Goal: Task Accomplishment & Management: Manage account settings

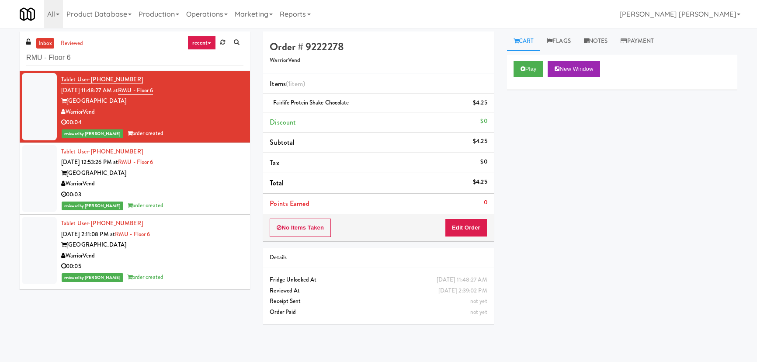
click at [5, 58] on div "inbox reviewed recent all unclear take inventory issue suspicious failed recent…" at bounding box center [378, 194] width 757 height 327
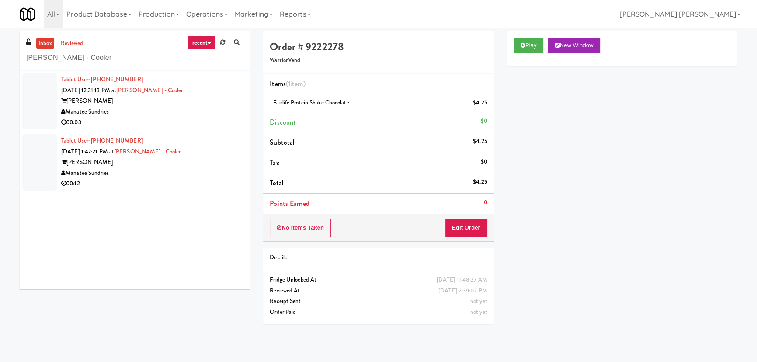
click at [191, 114] on div "Manatee Sundries" at bounding box center [152, 112] width 182 height 11
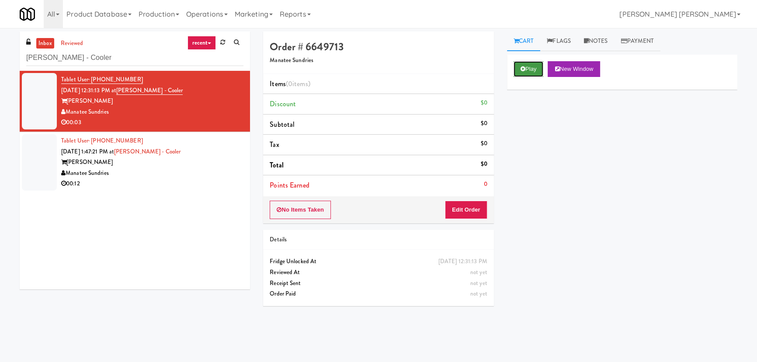
click at [531, 70] on button "Play" at bounding box center [529, 69] width 30 height 16
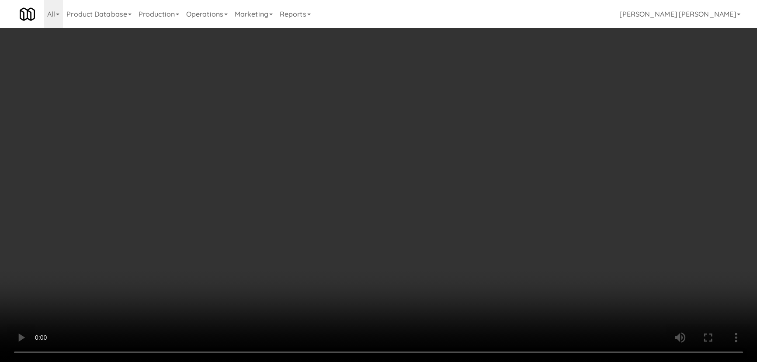
scroll to position [18, 0]
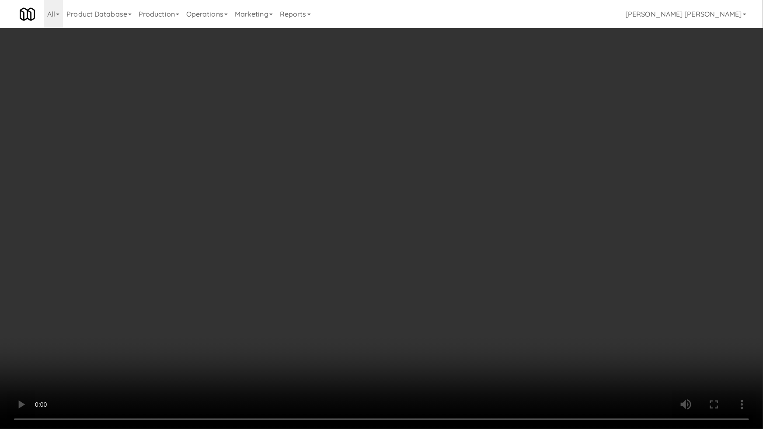
click at [417, 361] on video at bounding box center [381, 214] width 763 height 429
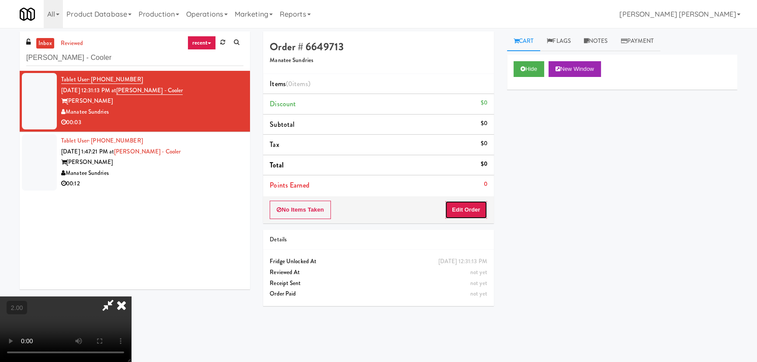
click at [471, 209] on button "Edit Order" at bounding box center [466, 210] width 42 height 18
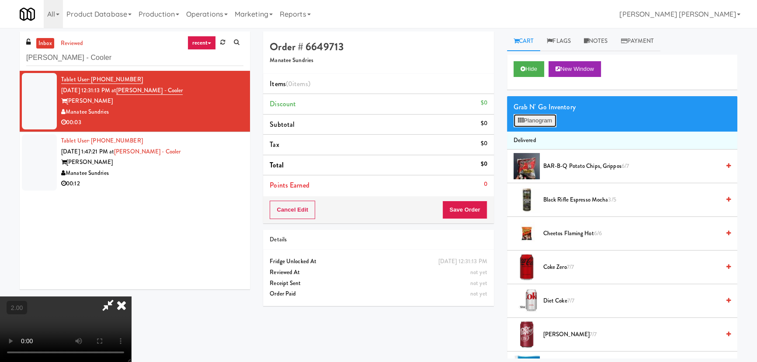
click at [540, 118] on button "Planogram" at bounding box center [535, 120] width 43 height 13
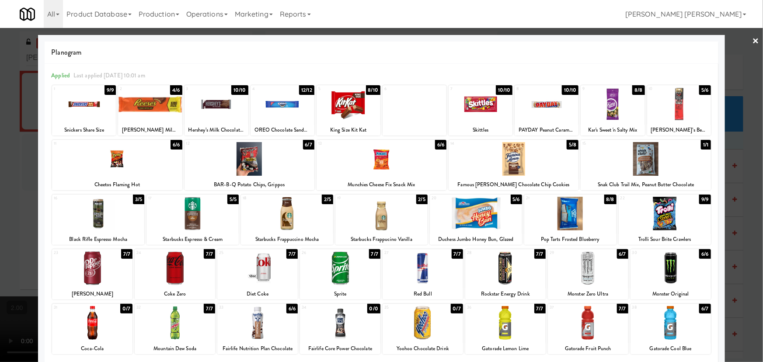
click at [254, 160] on div at bounding box center [249, 159] width 130 height 34
click at [753, 36] on link "×" at bounding box center [755, 41] width 7 height 27
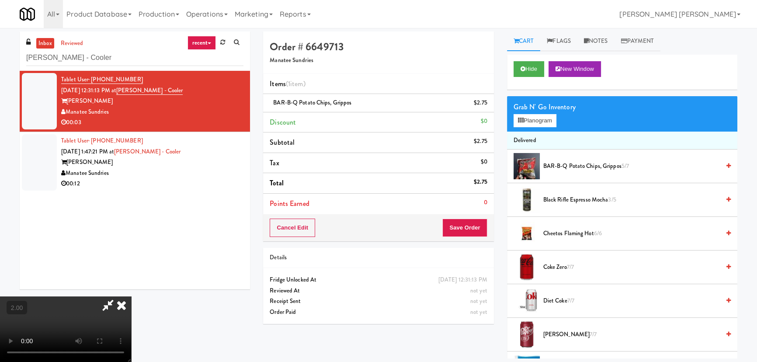
click at [131, 296] on icon at bounding box center [121, 304] width 19 height 17
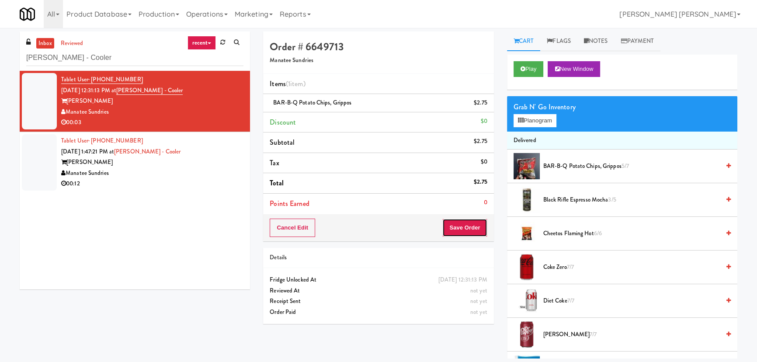
click at [465, 231] on button "Save Order" at bounding box center [464, 228] width 45 height 18
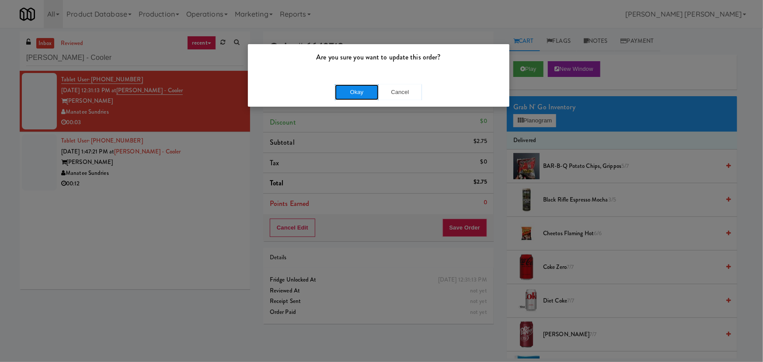
click at [352, 87] on button "Okay" at bounding box center [357, 92] width 44 height 16
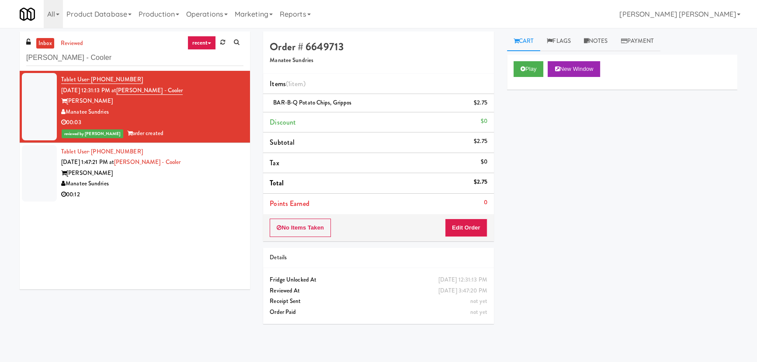
click at [186, 184] on div "Manatee Sundries" at bounding box center [152, 183] width 182 height 11
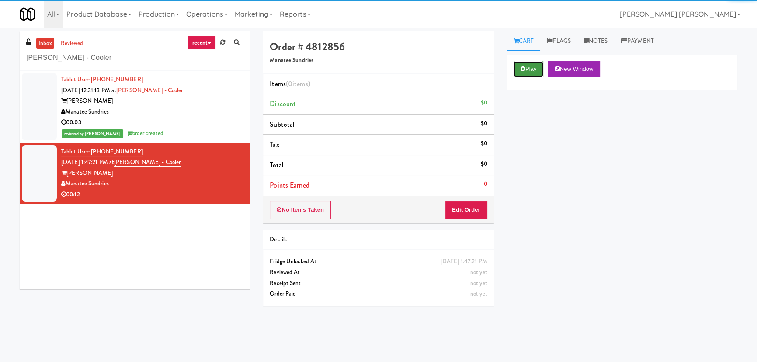
click at [530, 63] on button "Play" at bounding box center [529, 69] width 30 height 16
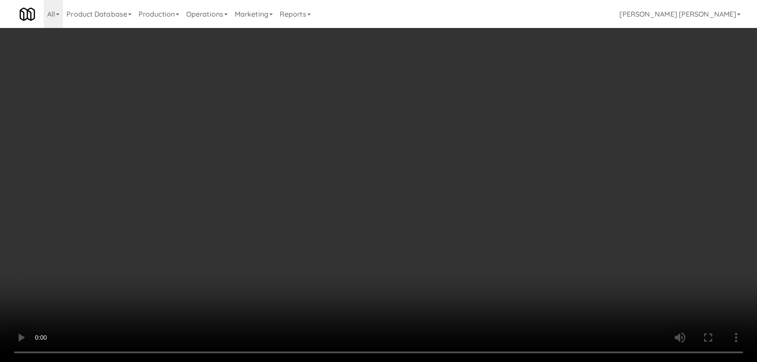
scroll to position [18, 0]
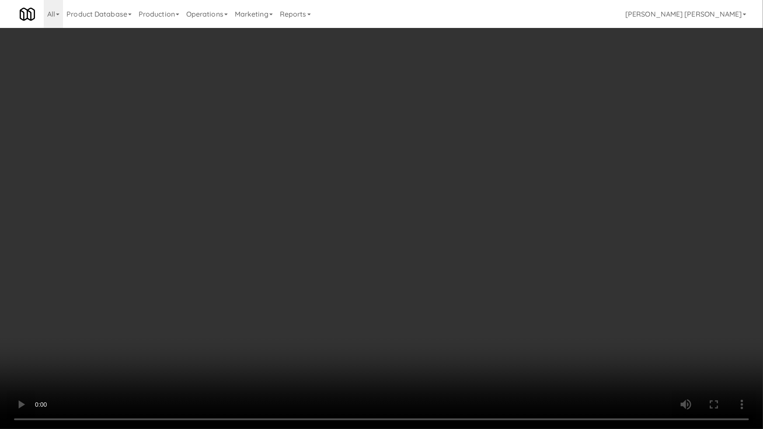
drag, startPoint x: 346, startPoint y: 310, endPoint x: 307, endPoint y: 293, distance: 43.0
click at [344, 308] on video at bounding box center [381, 214] width 763 height 429
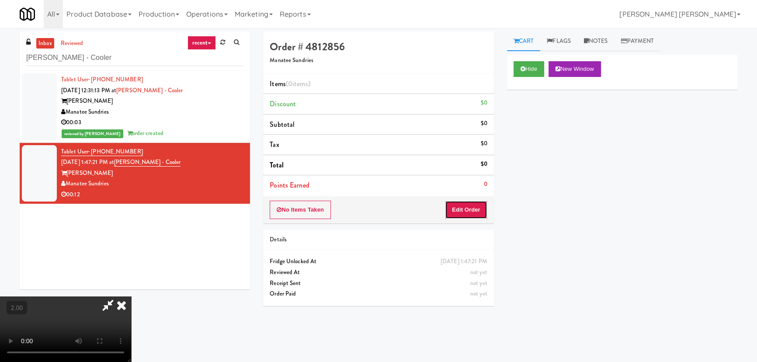
click at [479, 210] on button "Edit Order" at bounding box center [466, 210] width 42 height 18
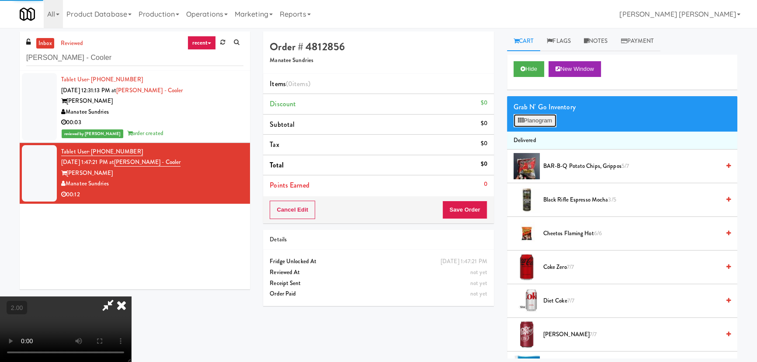
click at [539, 119] on button "Planogram" at bounding box center [535, 120] width 43 height 13
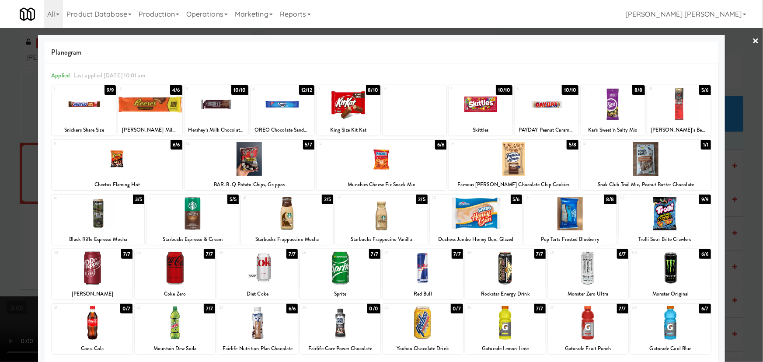
click at [119, 161] on div at bounding box center [117, 159] width 130 height 34
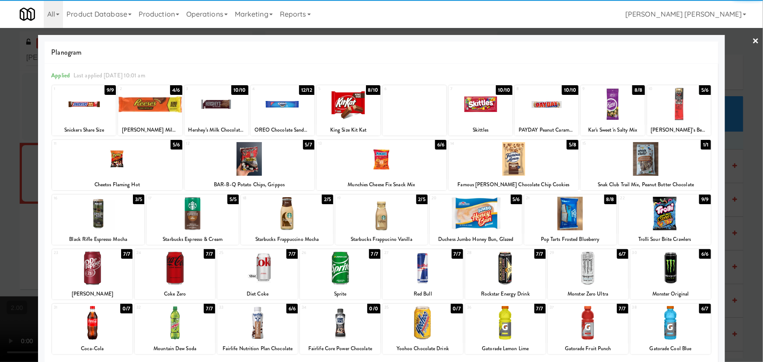
click at [515, 162] on div at bounding box center [513, 159] width 130 height 34
click at [752, 42] on link "×" at bounding box center [755, 41] width 7 height 27
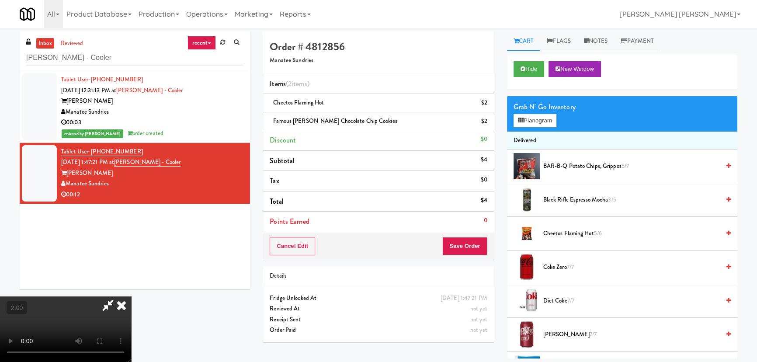
drag, startPoint x: 437, startPoint y: 38, endPoint x: 445, endPoint y: 171, distance: 133.6
click at [131, 296] on icon at bounding box center [121, 304] width 19 height 17
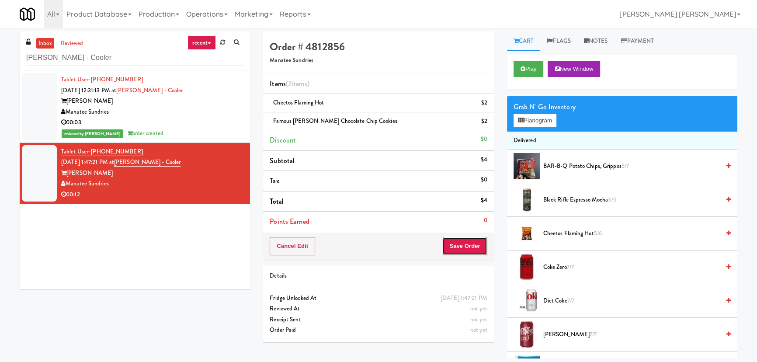
click at [465, 243] on button "Save Order" at bounding box center [464, 246] width 45 height 18
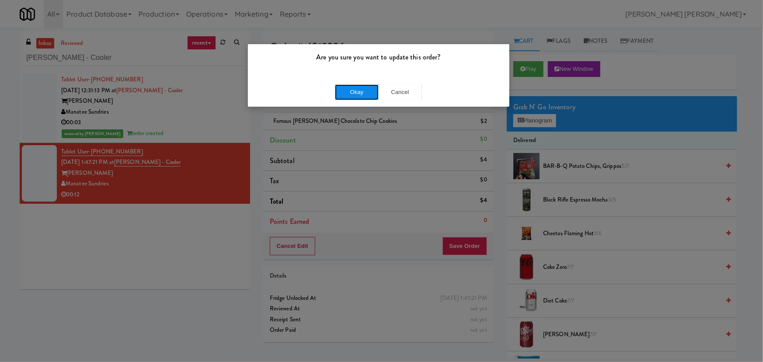
click at [365, 96] on button "Okay" at bounding box center [357, 92] width 44 height 16
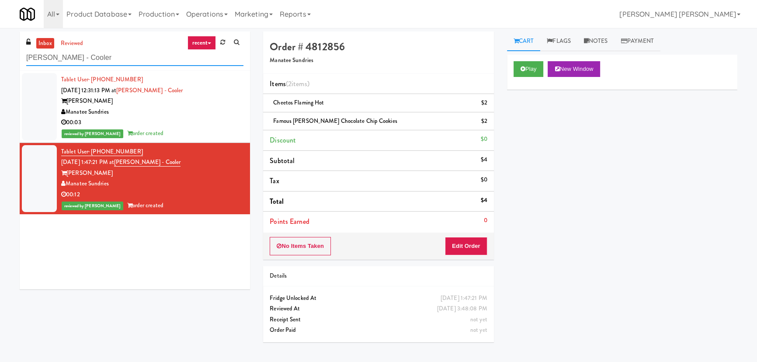
drag, startPoint x: 86, startPoint y: 58, endPoint x: -9, endPoint y: 52, distance: 95.0
click at [0, 52] on html "Are you sure you want to update this order? Okay Cancel Okay Are you sure you w…" at bounding box center [378, 181] width 757 height 362
paste input "ICON at DULLES Cooler #1"
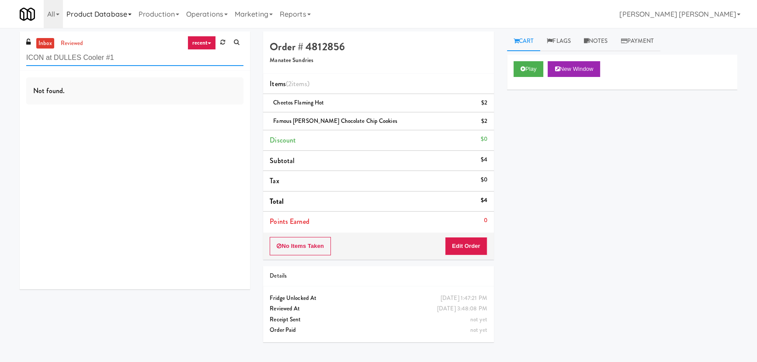
type input "ICON at DULLES Cooler #1"
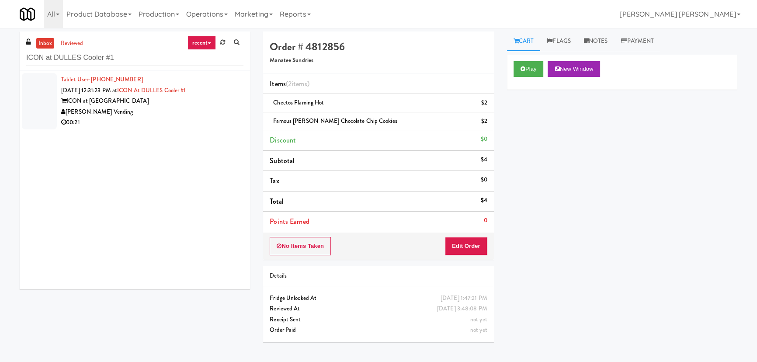
click at [138, 104] on div "ICON at [GEOGRAPHIC_DATA]" at bounding box center [152, 101] width 182 height 11
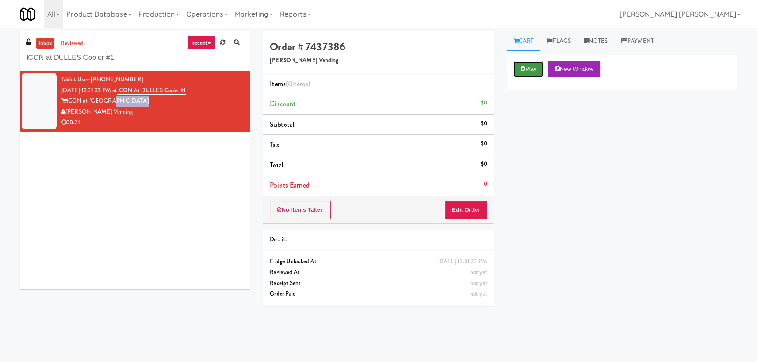
click at [533, 69] on button "Play" at bounding box center [529, 69] width 30 height 16
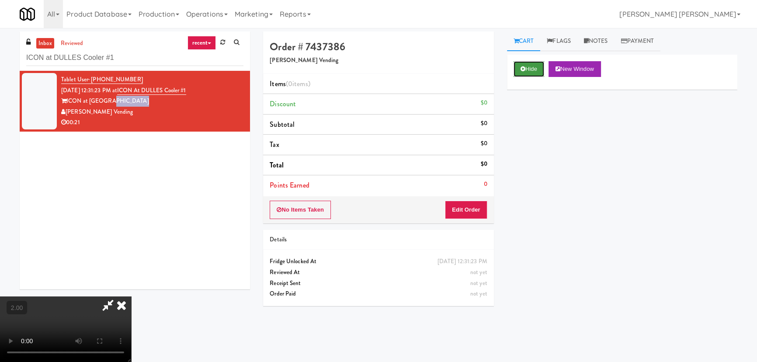
drag, startPoint x: 530, startPoint y: 63, endPoint x: 73, endPoint y: 35, distance: 458.5
click at [530, 63] on button "Hide" at bounding box center [529, 69] width 31 height 16
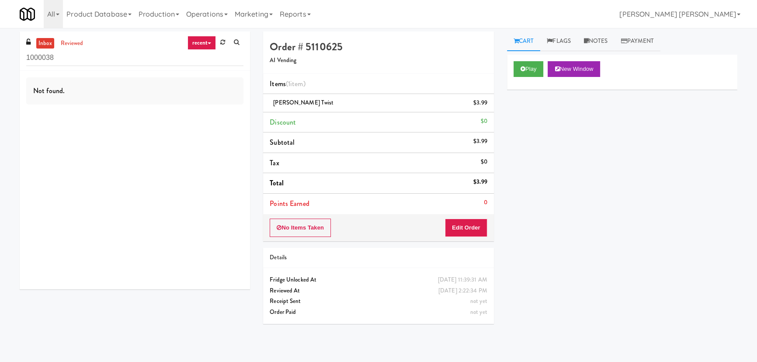
click at [10, 65] on div "inbox reviewed recent all unclear take inventory issue suspicious failed recent…" at bounding box center [378, 194] width 757 height 327
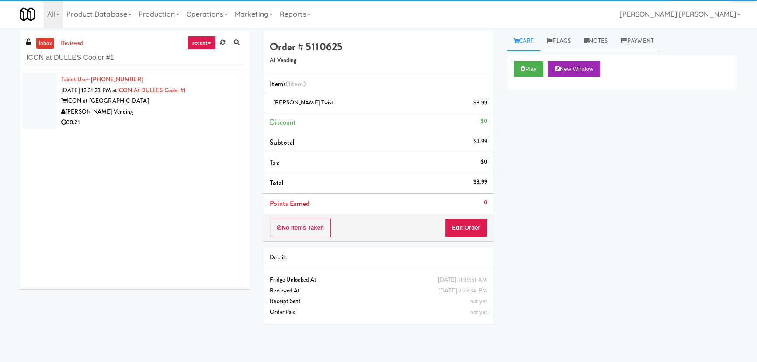
type input "ICON at DULLES Cooler #1"
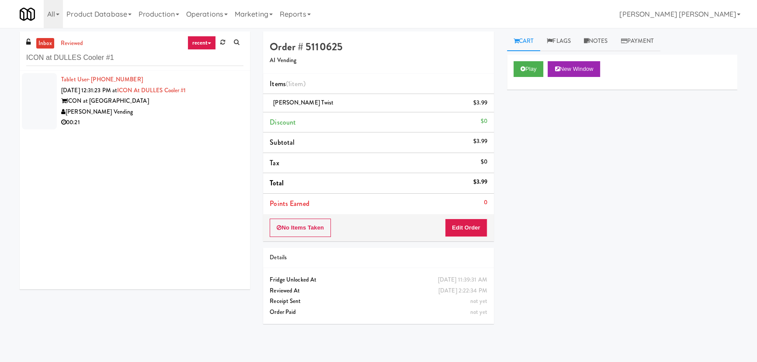
click at [152, 115] on div "[PERSON_NAME] Vending" at bounding box center [152, 112] width 182 height 11
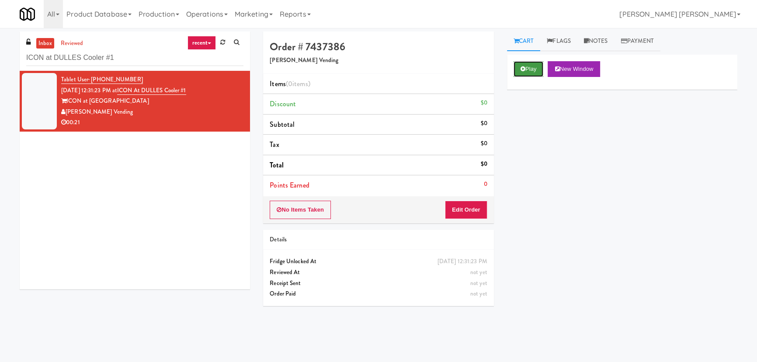
click at [533, 63] on button "Play" at bounding box center [529, 69] width 30 height 16
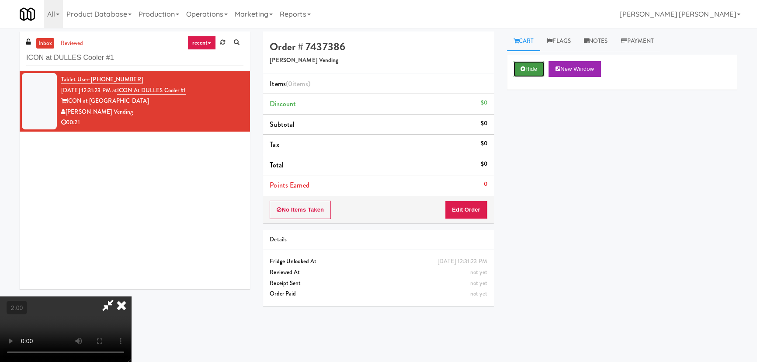
click at [528, 66] on button "Hide" at bounding box center [529, 69] width 31 height 16
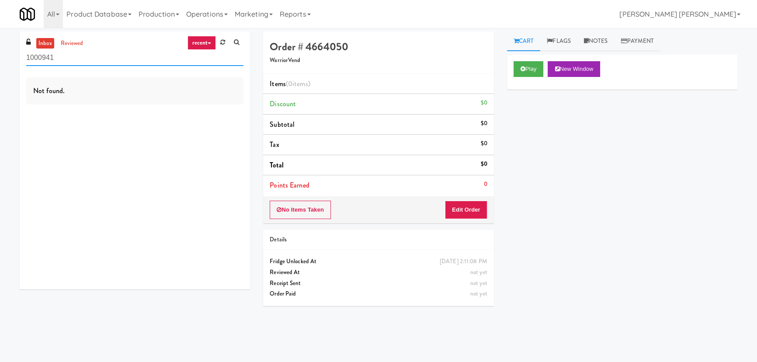
drag, startPoint x: 60, startPoint y: 57, endPoint x: 15, endPoint y: 59, distance: 45.1
click at [15, 59] on div "inbox reviewed recent all unclear take inventory issue suspicious failed recent…" at bounding box center [134, 163] width 243 height 264
paste input "444 Social Main Lobby"
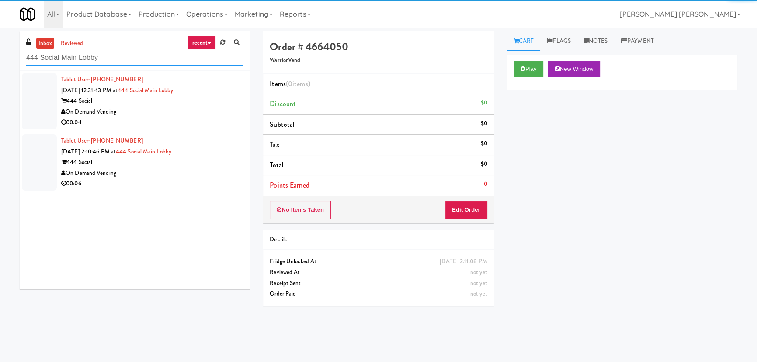
type input "444 Social Main Lobby"
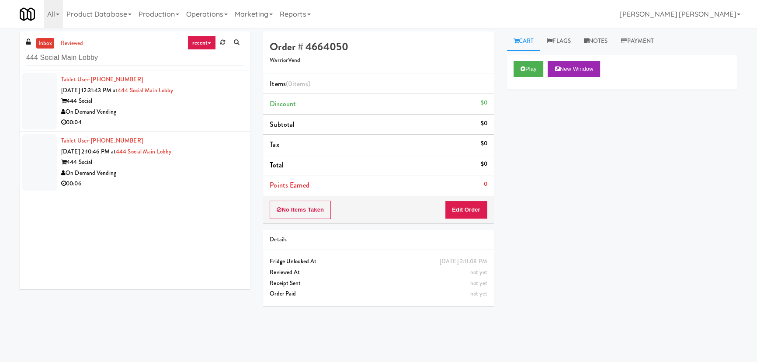
click at [212, 175] on div "On Demand Vending" at bounding box center [152, 173] width 182 height 11
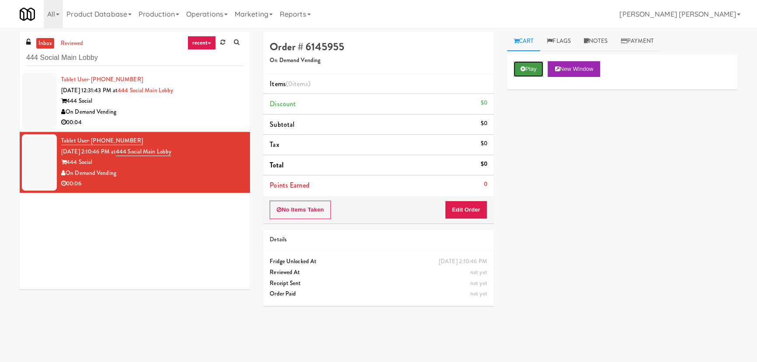
click at [521, 66] on icon at bounding box center [523, 69] width 5 height 6
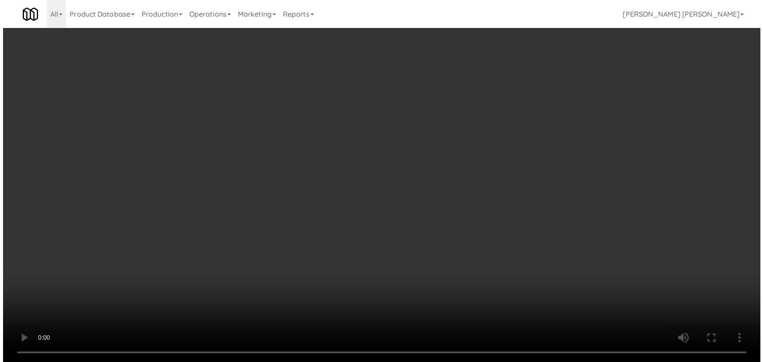
scroll to position [18, 0]
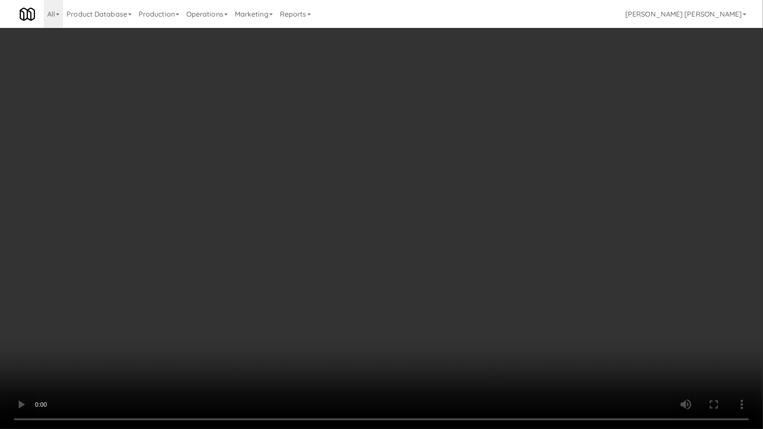
click at [393, 347] on video at bounding box center [381, 214] width 763 height 429
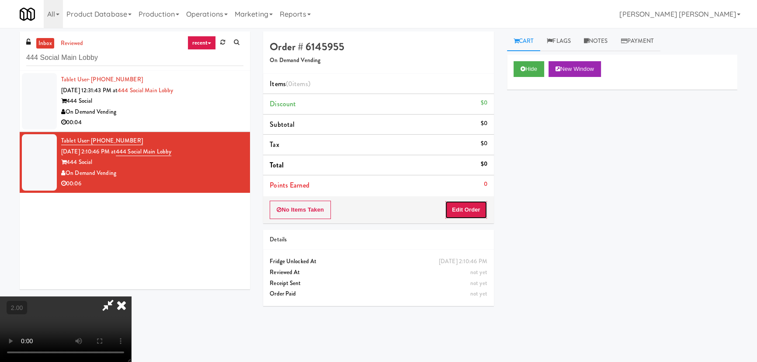
click at [467, 214] on button "Edit Order" at bounding box center [466, 210] width 42 height 18
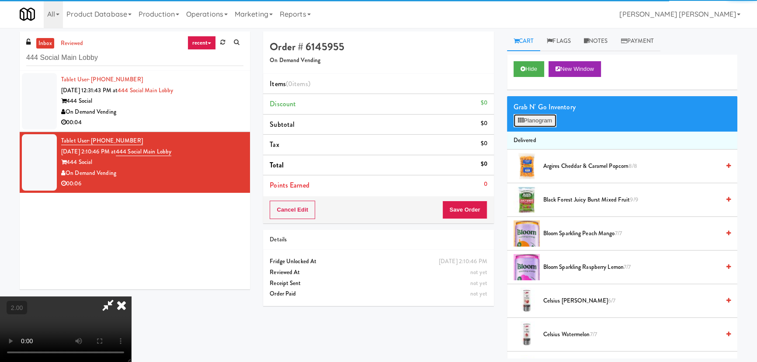
click at [531, 122] on button "Planogram" at bounding box center [535, 120] width 43 height 13
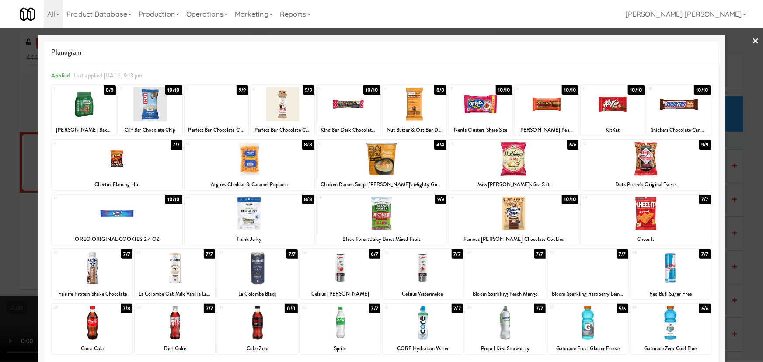
click at [338, 325] on div at bounding box center [340, 323] width 80 height 34
click at [752, 38] on link "×" at bounding box center [755, 41] width 7 height 27
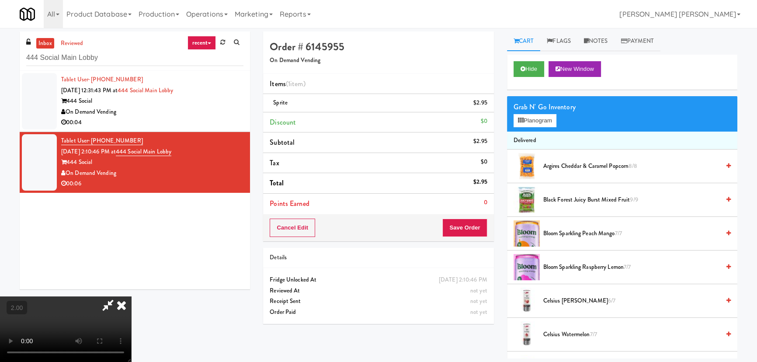
click at [131, 296] on video at bounding box center [65, 329] width 131 height 66
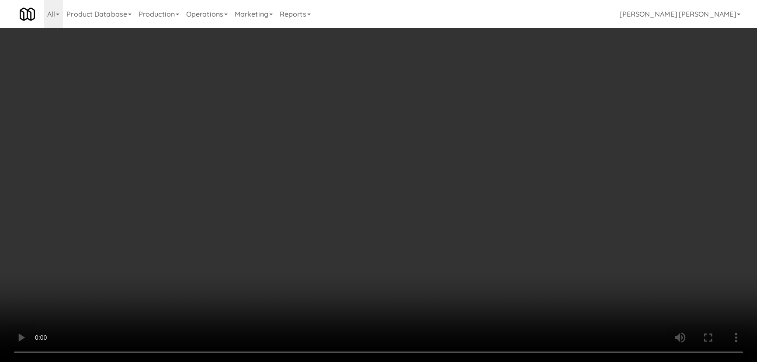
scroll to position [1068, 0]
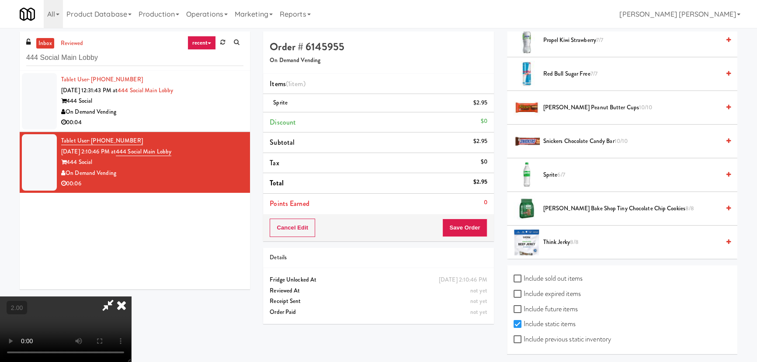
click at [535, 337] on label "Include previous static inventory" at bounding box center [562, 339] width 97 height 13
click at [524, 337] on input "Include previous static inventory" at bounding box center [519, 339] width 10 height 7
checkbox input "true"
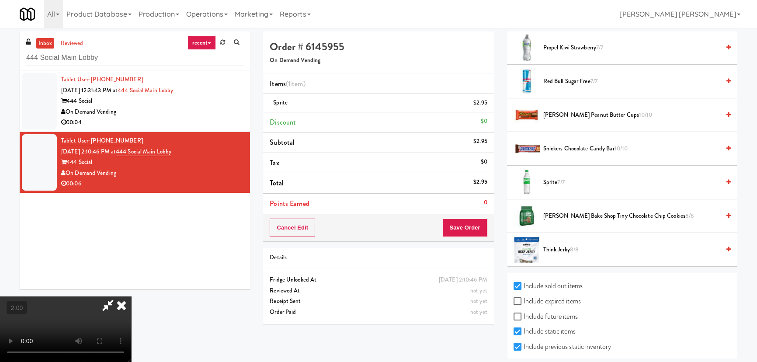
scroll to position [1169, 0]
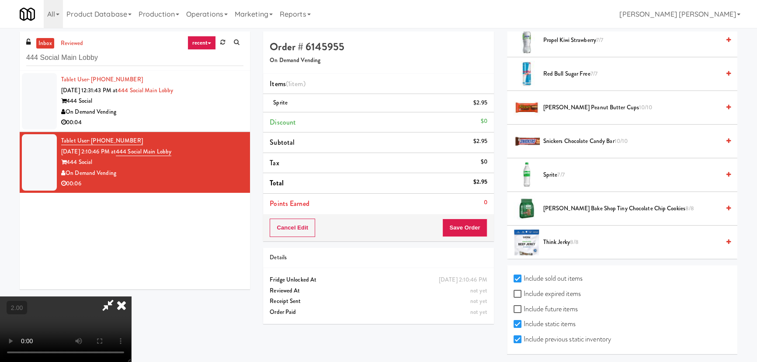
click at [544, 292] on label "Include expired items" at bounding box center [547, 293] width 67 height 13
click at [524, 292] on input "Include expired items" at bounding box center [519, 294] width 10 height 7
checkbox input "true"
click at [537, 309] on label "Include future items" at bounding box center [546, 308] width 64 height 13
click at [524, 309] on input "Include future items" at bounding box center [519, 309] width 10 height 7
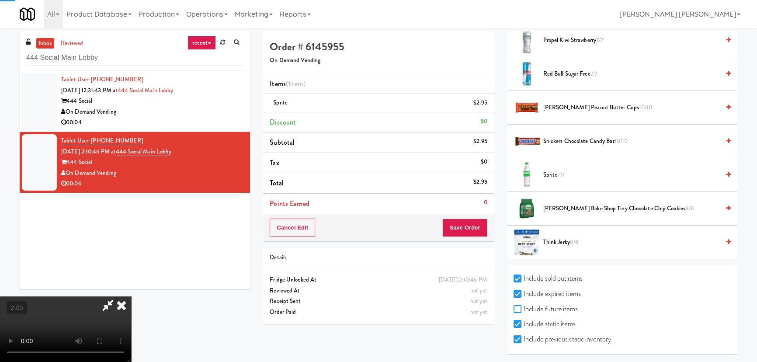
checkbox input "true"
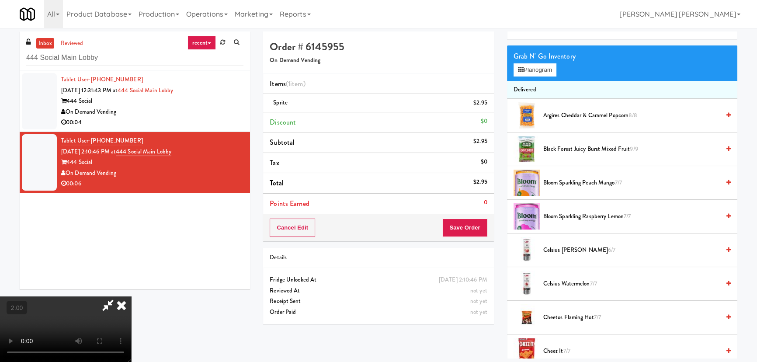
scroll to position [0, 0]
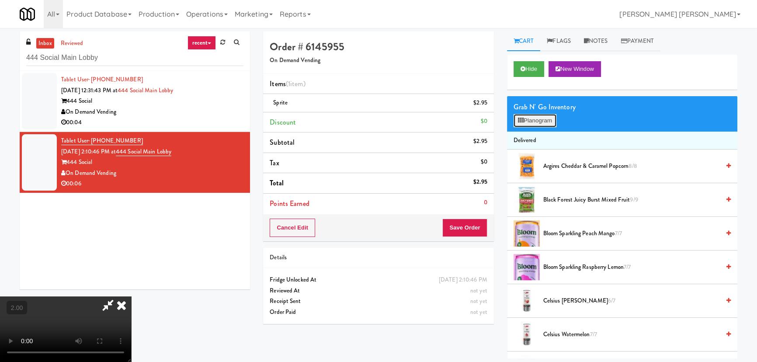
click at [539, 124] on button "Planogram" at bounding box center [535, 120] width 43 height 13
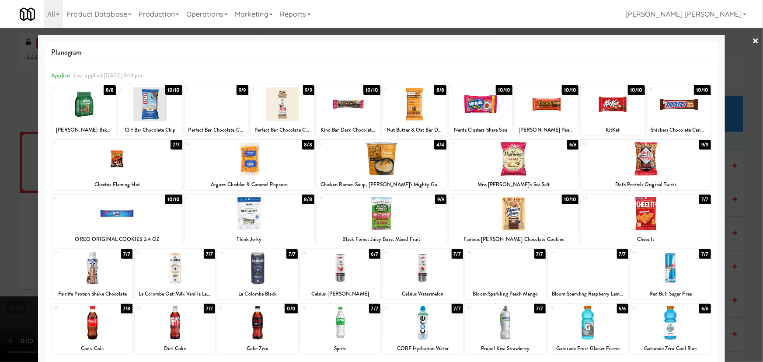
click at [669, 331] on div at bounding box center [670, 323] width 80 height 34
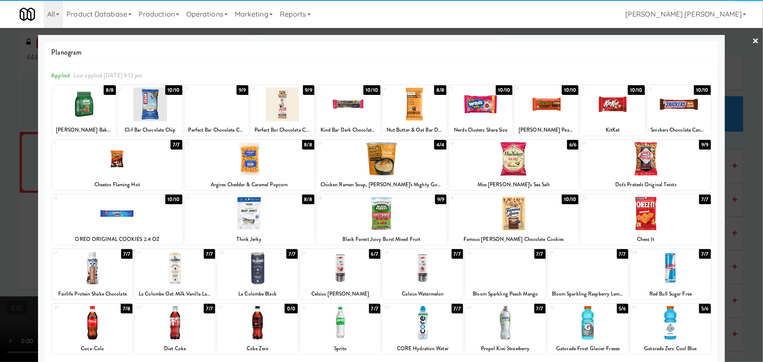
click at [752, 39] on link "×" at bounding box center [755, 41] width 7 height 27
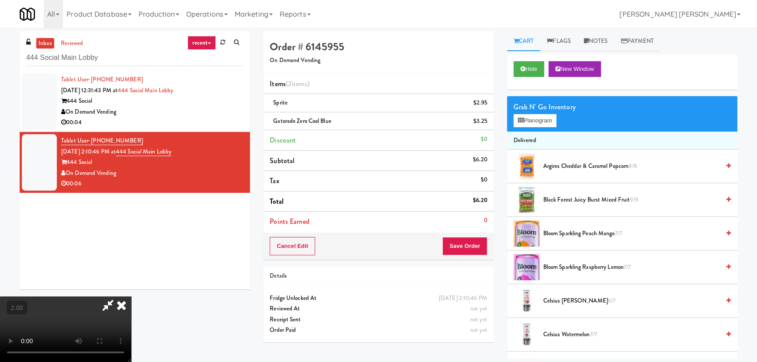
click at [131, 296] on video at bounding box center [65, 329] width 131 height 66
click at [49, 337] on video at bounding box center [65, 329] width 131 height 66
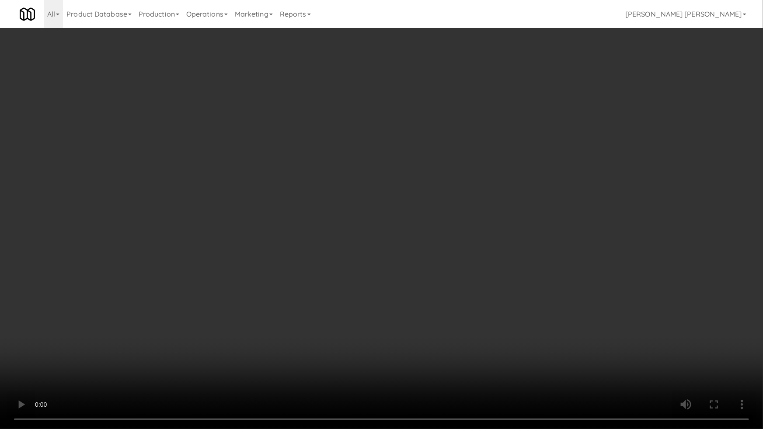
click at [354, 320] on video at bounding box center [381, 214] width 763 height 429
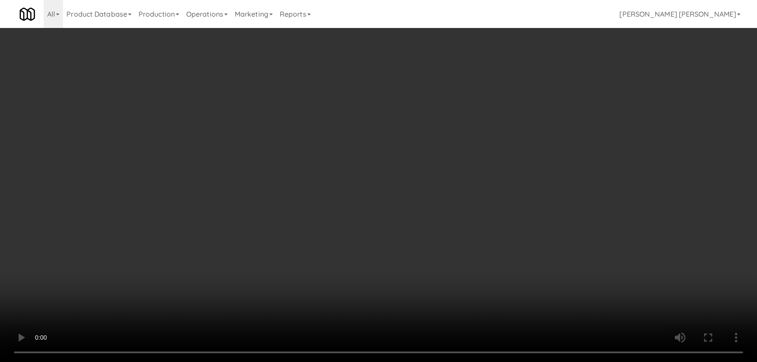
scroll to position [0, 0]
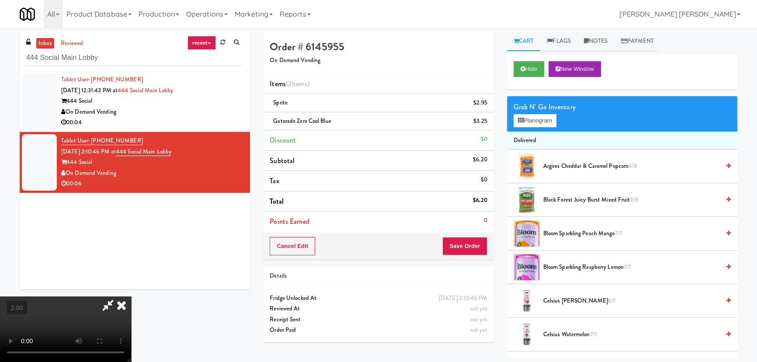
click at [118, 296] on icon at bounding box center [108, 304] width 20 height 17
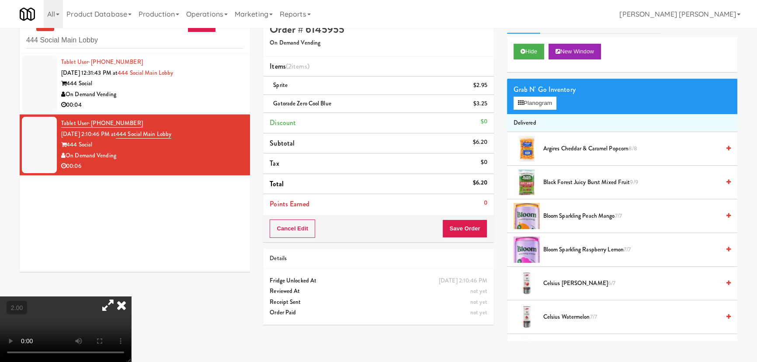
scroll to position [28, 0]
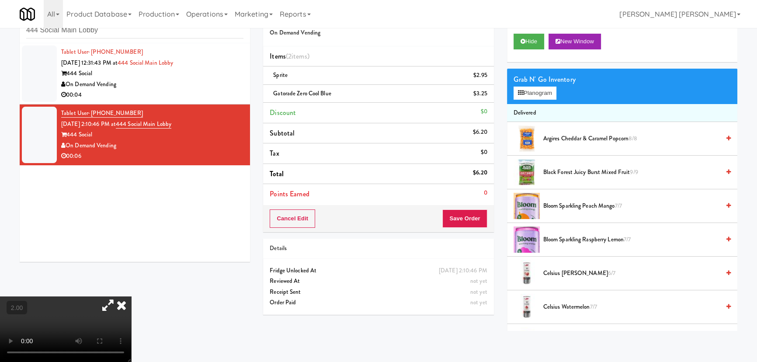
click at [118, 296] on icon at bounding box center [108, 304] width 20 height 17
click at [131, 296] on icon at bounding box center [121, 304] width 19 height 17
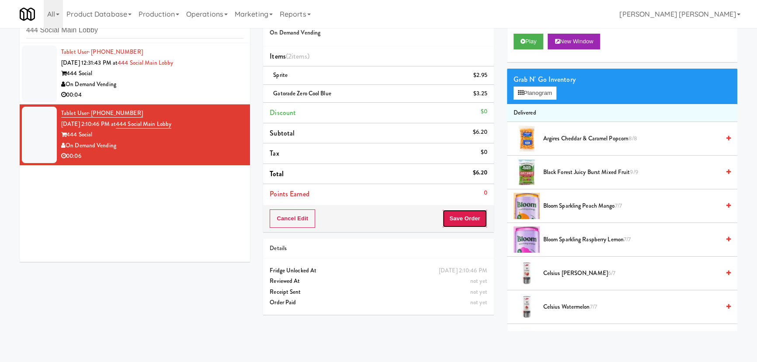
click at [461, 215] on button "Save Order" at bounding box center [464, 218] width 45 height 18
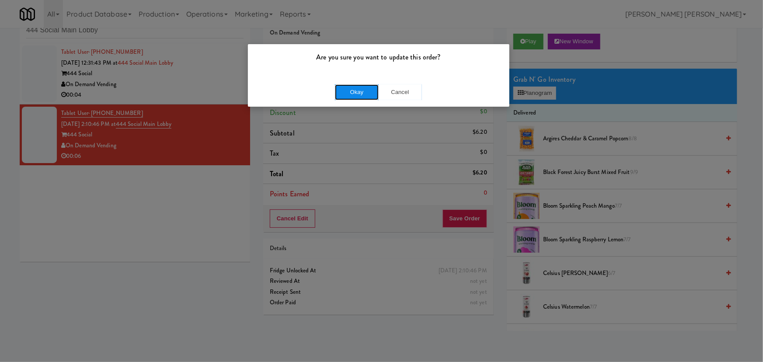
click at [348, 93] on button "Okay" at bounding box center [357, 92] width 44 height 16
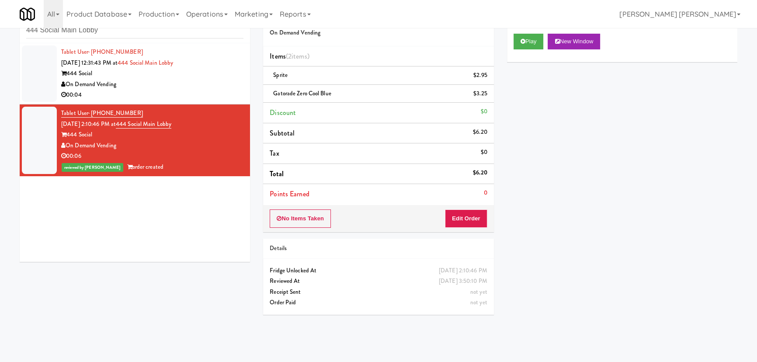
drag, startPoint x: 122, startPoint y: 144, endPoint x: 68, endPoint y: 144, distance: 54.6
click at [68, 144] on div "On Demand Vending" at bounding box center [152, 145] width 182 height 11
copy div "On Demand Vending"
drag, startPoint x: 191, startPoint y: 122, endPoint x: 127, endPoint y: 123, distance: 64.3
click at [127, 123] on div "Tablet User · (224) 595-8102 Sep 9, 2025 2:10:46 PM at 444 Social Main Lobby 44…" at bounding box center [152, 140] width 182 height 65
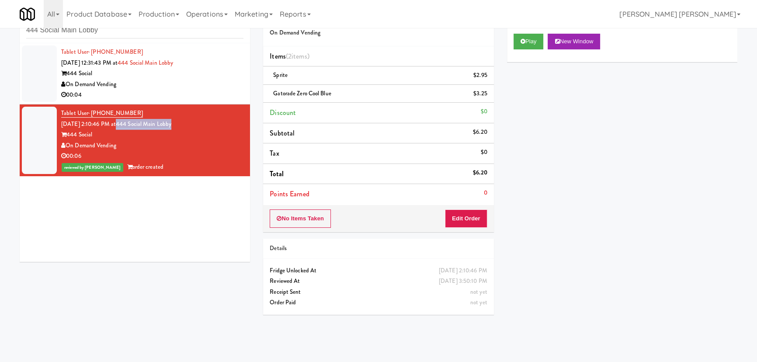
copy link "444 Social Main Lobby"
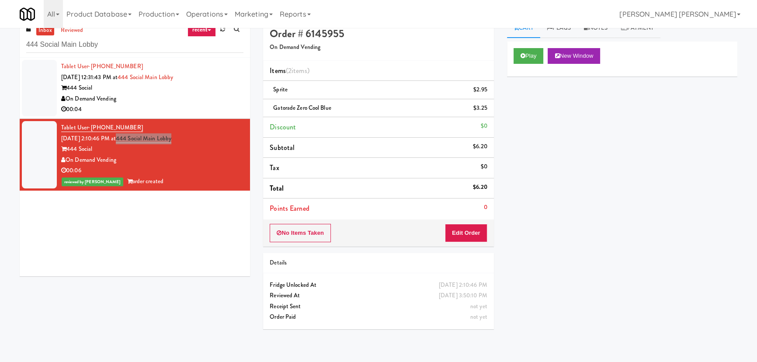
scroll to position [0, 0]
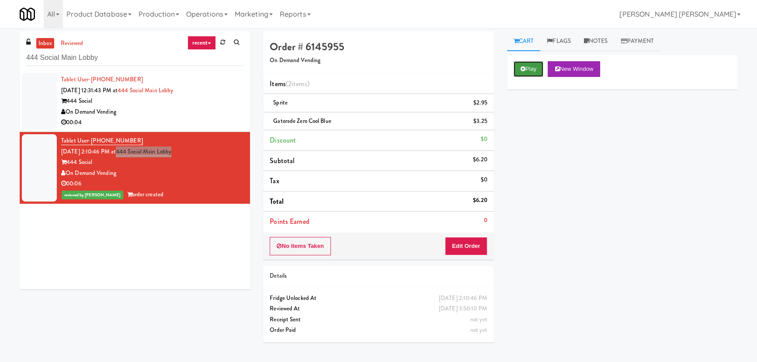
click at [526, 65] on button "Play" at bounding box center [529, 69] width 30 height 16
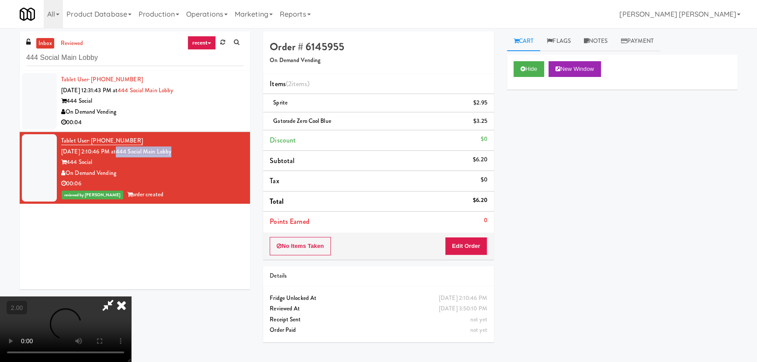
scroll to position [18, 0]
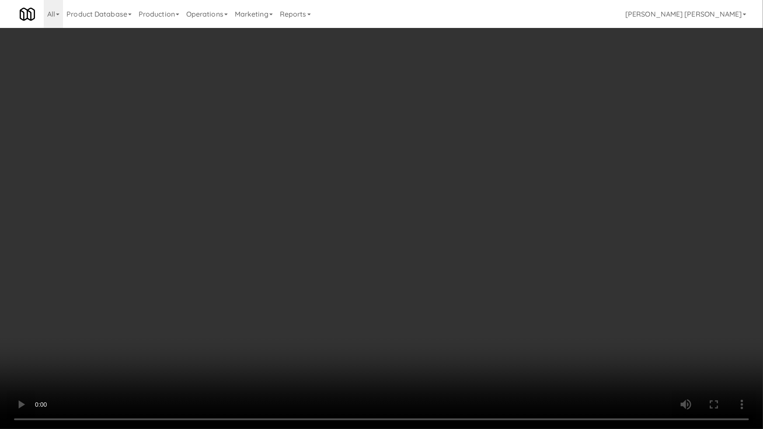
drag, startPoint x: 203, startPoint y: 338, endPoint x: 180, endPoint y: 361, distance: 32.8
click at [203, 339] on video at bounding box center [381, 214] width 763 height 429
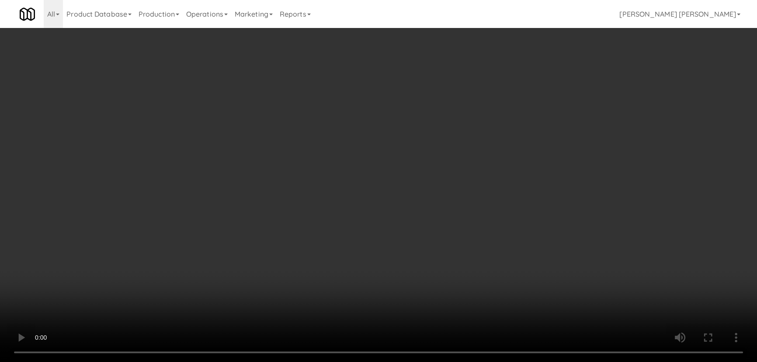
scroll to position [0, 0]
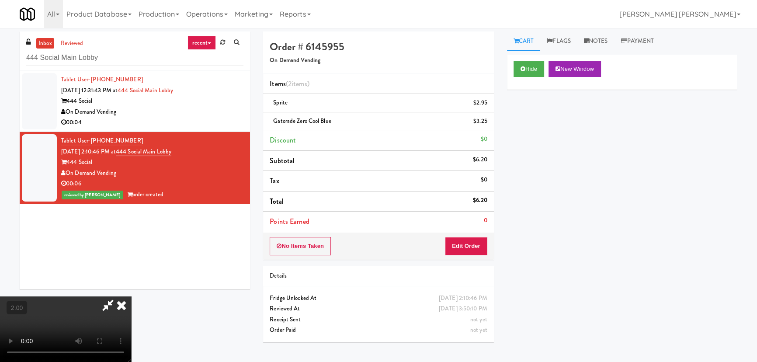
click at [131, 296] on icon at bounding box center [121, 304] width 19 height 17
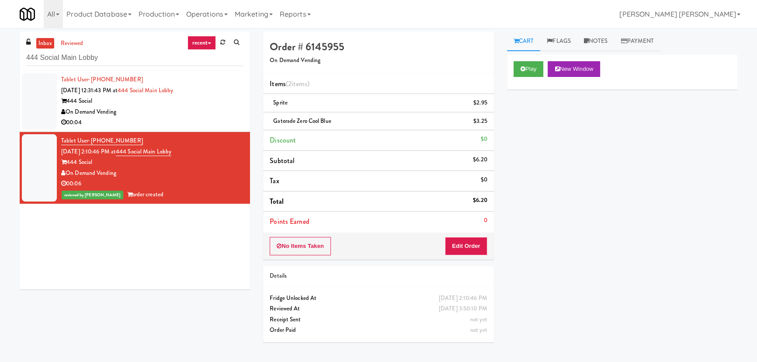
drag, startPoint x: 340, startPoint y: 122, endPoint x: 264, endPoint y: 123, distance: 76.1
click at [264, 123] on li "Gatorade Zero Cool Blue $3.25" at bounding box center [378, 121] width 230 height 18
copy span "Gatorade Zero Cool Blue"
click at [477, 242] on button "Edit Order" at bounding box center [466, 246] width 42 height 18
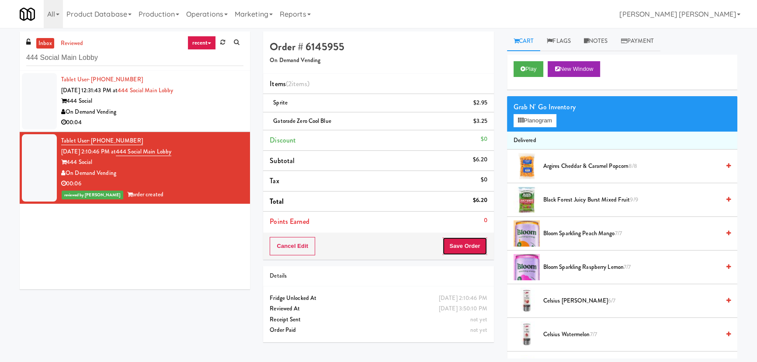
drag, startPoint x: 469, startPoint y: 246, endPoint x: 517, endPoint y: 236, distance: 49.0
click at [469, 246] on button "Save Order" at bounding box center [464, 246] width 45 height 18
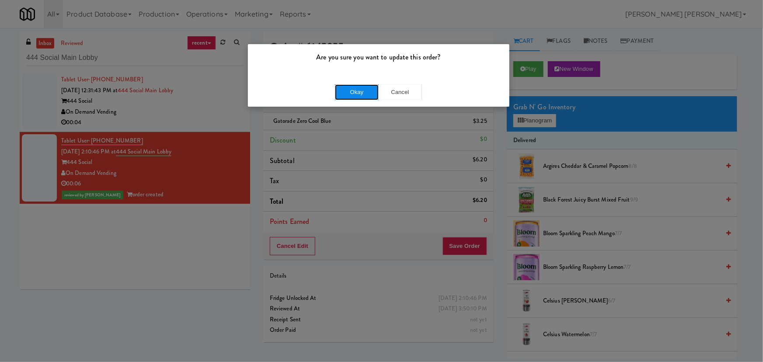
drag, startPoint x: 359, startPoint y: 92, endPoint x: 535, endPoint y: 101, distance: 176.8
click at [359, 92] on button "Okay" at bounding box center [357, 92] width 44 height 16
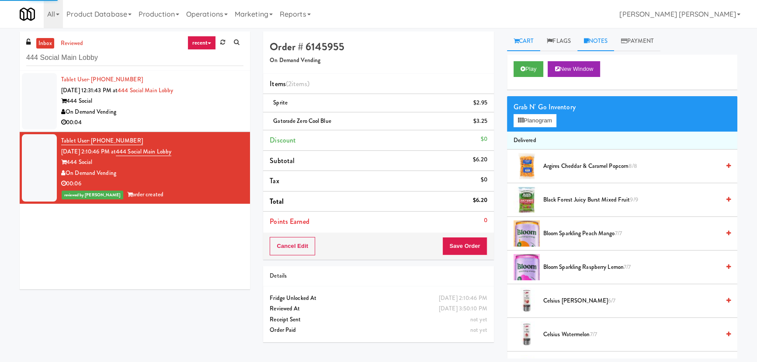
click at [601, 35] on link "Notes" at bounding box center [595, 41] width 37 height 20
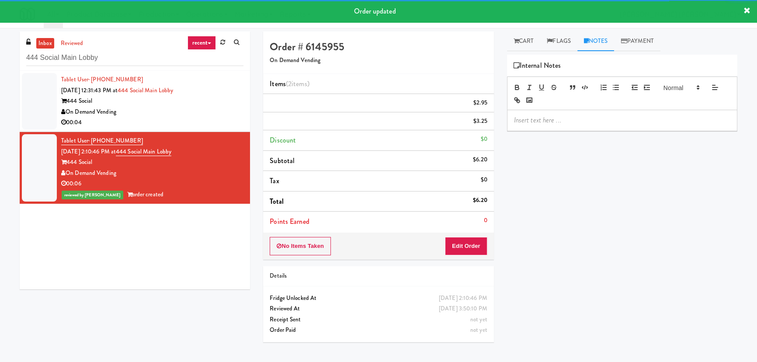
click at [562, 125] on div at bounding box center [621, 120] width 229 height 20
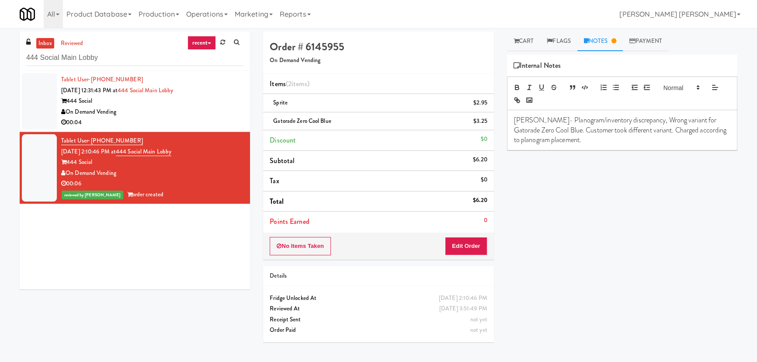
click at [201, 113] on div "On Demand Vending" at bounding box center [152, 112] width 182 height 11
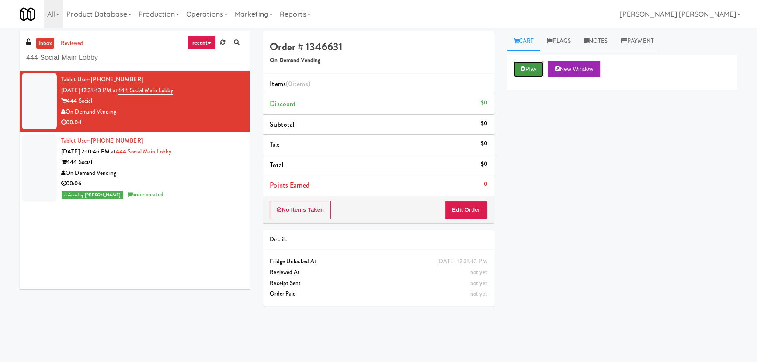
click at [526, 70] on button "Play" at bounding box center [529, 69] width 30 height 16
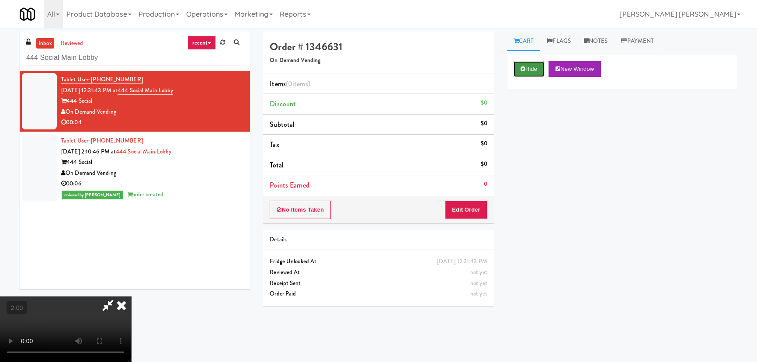
click at [519, 69] on button "Hide" at bounding box center [529, 69] width 31 height 16
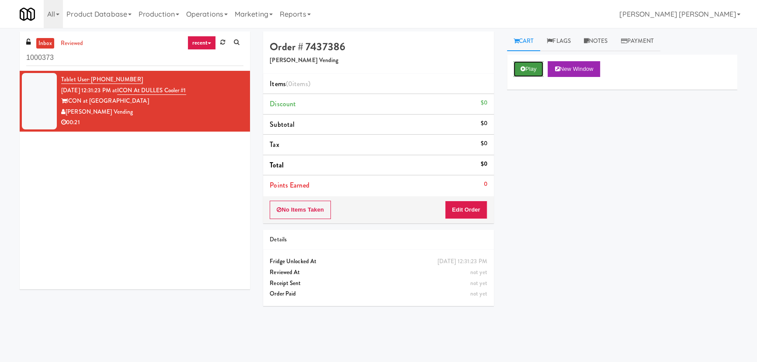
click at [534, 70] on button "Play" at bounding box center [529, 69] width 30 height 16
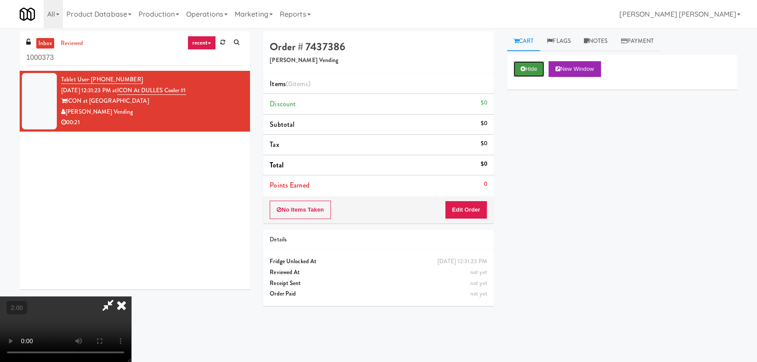
click at [533, 66] on button "Hide" at bounding box center [529, 69] width 31 height 16
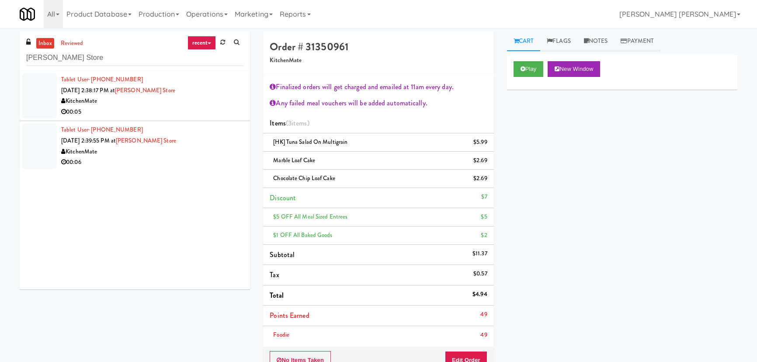
click at [172, 114] on div "00:05" at bounding box center [152, 112] width 182 height 11
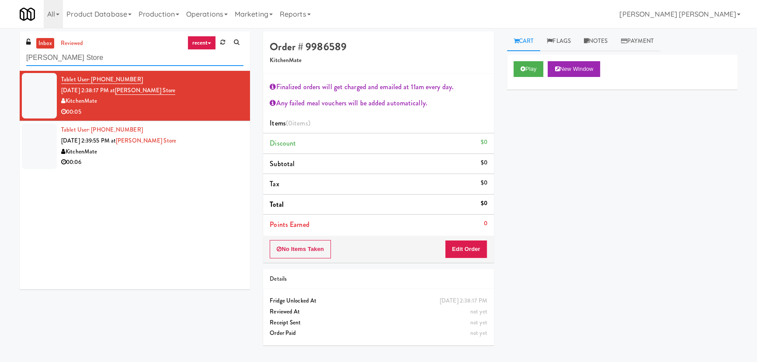
drag, startPoint x: 100, startPoint y: 57, endPoint x: 9, endPoint y: 56, distance: 90.9
click at [9, 56] on div "inbox reviewed recent all unclear take inventory issue suspicious failed recent…" at bounding box center [378, 194] width 757 height 327
paste input "Home Depot - 10th Flr Cafe Left"
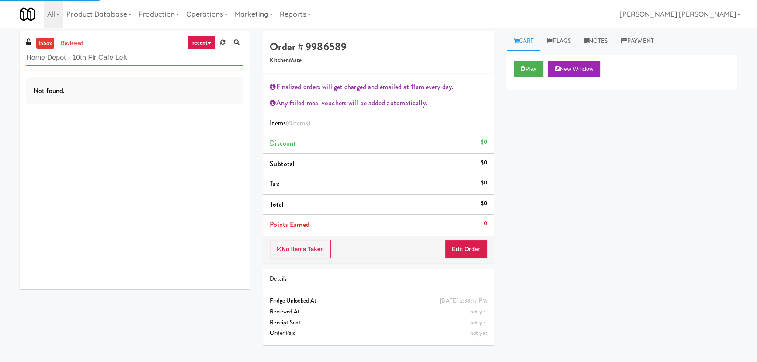
type input "Home Depot - 10th Flr Cafe Left"
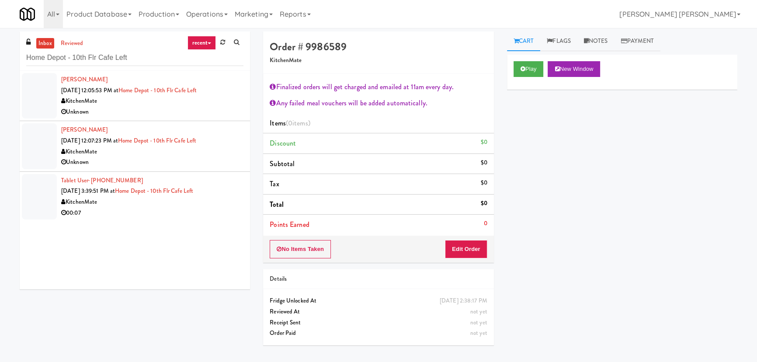
click at [166, 113] on div "Unknown" at bounding box center [152, 112] width 182 height 11
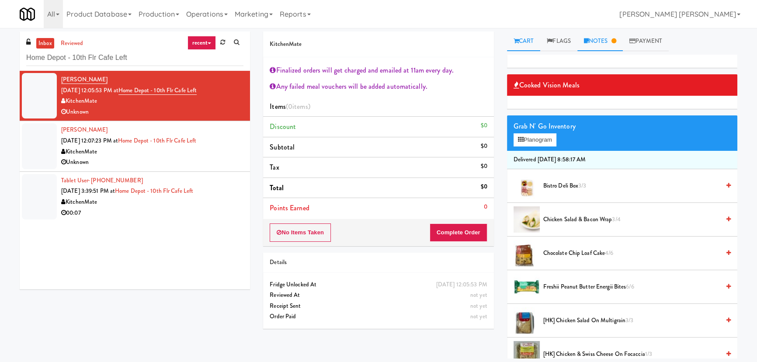
click at [605, 41] on link "Notes" at bounding box center [599, 41] width 45 height 20
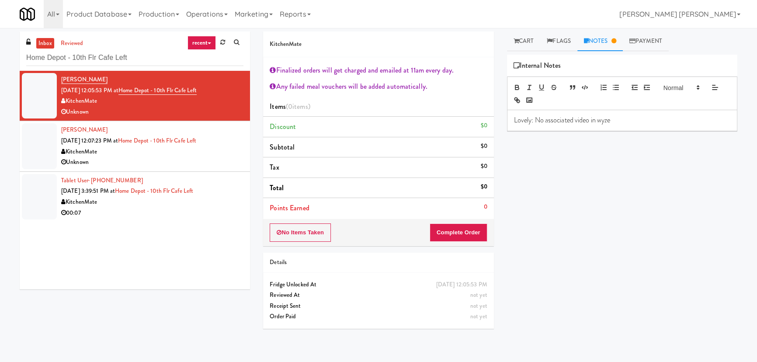
click at [227, 161] on div "Unknown" at bounding box center [152, 162] width 182 height 11
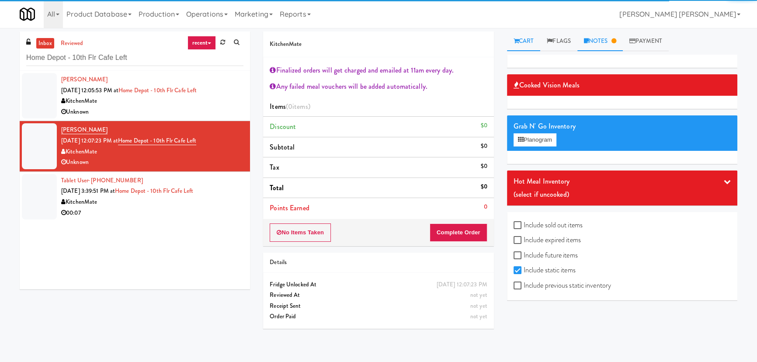
click at [608, 39] on link "Notes" at bounding box center [599, 41] width 45 height 20
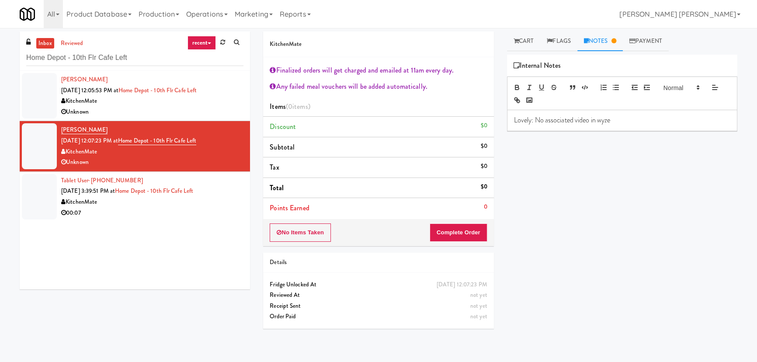
click at [153, 216] on div "00:07" at bounding box center [152, 213] width 182 height 11
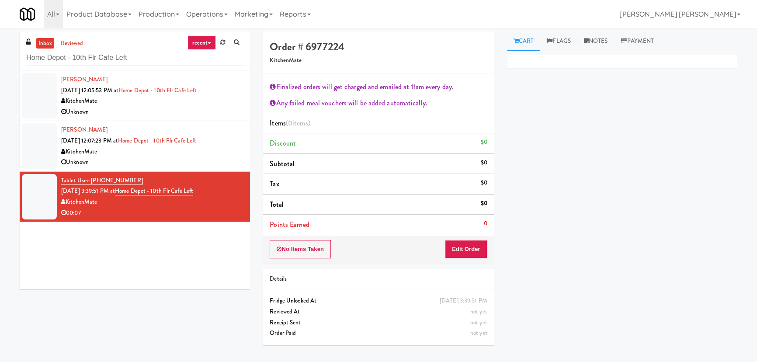
click at [179, 112] on div "Unknown" at bounding box center [152, 112] width 182 height 11
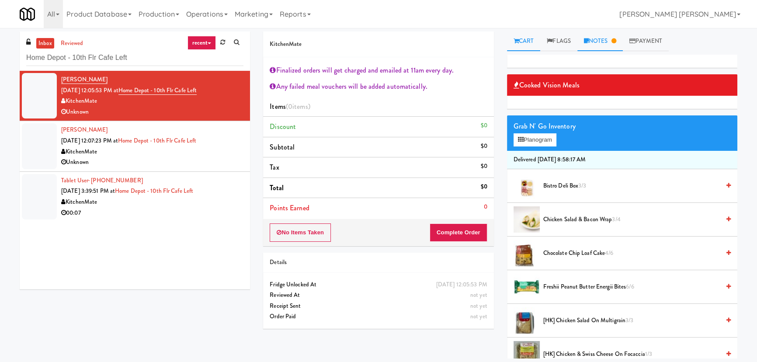
click at [599, 44] on link "Notes" at bounding box center [599, 41] width 45 height 20
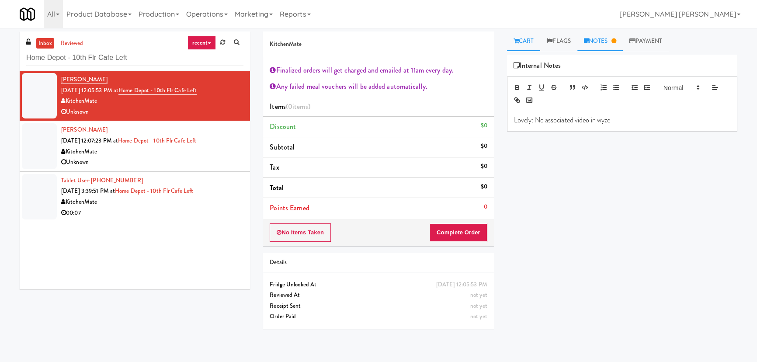
click at [522, 36] on link "Cart" at bounding box center [524, 41] width 34 height 20
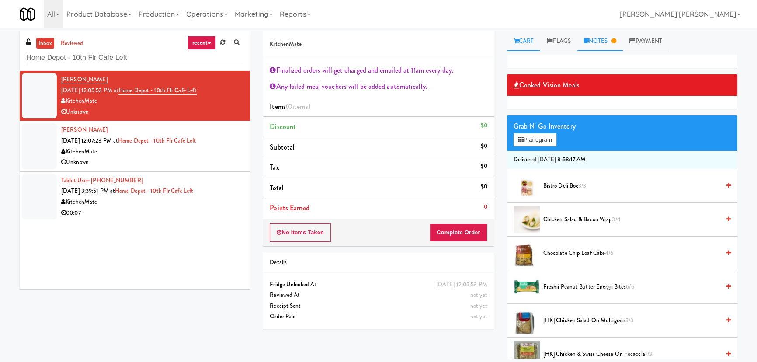
click at [599, 44] on link "Notes" at bounding box center [599, 41] width 45 height 20
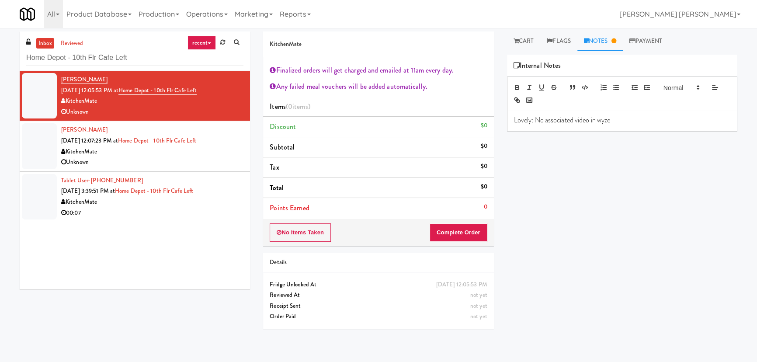
click at [626, 119] on p "Lovely: No associated video in wyze" at bounding box center [622, 120] width 216 height 10
click at [297, 234] on button "No Items Taken" at bounding box center [300, 232] width 61 height 18
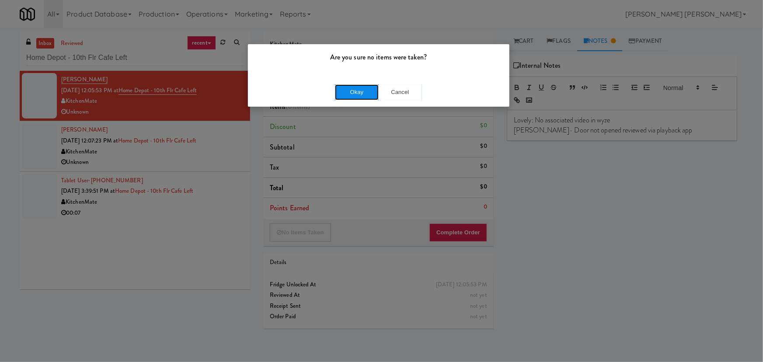
click at [344, 95] on button "Okay" at bounding box center [357, 92] width 44 height 16
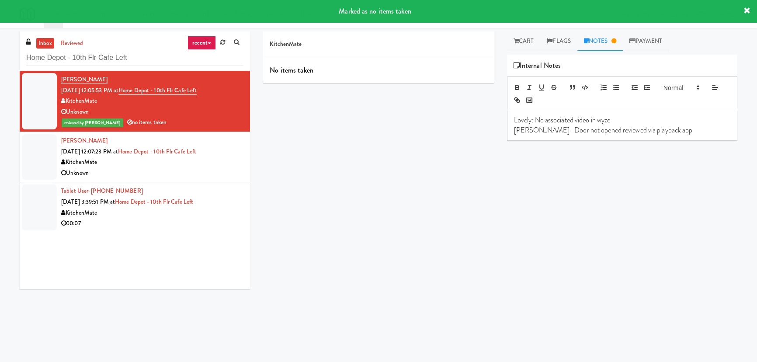
click at [184, 177] on div "Unknown" at bounding box center [152, 173] width 182 height 11
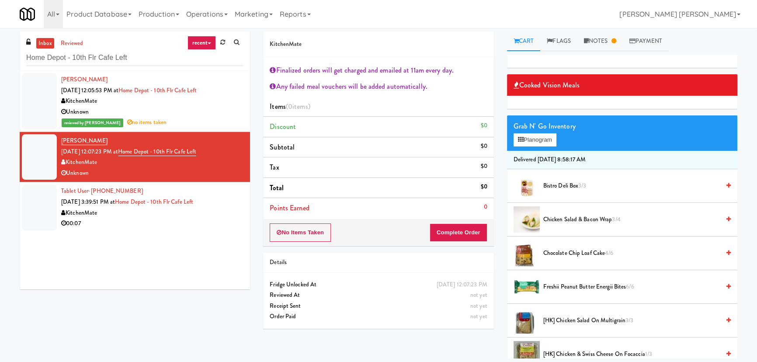
click at [209, 112] on div "Unknown" at bounding box center [152, 112] width 182 height 11
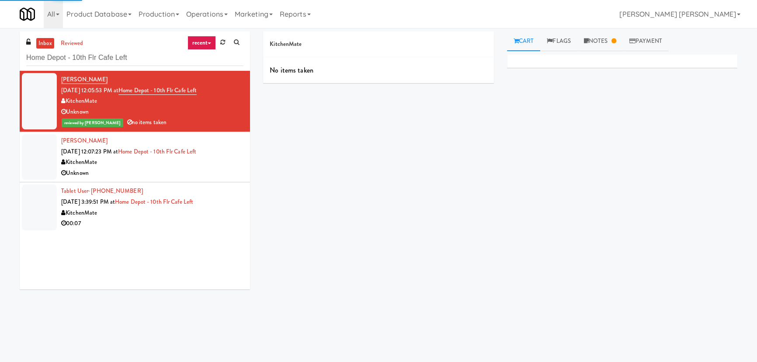
drag, startPoint x: 612, startPoint y: 43, endPoint x: 604, endPoint y: 75, distance: 33.2
click at [611, 43] on link "Notes" at bounding box center [599, 41] width 45 height 20
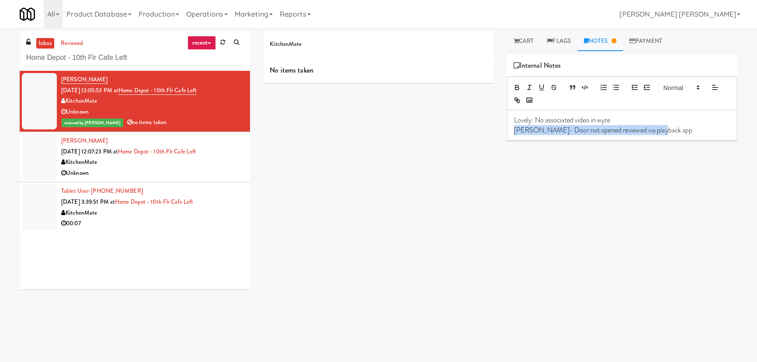
drag, startPoint x: 671, startPoint y: 135, endPoint x: 508, endPoint y: 135, distance: 163.0
click at [508, 135] on div "Lovely: No associated video in wyze Erick- Door not opened reviewed via playbac…" at bounding box center [621, 125] width 229 height 30
copy p "Erick- Door not opened reviewed via playback app"
click at [219, 163] on div "KitchenMate" at bounding box center [152, 162] width 182 height 11
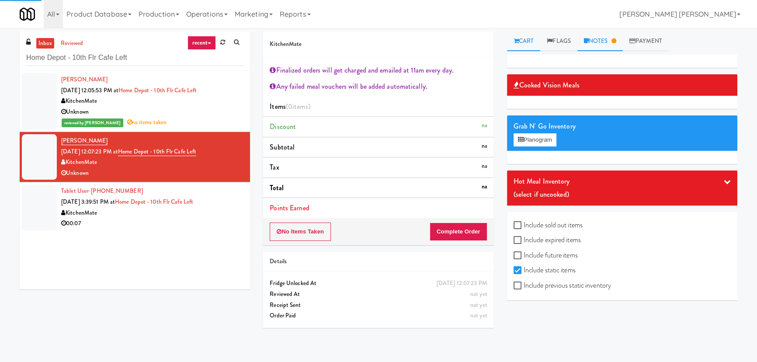
click at [600, 43] on link "Notes" at bounding box center [599, 41] width 45 height 20
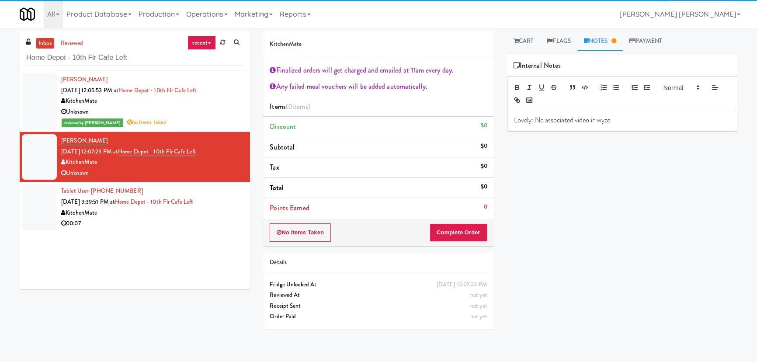
click at [629, 126] on div "Lovely: No associated video in wyze" at bounding box center [621, 120] width 229 height 20
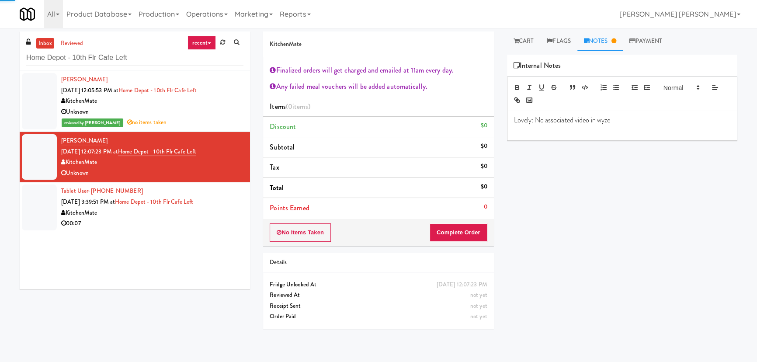
paste div
click at [291, 232] on button "No Items Taken" at bounding box center [300, 232] width 61 height 18
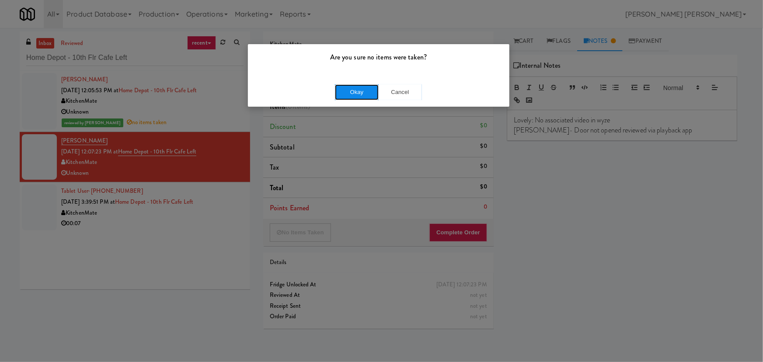
click at [351, 88] on button "Okay" at bounding box center [357, 92] width 44 height 16
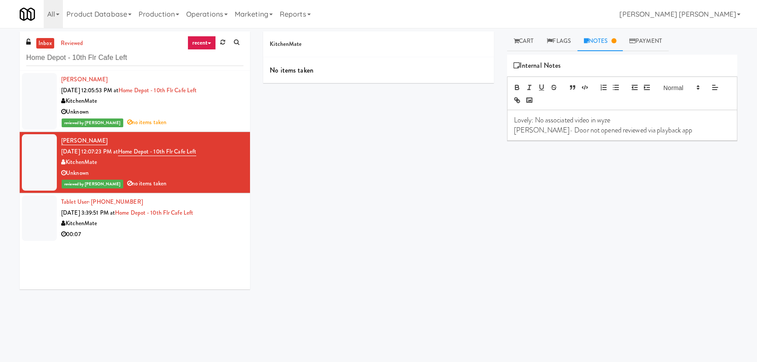
click at [151, 230] on div "00:07" at bounding box center [152, 234] width 182 height 11
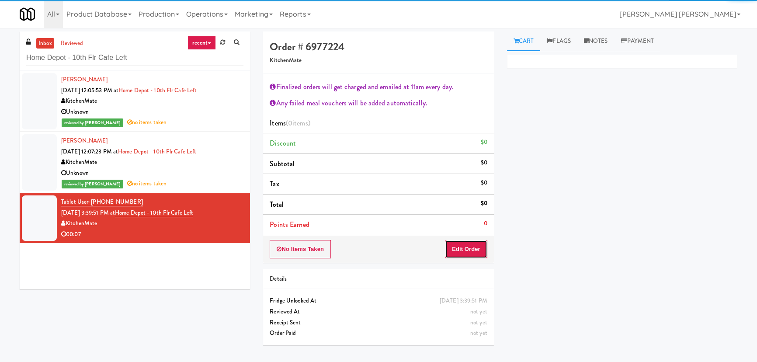
click at [470, 252] on button "Edit Order" at bounding box center [466, 249] width 42 height 18
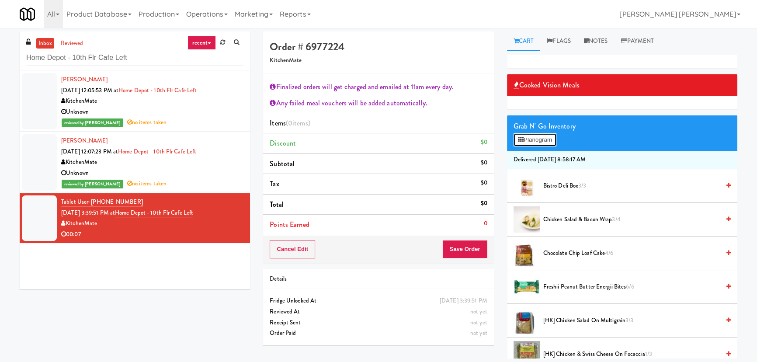
click at [539, 142] on button "Planogram" at bounding box center [535, 139] width 43 height 13
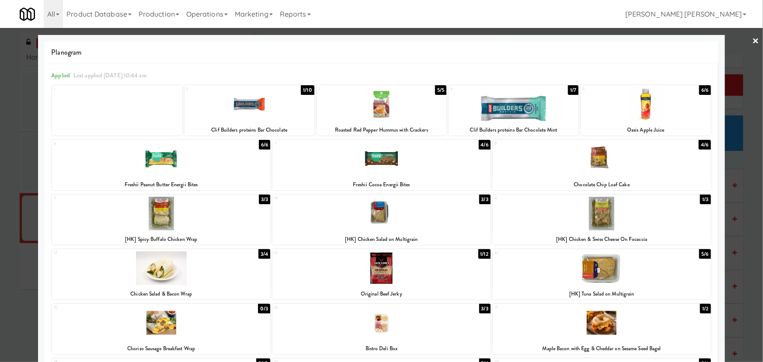
click at [376, 220] on div at bounding box center [381, 214] width 218 height 34
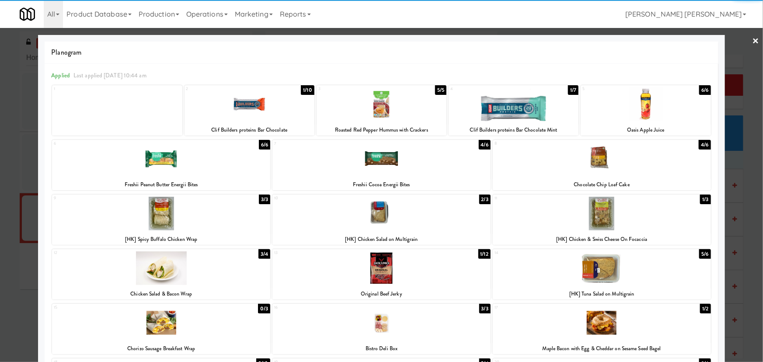
click at [376, 220] on div at bounding box center [381, 214] width 218 height 34
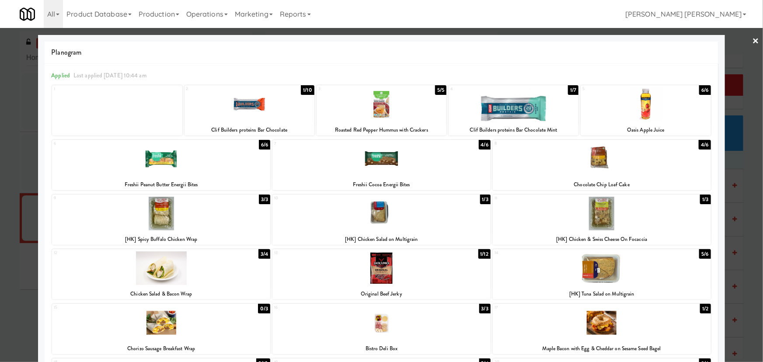
click at [586, 276] on div at bounding box center [602, 268] width 218 height 34
drag, startPoint x: 749, startPoint y: 43, endPoint x: 414, endPoint y: 70, distance: 336.3
click at [752, 43] on link "×" at bounding box center [755, 41] width 7 height 27
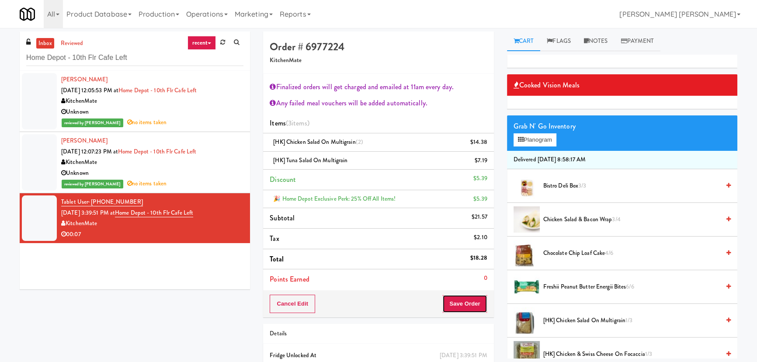
click at [458, 306] on button "Save Order" at bounding box center [464, 304] width 45 height 18
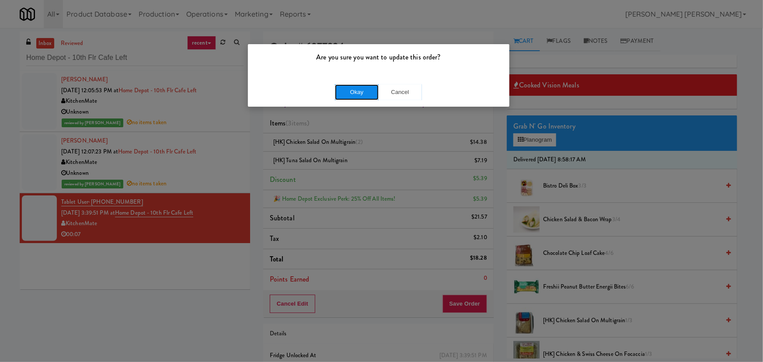
click at [356, 92] on button "Okay" at bounding box center [357, 92] width 44 height 16
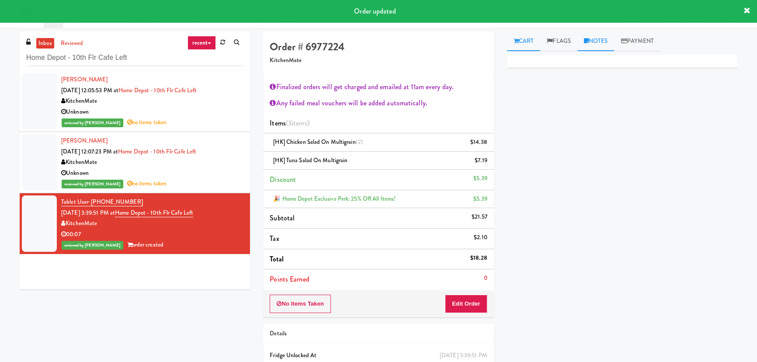
click at [602, 45] on link "Notes" at bounding box center [595, 41] width 37 height 20
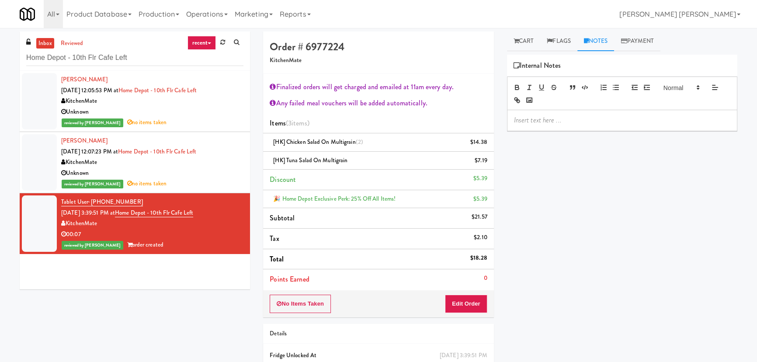
click at [573, 122] on p at bounding box center [622, 120] width 216 height 10
drag, startPoint x: 149, startPoint y: 59, endPoint x: -1, endPoint y: 63, distance: 150.0
click at [0, 63] on html "Are you sure you want to update this order? Okay Cancel Okay Are you sure you w…" at bounding box center [378, 181] width 757 height 362
paste input "Poplar Creek - Pantry"
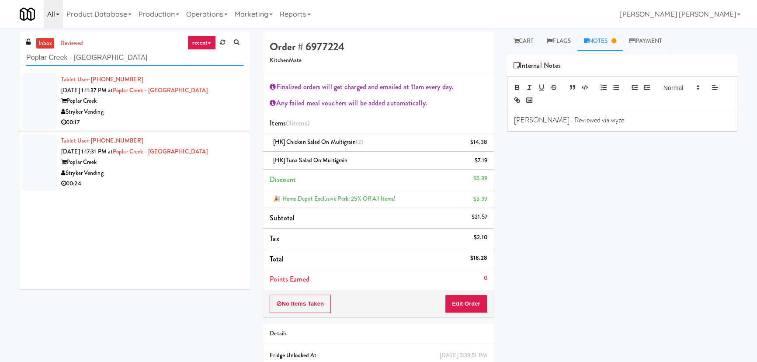
type input "Poplar Creek - Pantry"
click at [183, 112] on div "Stryker Vending" at bounding box center [152, 112] width 182 height 11
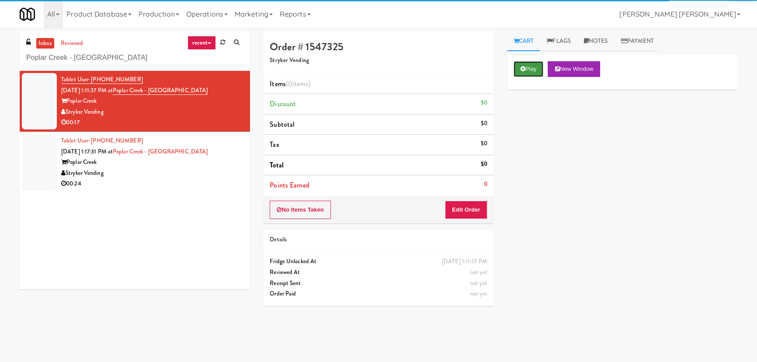
click at [533, 68] on button "Play" at bounding box center [529, 69] width 30 height 16
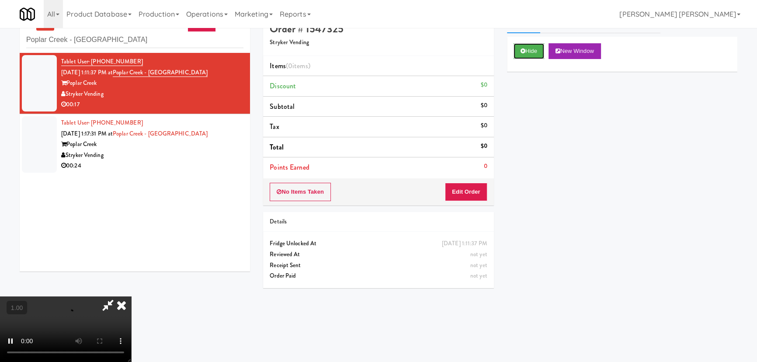
scroll to position [28, 0]
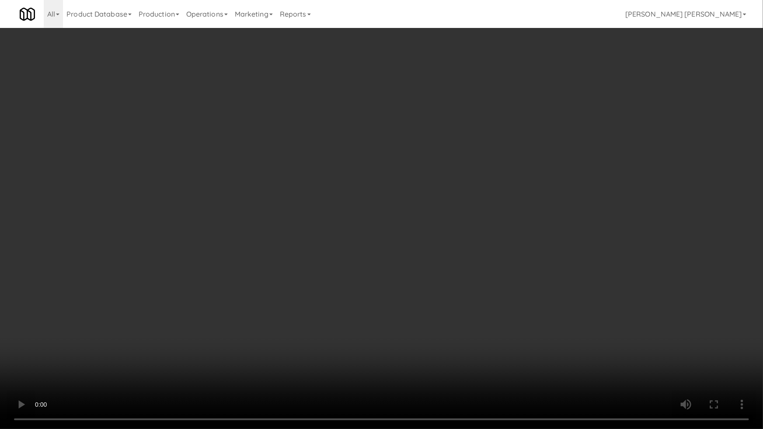
drag, startPoint x: 425, startPoint y: 360, endPoint x: 198, endPoint y: 351, distance: 227.1
click at [424, 360] on video at bounding box center [381, 214] width 763 height 429
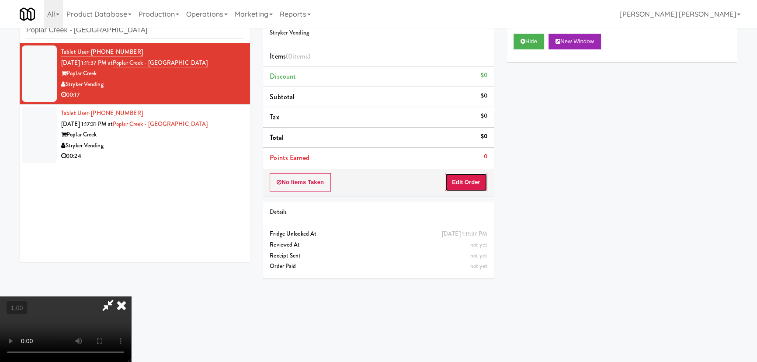
click at [473, 184] on button "Edit Order" at bounding box center [466, 182] width 42 height 18
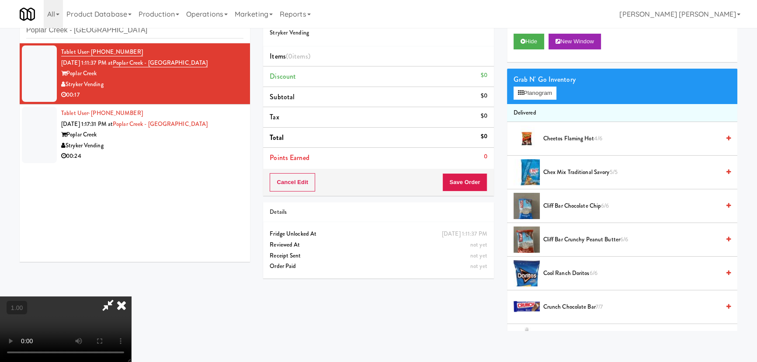
click at [563, 204] on span "Cliff Bar Chocolate Chip 6/6" at bounding box center [631, 206] width 177 height 11
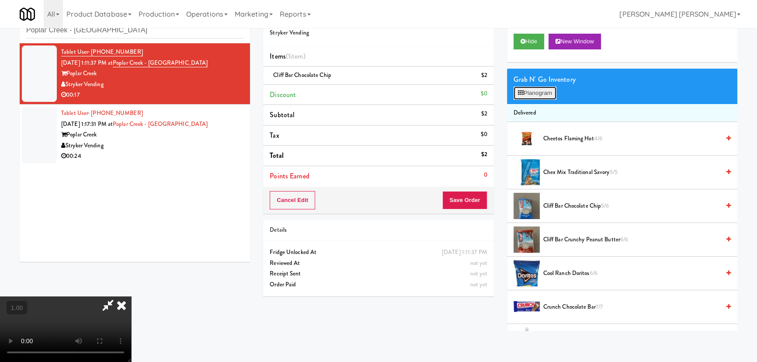
click at [526, 94] on button "Planogram" at bounding box center [535, 93] width 43 height 13
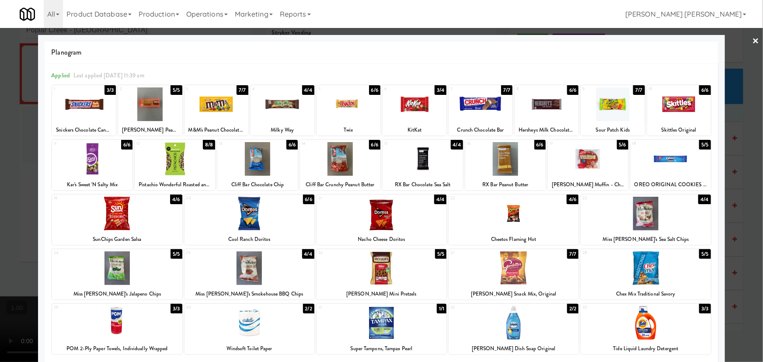
click at [753, 38] on link "×" at bounding box center [755, 41] width 7 height 27
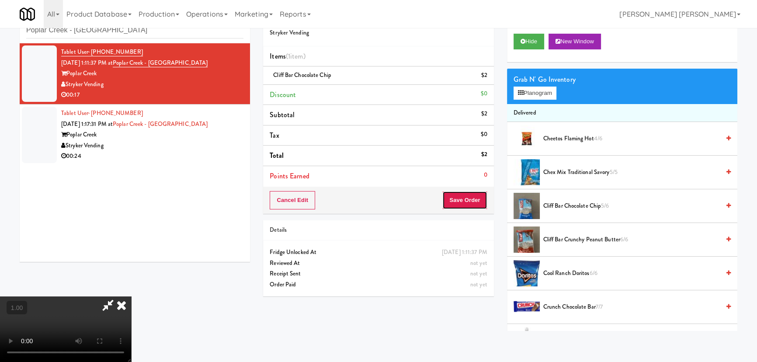
click at [472, 201] on button "Save Order" at bounding box center [464, 200] width 45 height 18
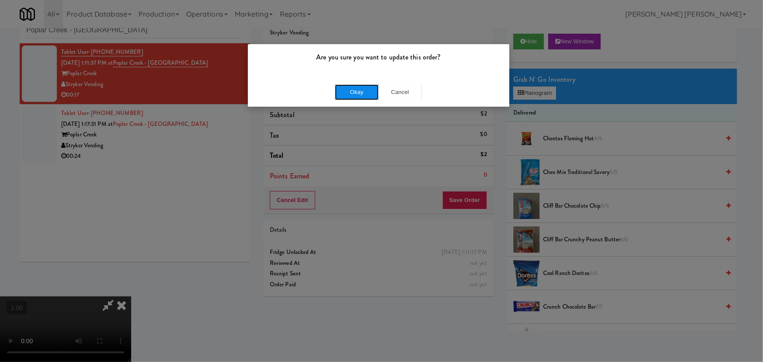
click at [358, 96] on button "Okay" at bounding box center [357, 92] width 44 height 16
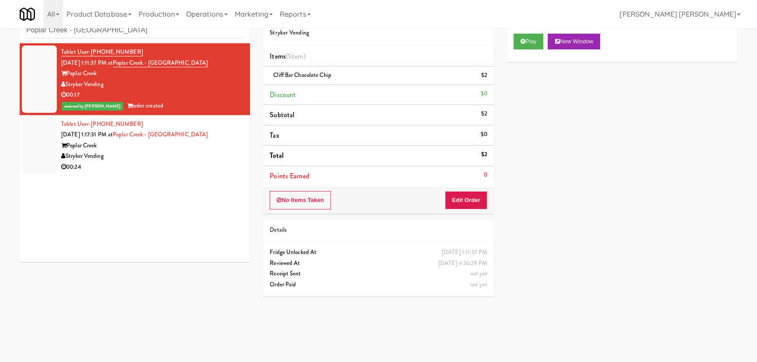
click at [170, 156] on div "Stryker Vending" at bounding box center [152, 156] width 182 height 11
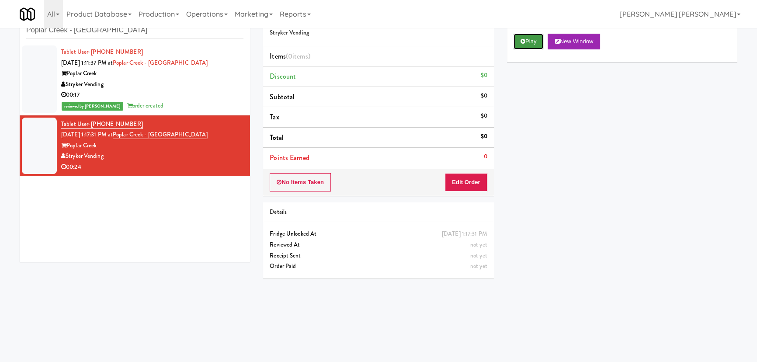
click at [518, 42] on button "Play" at bounding box center [529, 42] width 30 height 16
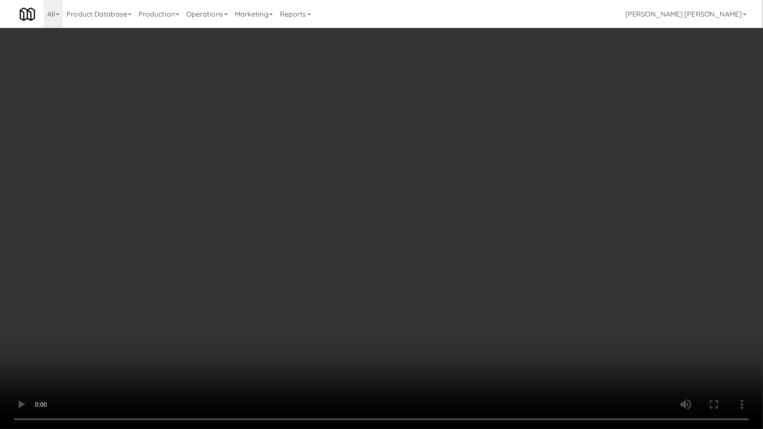
drag, startPoint x: 677, startPoint y: 312, endPoint x: 728, endPoint y: 407, distance: 107.5
click at [677, 313] on video at bounding box center [381, 214] width 763 height 429
click at [597, 323] on video at bounding box center [381, 214] width 763 height 429
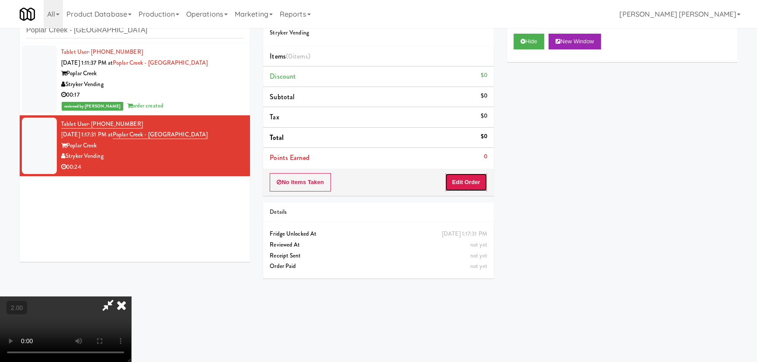
click at [477, 181] on button "Edit Order" at bounding box center [466, 182] width 42 height 18
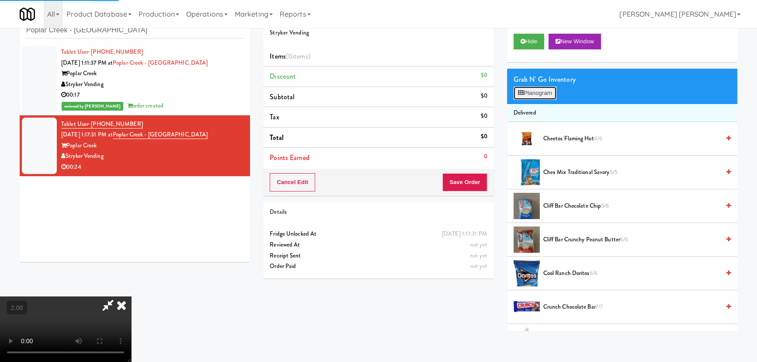
click at [531, 96] on button "Planogram" at bounding box center [535, 93] width 43 height 13
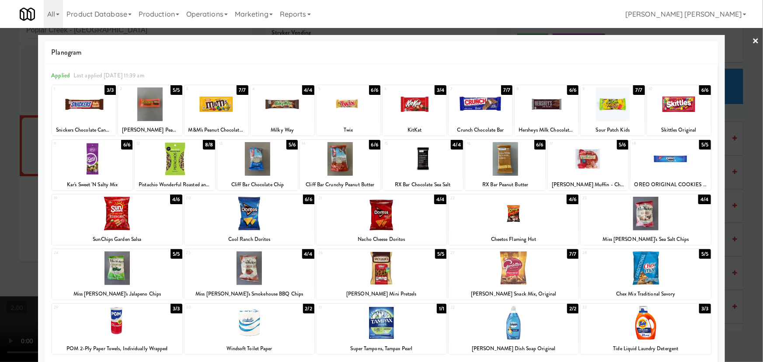
click at [589, 157] on div at bounding box center [588, 159] width 80 height 34
click at [115, 219] on div at bounding box center [117, 214] width 130 height 34
click at [752, 41] on link "×" at bounding box center [755, 41] width 7 height 27
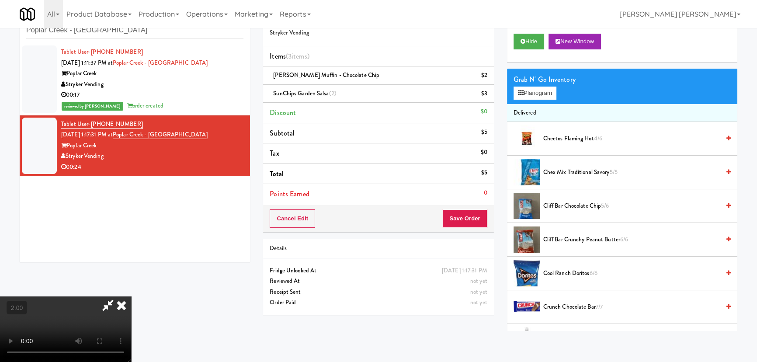
click at [131, 296] on icon at bounding box center [121, 304] width 19 height 17
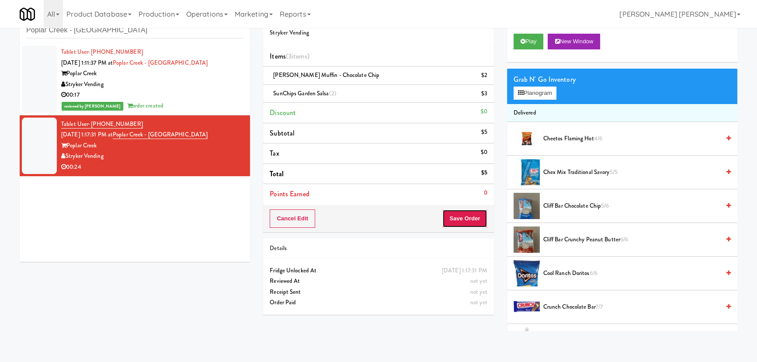
click at [462, 216] on button "Save Order" at bounding box center [464, 218] width 45 height 18
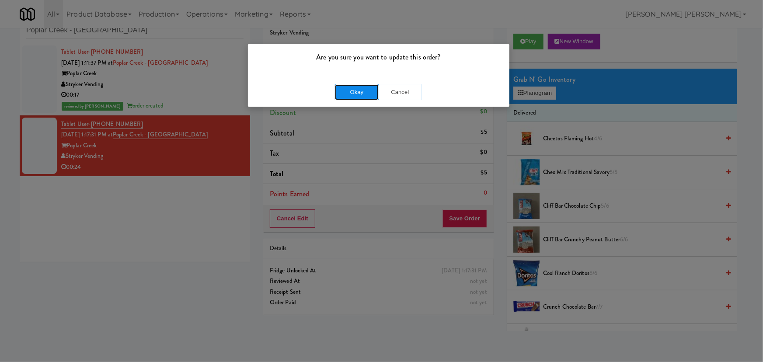
click at [354, 90] on button "Okay" at bounding box center [357, 92] width 44 height 16
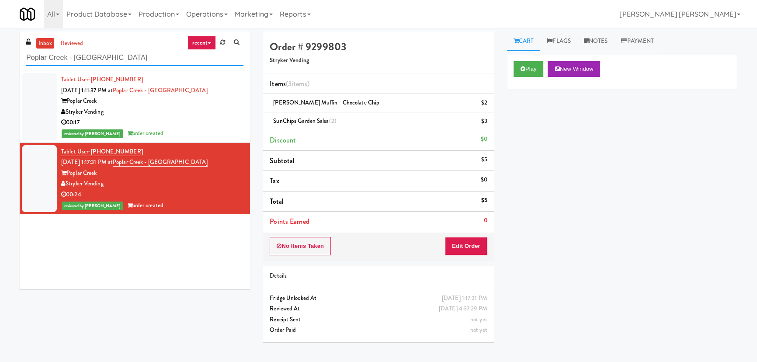
drag, startPoint x: 101, startPoint y: 56, endPoint x: 21, endPoint y: 59, distance: 80.0
click at [21, 59] on div "inbox reviewed recent all unclear take inventory issue suspicious failed recent…" at bounding box center [135, 50] width 230 height 39
paste input "Locale - Ambient - Left"
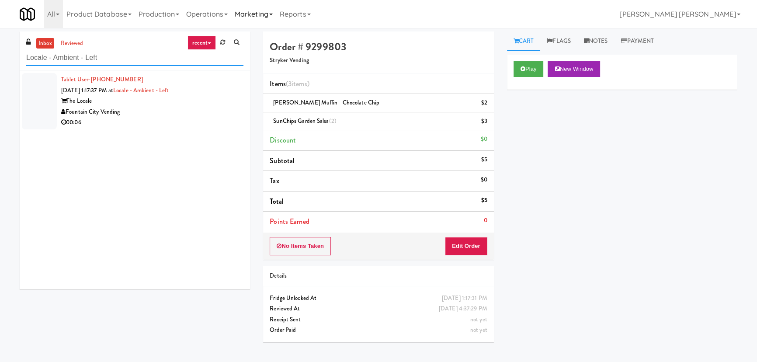
type input "Locale - Ambient - Left"
click at [162, 113] on div "Fountain City Vending" at bounding box center [152, 112] width 182 height 11
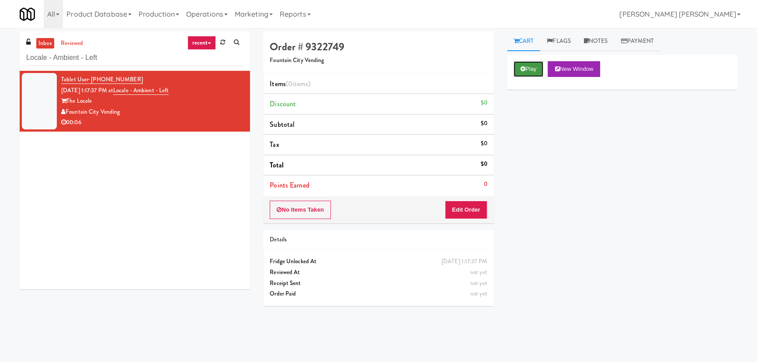
click at [537, 69] on button "Play" at bounding box center [529, 69] width 30 height 16
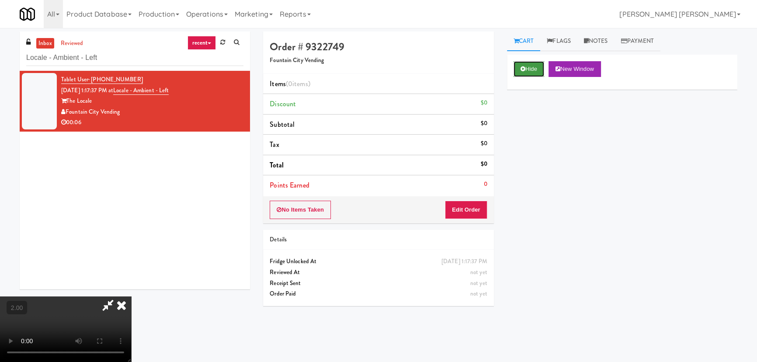
click at [535, 67] on button "Hide" at bounding box center [529, 69] width 31 height 16
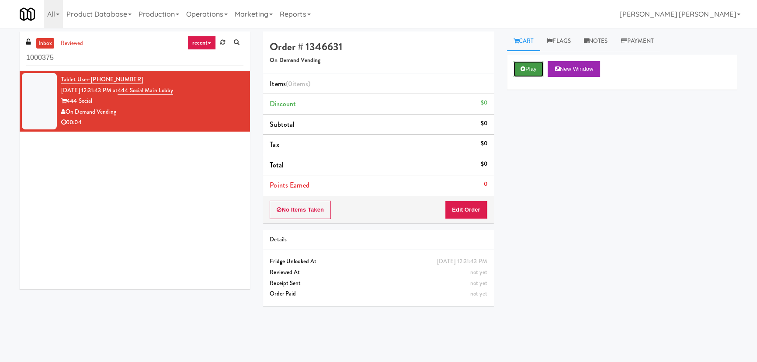
click at [522, 69] on icon at bounding box center [523, 69] width 5 height 6
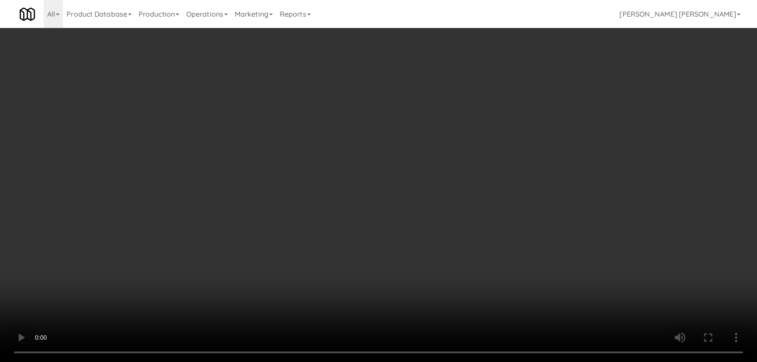
drag, startPoint x: 405, startPoint y: 364, endPoint x: 382, endPoint y: 335, distance: 36.9
click at [403, 361] on video at bounding box center [378, 181] width 757 height 362
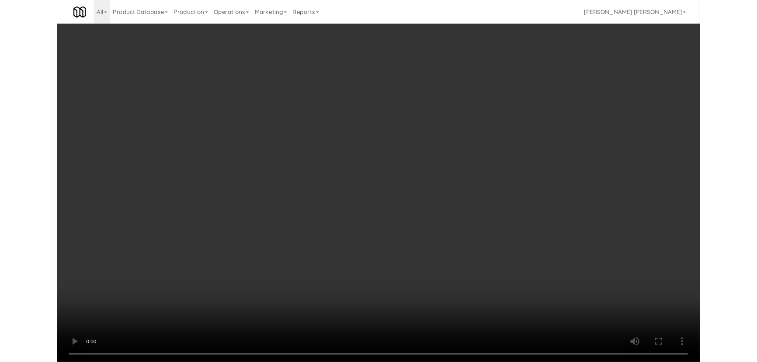
scroll to position [18, 0]
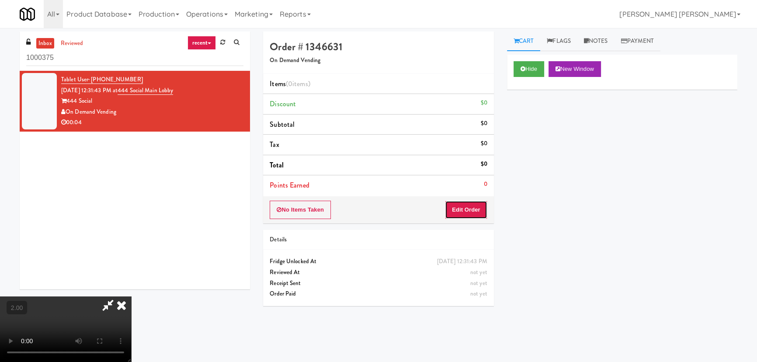
click at [472, 208] on button "Edit Order" at bounding box center [466, 210] width 42 height 18
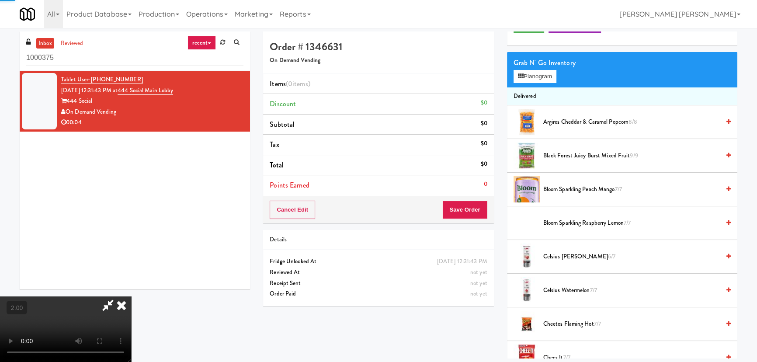
scroll to position [278, 0]
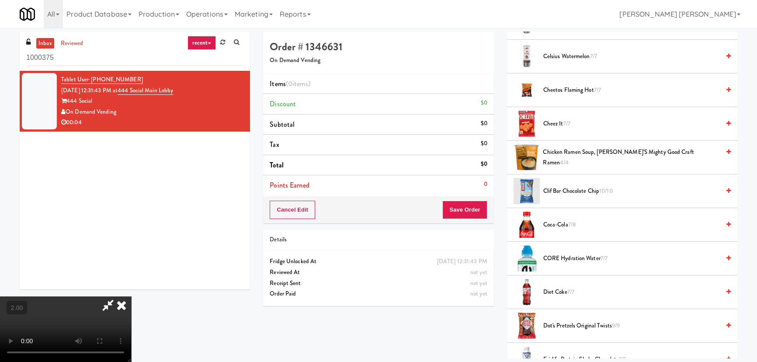
click at [559, 290] on span "Diet Coke 7/7" at bounding box center [631, 292] width 177 height 11
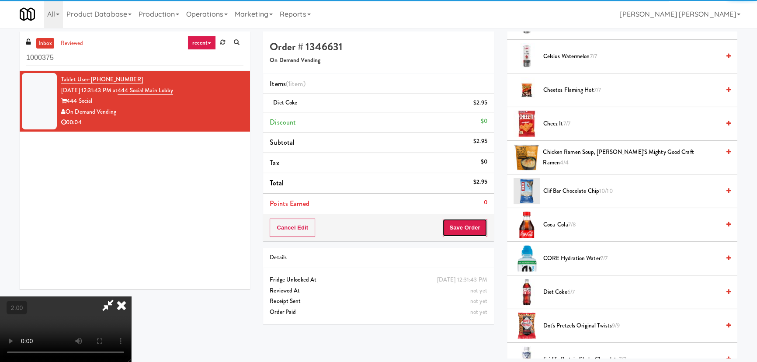
drag, startPoint x: 479, startPoint y: 229, endPoint x: 474, endPoint y: 228, distance: 5.1
click at [478, 229] on button "Save Order" at bounding box center [464, 228] width 45 height 18
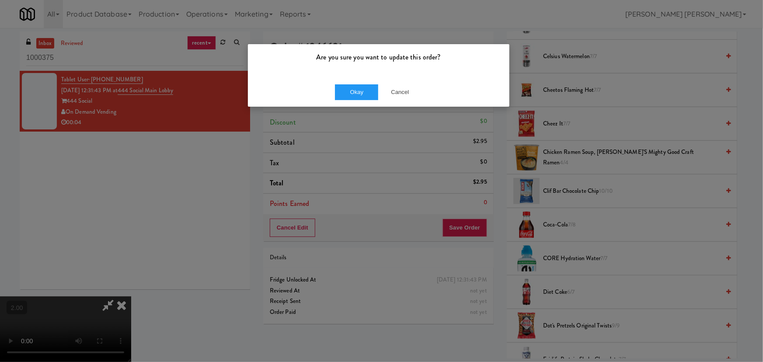
click at [361, 101] on div "Okay Cancel" at bounding box center [378, 91] width 261 height 29
click at [355, 95] on button "Okay" at bounding box center [357, 92] width 44 height 16
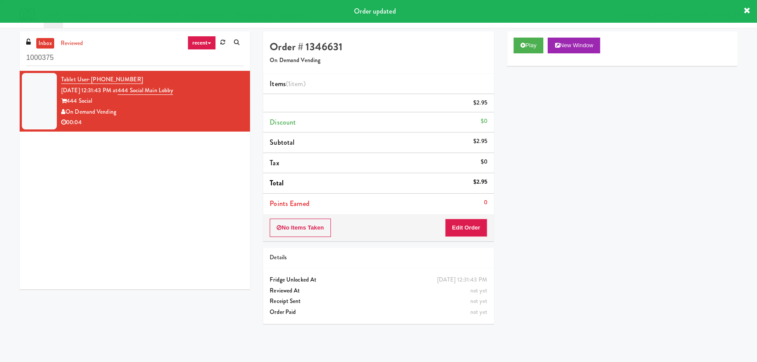
scroll to position [0, 0]
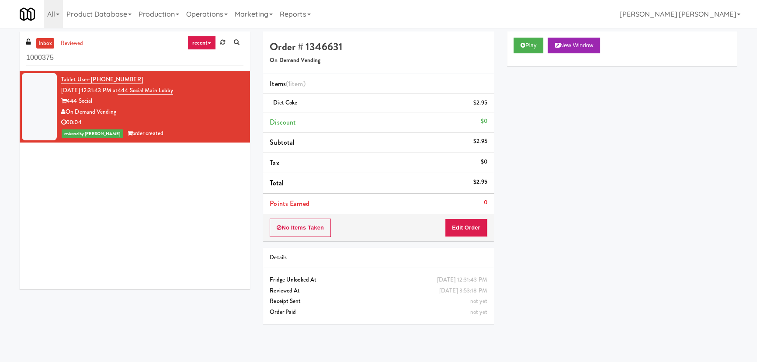
click at [48, 40] on link "inbox" at bounding box center [45, 43] width 18 height 11
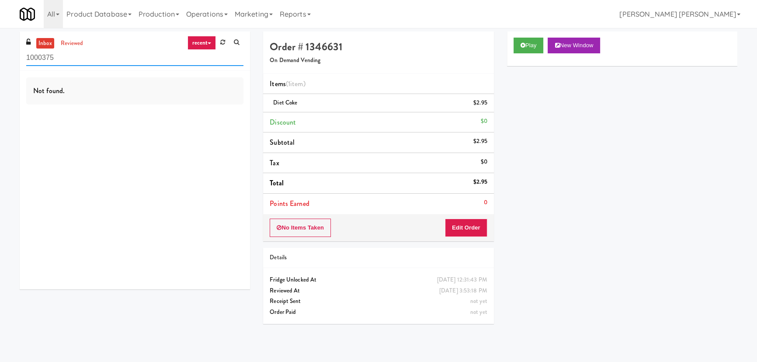
drag, startPoint x: 58, startPoint y: 57, endPoint x: 11, endPoint y: 59, distance: 46.8
click at [11, 59] on div "inbox reviewed recent all unclear take inventory issue suspicious failed recent…" at bounding box center [378, 194] width 757 height 327
paste input "ICON at DULLES Cooler #1"
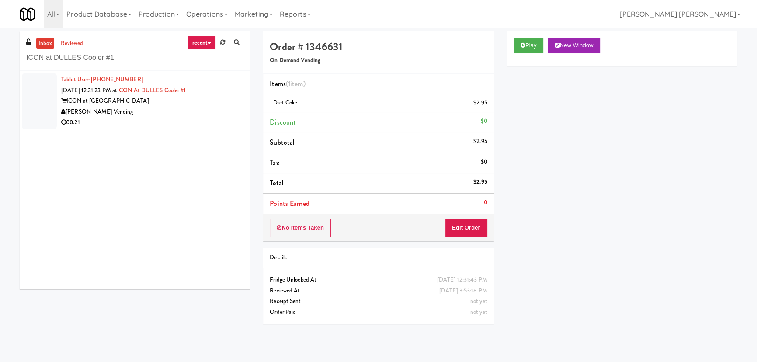
click at [171, 107] on div "[PERSON_NAME] Vending" at bounding box center [152, 112] width 182 height 11
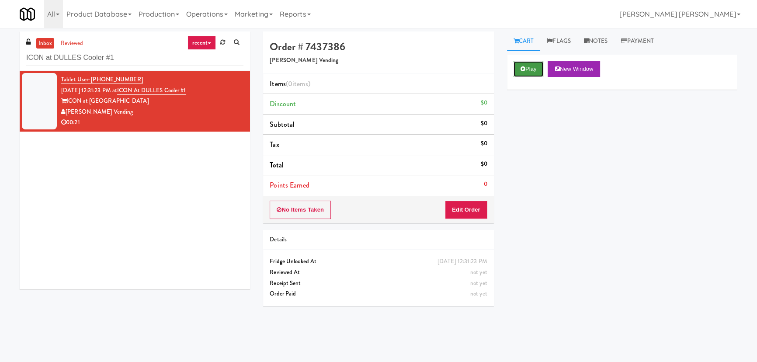
click at [526, 67] on button "Play" at bounding box center [529, 69] width 30 height 16
click at [530, 64] on button "Play" at bounding box center [529, 69] width 30 height 16
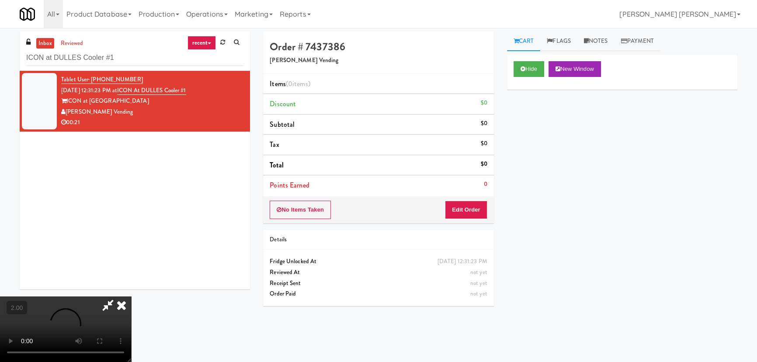
scroll to position [18, 0]
click at [460, 211] on button "Edit Order" at bounding box center [466, 210] width 42 height 18
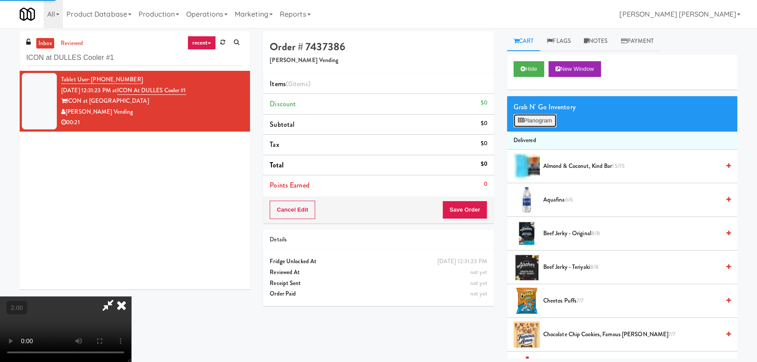
click at [538, 124] on button "Planogram" at bounding box center [535, 120] width 43 height 13
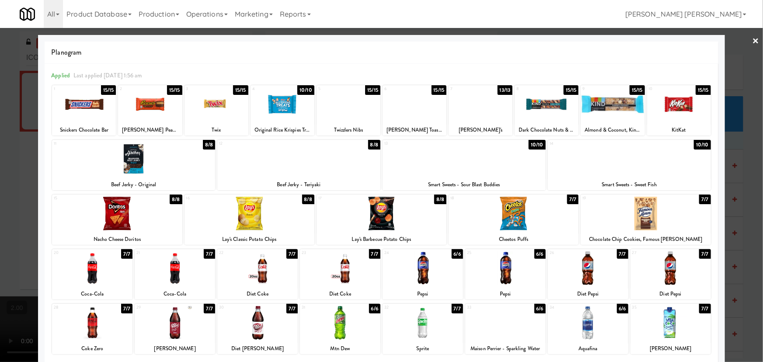
click at [172, 330] on div at bounding box center [175, 323] width 80 height 34
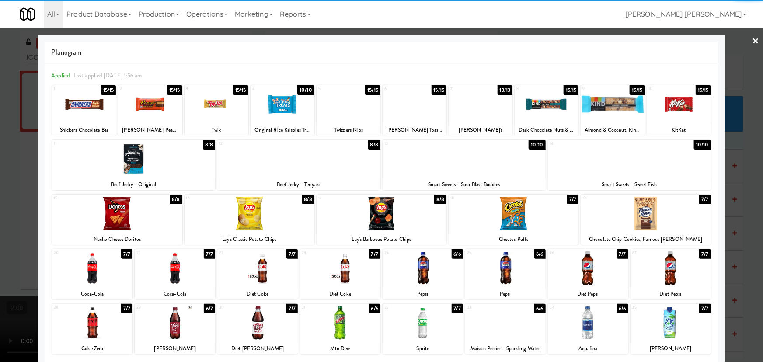
click at [120, 224] on div at bounding box center [117, 214] width 130 height 34
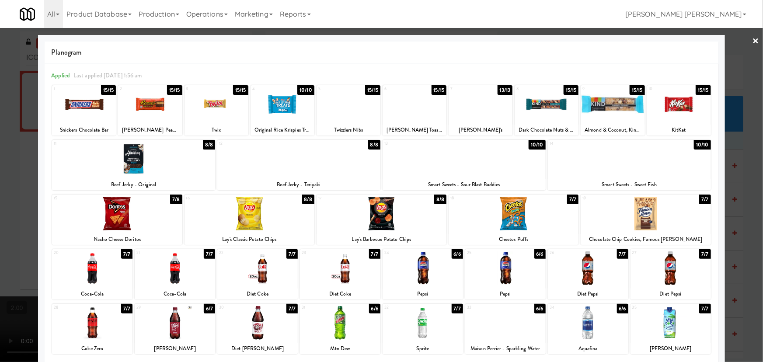
click at [752, 40] on link "×" at bounding box center [755, 41] width 7 height 27
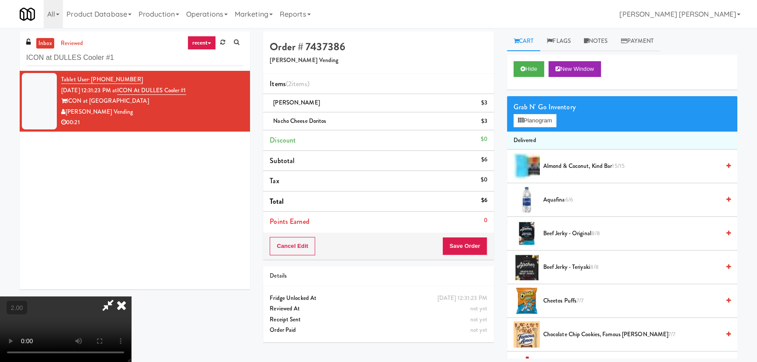
click at [131, 296] on icon at bounding box center [121, 304] width 19 height 17
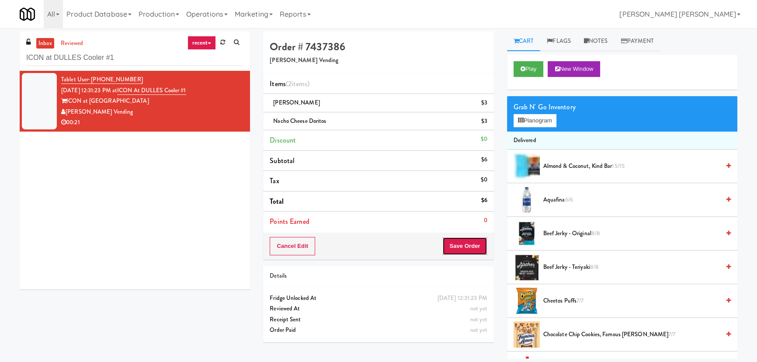
click at [455, 245] on button "Save Order" at bounding box center [464, 246] width 45 height 18
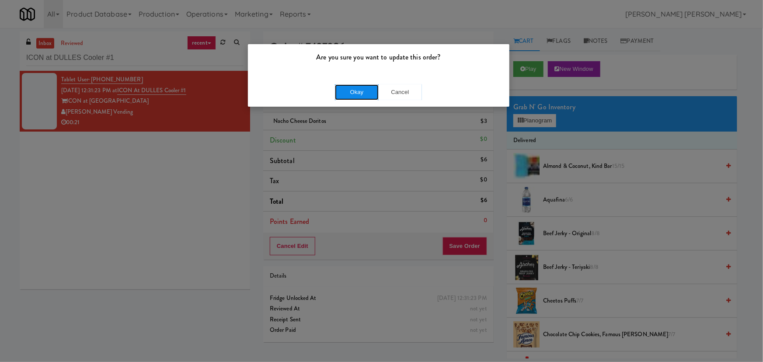
click at [360, 88] on button "Okay" at bounding box center [357, 92] width 44 height 16
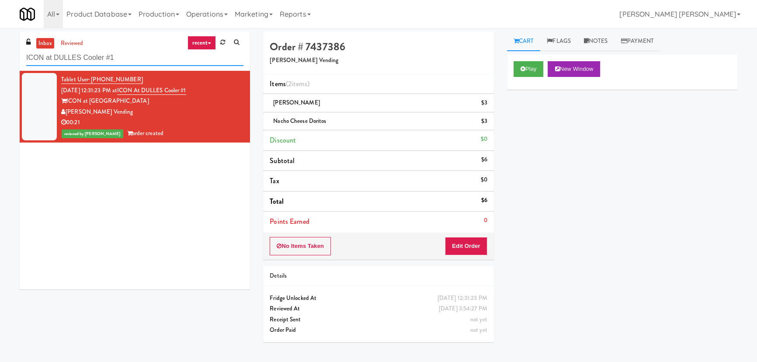
drag, startPoint x: 118, startPoint y: 57, endPoint x: -56, endPoint y: 74, distance: 175.7
click at [0, 74] on html "Are you sure you want to update this order? Okay Cancel Okay Are you sure you w…" at bounding box center [378, 181] width 757 height 362
paste input "CFX-Fridge"
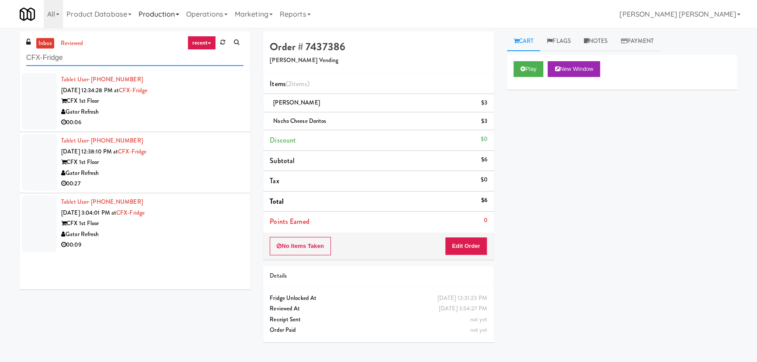
type input "CFX-Fridge"
click at [215, 114] on div "Gator Refresh" at bounding box center [152, 112] width 182 height 11
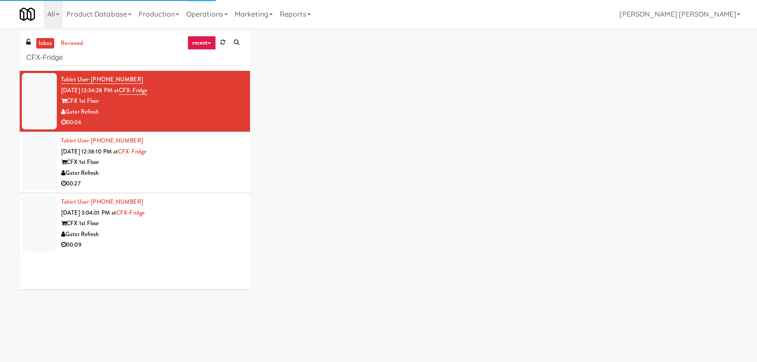
click at [201, 227] on div "CFX 1st Floor" at bounding box center [152, 223] width 182 height 11
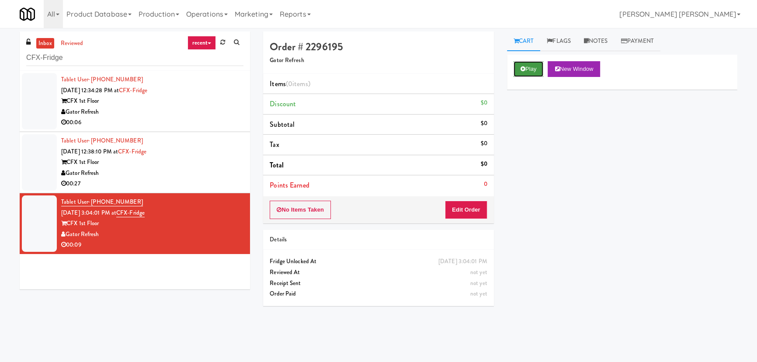
click at [527, 69] on button "Play" at bounding box center [529, 69] width 30 height 16
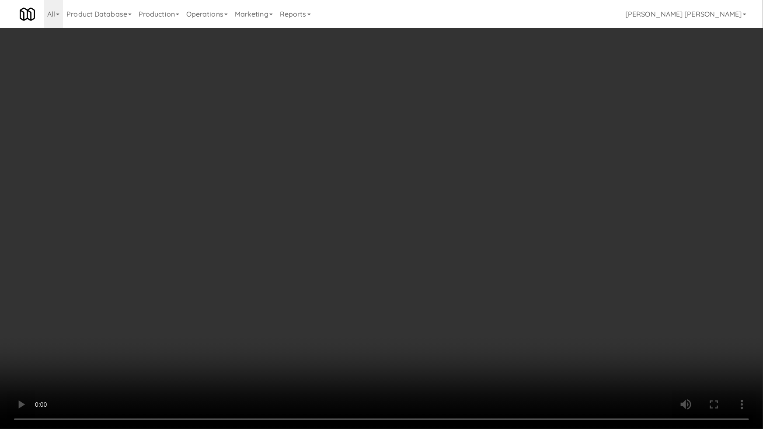
click at [431, 361] on video at bounding box center [381, 214] width 763 height 429
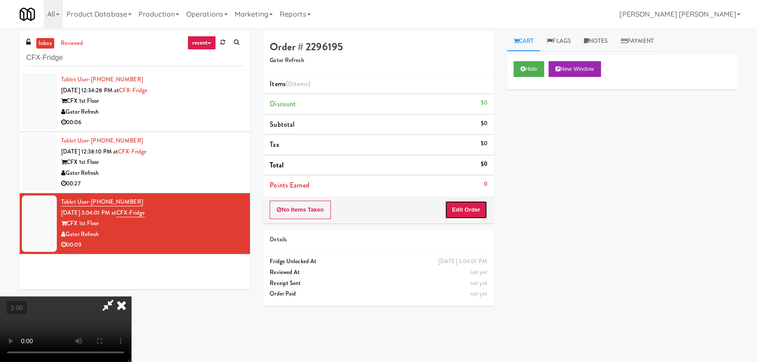
click at [468, 207] on button "Edit Order" at bounding box center [466, 210] width 42 height 18
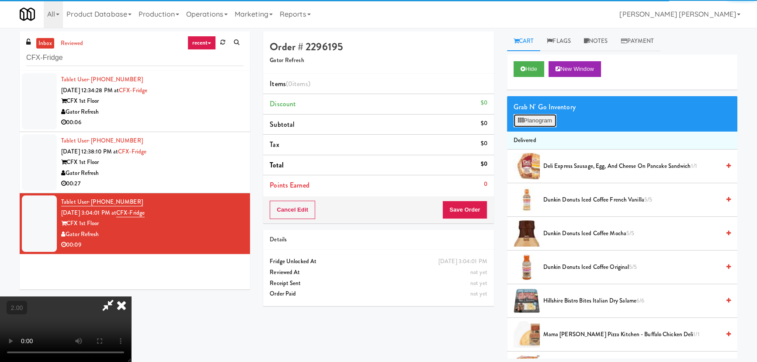
click at [535, 122] on button "Planogram" at bounding box center [535, 120] width 43 height 13
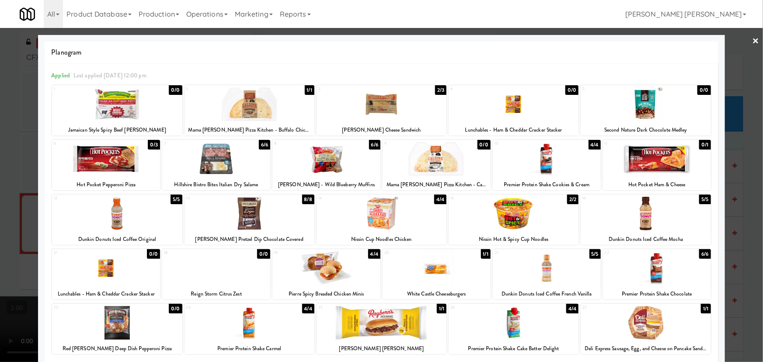
click at [330, 274] on div at bounding box center [326, 268] width 108 height 34
click at [752, 39] on link "×" at bounding box center [755, 41] width 7 height 27
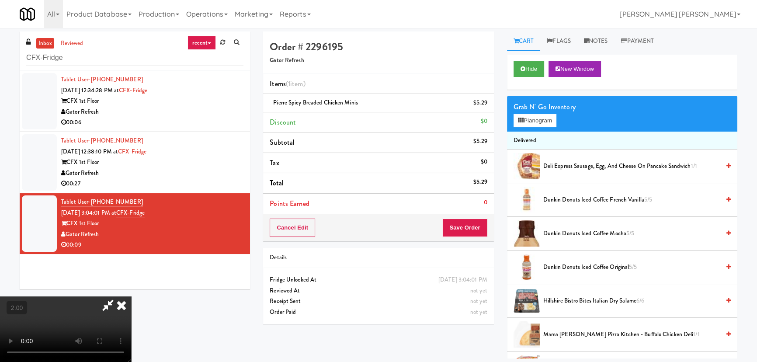
click at [131, 296] on icon at bounding box center [121, 304] width 19 height 17
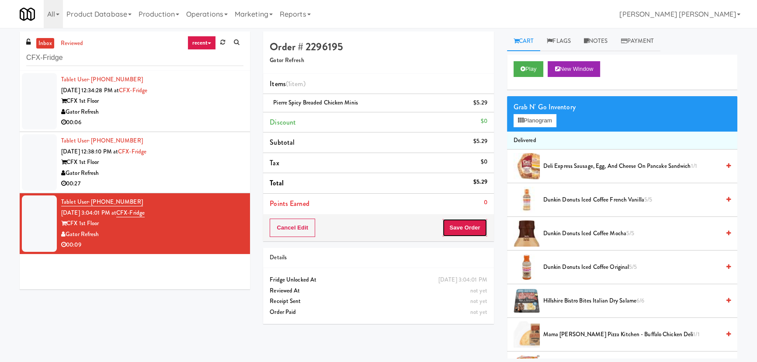
click at [460, 231] on button "Save Order" at bounding box center [464, 228] width 45 height 18
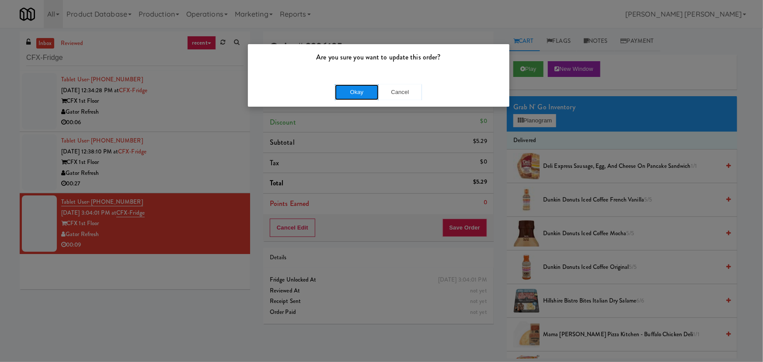
click at [358, 93] on button "Okay" at bounding box center [357, 92] width 44 height 16
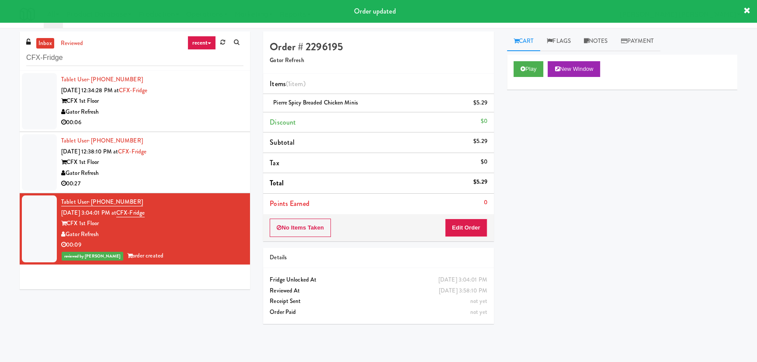
click at [205, 157] on div "CFX 1st Floor" at bounding box center [152, 162] width 182 height 11
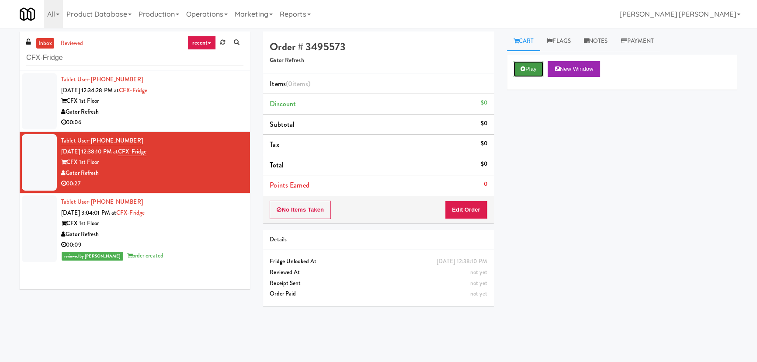
click at [527, 67] on button "Play" at bounding box center [529, 69] width 30 height 16
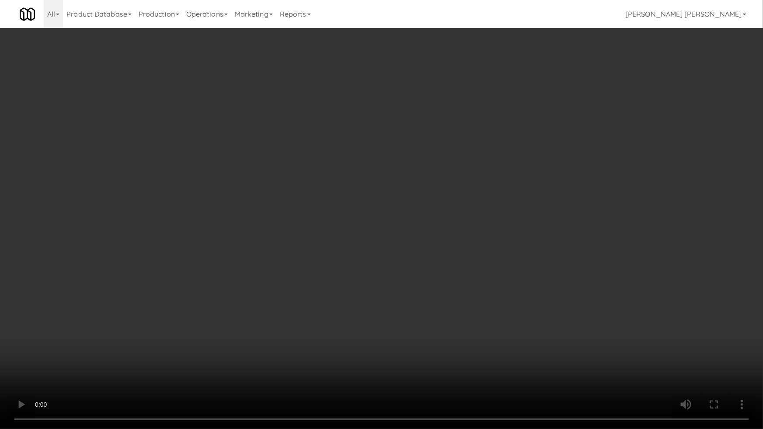
drag, startPoint x: 356, startPoint y: 302, endPoint x: 351, endPoint y: 302, distance: 5.2
click at [355, 302] on video at bounding box center [381, 214] width 763 height 429
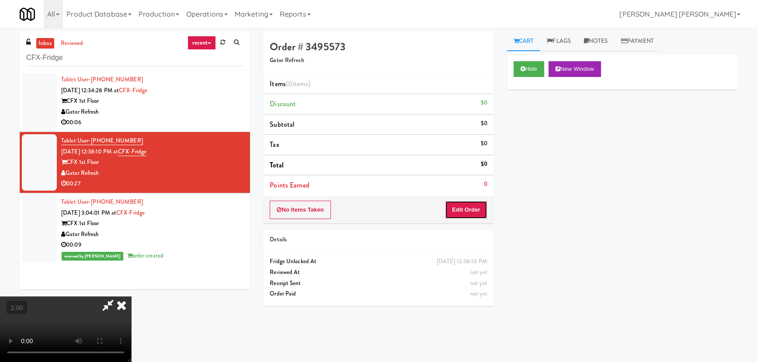
click at [471, 210] on button "Edit Order" at bounding box center [466, 210] width 42 height 18
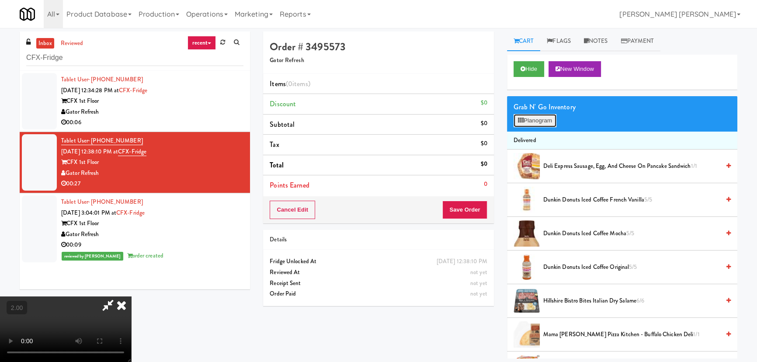
click at [534, 120] on button "Planogram" at bounding box center [535, 120] width 43 height 13
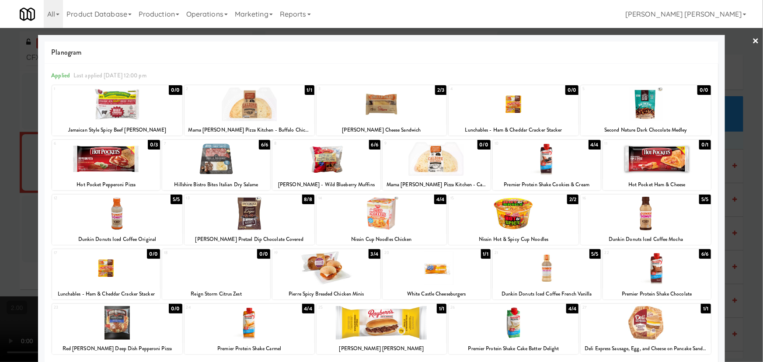
click at [634, 337] on div at bounding box center [645, 323] width 130 height 34
click at [752, 42] on link "×" at bounding box center [755, 41] width 7 height 27
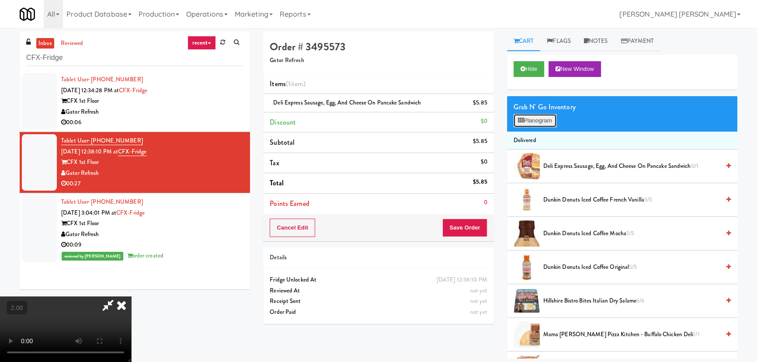
click at [542, 124] on button "Planogram" at bounding box center [535, 120] width 43 height 13
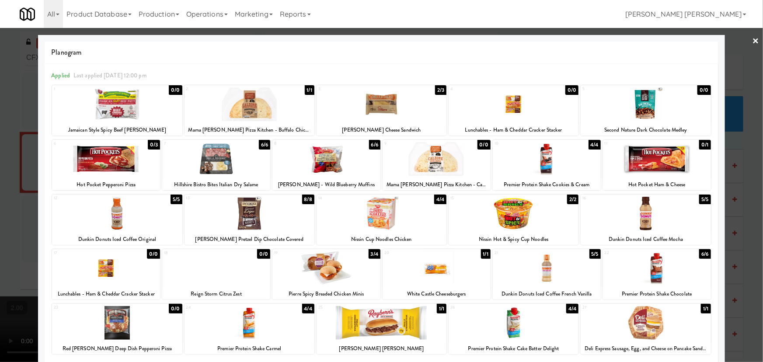
click at [317, 155] on div at bounding box center [326, 159] width 108 height 34
drag, startPoint x: 750, startPoint y: 41, endPoint x: 640, endPoint y: 42, distance: 110.6
click at [752, 41] on link "×" at bounding box center [755, 41] width 7 height 27
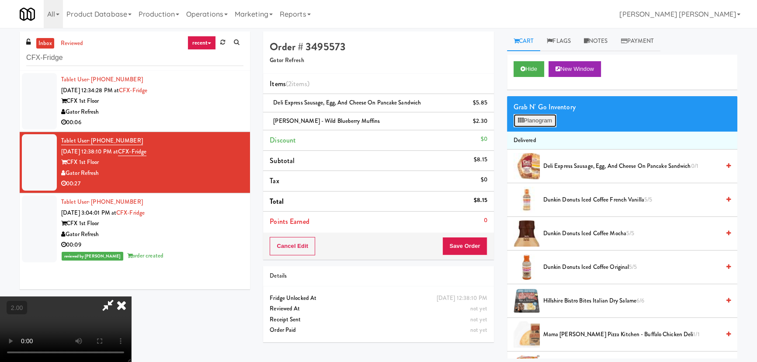
click at [545, 121] on button "Planogram" at bounding box center [535, 120] width 43 height 13
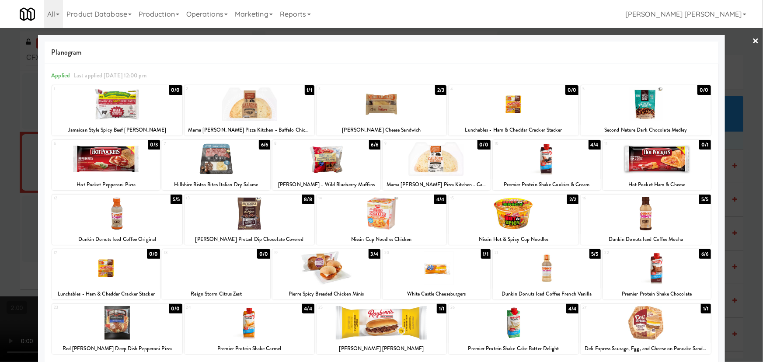
click at [113, 219] on div at bounding box center [117, 214] width 130 height 34
click at [752, 42] on link "×" at bounding box center [755, 41] width 7 height 27
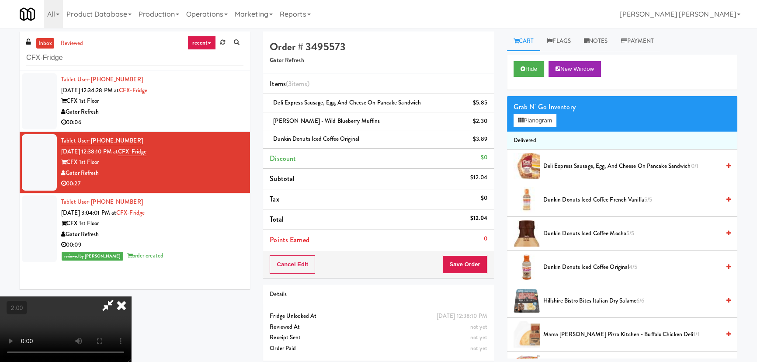
click at [131, 296] on icon at bounding box center [121, 304] width 19 height 17
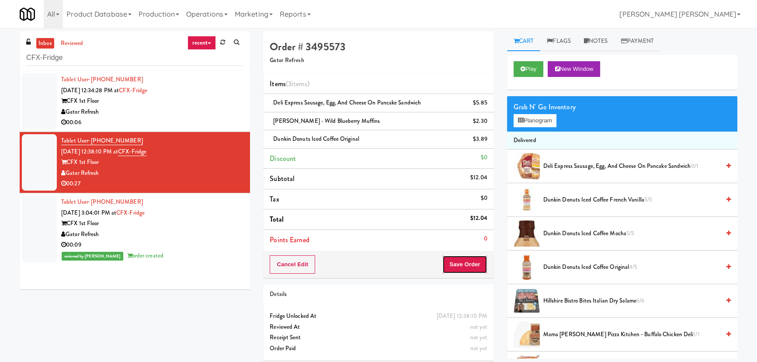
click at [465, 264] on button "Save Order" at bounding box center [464, 264] width 45 height 18
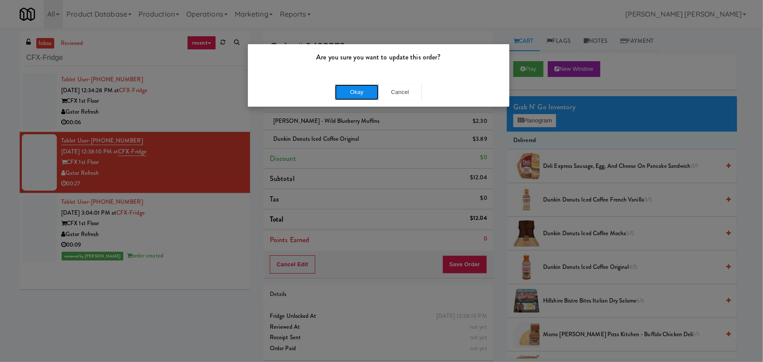
click at [353, 86] on button "Okay" at bounding box center [357, 92] width 44 height 16
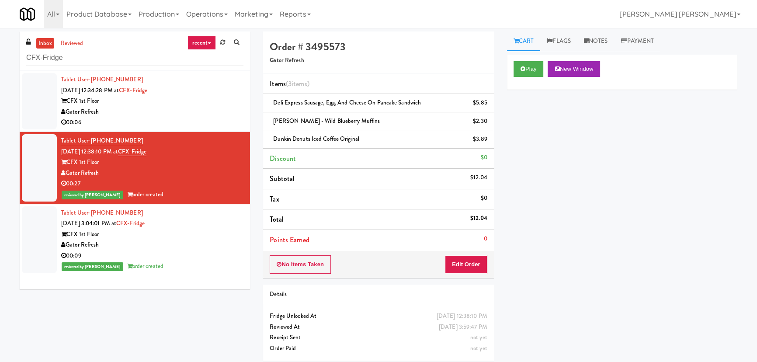
click at [166, 125] on div "00:06" at bounding box center [152, 122] width 182 height 11
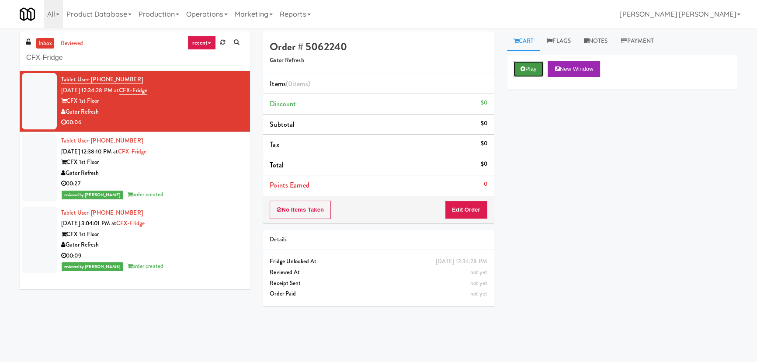
click at [523, 69] on icon at bounding box center [523, 69] width 5 height 6
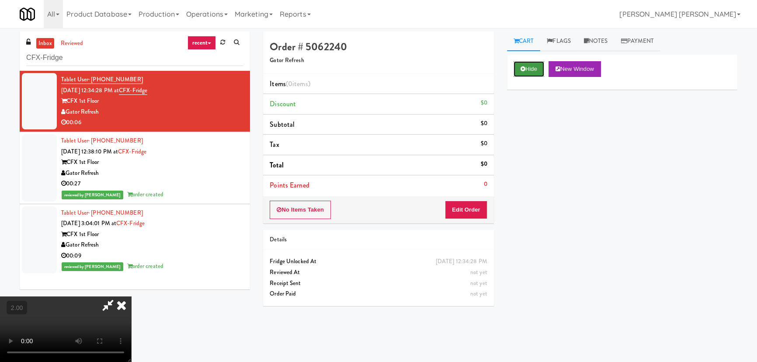
click at [533, 63] on button "Hide" at bounding box center [529, 69] width 31 height 16
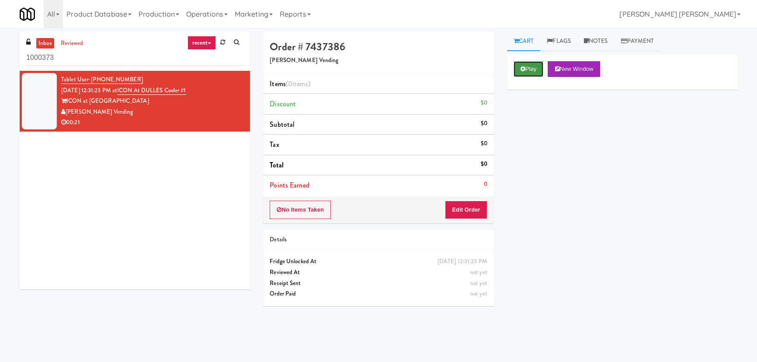
click at [533, 69] on button "Play" at bounding box center [529, 69] width 30 height 16
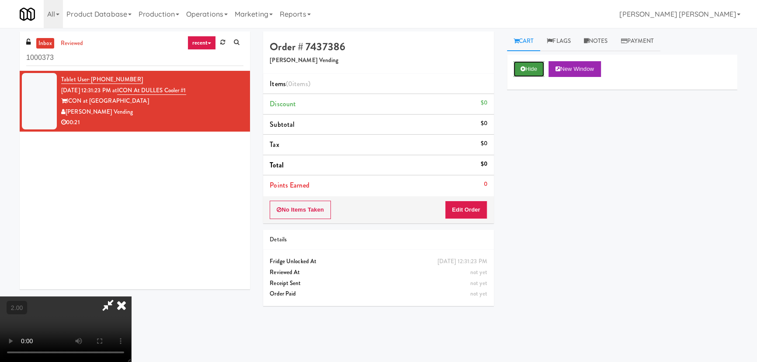
drag, startPoint x: 532, startPoint y: 69, endPoint x: 462, endPoint y: 67, distance: 69.5
click at [531, 69] on button "Hide" at bounding box center [529, 69] width 31 height 16
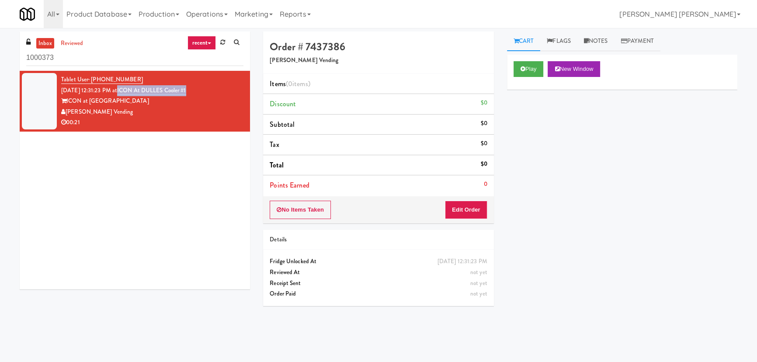
drag, startPoint x: 191, startPoint y: 89, endPoint x: 127, endPoint y: 90, distance: 63.4
click at [127, 90] on div "Tablet User · (757) 214-1510 Sep 9, 2025 12:31:23 PM at ICON at DULLES Cooler #…" at bounding box center [152, 101] width 182 height 54
copy link "ICON at DULLES Cooler #1"
drag, startPoint x: 81, startPoint y: 55, endPoint x: -55, endPoint y: 61, distance: 136.1
click at [0, 61] on html "Okay Okay Select date: previous 2025-Sep next Su Mo Tu We Th Fr Sa 31 1 2 3 4 5…" at bounding box center [378, 181] width 757 height 362
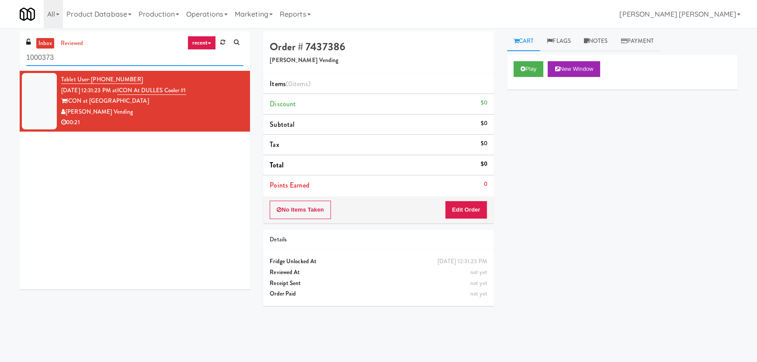
paste input "(Food, Snack & Drink) [GEOGRAPHIC_DATA] - Cooler"
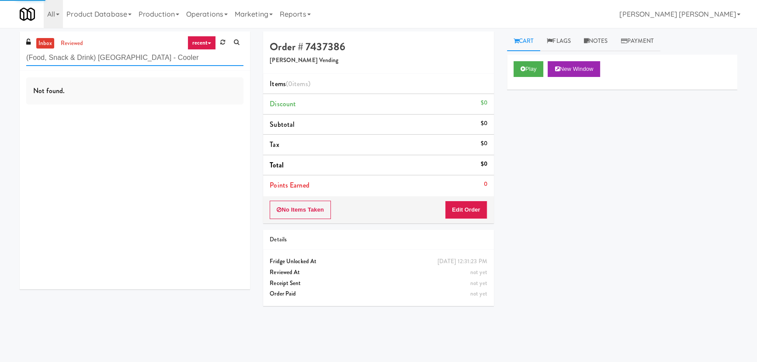
type input "(Food, Snack & Drink) [GEOGRAPHIC_DATA] - Cooler"
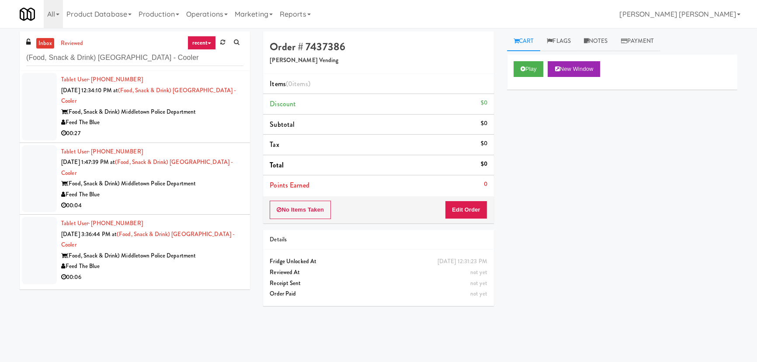
click at [205, 261] on div "Feed The Blue" at bounding box center [152, 266] width 182 height 11
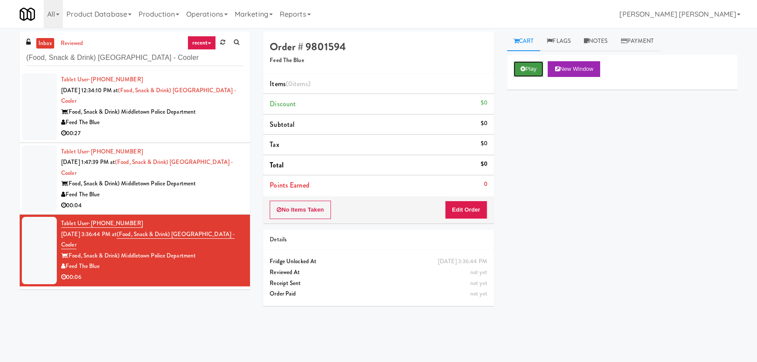
click at [527, 74] on button "Play" at bounding box center [529, 69] width 30 height 16
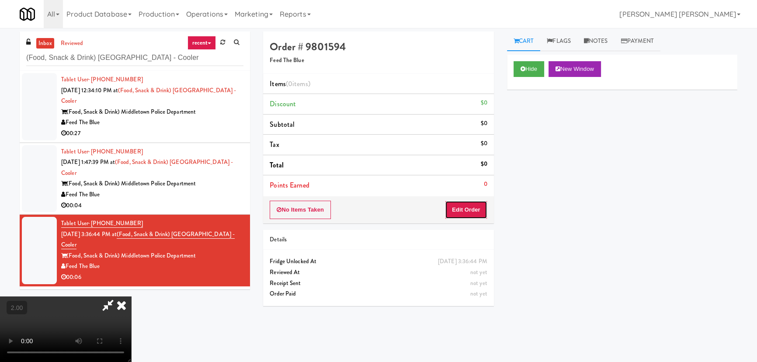
click at [462, 210] on button "Edit Order" at bounding box center [466, 210] width 42 height 18
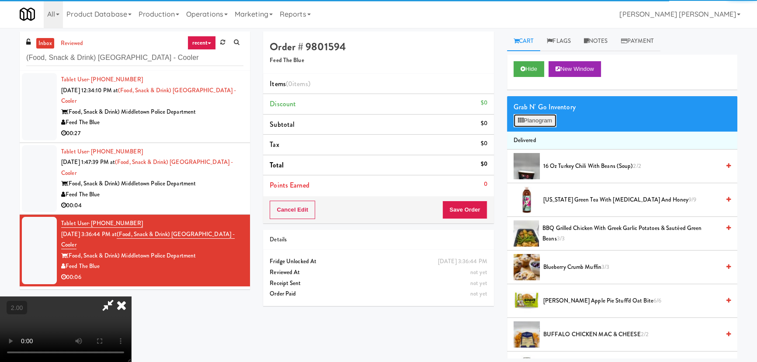
click at [526, 121] on button "Planogram" at bounding box center [535, 120] width 43 height 13
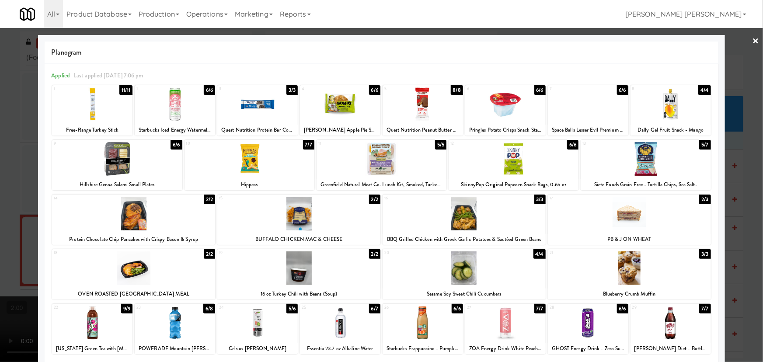
click at [255, 327] on div at bounding box center [257, 323] width 80 height 34
click at [752, 38] on link "×" at bounding box center [755, 41] width 7 height 27
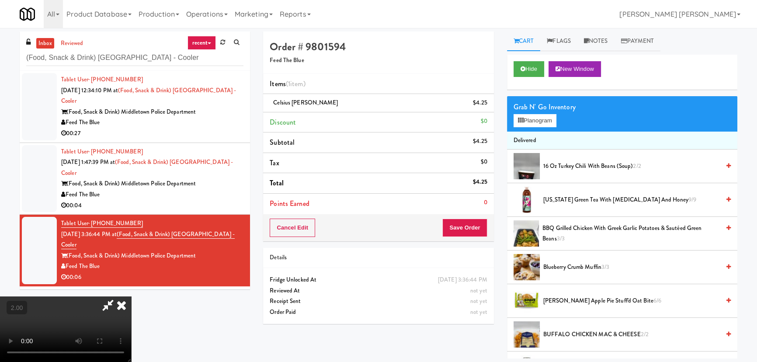
click at [131, 296] on icon at bounding box center [121, 304] width 19 height 17
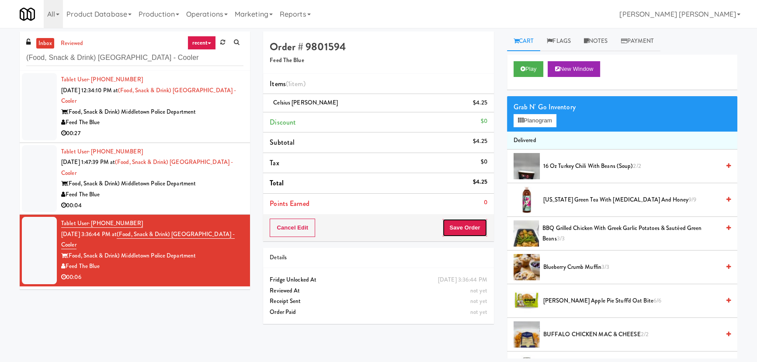
click at [462, 230] on button "Save Order" at bounding box center [464, 228] width 45 height 18
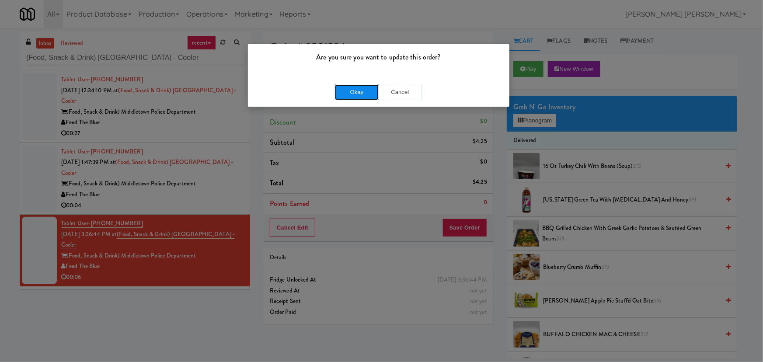
click at [362, 92] on button "Okay" at bounding box center [357, 92] width 44 height 16
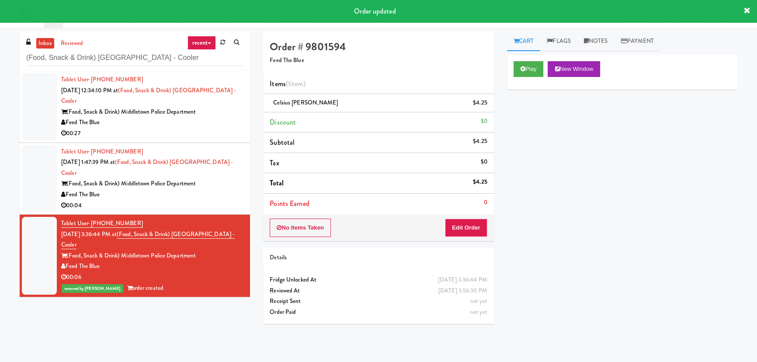
click at [208, 200] on div "00:04" at bounding box center [152, 205] width 182 height 11
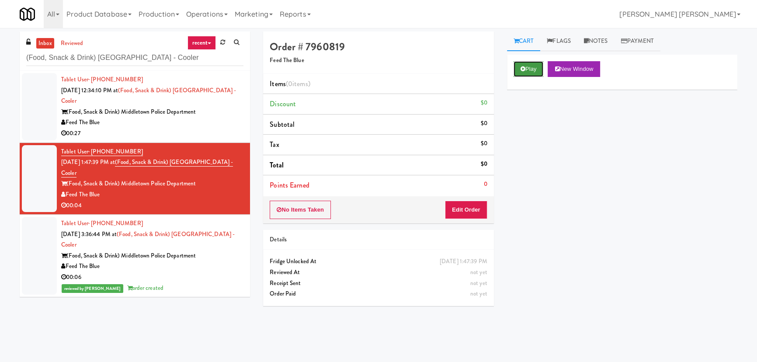
click at [532, 67] on button "Play" at bounding box center [529, 69] width 30 height 16
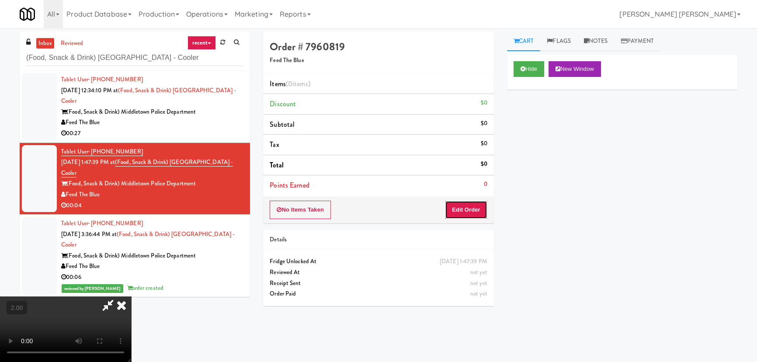
click at [466, 208] on button "Edit Order" at bounding box center [466, 210] width 42 height 18
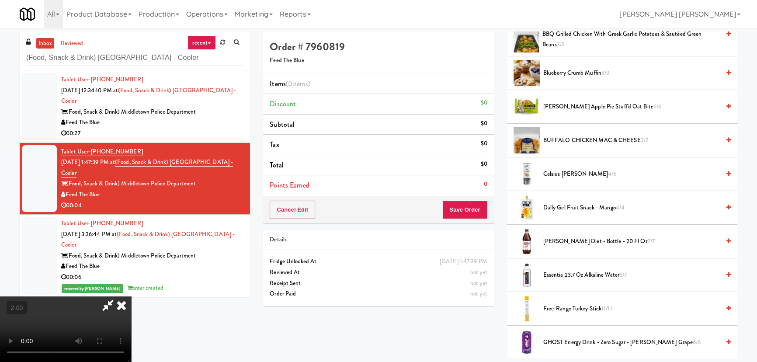
scroll to position [238, 0]
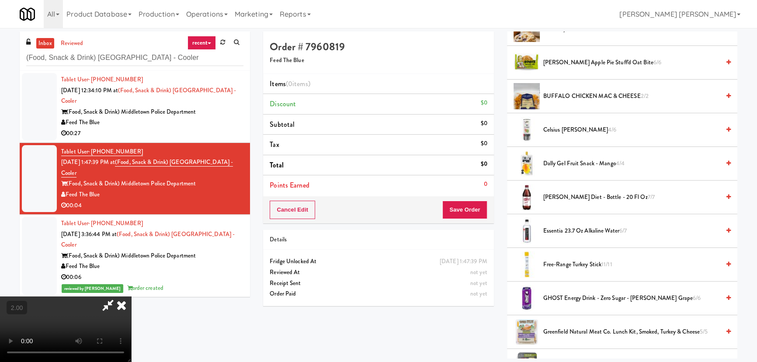
drag, startPoint x: 562, startPoint y: 231, endPoint x: 510, endPoint y: 230, distance: 51.6
click at [561, 231] on span "Essentia 23.7 oz Alkaline Water 6/7" at bounding box center [631, 231] width 177 height 11
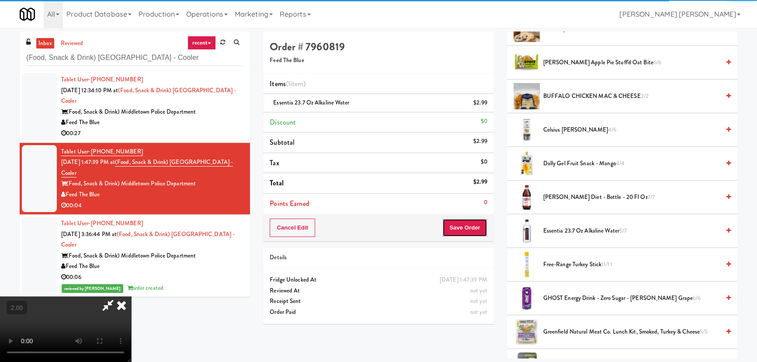
click at [471, 235] on button "Save Order" at bounding box center [464, 228] width 45 height 18
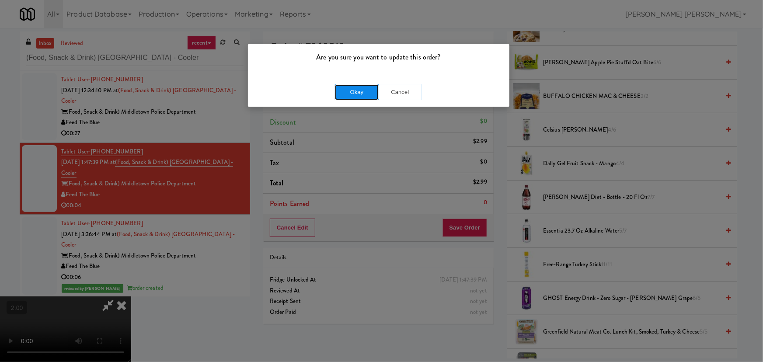
click at [369, 91] on button "Okay" at bounding box center [357, 92] width 44 height 16
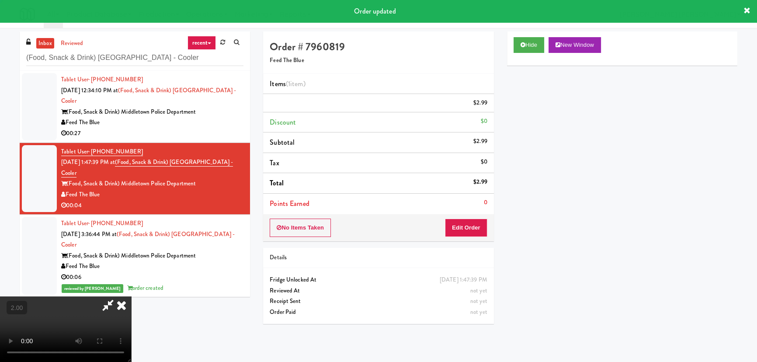
scroll to position [24, 0]
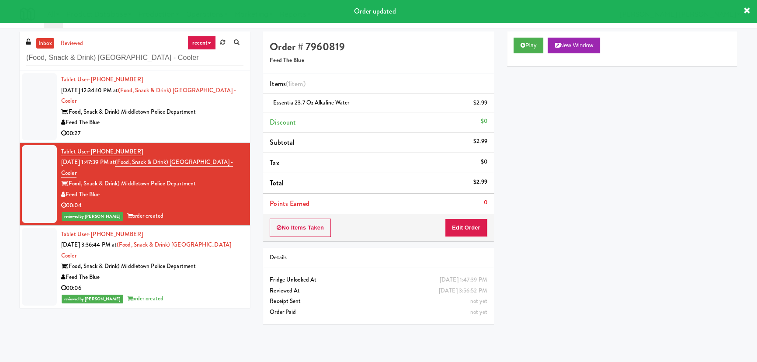
click at [184, 128] on div "00:27" at bounding box center [152, 133] width 182 height 11
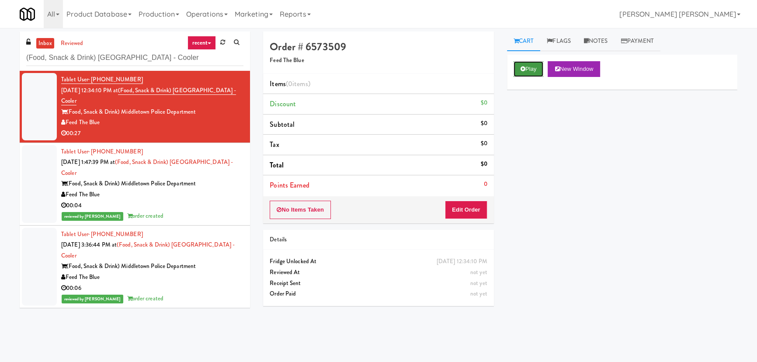
click at [535, 71] on button "Play" at bounding box center [529, 69] width 30 height 16
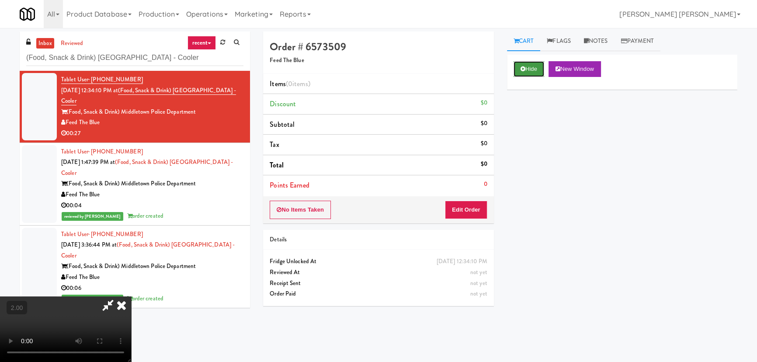
click at [531, 68] on button "Hide" at bounding box center [529, 69] width 31 height 16
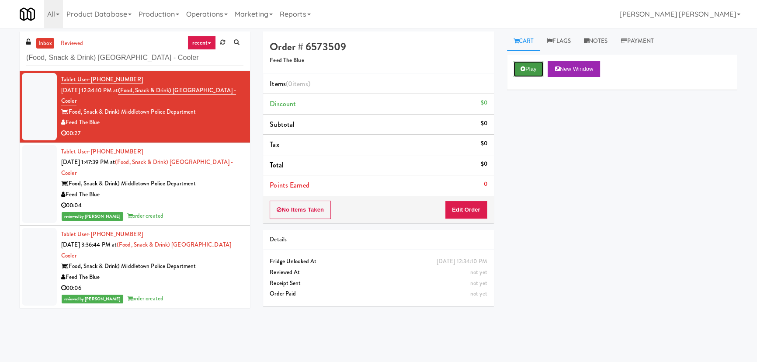
click at [531, 68] on button "Play" at bounding box center [529, 69] width 30 height 16
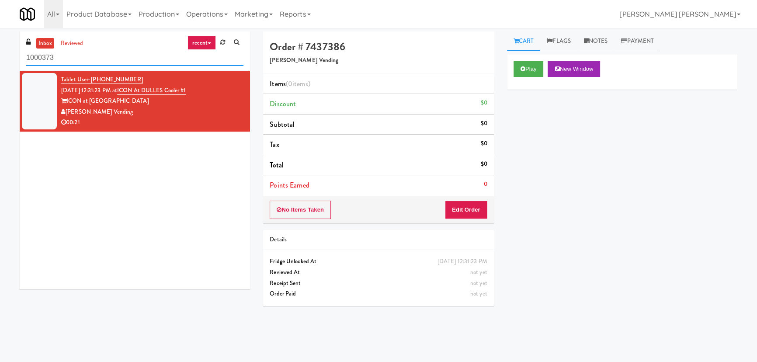
drag, startPoint x: 82, startPoint y: 56, endPoint x: -7, endPoint y: 56, distance: 88.7
click at [0, 56] on html "Okay Okay Select date: previous 2025-Sep next Su Mo Tu We Th Fr Sa 31 1 2 3 4 5…" at bounding box center [378, 181] width 757 height 362
paste input "CYKEL - Pantry - Left"
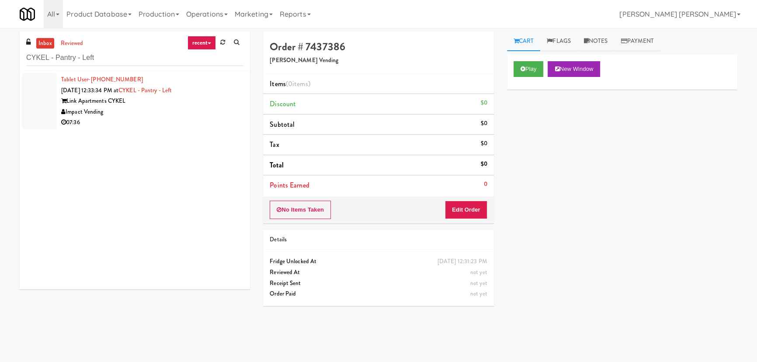
drag, startPoint x: 156, startPoint y: 111, endPoint x: 168, endPoint y: 111, distance: 12.2
click at [156, 111] on div "Impact Vending" at bounding box center [152, 112] width 182 height 11
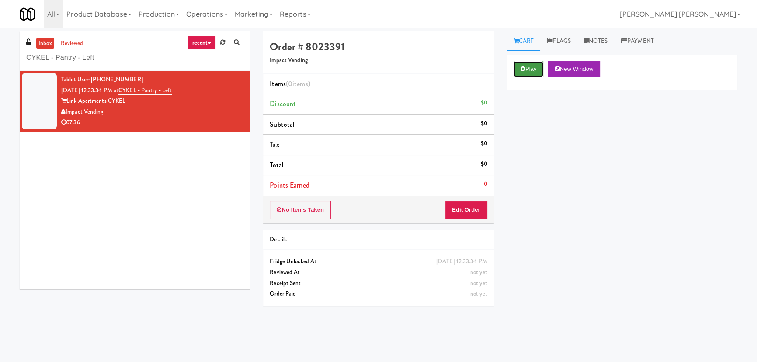
click at [533, 69] on button "Play" at bounding box center [529, 69] width 30 height 16
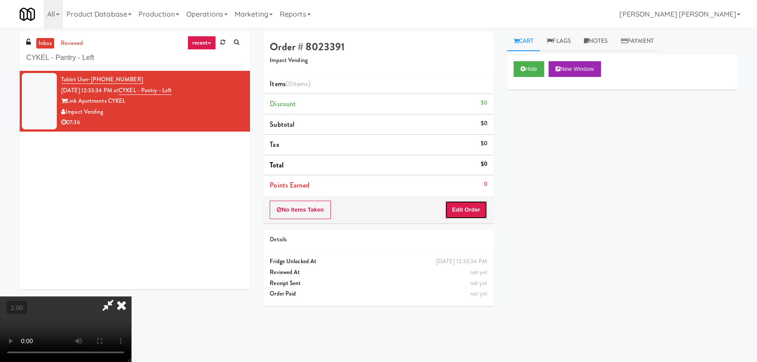
click at [482, 212] on button "Edit Order" at bounding box center [466, 210] width 42 height 18
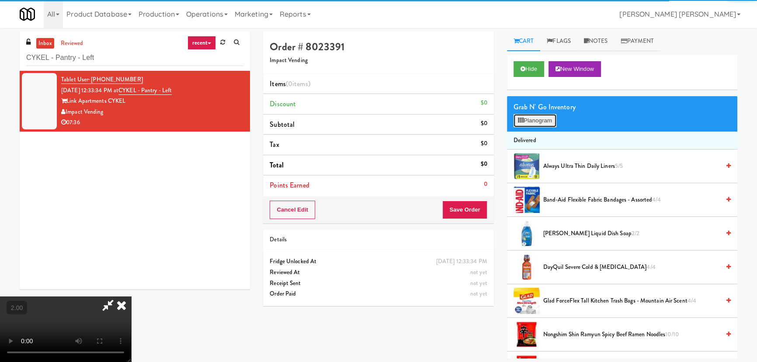
click at [548, 114] on button "Planogram" at bounding box center [535, 120] width 43 height 13
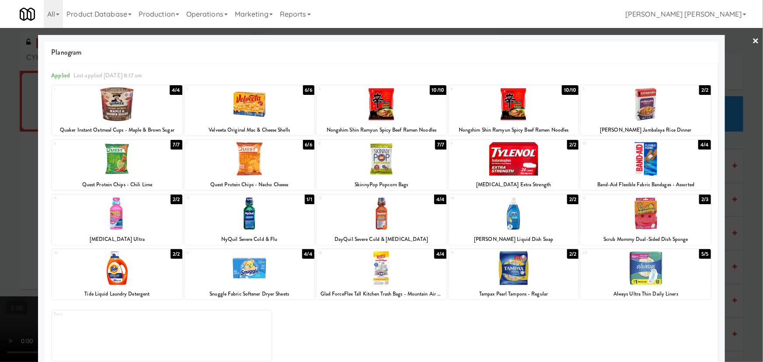
click at [636, 220] on div at bounding box center [645, 214] width 130 height 34
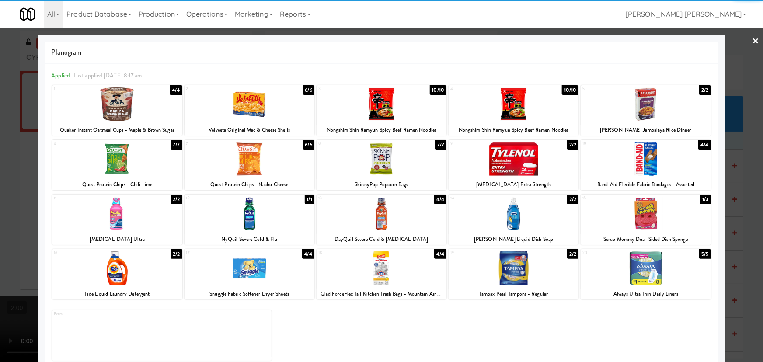
click at [513, 223] on div at bounding box center [513, 214] width 130 height 34
click at [379, 167] on div at bounding box center [381, 159] width 130 height 34
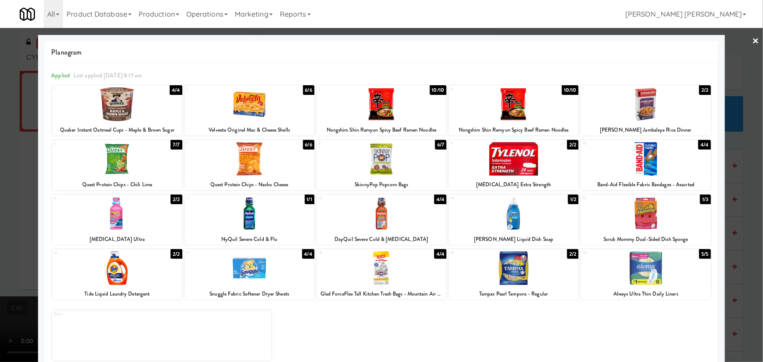
click at [754, 42] on div at bounding box center [381, 181] width 763 height 362
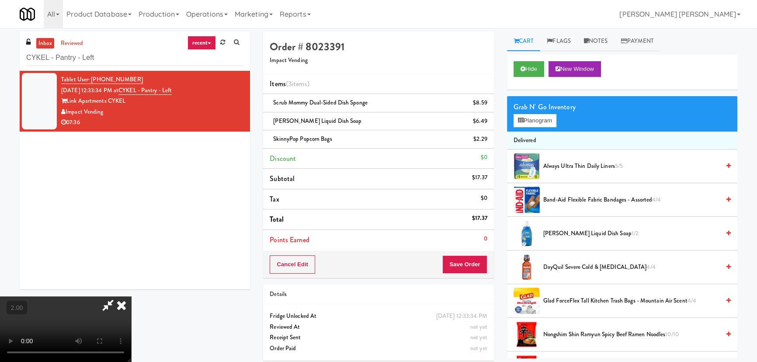
click at [131, 296] on icon at bounding box center [121, 304] width 19 height 17
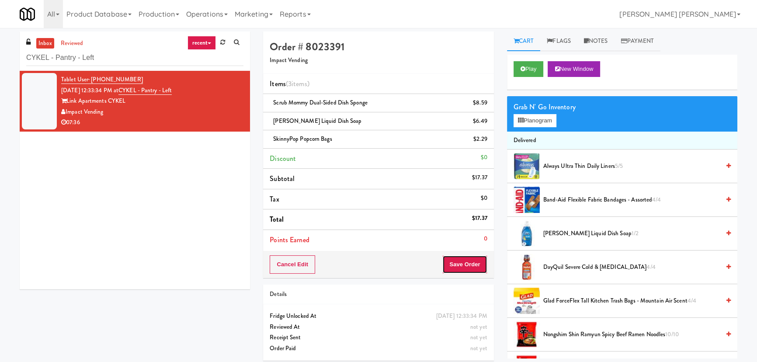
click at [477, 262] on button "Save Order" at bounding box center [464, 264] width 45 height 18
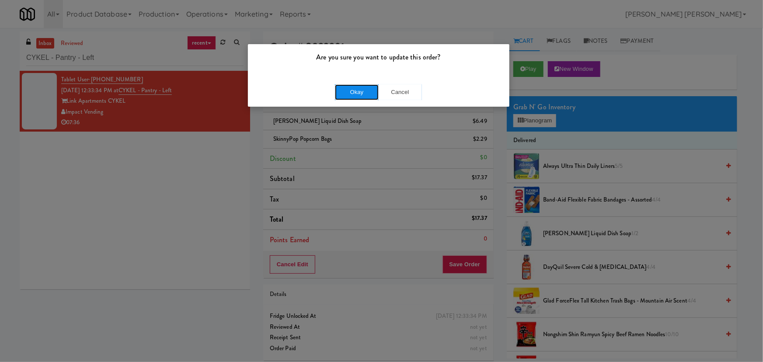
click at [361, 90] on button "Okay" at bounding box center [357, 92] width 44 height 16
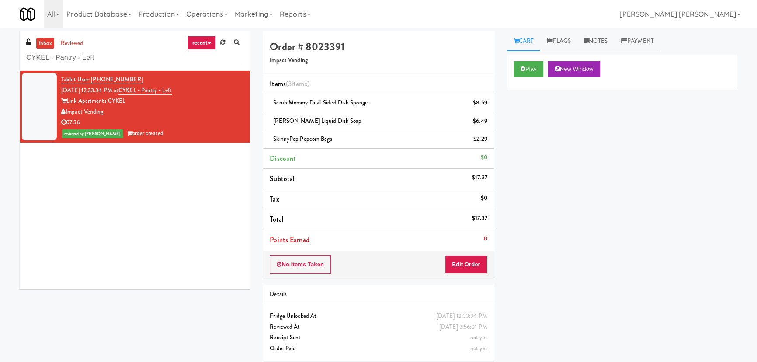
click at [48, 38] on link "inbox" at bounding box center [45, 43] width 18 height 11
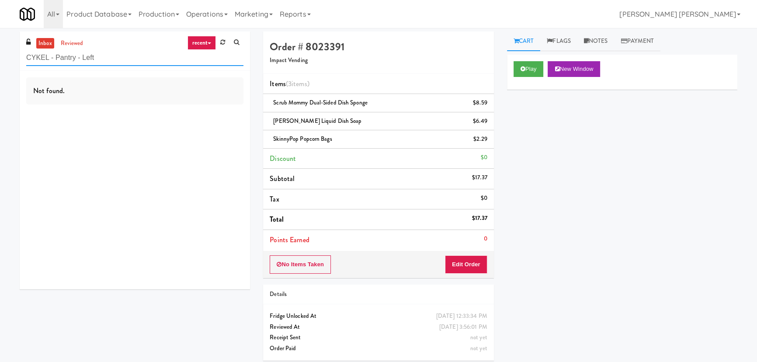
drag, startPoint x: 105, startPoint y: 59, endPoint x: -17, endPoint y: 61, distance: 122.0
click at [0, 61] on html "Are you sure you want to update this order? Okay Cancel Okay Are you sure you w…" at bounding box center [378, 181] width 757 height 362
paste input "First Street - Ambient - Righ"
drag, startPoint x: 129, startPoint y: 61, endPoint x: -48, endPoint y: 69, distance: 176.8
click at [0, 69] on html "Are you sure you want to update this order? Okay Cancel Okay Are you sure you w…" at bounding box center [378, 181] width 757 height 362
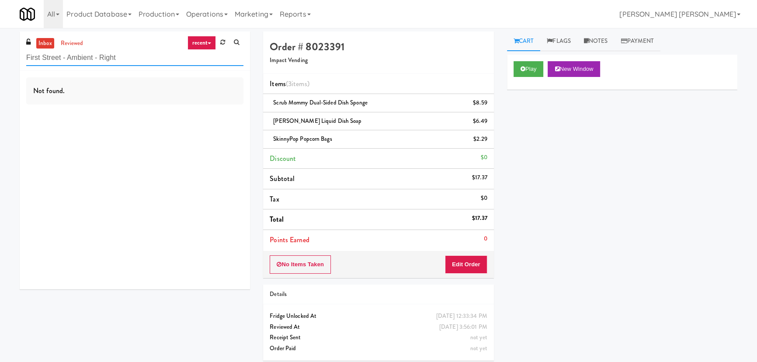
paste input "APCU - Pantry - Lef"
type input "APCU - Pantry - Left"
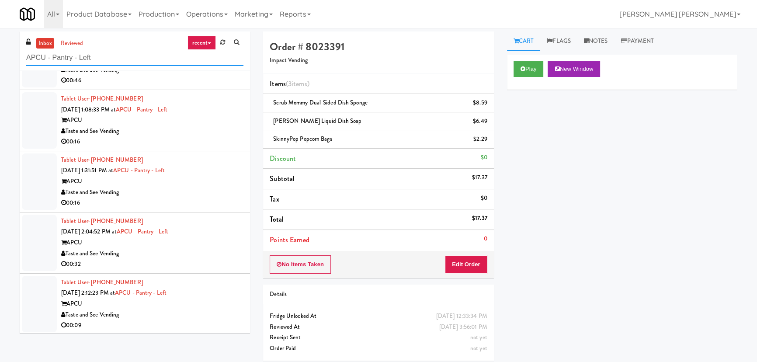
scroll to position [166, 0]
click at [201, 311] on div "Taste and See Vending" at bounding box center [152, 313] width 182 height 11
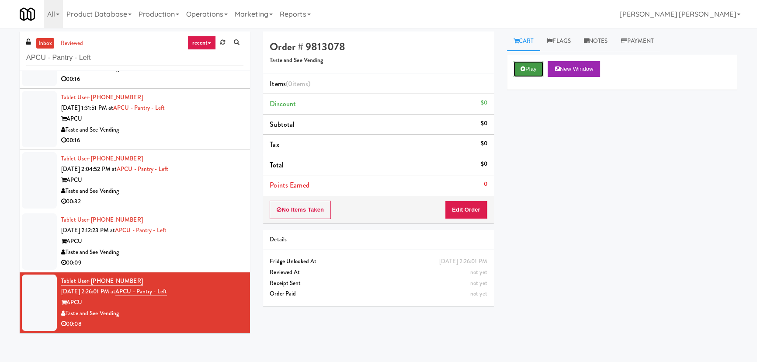
click at [537, 63] on button "Play" at bounding box center [529, 69] width 30 height 16
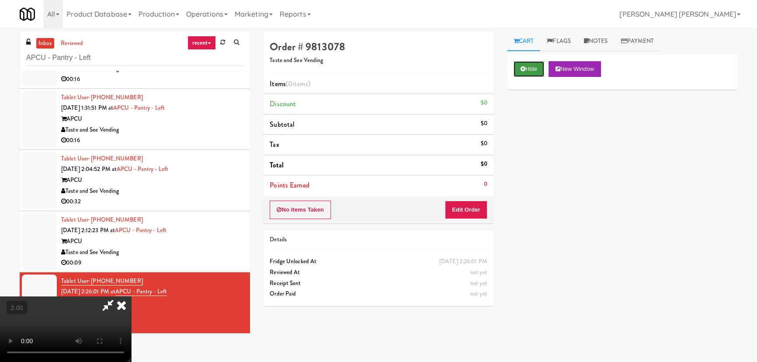
drag, startPoint x: 532, startPoint y: 65, endPoint x: 526, endPoint y: 63, distance: 6.5
click at [532, 65] on button "Hide" at bounding box center [529, 69] width 31 height 16
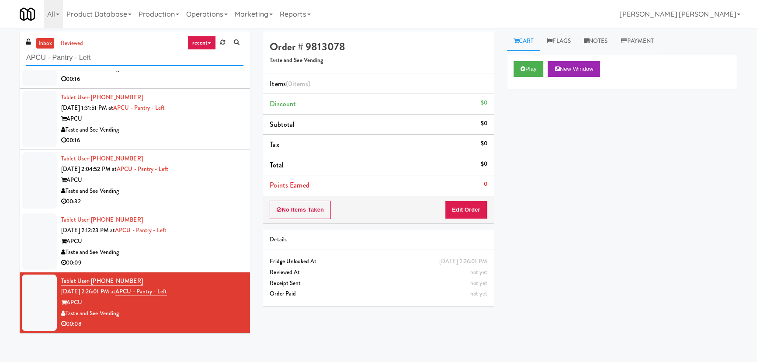
drag, startPoint x: 110, startPoint y: 59, endPoint x: 22, endPoint y: 47, distance: 89.1
click at [21, 53] on div "inbox reviewed recent all unclear take inventory issue suspicious failed recent…" at bounding box center [135, 50] width 230 height 39
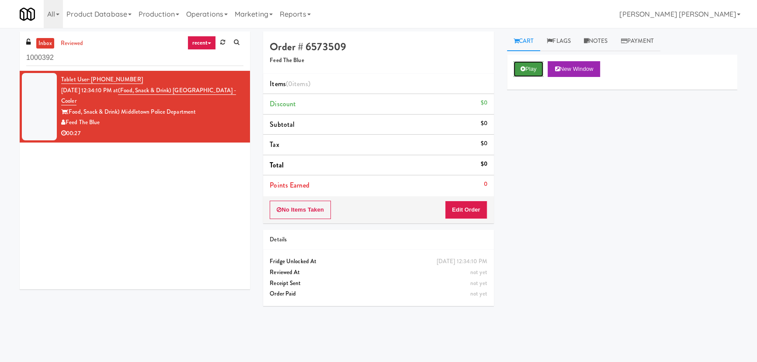
click at [525, 67] on button "Play" at bounding box center [529, 69] width 30 height 16
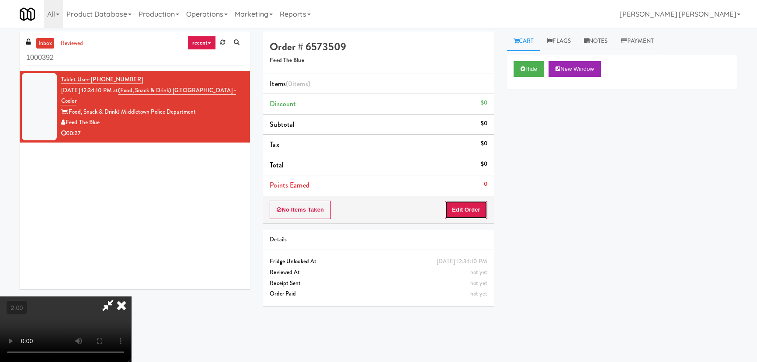
click at [477, 204] on button "Edit Order" at bounding box center [466, 210] width 42 height 18
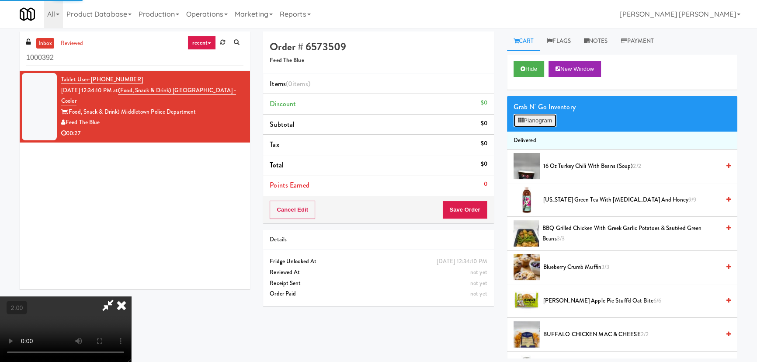
click at [537, 116] on button "Planogram" at bounding box center [535, 120] width 43 height 13
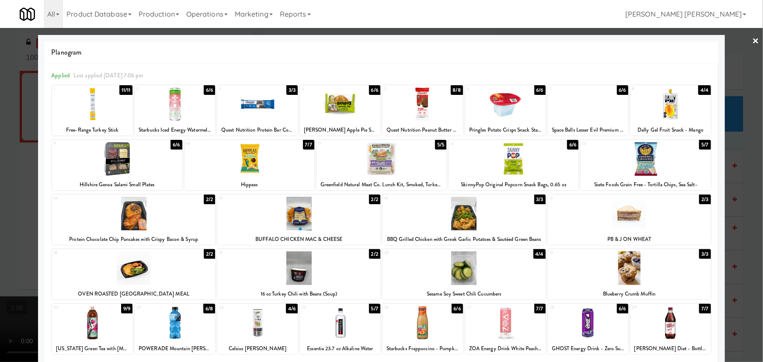
click at [459, 228] on div at bounding box center [463, 214] width 163 height 34
click at [752, 39] on link "×" at bounding box center [755, 41] width 7 height 27
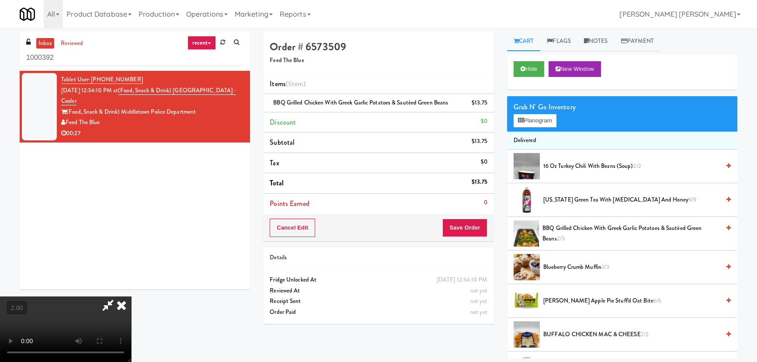
click at [131, 296] on icon at bounding box center [121, 304] width 19 height 17
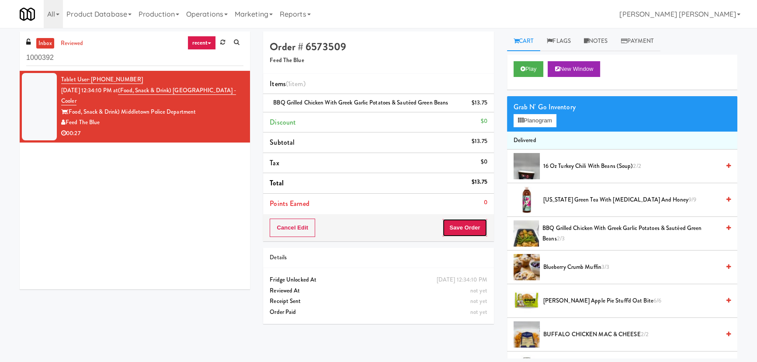
click at [459, 235] on button "Save Order" at bounding box center [464, 228] width 45 height 18
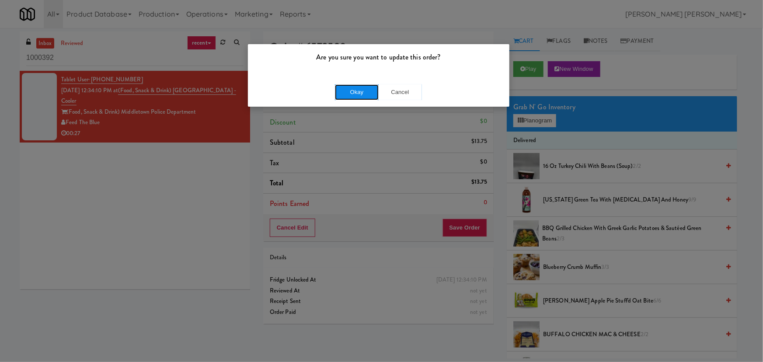
click at [358, 93] on button "Okay" at bounding box center [357, 92] width 44 height 16
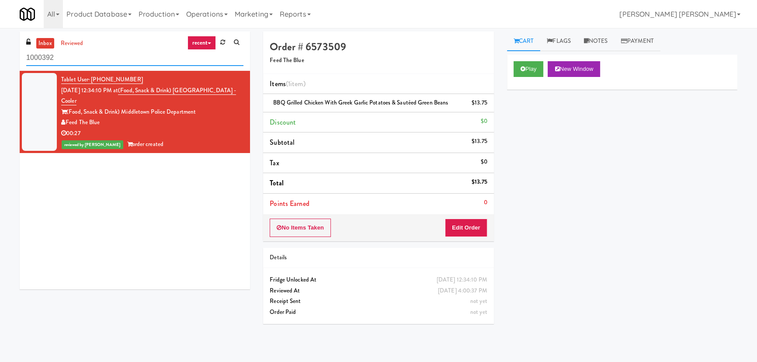
drag, startPoint x: 96, startPoint y: 57, endPoint x: -48, endPoint y: 61, distance: 144.3
click at [0, 61] on html "Are you sure you want to update this order? Okay Cancel Okay Are you sure you w…" at bounding box center [378, 181] width 757 height 362
paste input "First Street - Ambient - Right"
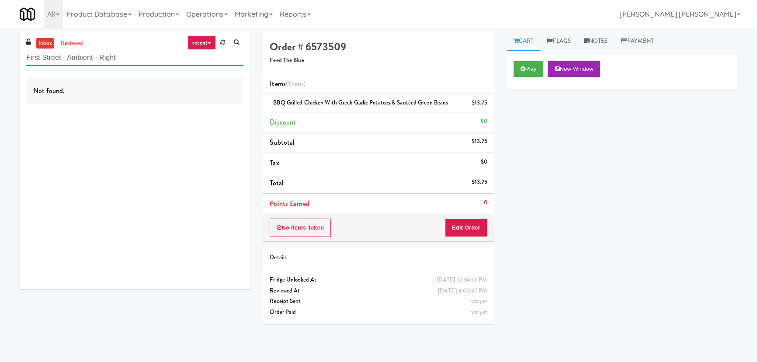
drag, startPoint x: 120, startPoint y: 61, endPoint x: -44, endPoint y: 63, distance: 163.9
click at [0, 63] on html "Are you sure you want to update this order? Okay Cancel Okay Are you sure you w…" at bounding box center [378, 181] width 757 height 362
paste input "MG - Cooler"
drag, startPoint x: 46, startPoint y: 62, endPoint x: 5, endPoint y: 62, distance: 41.1
click at [6, 62] on div "inbox reviewed recent all unclear take inventory issue suspicious failed recent…" at bounding box center [378, 194] width 757 height 327
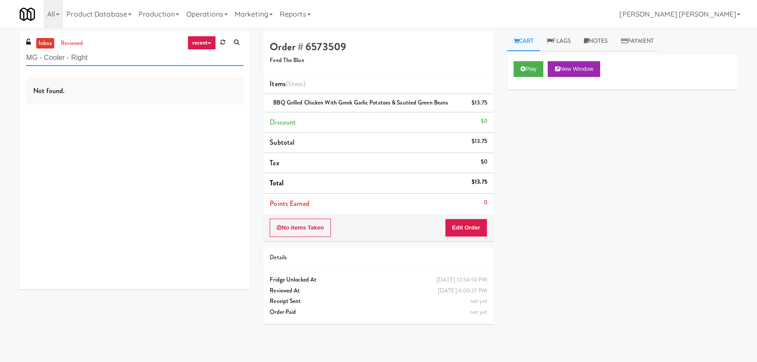
paste input "APCU"
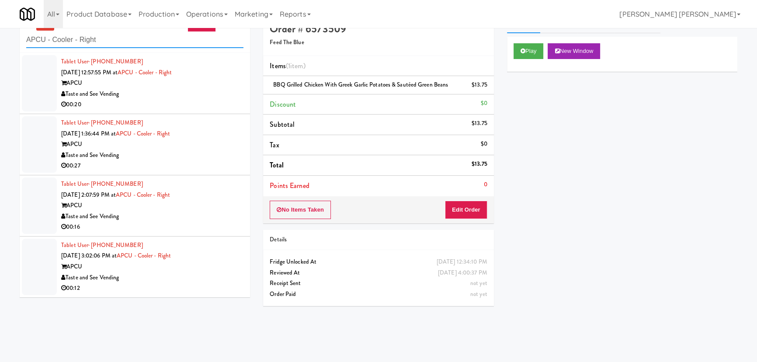
scroll to position [28, 0]
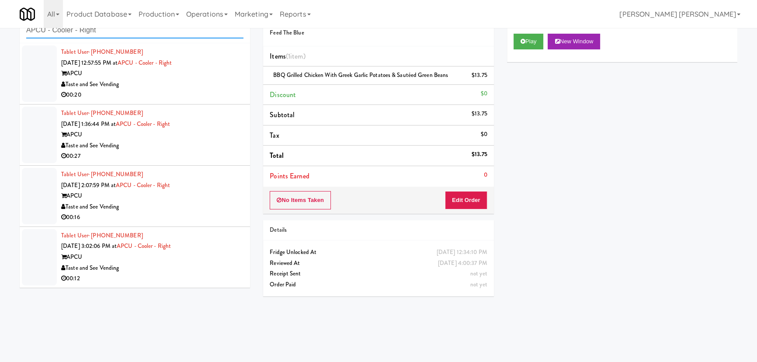
type input "APCU - Cooler - Right"
click at [196, 276] on div "00:12" at bounding box center [152, 278] width 182 height 11
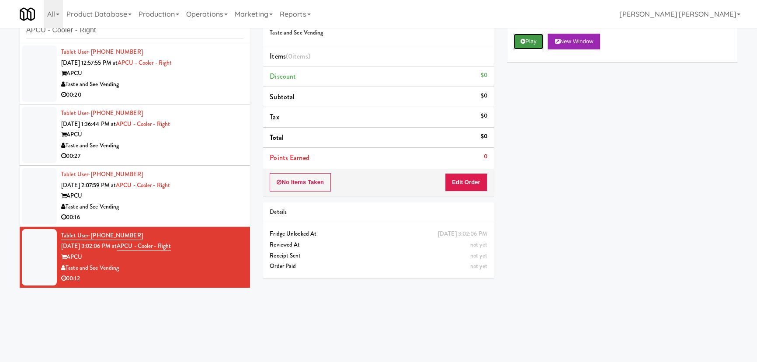
click at [531, 43] on button "Play" at bounding box center [529, 42] width 30 height 16
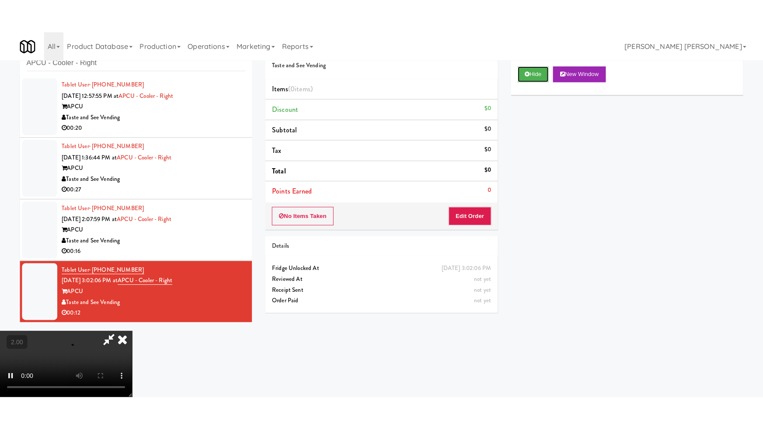
scroll to position [139, 0]
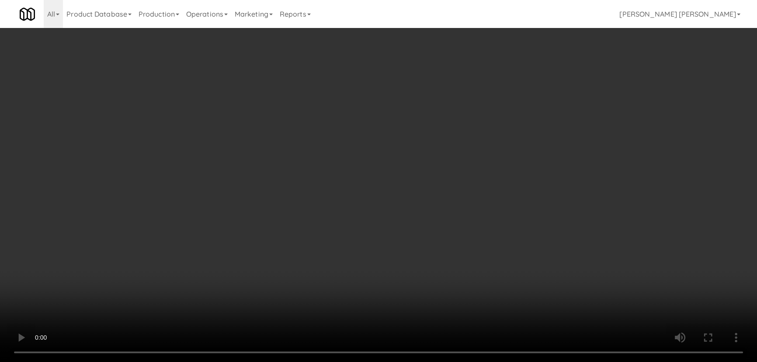
click at [415, 361] on video at bounding box center [378, 181] width 757 height 362
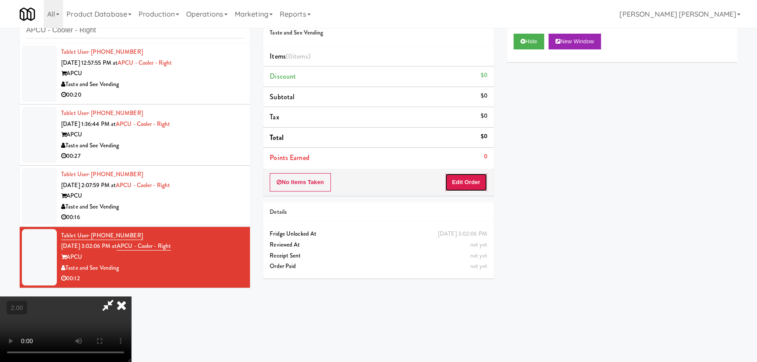
click at [470, 182] on button "Edit Order" at bounding box center [466, 182] width 42 height 18
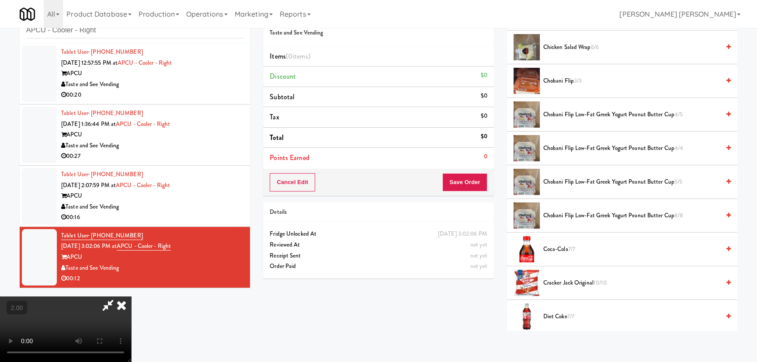
scroll to position [278, 0]
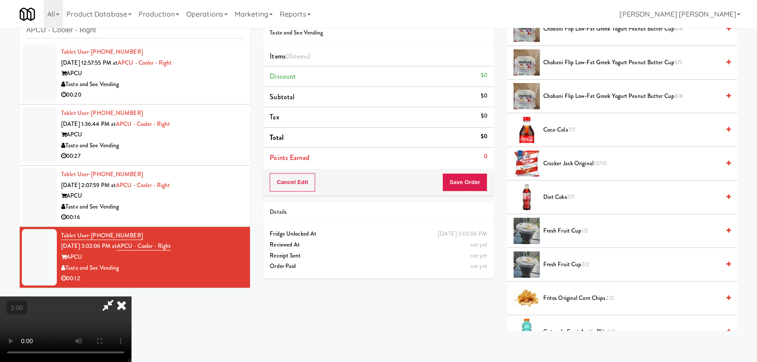
click at [552, 196] on span "Diet Coke 7/7" at bounding box center [631, 197] width 177 height 11
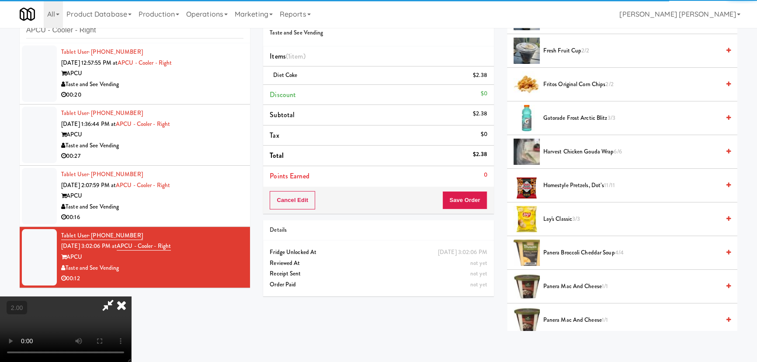
scroll to position [556, 0]
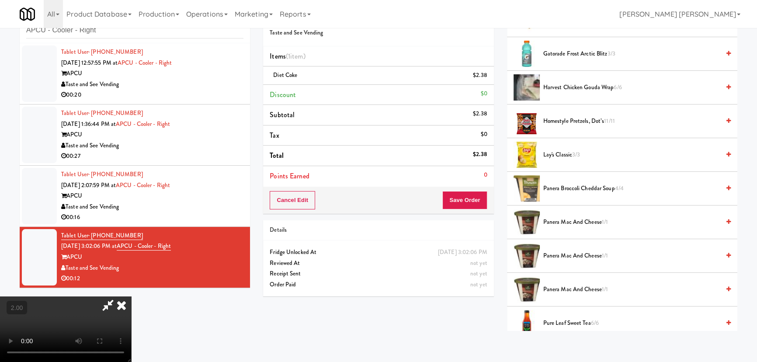
click at [555, 153] on span "Lay's Classic 3/3" at bounding box center [631, 154] width 177 height 11
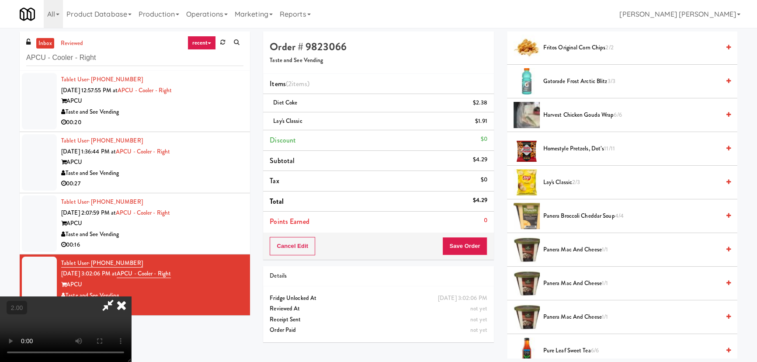
scroll to position [0, 0]
drag, startPoint x: 437, startPoint y: 33, endPoint x: 451, endPoint y: 130, distance: 98.5
click at [131, 296] on icon at bounding box center [121, 304] width 19 height 17
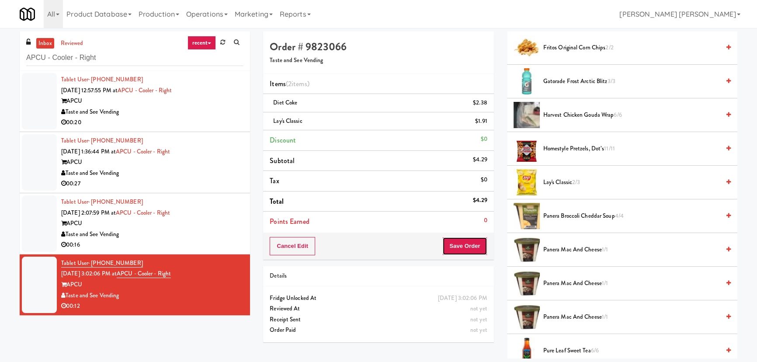
click at [465, 241] on button "Save Order" at bounding box center [464, 246] width 45 height 18
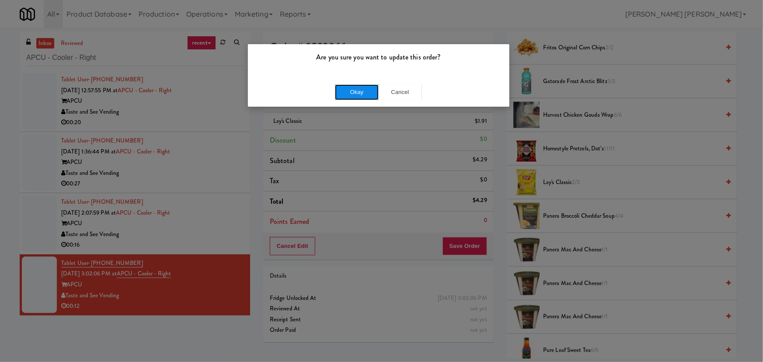
click at [361, 91] on button "Okay" at bounding box center [357, 92] width 44 height 16
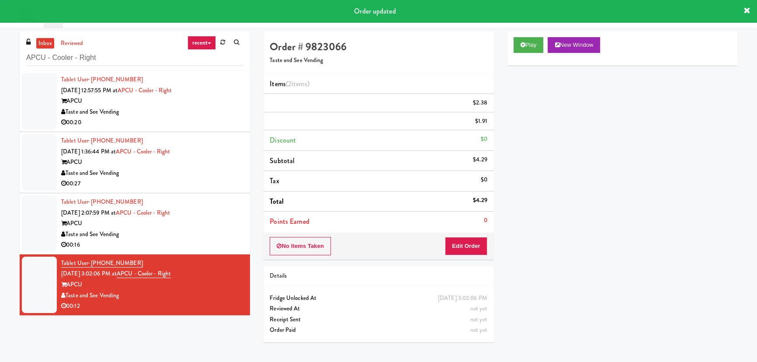
scroll to position [24, 0]
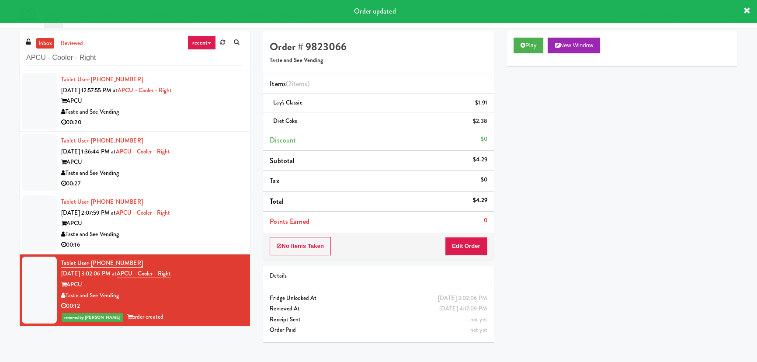
click at [190, 242] on div "00:16" at bounding box center [152, 245] width 182 height 11
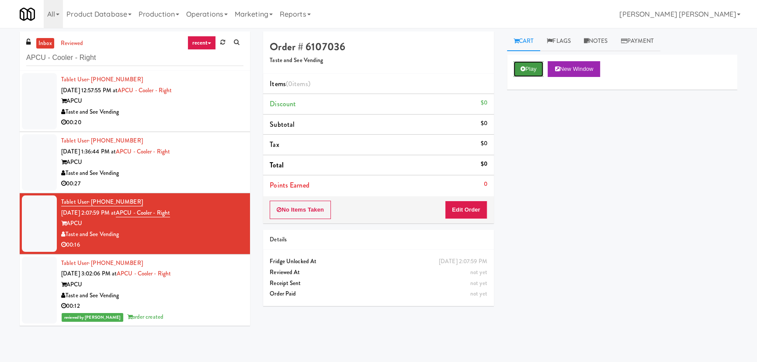
click at [539, 69] on button "Play" at bounding box center [529, 69] width 30 height 16
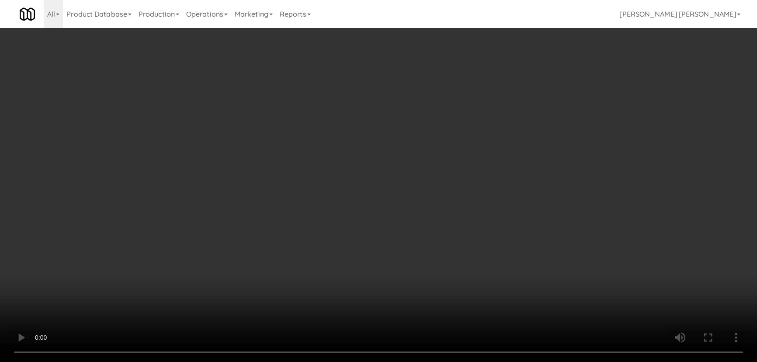
scroll to position [18, 0]
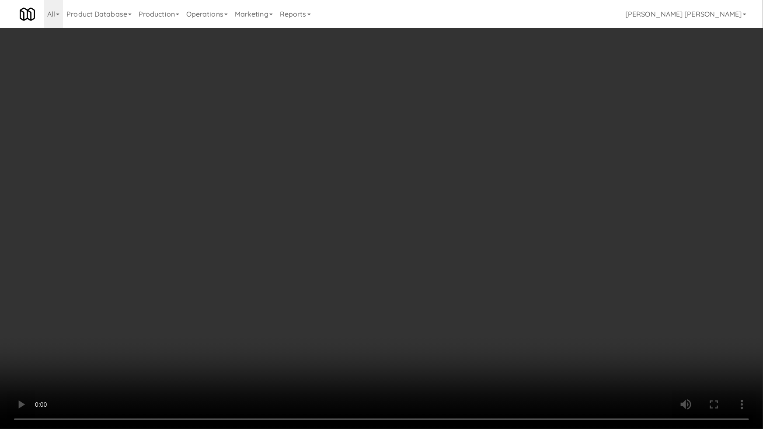
drag, startPoint x: 343, startPoint y: 315, endPoint x: 218, endPoint y: 329, distance: 125.4
click at [342, 315] on video at bounding box center [381, 214] width 763 height 429
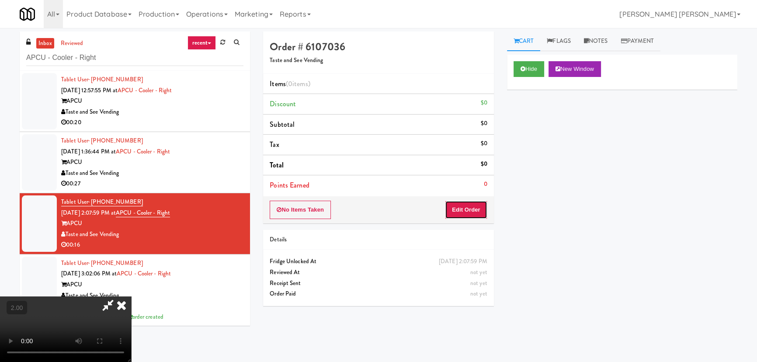
click at [485, 208] on button "Edit Order" at bounding box center [466, 210] width 42 height 18
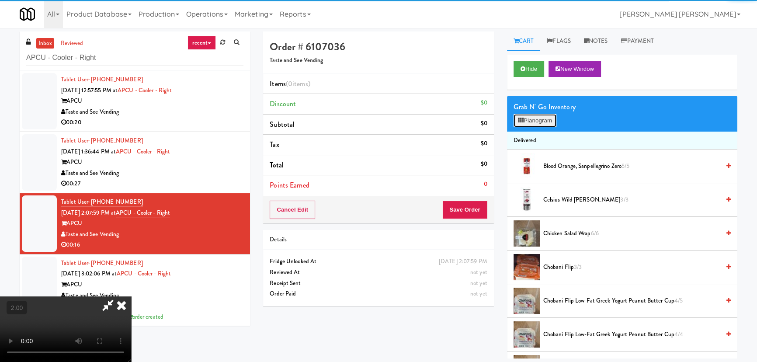
click at [533, 120] on button "Planogram" at bounding box center [535, 120] width 43 height 13
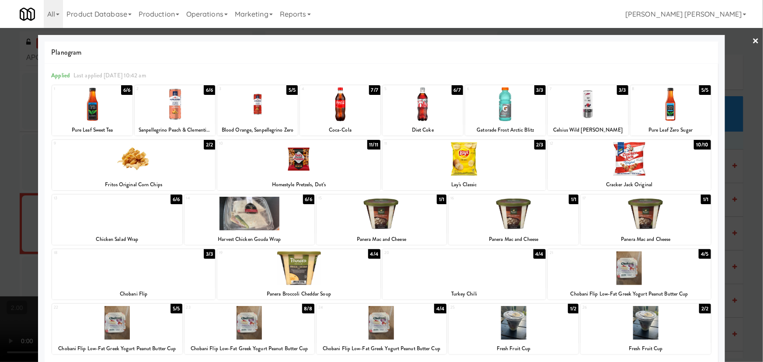
click at [104, 222] on div at bounding box center [117, 214] width 130 height 34
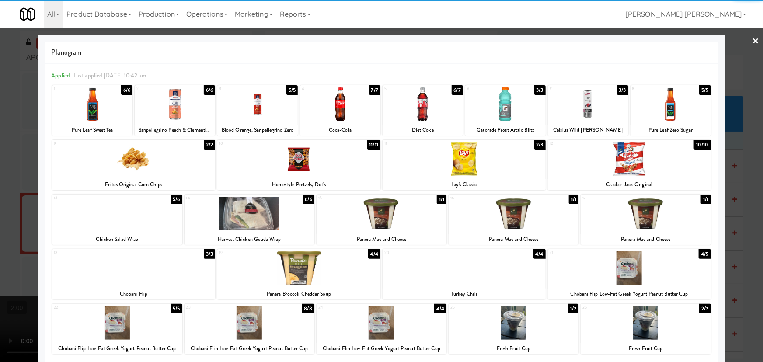
click at [465, 167] on div at bounding box center [463, 159] width 163 height 34
click at [587, 104] on div at bounding box center [588, 104] width 80 height 34
click at [752, 38] on link "×" at bounding box center [755, 41] width 7 height 27
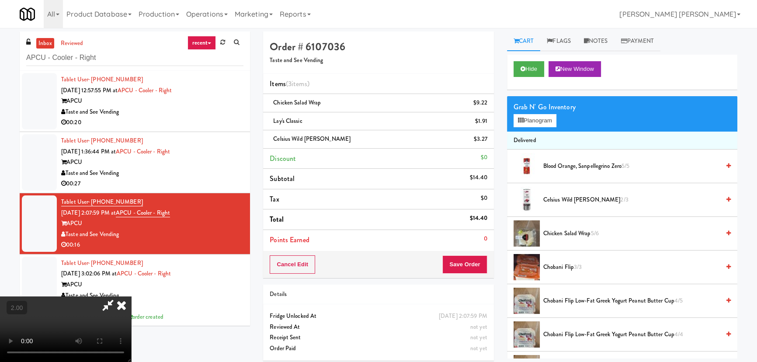
click at [118, 296] on icon at bounding box center [108, 304] width 20 height 17
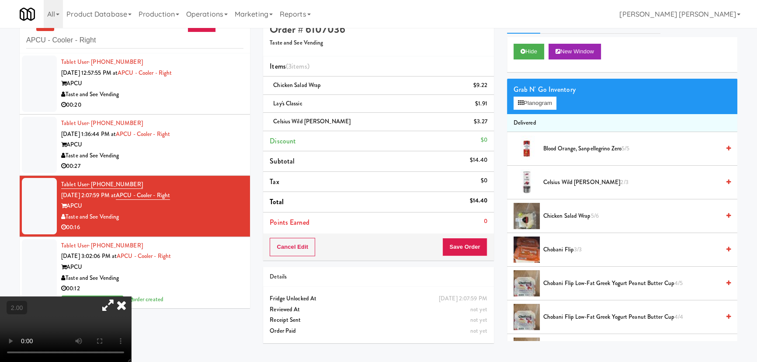
scroll to position [28, 0]
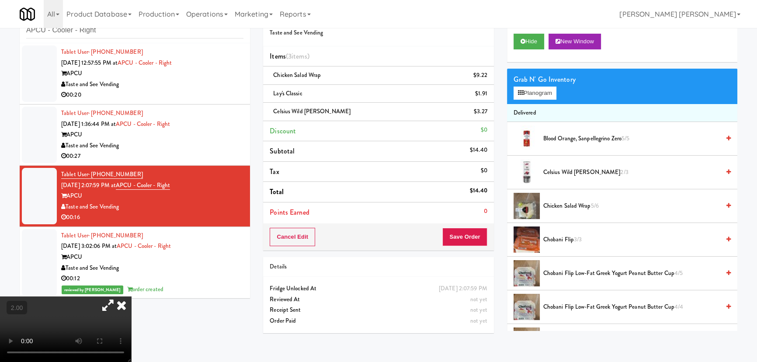
click at [118, 296] on icon at bounding box center [108, 304] width 20 height 17
click at [131, 296] on icon at bounding box center [121, 304] width 19 height 17
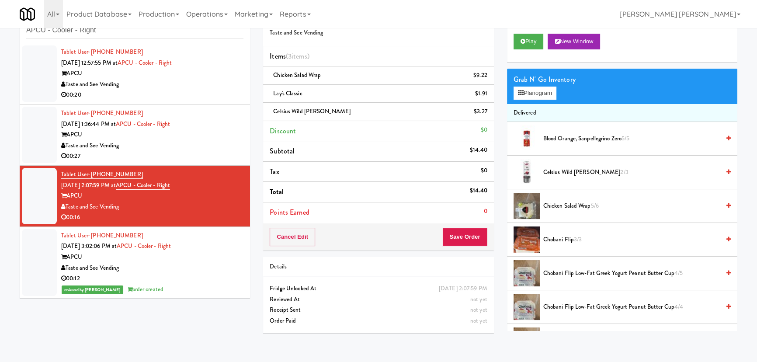
drag, startPoint x: 123, startPoint y: 203, endPoint x: 66, endPoint y: 203, distance: 57.3
click at [66, 203] on div "Taste and See Vending" at bounding box center [152, 206] width 182 height 11
copy div "Taste and See Vending"
drag, startPoint x: 186, startPoint y: 183, endPoint x: 95, endPoint y: 198, distance: 92.1
click at [127, 187] on div "Tablet User · (470) 871-7273 Sep 9, 2025 2:07:59 PM at APCU - Cooler - Right AP…" at bounding box center [152, 196] width 182 height 54
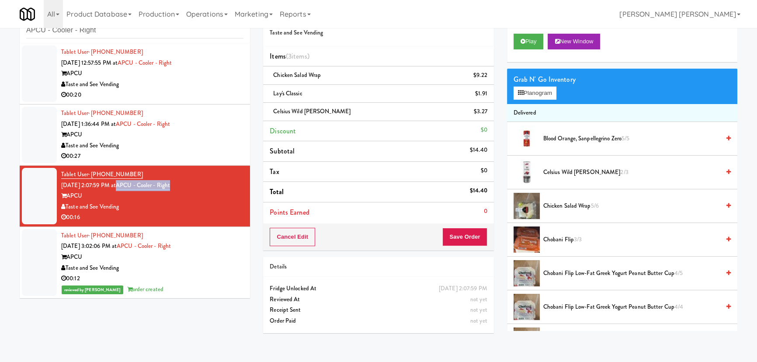
copy link "APCU - Cooler - Right"
click at [538, 42] on button "Play" at bounding box center [529, 42] width 30 height 16
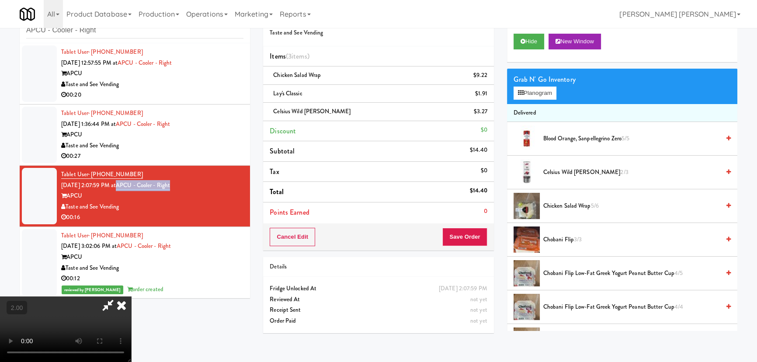
scroll to position [0, 0]
click at [533, 41] on button "Hide" at bounding box center [529, 42] width 31 height 16
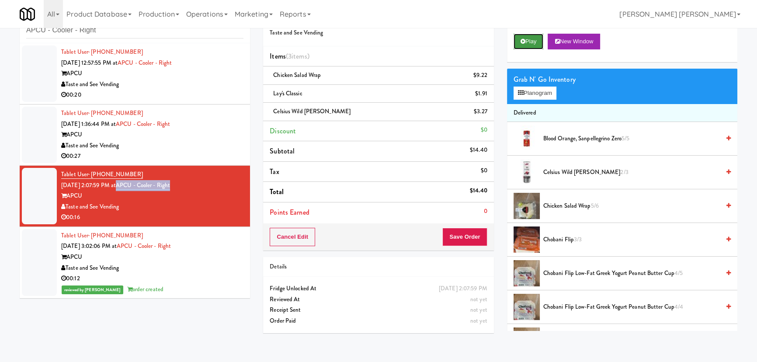
click at [533, 41] on button "Play" at bounding box center [529, 42] width 30 height 16
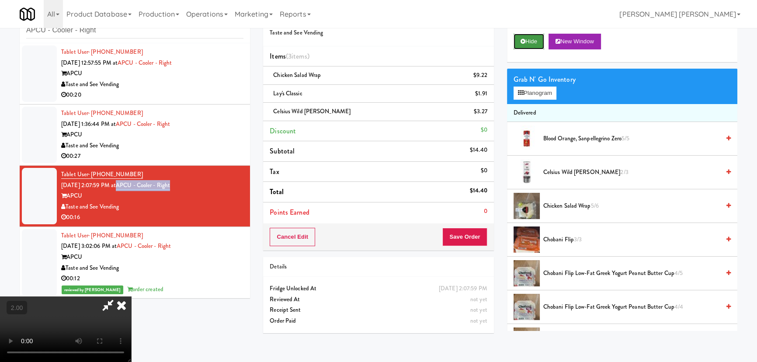
click at [531, 41] on button "Hide" at bounding box center [529, 42] width 31 height 16
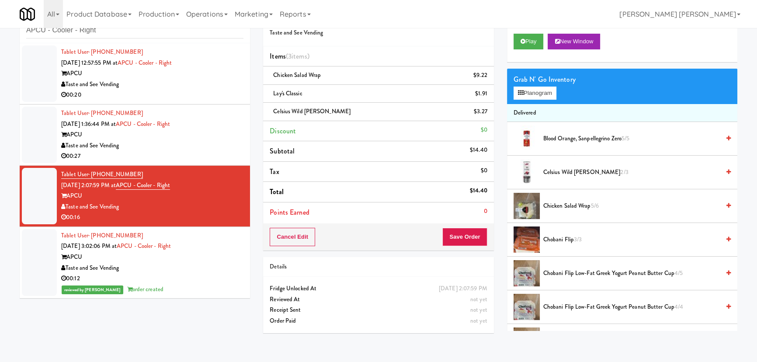
click at [202, 148] on div "Taste and See Vending" at bounding box center [152, 145] width 182 height 11
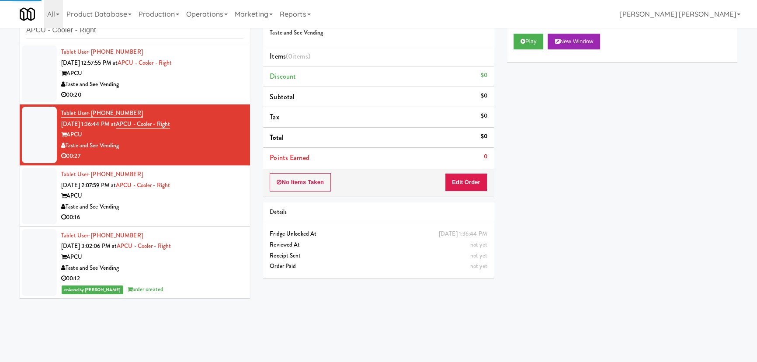
click at [212, 186] on div "Tablet User · (470) 871-7273 Sep 9, 2025 2:07:59 PM at APCU - Cooler - Right AP…" at bounding box center [152, 196] width 182 height 54
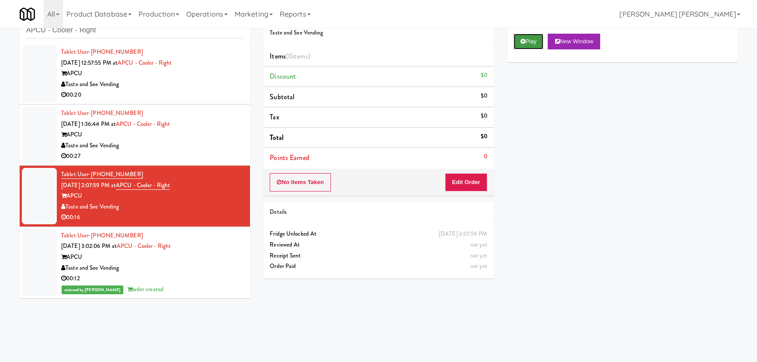
click at [522, 41] on icon at bounding box center [523, 41] width 5 height 6
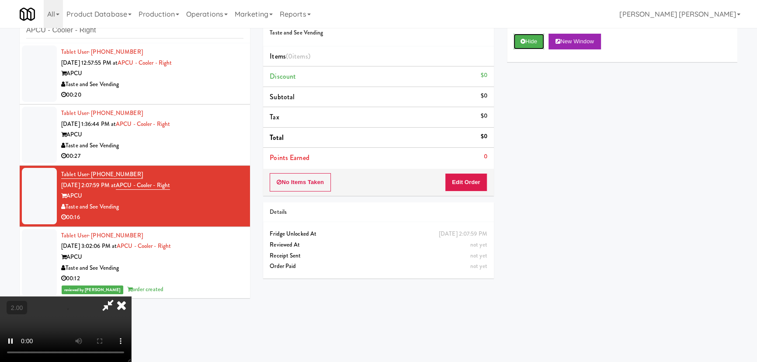
scroll to position [79, 0]
click at [131, 321] on video at bounding box center [65, 329] width 131 height 66
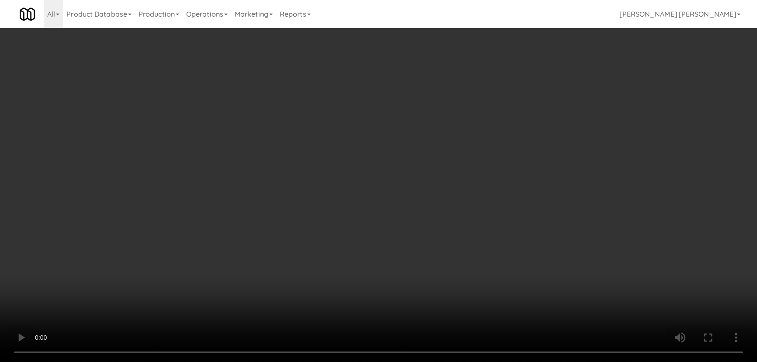
scroll to position [0, 0]
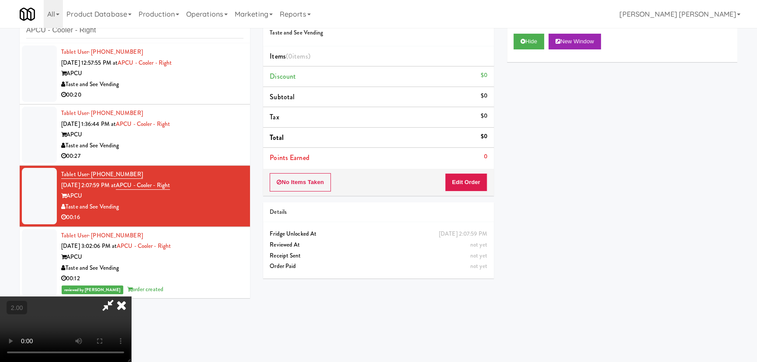
click at [131, 296] on icon at bounding box center [121, 304] width 19 height 17
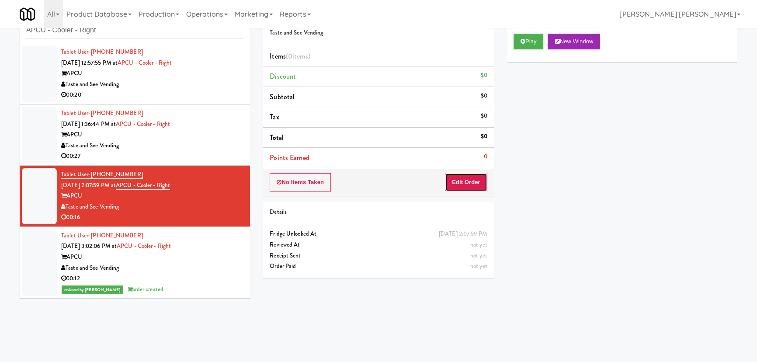
click at [468, 185] on button "Edit Order" at bounding box center [466, 182] width 42 height 18
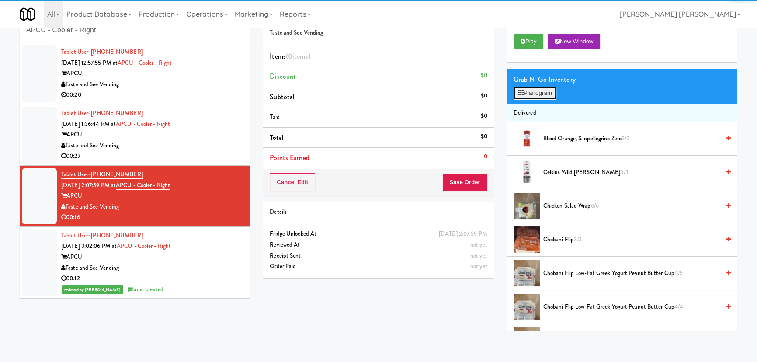
click at [541, 88] on button "Planogram" at bounding box center [535, 93] width 43 height 13
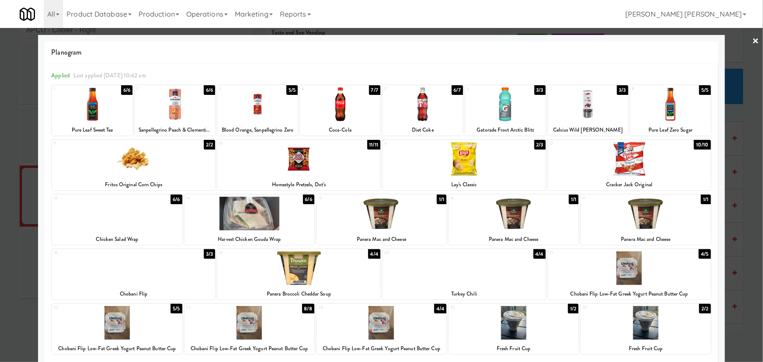
click at [122, 218] on div at bounding box center [117, 214] width 130 height 34
click at [467, 163] on div at bounding box center [463, 159] width 163 height 34
drag, startPoint x: 577, startPoint y: 104, endPoint x: 726, endPoint y: 79, distance: 151.1
click at [577, 104] on div at bounding box center [588, 104] width 80 height 34
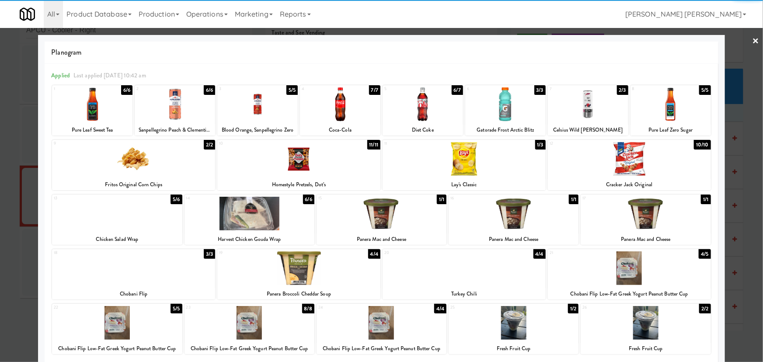
click at [752, 42] on link "×" at bounding box center [755, 41] width 7 height 27
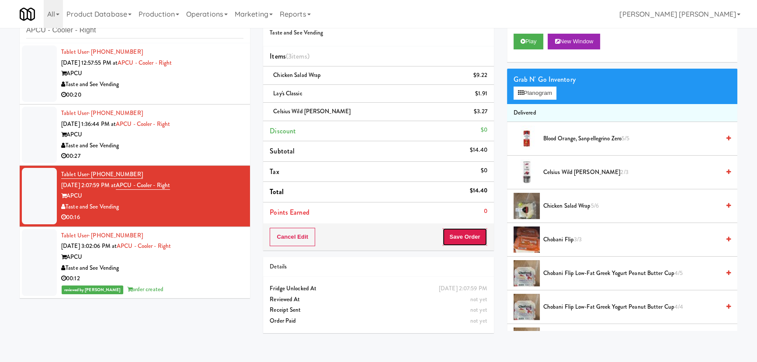
click at [472, 238] on button "Save Order" at bounding box center [464, 237] width 45 height 18
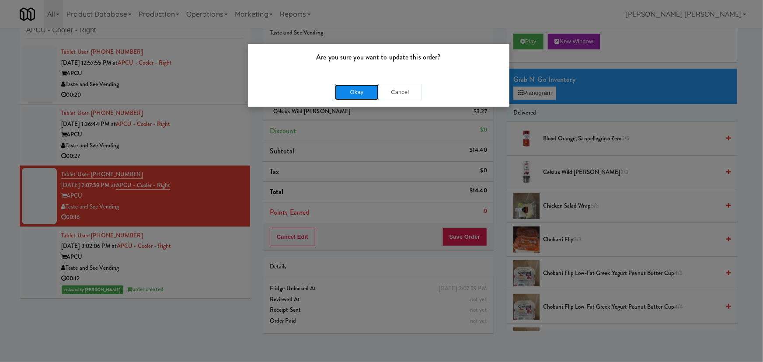
click at [358, 94] on button "Okay" at bounding box center [357, 92] width 44 height 16
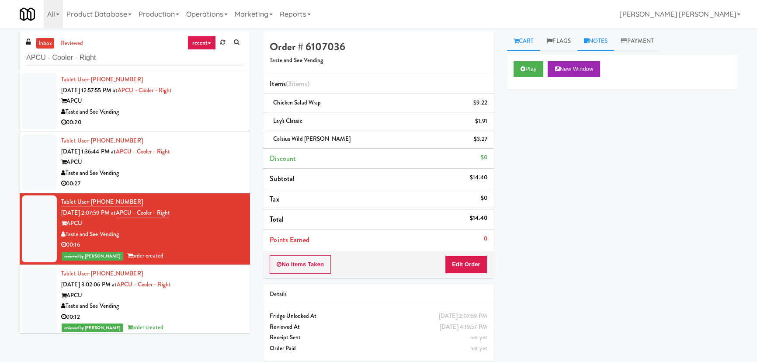
click at [601, 38] on link "Notes" at bounding box center [595, 41] width 37 height 20
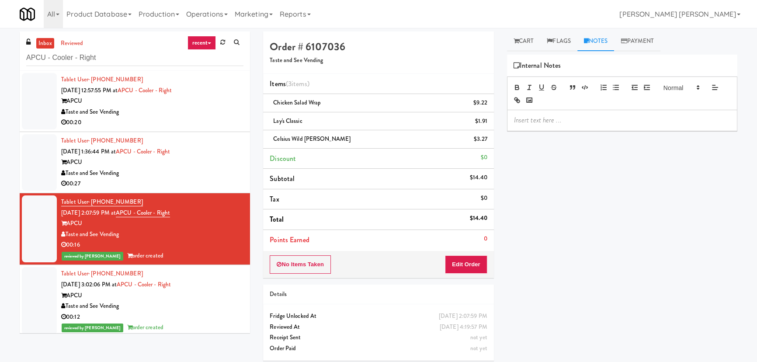
click at [566, 123] on p at bounding box center [622, 120] width 216 height 10
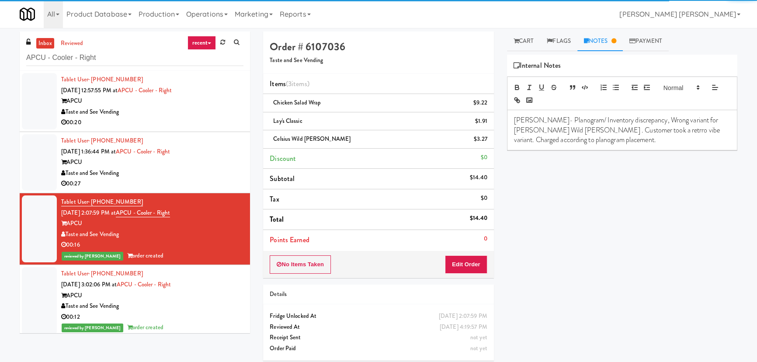
click at [191, 174] on div "Taste and See Vending" at bounding box center [152, 173] width 182 height 11
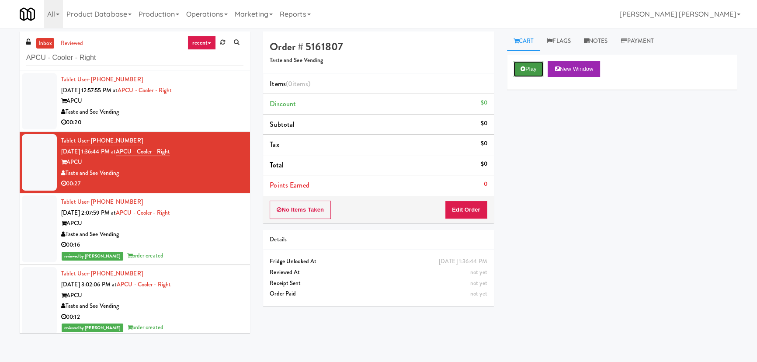
click at [531, 66] on button "Play" at bounding box center [529, 69] width 30 height 16
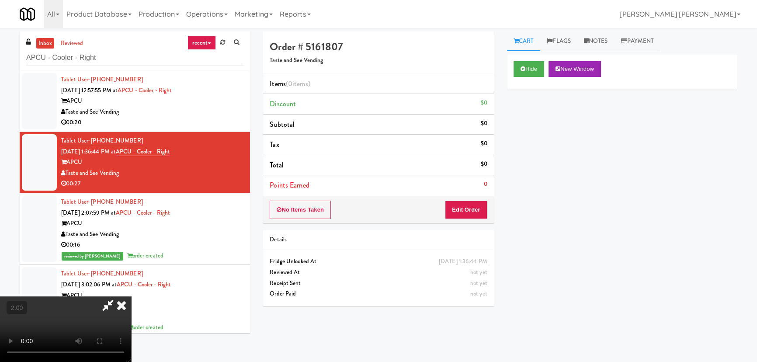
scroll to position [18, 0]
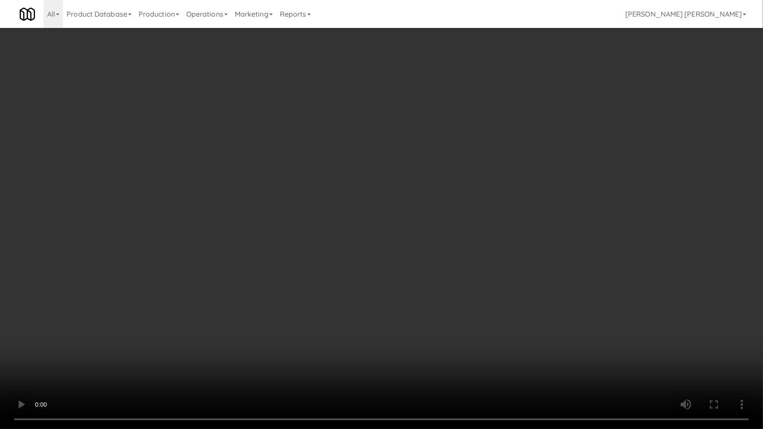
click at [237, 286] on video at bounding box center [381, 214] width 763 height 429
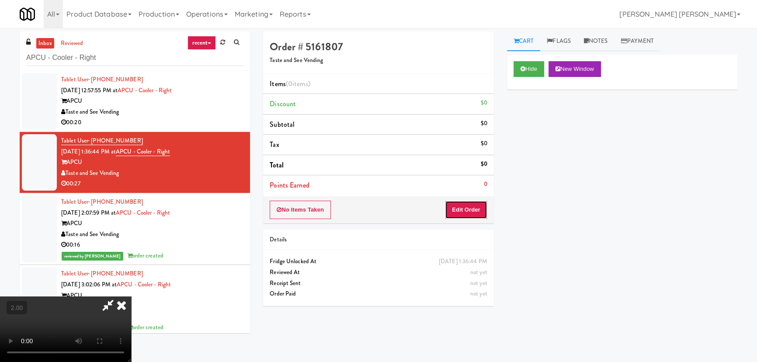
click at [469, 215] on button "Edit Order" at bounding box center [466, 210] width 42 height 18
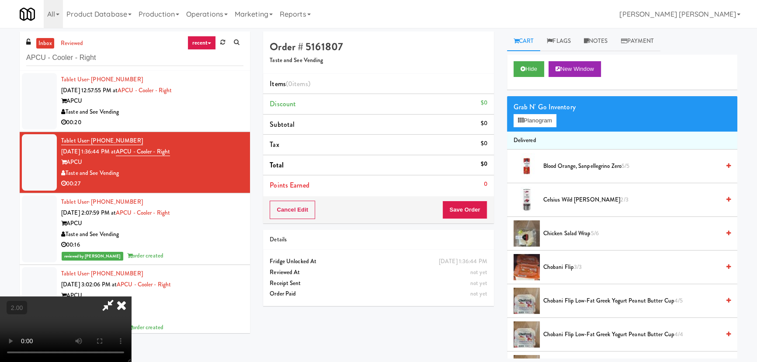
scroll to position [0, 0]
click at [131, 296] on icon at bounding box center [121, 304] width 19 height 17
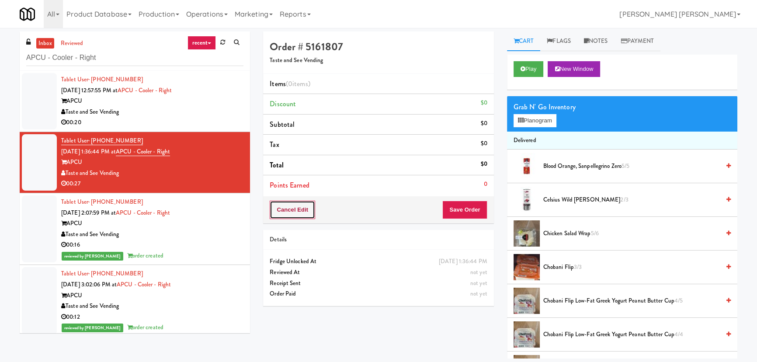
click at [270, 215] on button "Cancel Edit" at bounding box center [292, 210] width 45 height 18
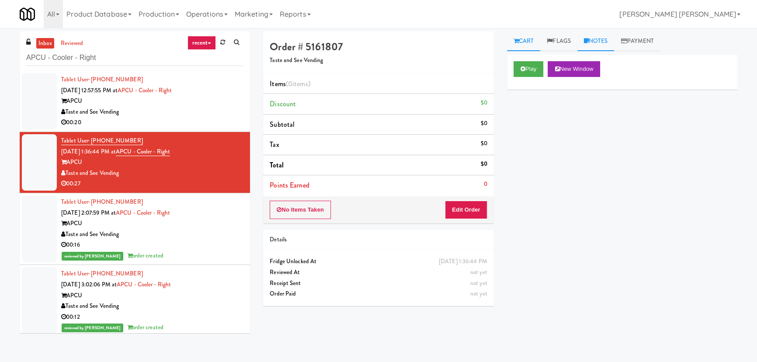
click at [596, 45] on link "Notes" at bounding box center [595, 41] width 37 height 20
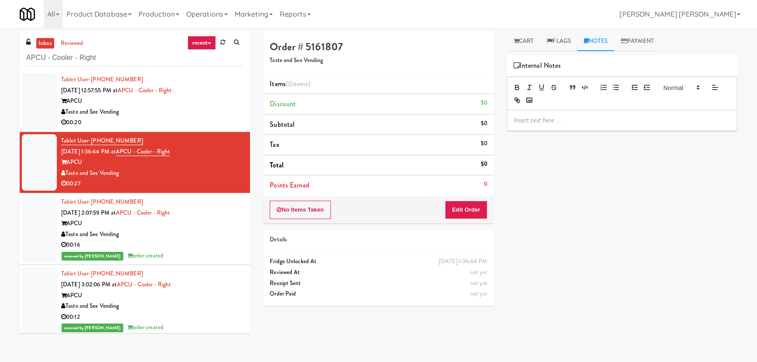
click at [587, 120] on p at bounding box center [622, 120] width 216 height 10
click at [321, 201] on button "No Items Taken" at bounding box center [300, 210] width 61 height 18
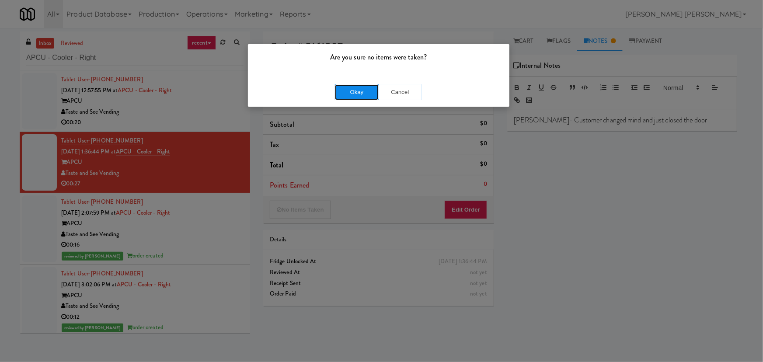
click at [359, 90] on button "Okay" at bounding box center [357, 92] width 44 height 16
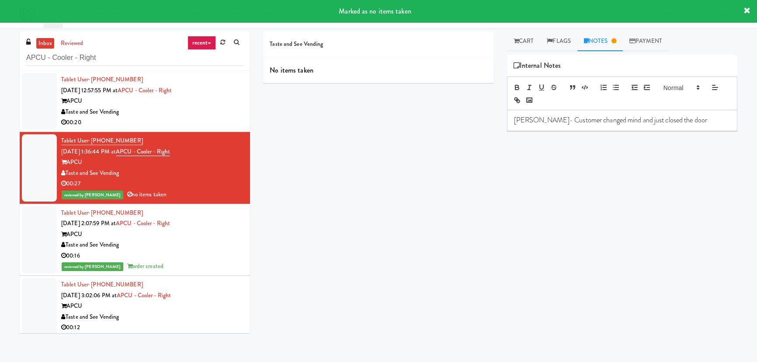
click at [181, 119] on div "00:20" at bounding box center [152, 122] width 182 height 11
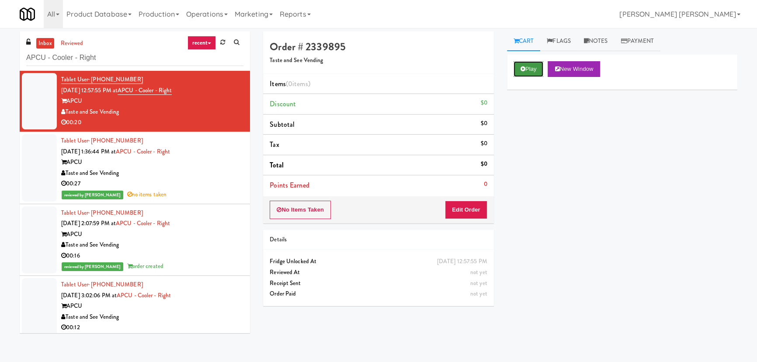
click at [541, 64] on button "Play" at bounding box center [529, 69] width 30 height 16
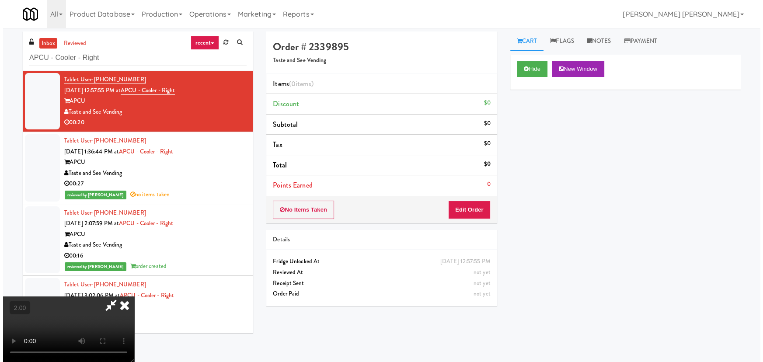
scroll to position [18, 0]
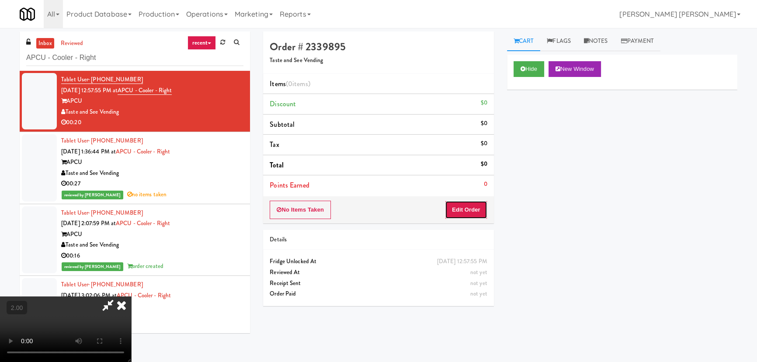
click at [468, 214] on button "Edit Order" at bounding box center [466, 210] width 42 height 18
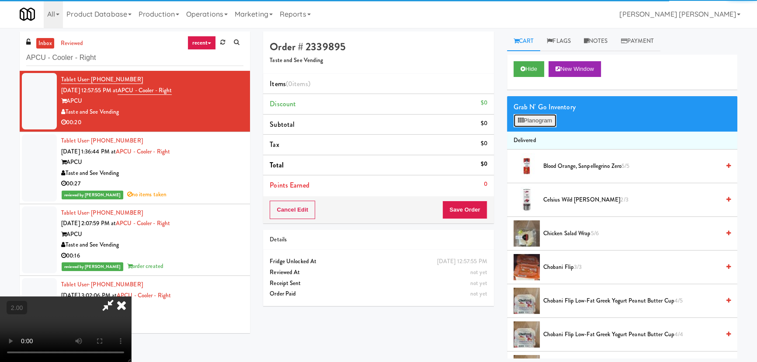
click at [522, 122] on icon at bounding box center [521, 121] width 6 height 6
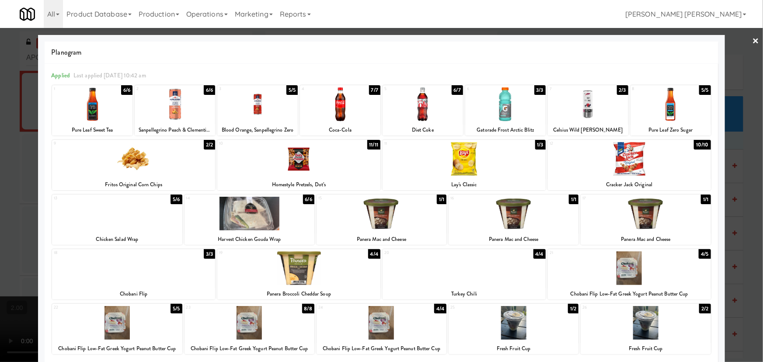
click at [296, 272] on div at bounding box center [298, 268] width 163 height 34
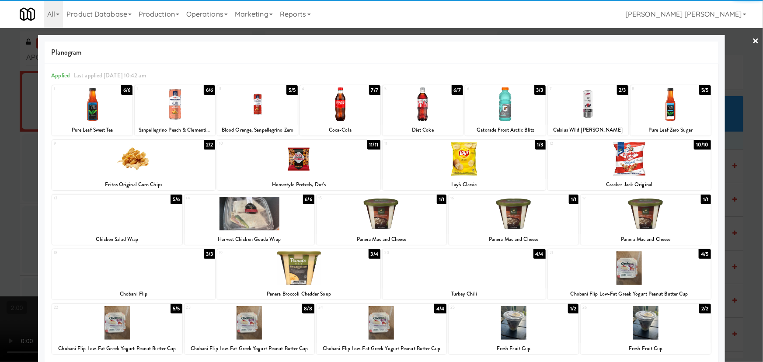
click at [171, 95] on div at bounding box center [175, 104] width 80 height 34
click at [752, 37] on link "×" at bounding box center [755, 41] width 7 height 27
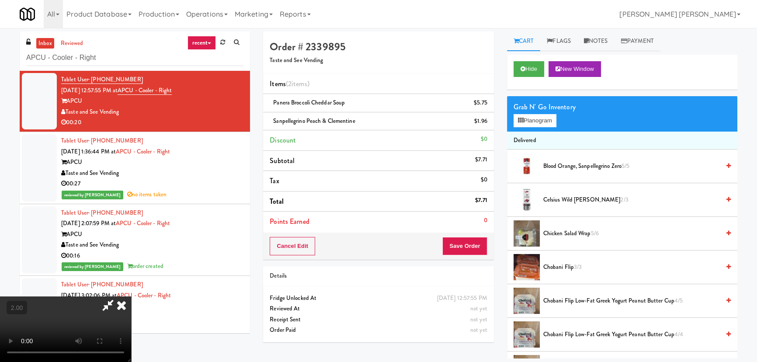
click at [131, 296] on icon at bounding box center [121, 304] width 19 height 17
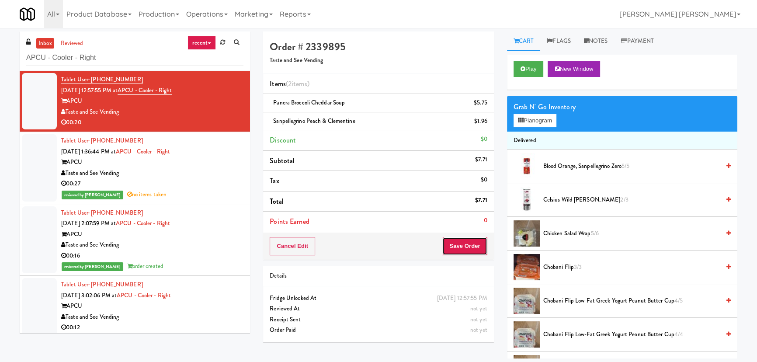
click at [466, 254] on button "Save Order" at bounding box center [464, 246] width 45 height 18
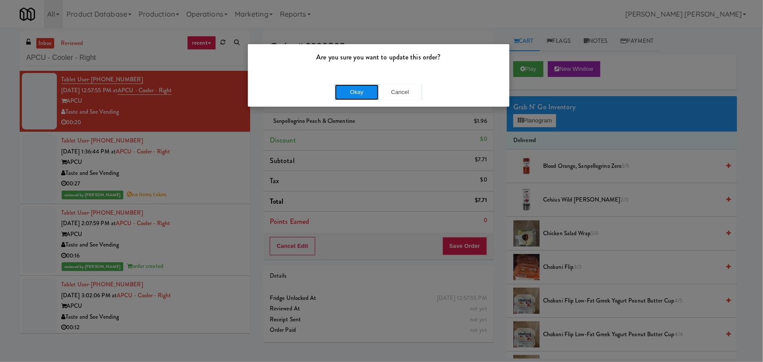
click at [357, 85] on button "Okay" at bounding box center [357, 92] width 44 height 16
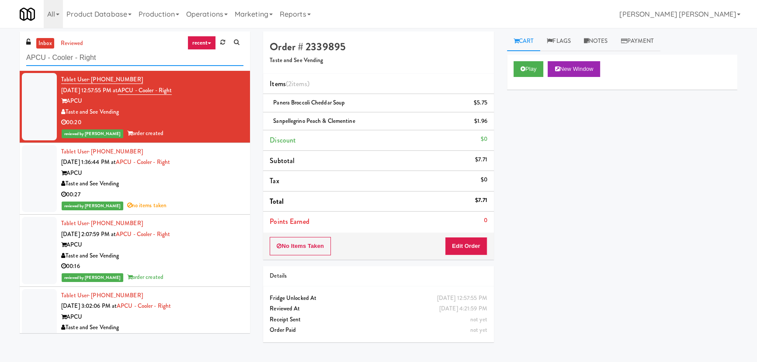
drag, startPoint x: 111, startPoint y: 59, endPoint x: 7, endPoint y: 58, distance: 104.5
click at [7, 58] on div "inbox reviewed recent all unclear take inventory issue suspicious failed recent…" at bounding box center [378, 194] width 757 height 327
paste input "Pantry - Lef"
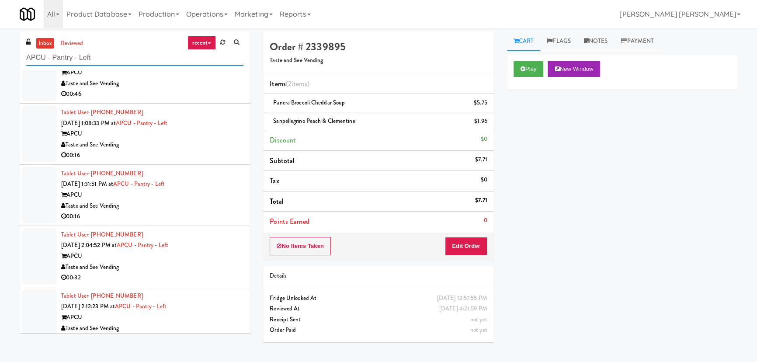
scroll to position [166, 0]
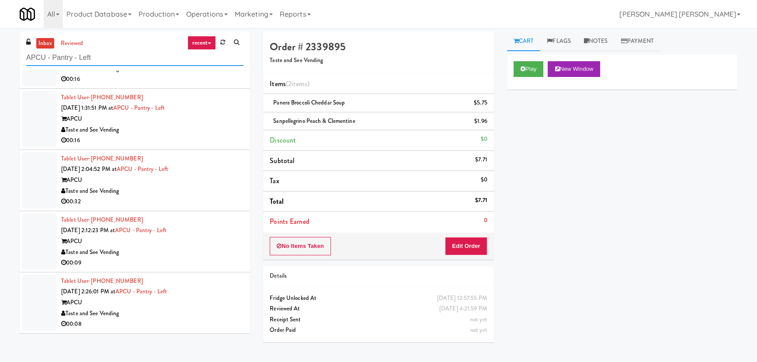
type input "APCU - Pantry - Left"
click at [188, 315] on div "Taste and See Vending" at bounding box center [152, 313] width 182 height 11
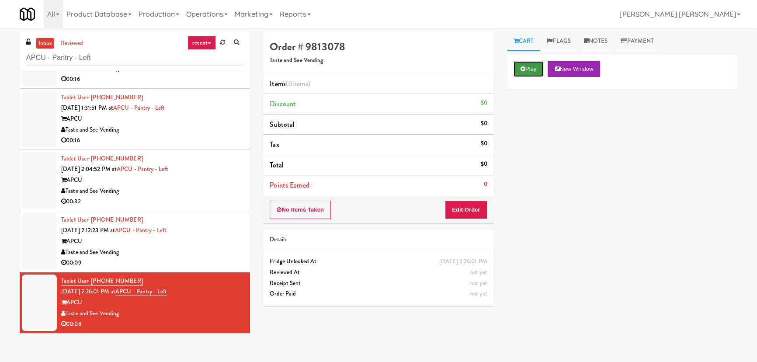
click at [519, 75] on button "Play" at bounding box center [529, 69] width 30 height 16
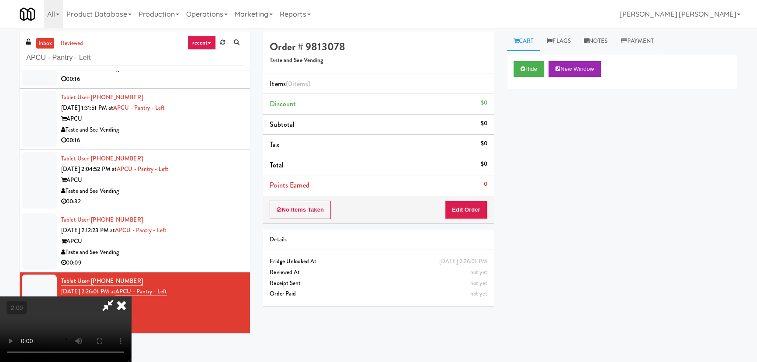
scroll to position [18, 0]
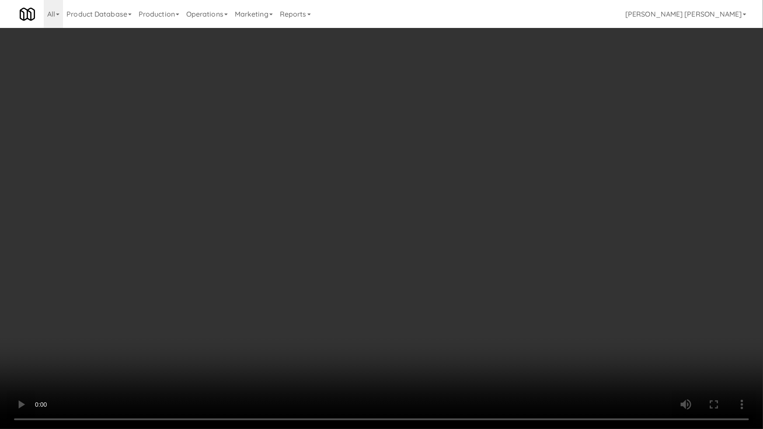
drag, startPoint x: 434, startPoint y: 350, endPoint x: 286, endPoint y: 359, distance: 148.9
click at [434, 350] on video at bounding box center [381, 214] width 763 height 429
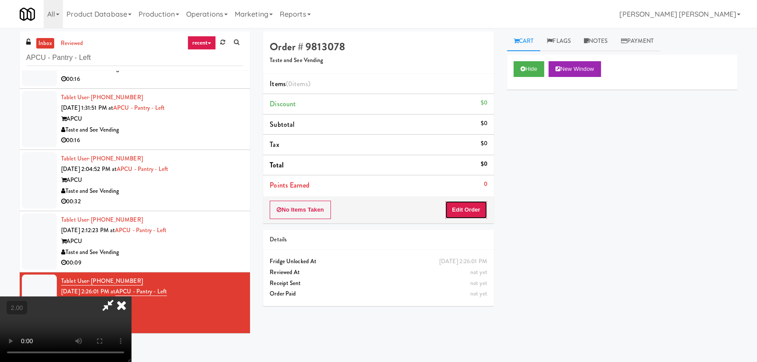
click at [478, 208] on button "Edit Order" at bounding box center [466, 210] width 42 height 18
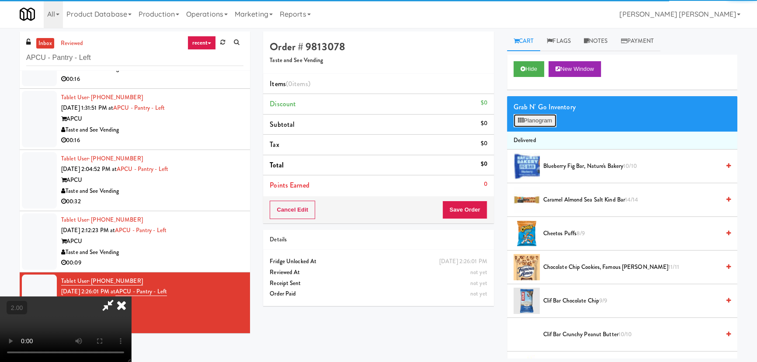
click at [546, 118] on button "Planogram" at bounding box center [535, 120] width 43 height 13
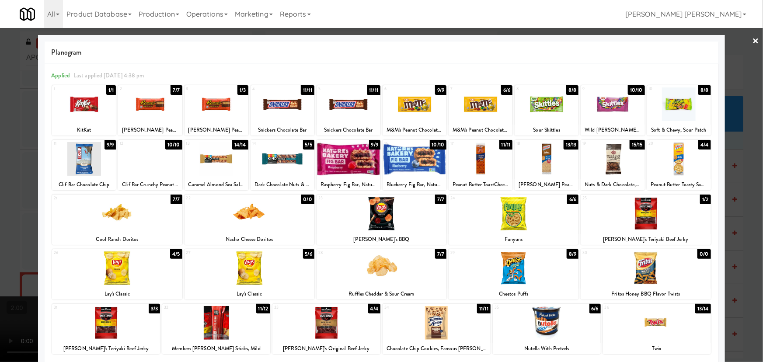
click at [411, 109] on div at bounding box center [414, 104] width 64 height 34
drag, startPoint x: 85, startPoint y: 100, endPoint x: 638, endPoint y: 70, distance: 554.2
click at [88, 101] on div at bounding box center [84, 104] width 64 height 34
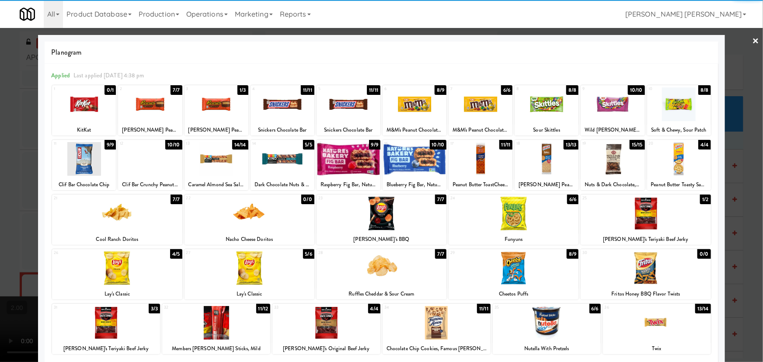
click at [743, 38] on div at bounding box center [381, 181] width 763 height 362
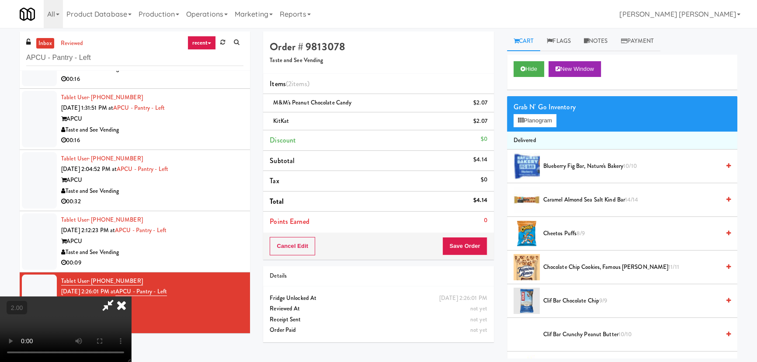
drag, startPoint x: 438, startPoint y: 37, endPoint x: 448, endPoint y: 101, distance: 65.0
click at [131, 296] on icon at bounding box center [121, 304] width 19 height 17
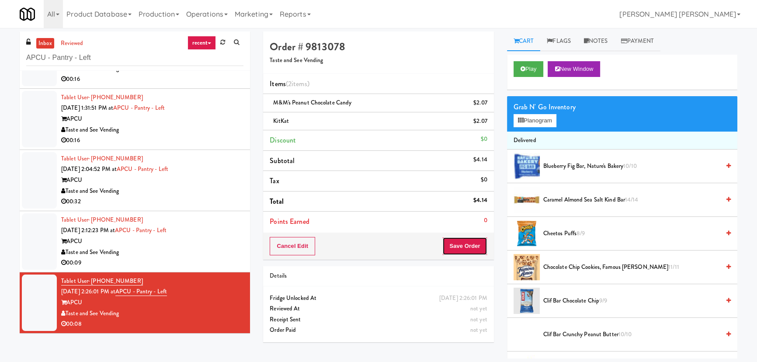
click at [466, 249] on button "Save Order" at bounding box center [464, 246] width 45 height 18
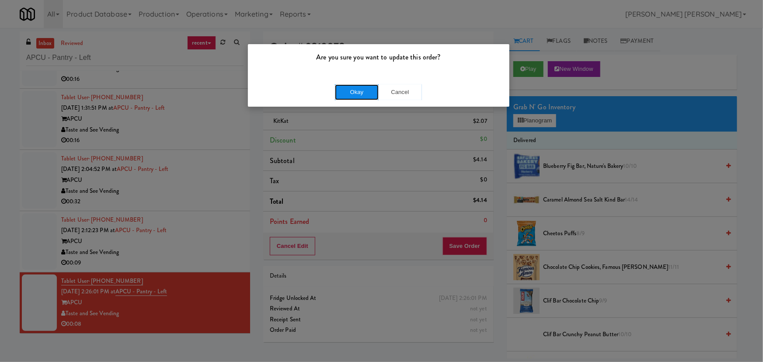
drag, startPoint x: 367, startPoint y: 95, endPoint x: 314, endPoint y: 56, distance: 65.4
click at [366, 94] on button "Okay" at bounding box center [357, 92] width 44 height 16
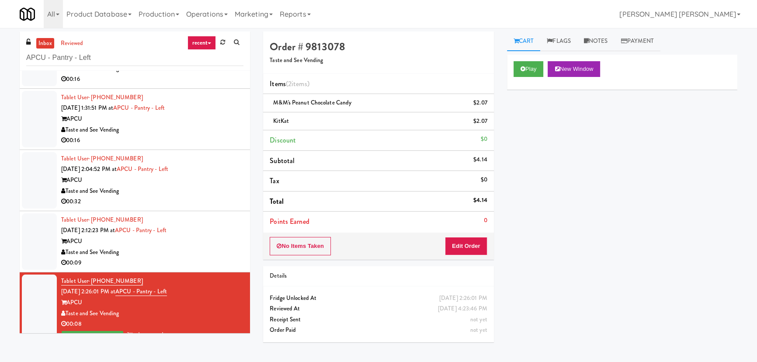
click at [202, 260] on div "00:09" at bounding box center [152, 262] width 182 height 11
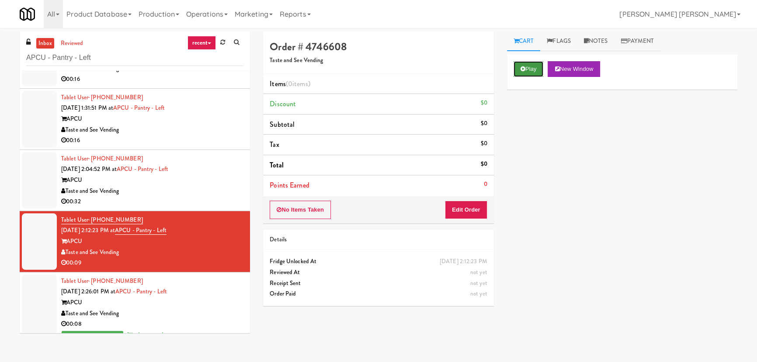
click at [529, 70] on button "Play" at bounding box center [529, 69] width 30 height 16
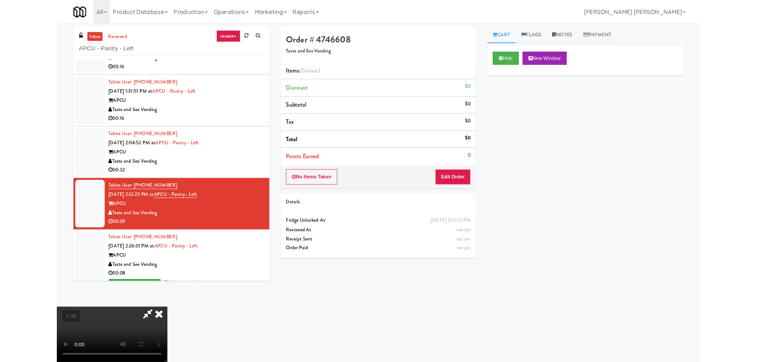
scroll to position [18, 0]
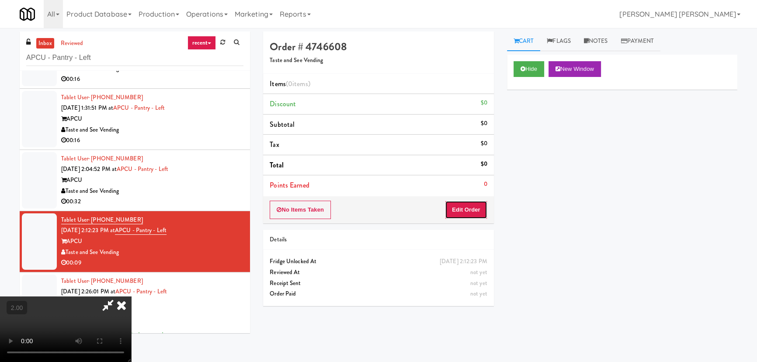
click at [480, 207] on button "Edit Order" at bounding box center [466, 210] width 42 height 18
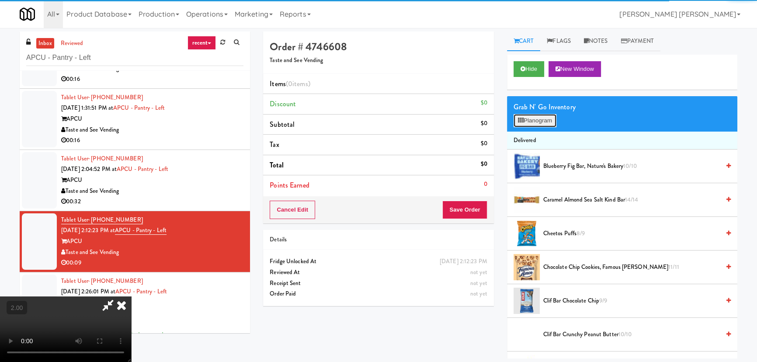
click at [538, 122] on button "Planogram" at bounding box center [535, 120] width 43 height 13
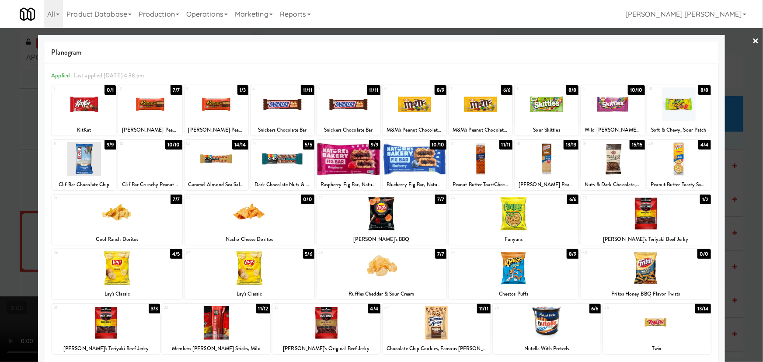
click at [538, 166] on div at bounding box center [546, 159] width 64 height 34
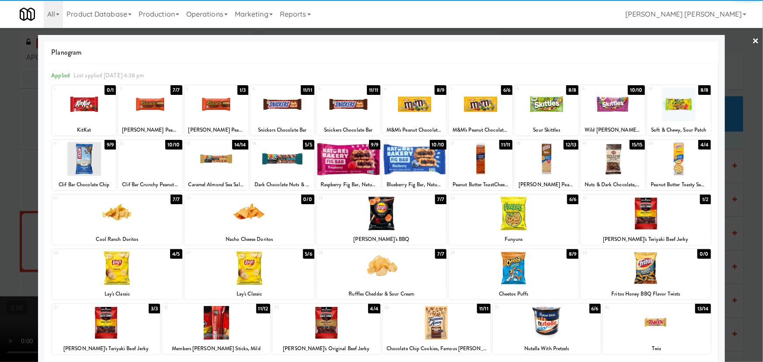
click at [752, 39] on link "×" at bounding box center [755, 41] width 7 height 27
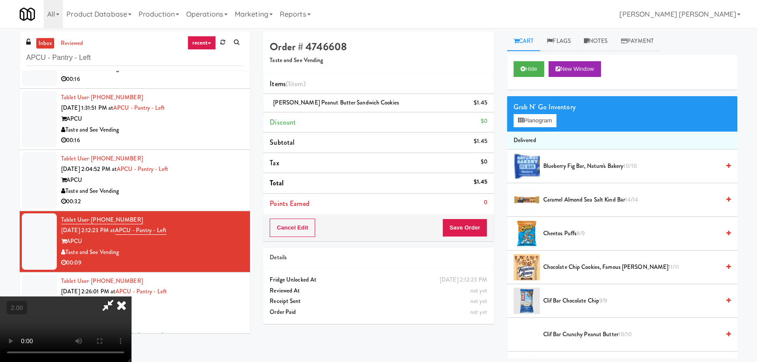
click at [131, 296] on icon at bounding box center [121, 304] width 19 height 17
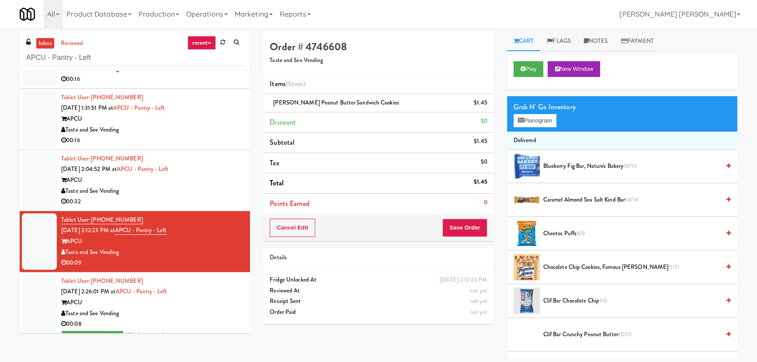
click at [464, 239] on div "Cancel Edit Save Order" at bounding box center [378, 227] width 230 height 27
click at [465, 230] on button "Save Order" at bounding box center [464, 228] width 45 height 18
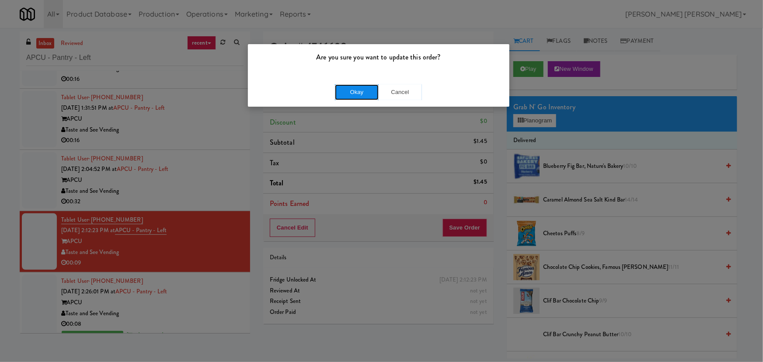
click at [362, 91] on button "Okay" at bounding box center [357, 92] width 44 height 16
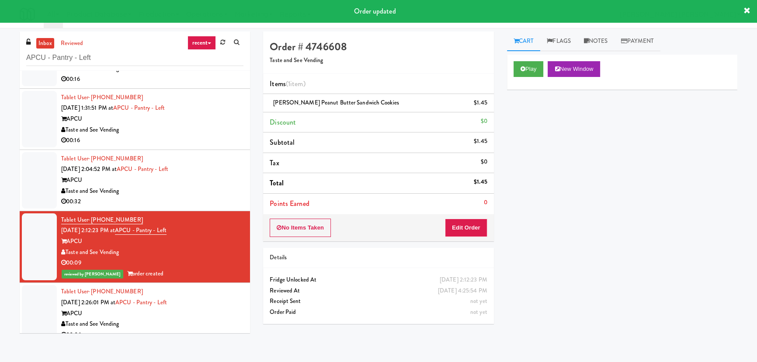
click at [217, 299] on div "Tablet User · (470) 871-7273 Sep 9, 2025 2:26:01 PM at APCU - Pantry - Left APC…" at bounding box center [152, 318] width 182 height 65
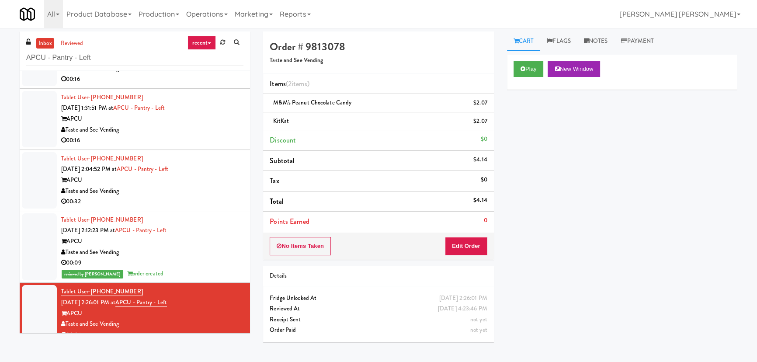
click at [203, 191] on div "Taste and See Vending" at bounding box center [152, 191] width 182 height 11
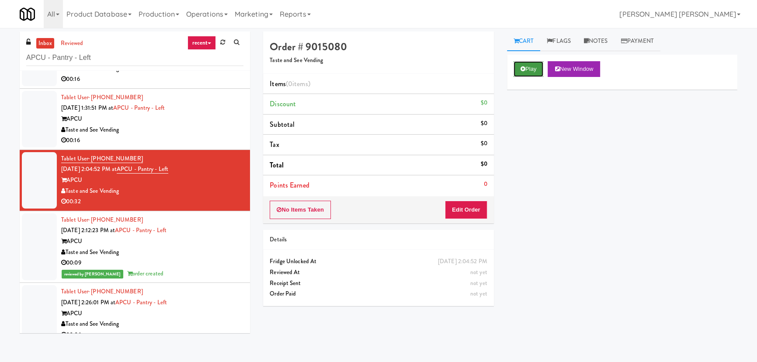
click at [528, 69] on button "Play" at bounding box center [529, 69] width 30 height 16
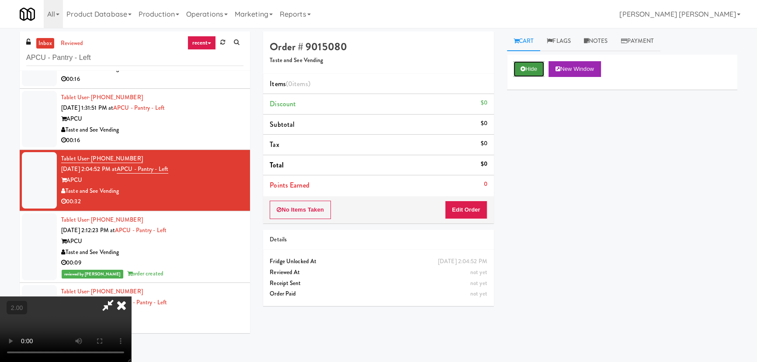
click at [524, 72] on button "Hide" at bounding box center [529, 69] width 31 height 16
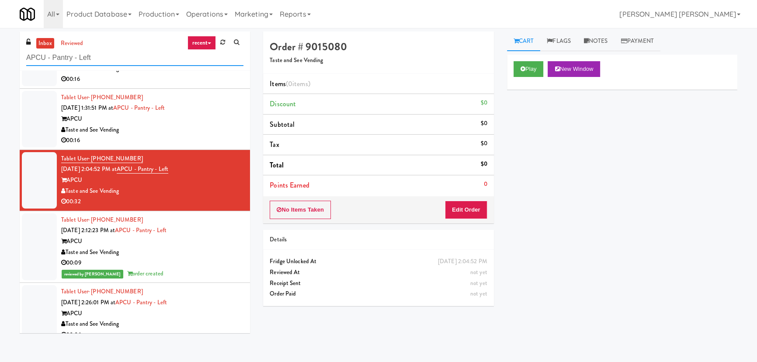
drag, startPoint x: 105, startPoint y: 56, endPoint x: 4, endPoint y: 56, distance: 101.0
click at [4, 56] on div "inbox reviewed recent all unclear take inventory issue suspicious failed recent…" at bounding box center [378, 194] width 757 height 327
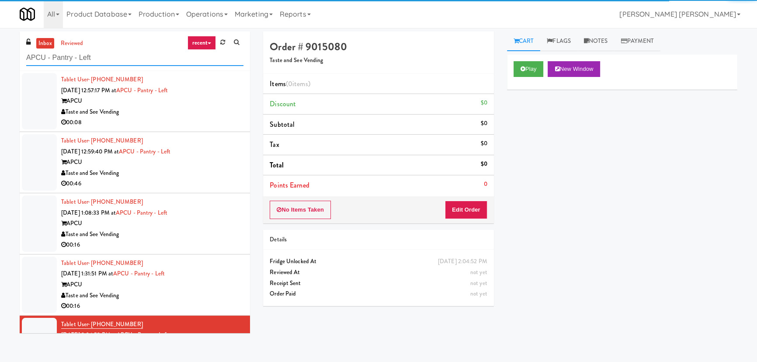
scroll to position [43, 0]
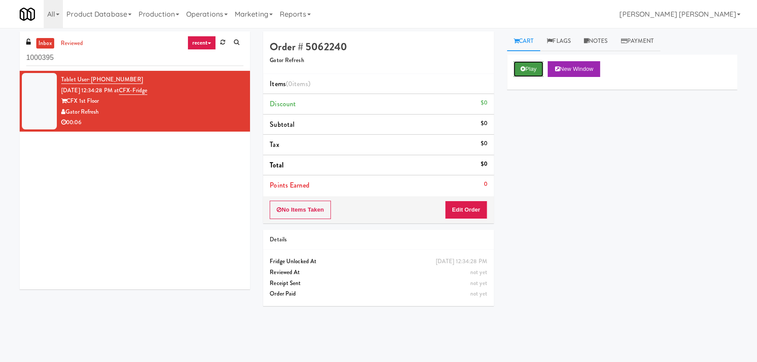
click at [534, 65] on button "Play" at bounding box center [529, 69] width 30 height 16
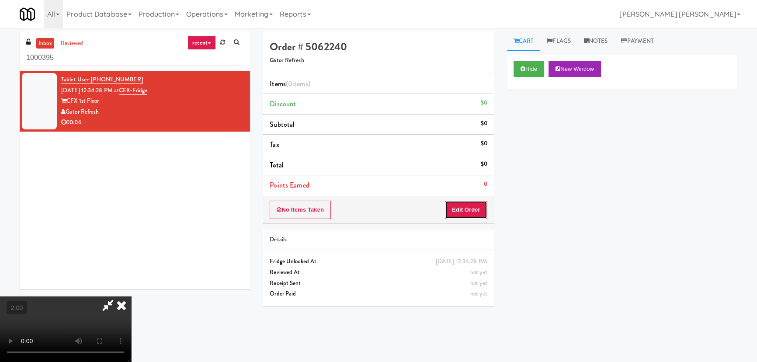
click at [469, 205] on button "Edit Order" at bounding box center [466, 210] width 42 height 18
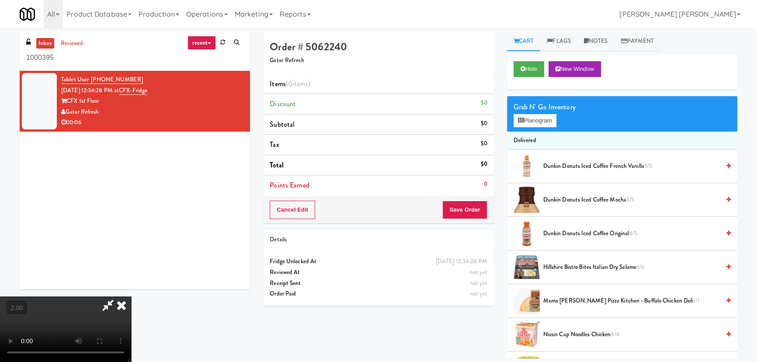
click at [560, 268] on span "Hillshire Bistro Bites Italian Dry Salame 6/6" at bounding box center [631, 267] width 177 height 11
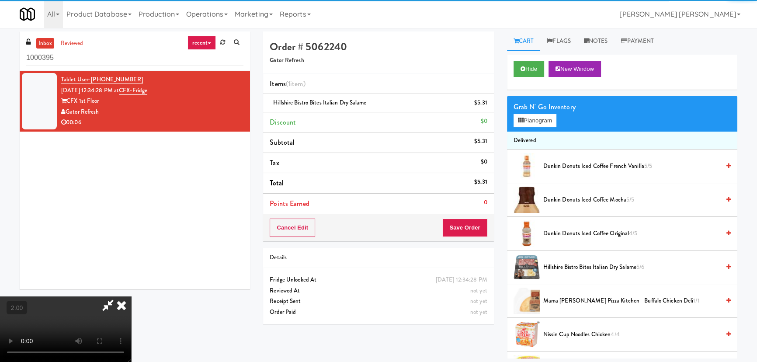
click at [131, 296] on icon at bounding box center [121, 304] width 19 height 17
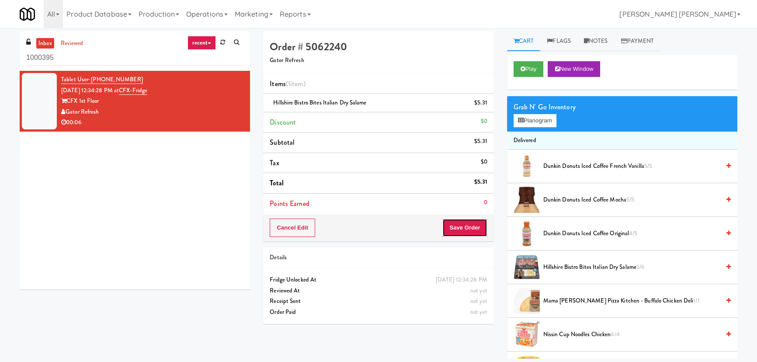
click at [470, 231] on button "Save Order" at bounding box center [464, 228] width 45 height 18
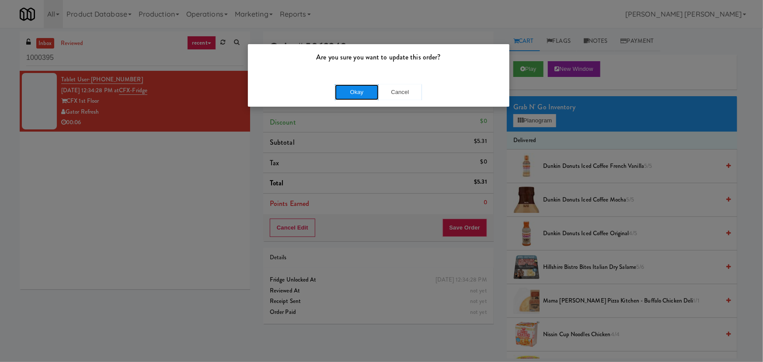
click at [361, 84] on button "Okay" at bounding box center [357, 92] width 44 height 16
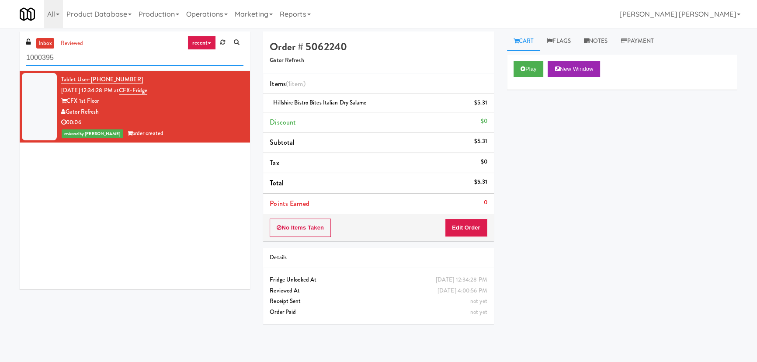
drag, startPoint x: 78, startPoint y: 60, endPoint x: -54, endPoint y: 59, distance: 132.0
click at [0, 59] on html "Are you sure you want to update this order? Okay Cancel Okay Are you sure you w…" at bounding box center [378, 181] width 757 height 362
paste input "MG - Cooler - Right"
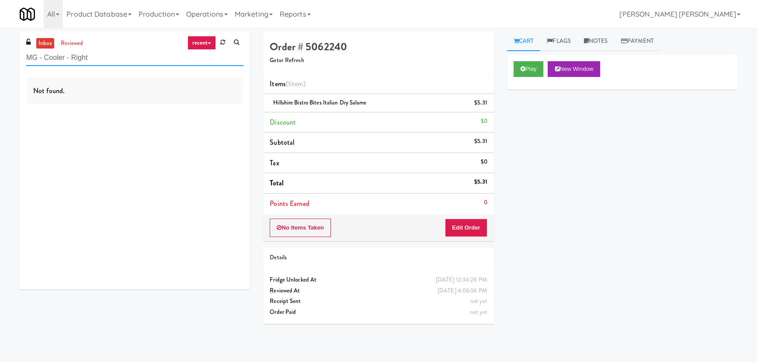
drag, startPoint x: 122, startPoint y: 64, endPoint x: 10, endPoint y: 69, distance: 112.0
click at [15, 68] on div "inbox reviewed recent all unclear take inventory issue suspicious failed recent…" at bounding box center [134, 163] width 243 height 264
paste input "The Sur - Cooler"
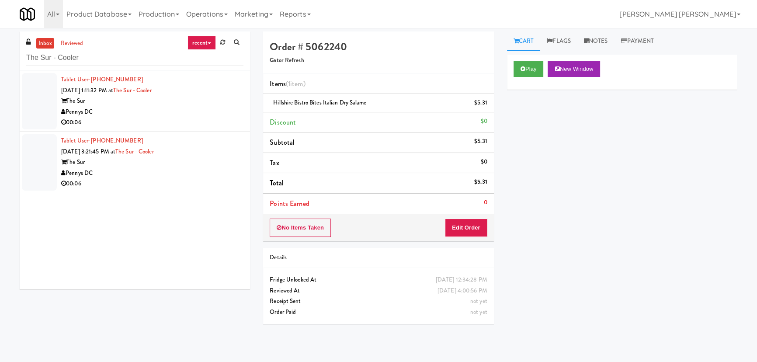
click at [166, 109] on div "Pennys DC" at bounding box center [152, 112] width 182 height 11
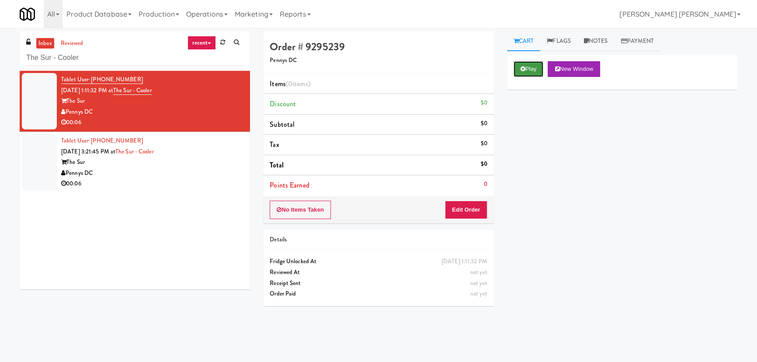
click at [534, 68] on button "Play" at bounding box center [529, 69] width 30 height 16
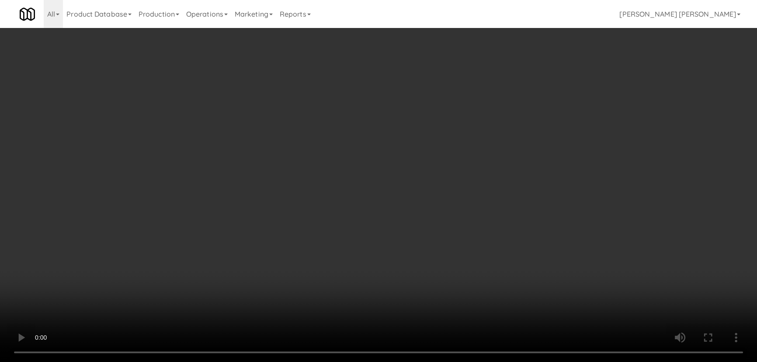
scroll to position [18, 0]
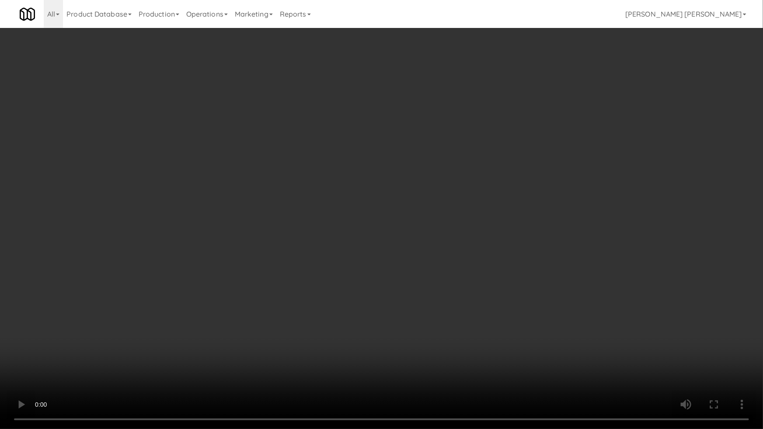
drag, startPoint x: 365, startPoint y: 309, endPoint x: 339, endPoint y: 300, distance: 27.2
click at [364, 308] on video at bounding box center [381, 214] width 763 height 429
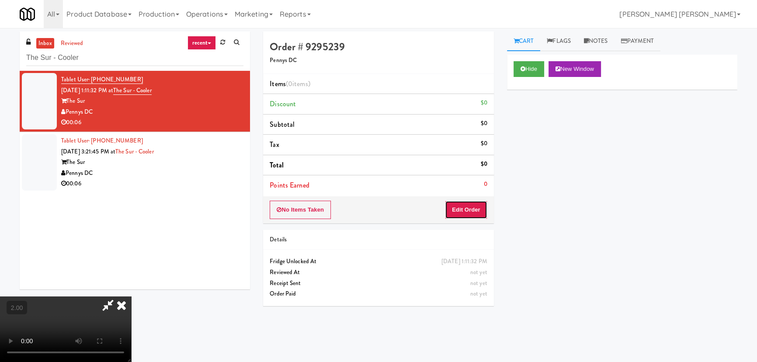
click at [462, 210] on button "Edit Order" at bounding box center [466, 210] width 42 height 18
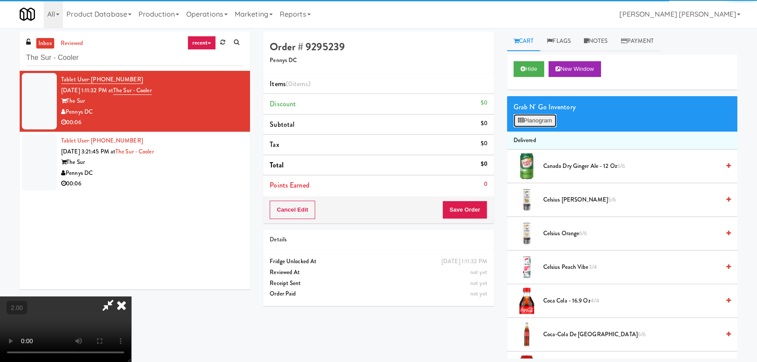
click at [534, 125] on button "Planogram" at bounding box center [535, 120] width 43 height 13
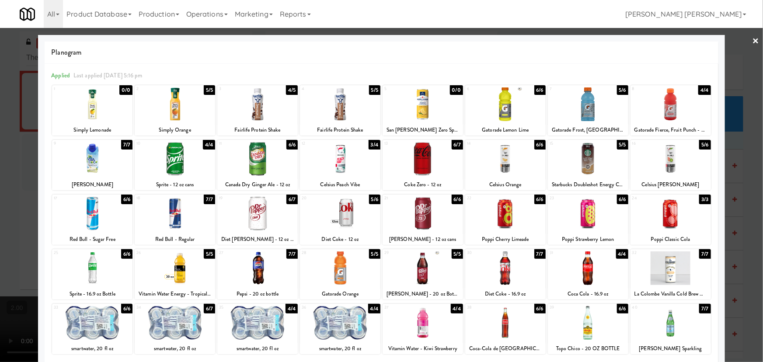
click at [422, 157] on div at bounding box center [422, 159] width 80 height 34
click at [752, 43] on link "×" at bounding box center [755, 41] width 7 height 27
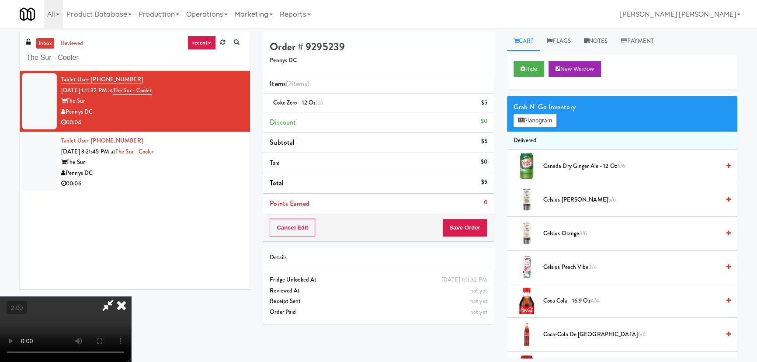
drag, startPoint x: 440, startPoint y: 38, endPoint x: 447, endPoint y: 153, distance: 115.2
click at [131, 296] on icon at bounding box center [121, 304] width 19 height 17
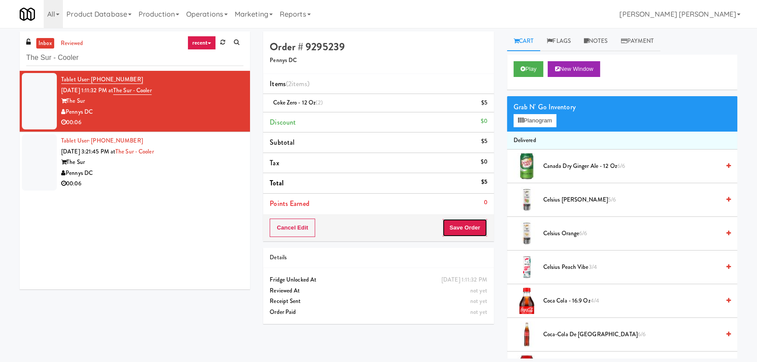
click at [462, 223] on button "Save Order" at bounding box center [464, 228] width 45 height 18
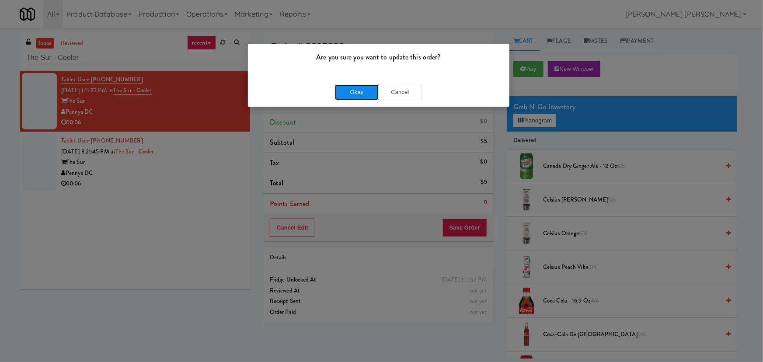
click at [352, 87] on button "Okay" at bounding box center [357, 92] width 44 height 16
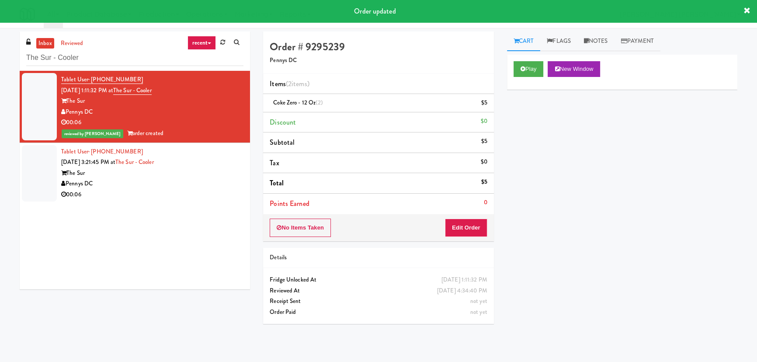
click at [178, 178] on div "Pennys DC" at bounding box center [152, 183] width 182 height 11
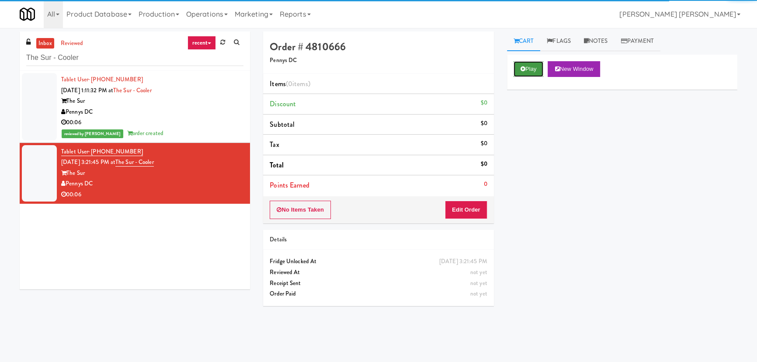
click at [522, 65] on button "Play" at bounding box center [529, 69] width 30 height 16
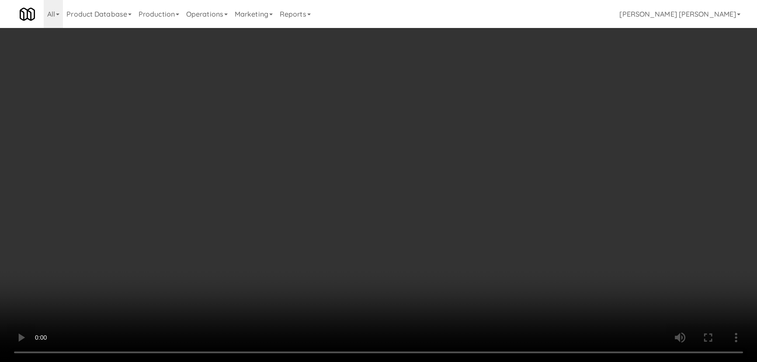
scroll to position [18, 0]
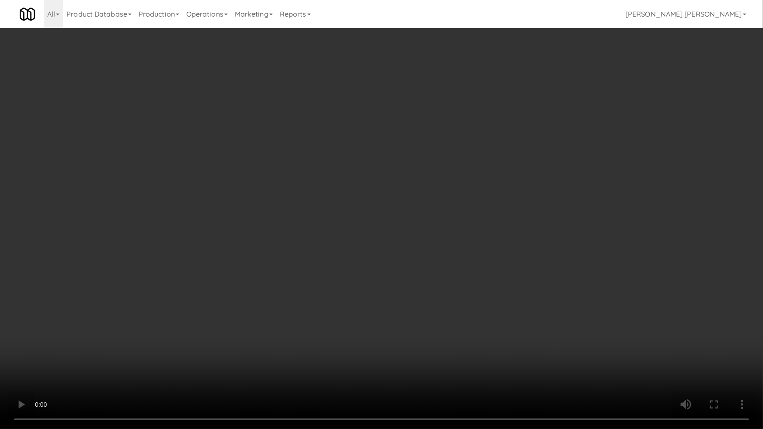
drag, startPoint x: 414, startPoint y: 351, endPoint x: 247, endPoint y: 304, distance: 173.3
click at [414, 350] on video at bounding box center [381, 214] width 763 height 429
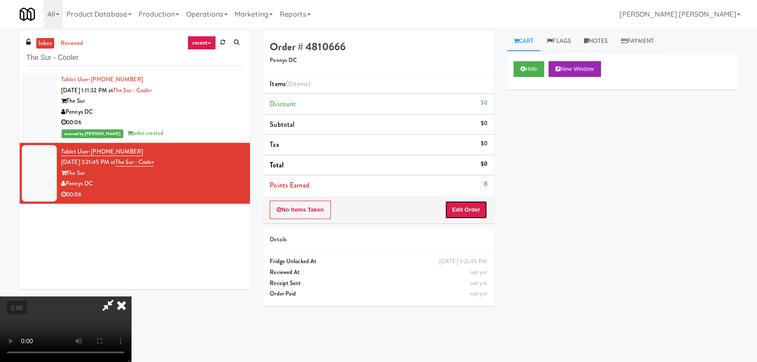
click at [470, 208] on button "Edit Order" at bounding box center [466, 210] width 42 height 18
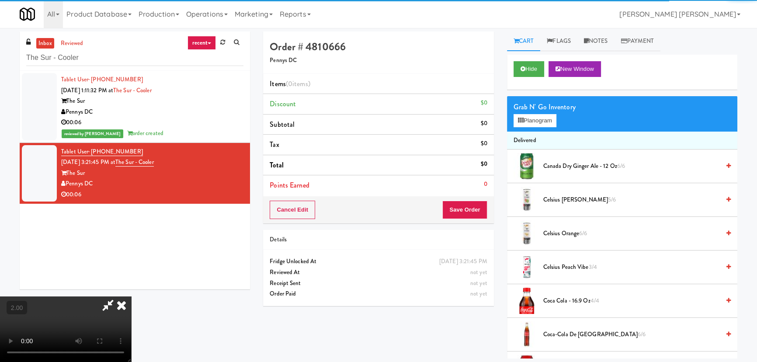
click at [546, 128] on div "Grab N' Go Inventory Planogram" at bounding box center [622, 113] width 230 height 35
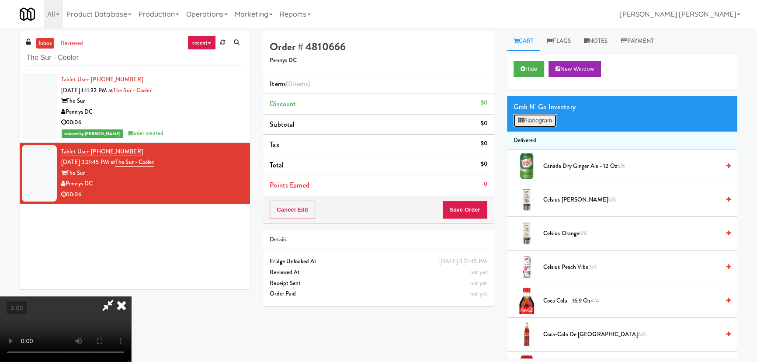
click at [545, 124] on button "Planogram" at bounding box center [535, 120] width 43 height 13
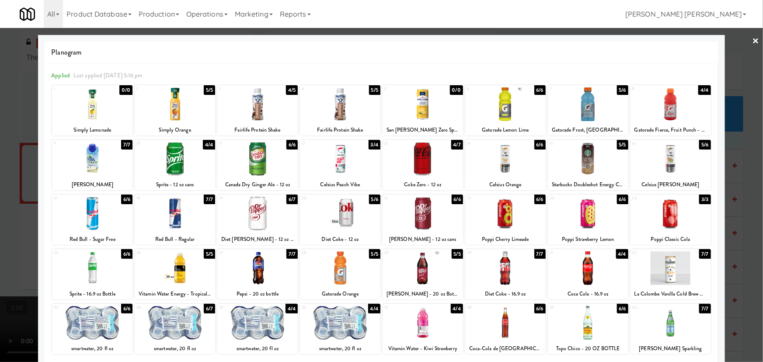
click at [419, 328] on div at bounding box center [422, 323] width 80 height 34
click at [752, 41] on link "×" at bounding box center [755, 41] width 7 height 27
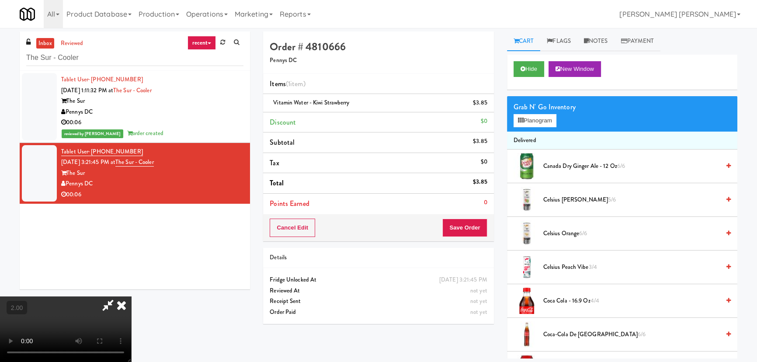
click at [131, 296] on icon at bounding box center [121, 304] width 19 height 17
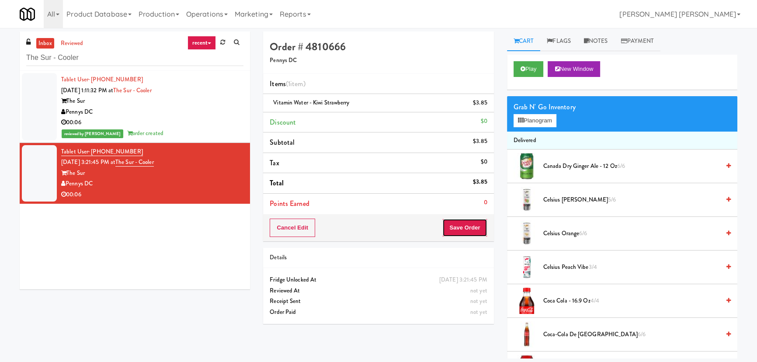
click at [463, 232] on button "Save Order" at bounding box center [464, 228] width 45 height 18
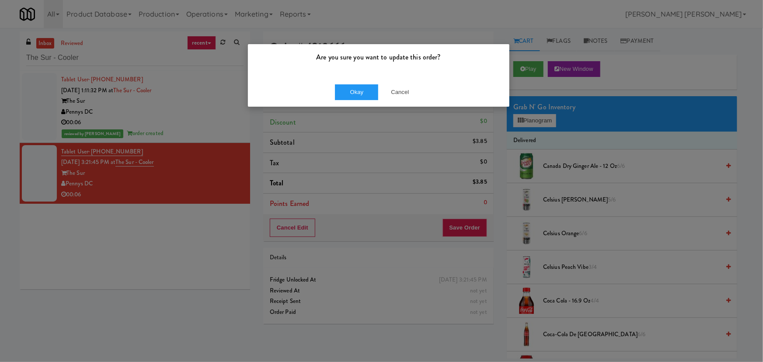
click at [362, 102] on div "Okay Cancel" at bounding box center [378, 91] width 261 height 29
click at [362, 92] on button "Okay" at bounding box center [357, 92] width 44 height 16
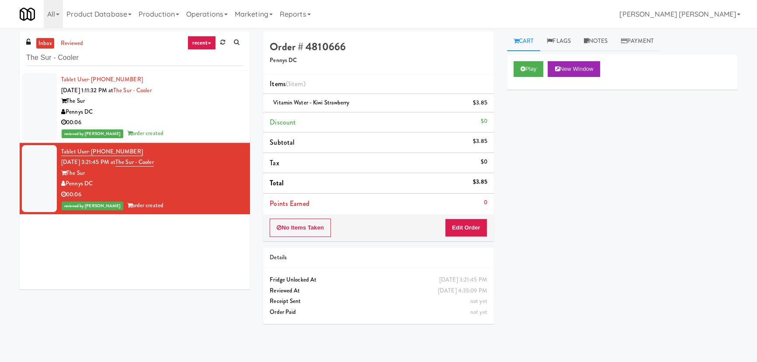
click at [45, 41] on link "inbox" at bounding box center [45, 43] width 18 height 11
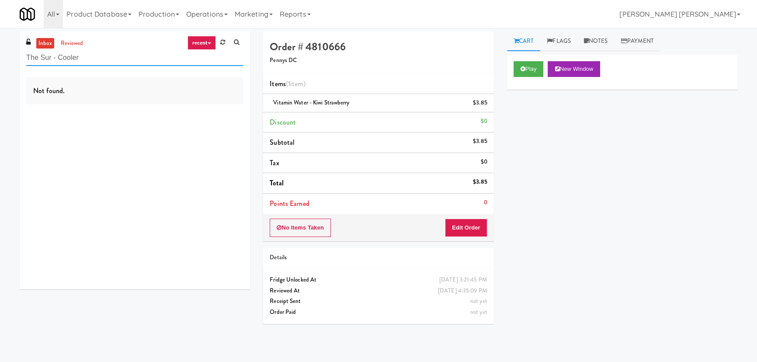
drag, startPoint x: 24, startPoint y: 57, endPoint x: -30, endPoint y: 63, distance: 53.7
click at [0, 63] on html "Are you sure you want to update this order? Okay Cancel Okay Are you sure you w…" at bounding box center [378, 181] width 757 height 362
paste input "Savers"
type input "Savers"
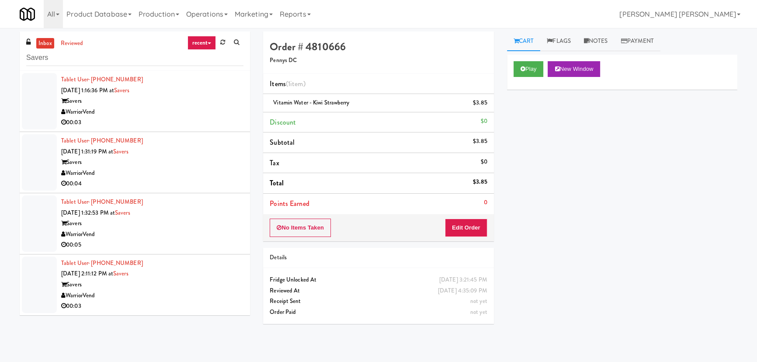
click at [184, 113] on div "WarriorVend" at bounding box center [152, 112] width 182 height 11
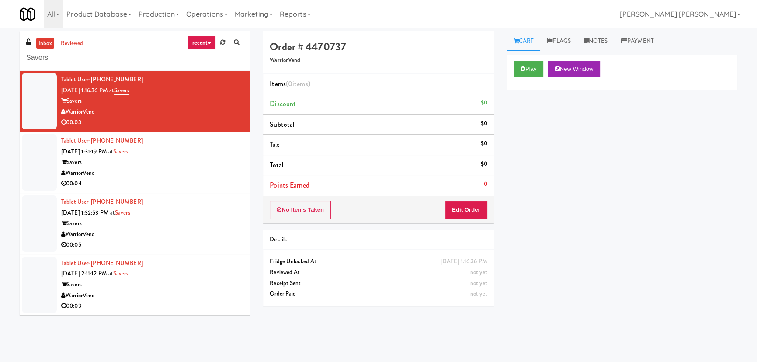
click at [170, 300] on div "WarriorVend" at bounding box center [152, 295] width 182 height 11
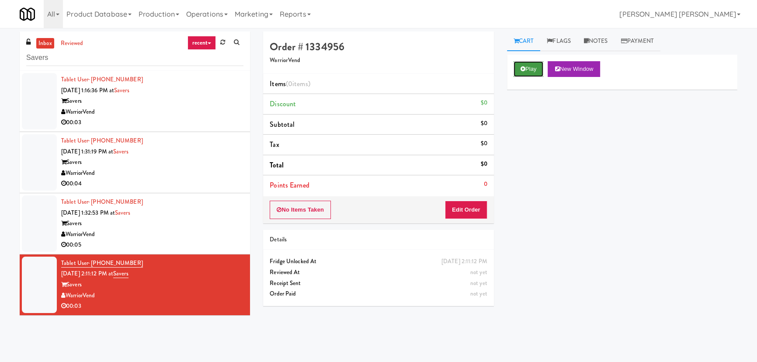
click at [536, 74] on button "Play" at bounding box center [529, 69] width 30 height 16
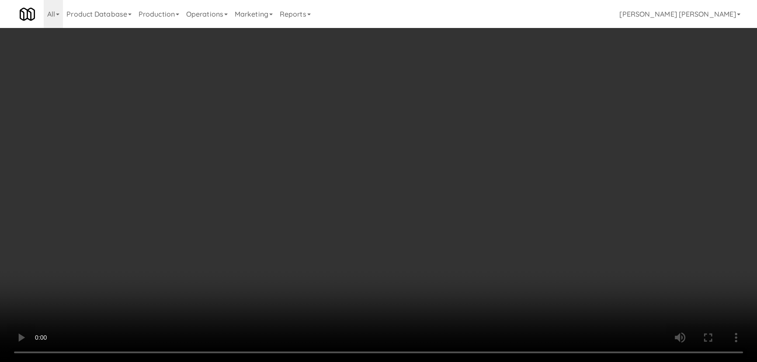
scroll to position [18, 0]
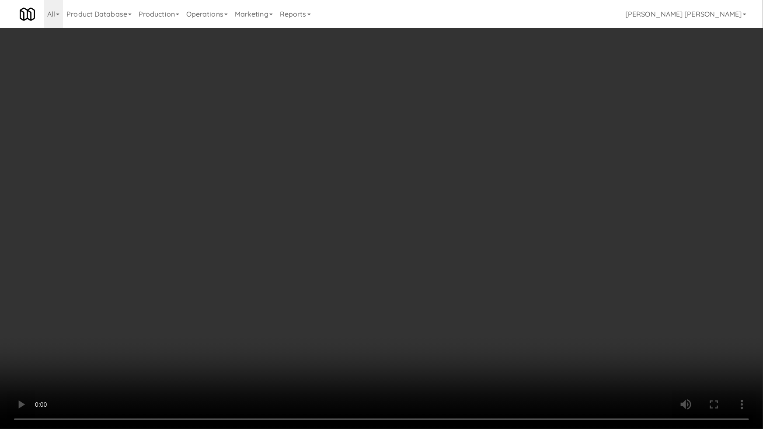
click at [348, 354] on video at bounding box center [381, 214] width 763 height 429
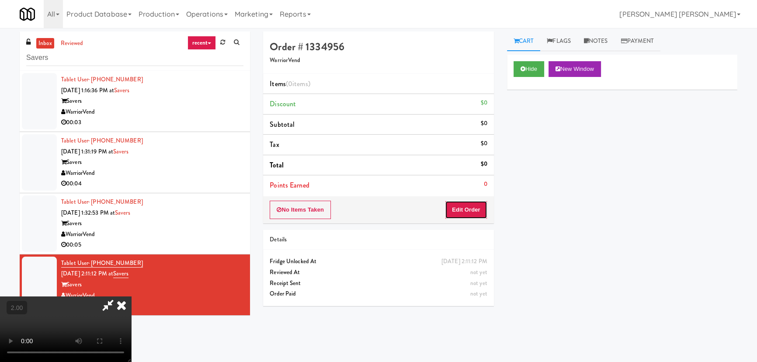
click at [463, 216] on button "Edit Order" at bounding box center [466, 210] width 42 height 18
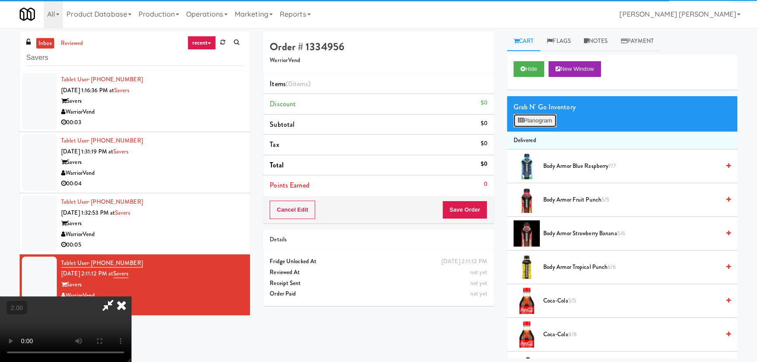
click at [529, 115] on button "Planogram" at bounding box center [535, 120] width 43 height 13
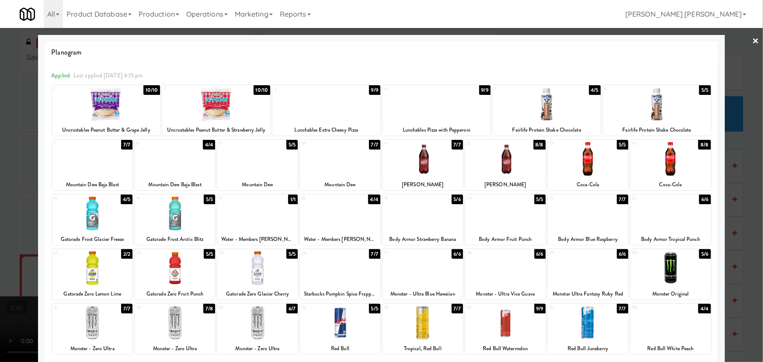
click at [253, 217] on div at bounding box center [257, 214] width 80 height 34
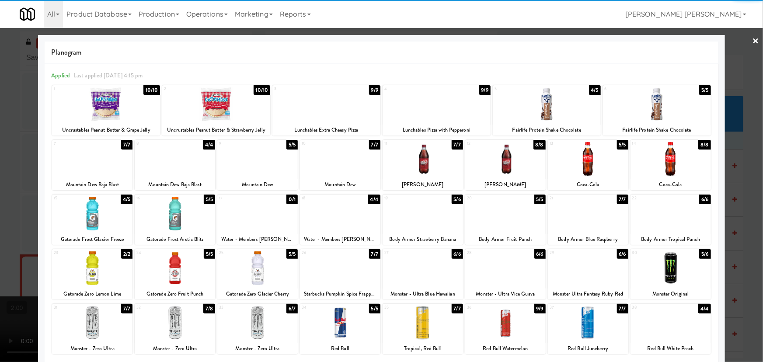
click at [752, 37] on link "×" at bounding box center [755, 41] width 7 height 27
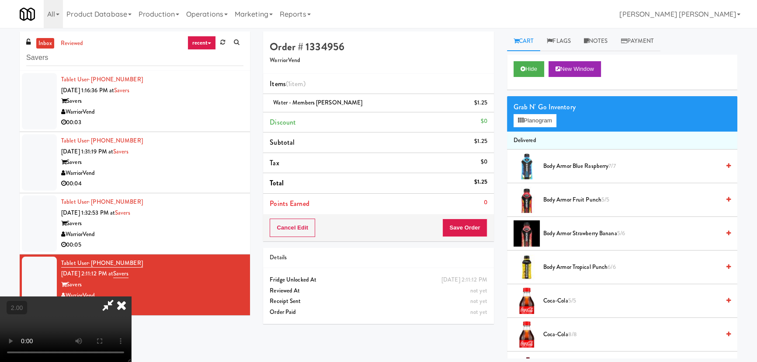
click at [131, 296] on icon at bounding box center [121, 304] width 19 height 17
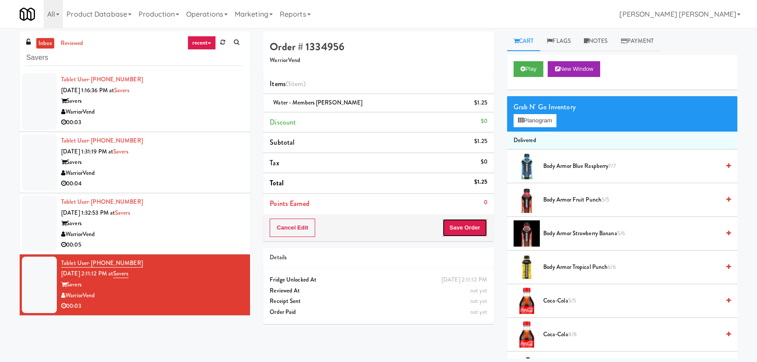
click at [474, 223] on button "Save Order" at bounding box center [464, 228] width 45 height 18
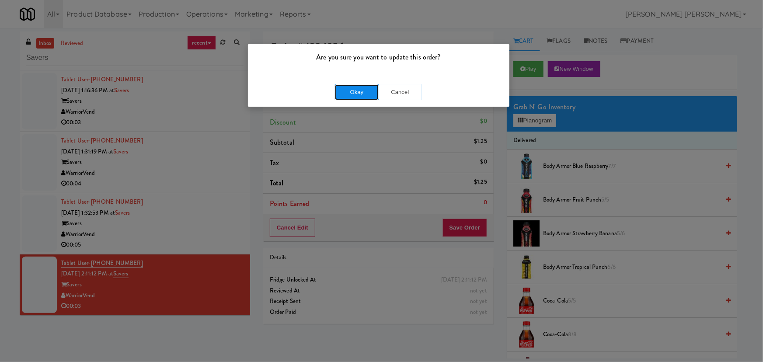
click at [366, 88] on button "Okay" at bounding box center [357, 92] width 44 height 16
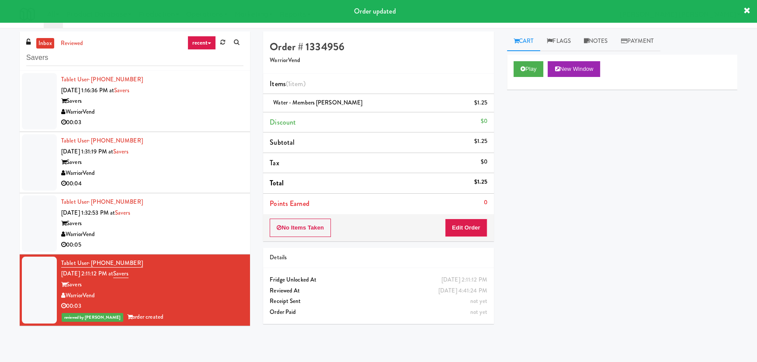
click at [192, 222] on div "Savers" at bounding box center [152, 223] width 182 height 11
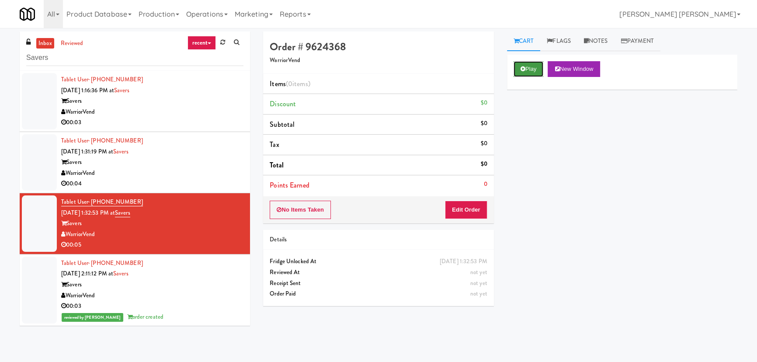
click at [526, 61] on button "Play" at bounding box center [529, 69] width 30 height 16
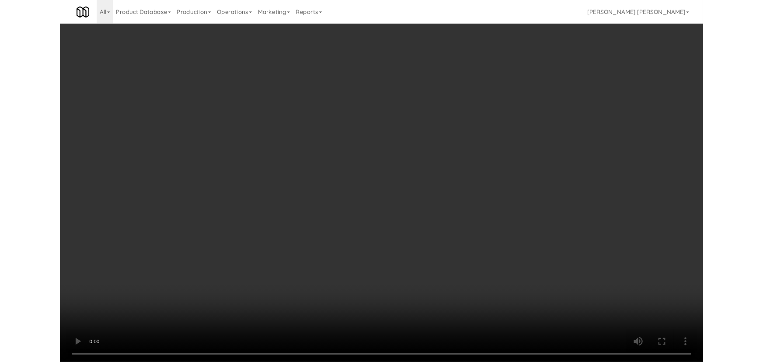
scroll to position [18, 0]
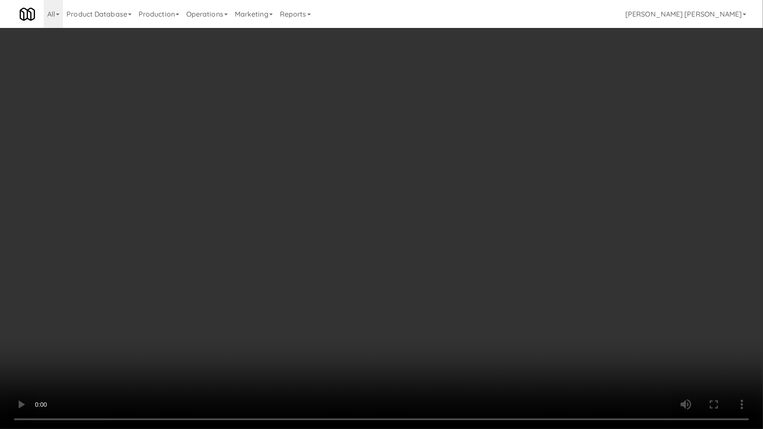
drag, startPoint x: 383, startPoint y: 316, endPoint x: 334, endPoint y: 314, distance: 49.0
click at [382, 316] on video at bounding box center [381, 214] width 763 height 429
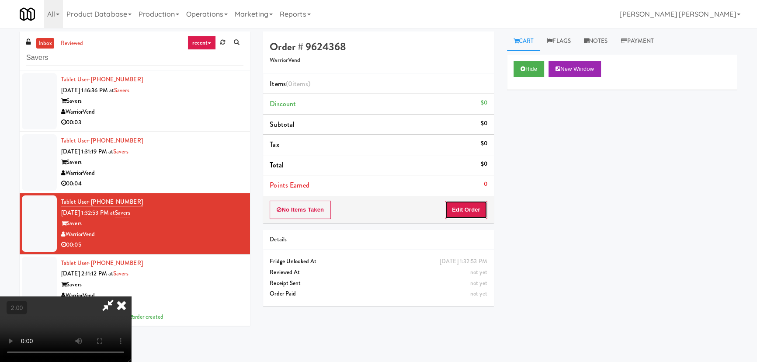
click at [469, 207] on button "Edit Order" at bounding box center [466, 210] width 42 height 18
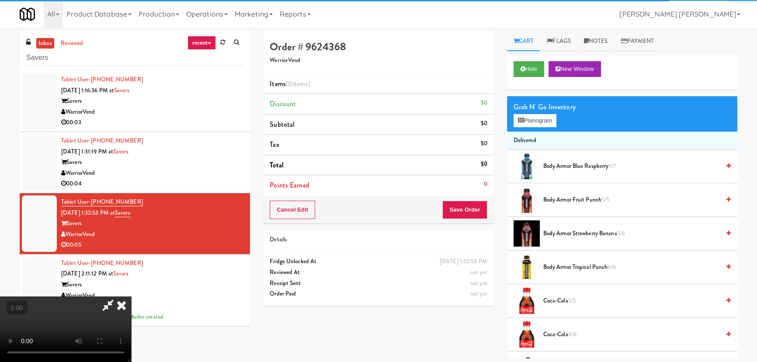
click at [535, 109] on div "Grab N' Go Inventory" at bounding box center [622, 107] width 217 height 13
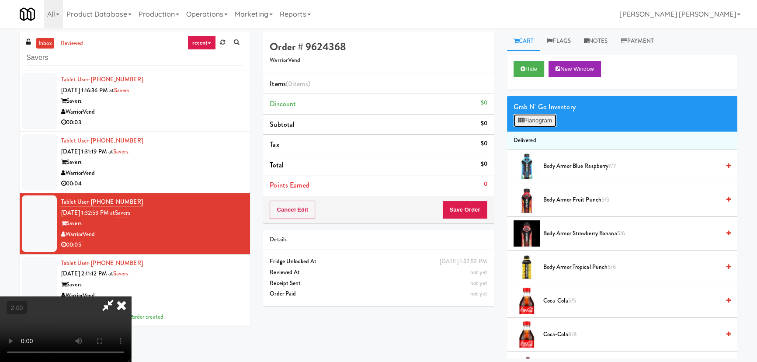
click at [535, 116] on button "Planogram" at bounding box center [535, 120] width 43 height 13
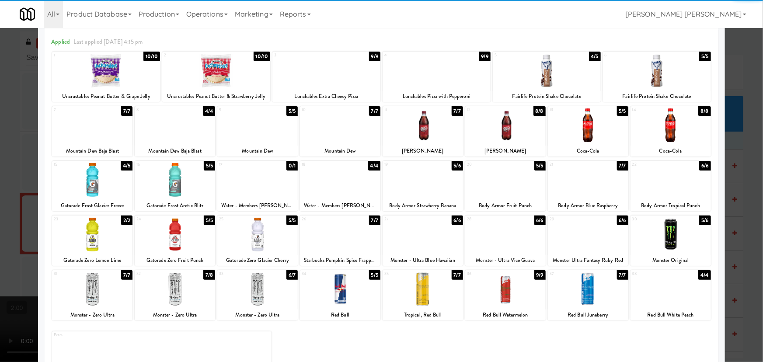
scroll to position [67, 0]
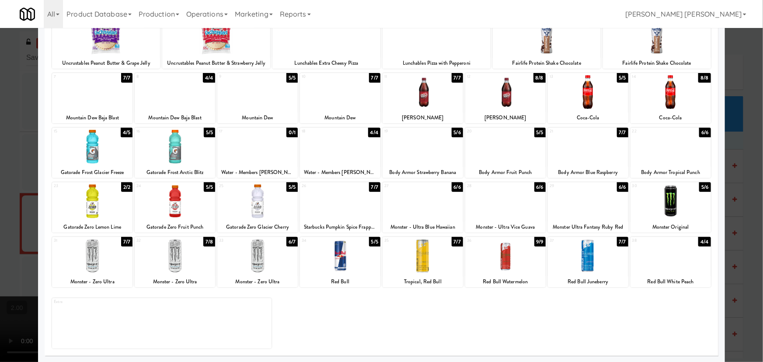
click at [661, 271] on div at bounding box center [670, 256] width 80 height 34
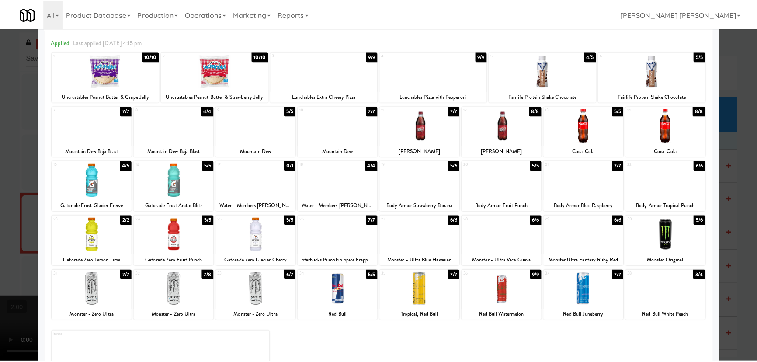
scroll to position [0, 0]
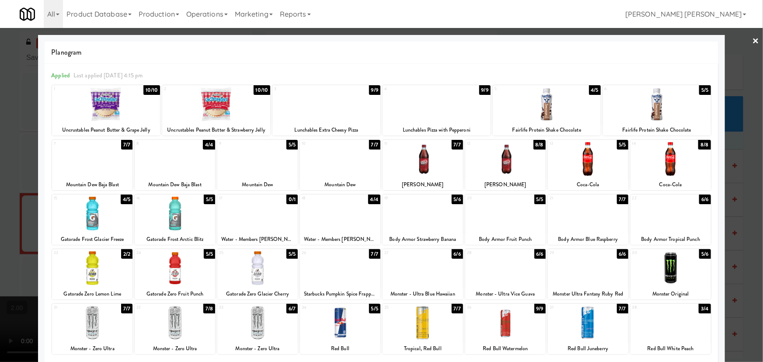
click at [752, 41] on link "×" at bounding box center [755, 41] width 7 height 27
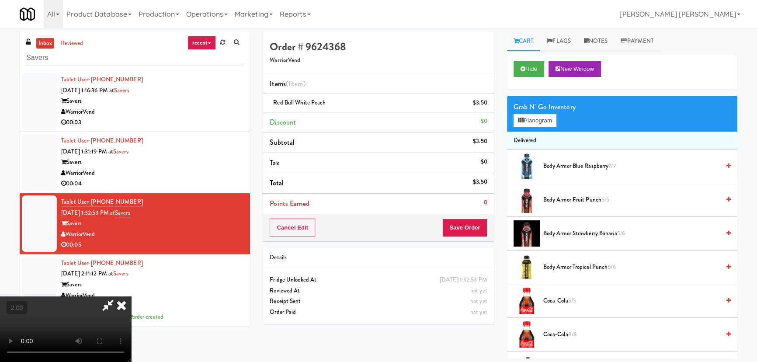
click at [131, 296] on icon at bounding box center [121, 304] width 19 height 17
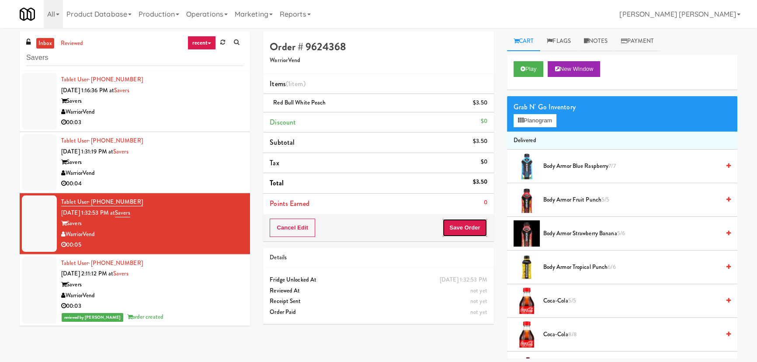
click at [462, 229] on button "Save Order" at bounding box center [464, 228] width 45 height 18
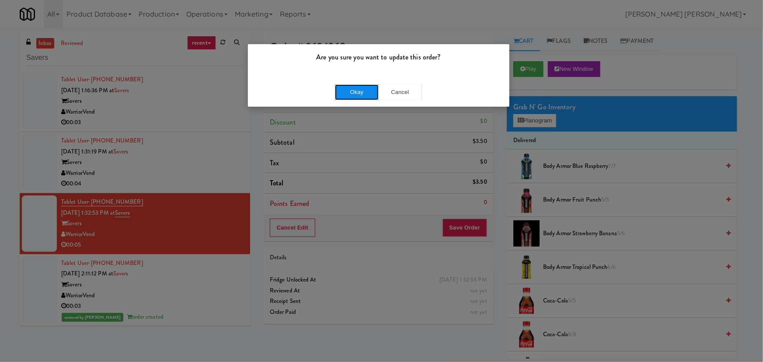
click at [352, 88] on button "Okay" at bounding box center [357, 92] width 44 height 16
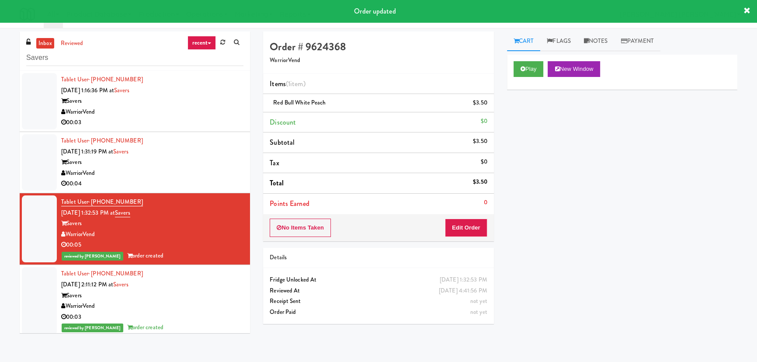
click at [208, 162] on div "Savers" at bounding box center [152, 162] width 182 height 11
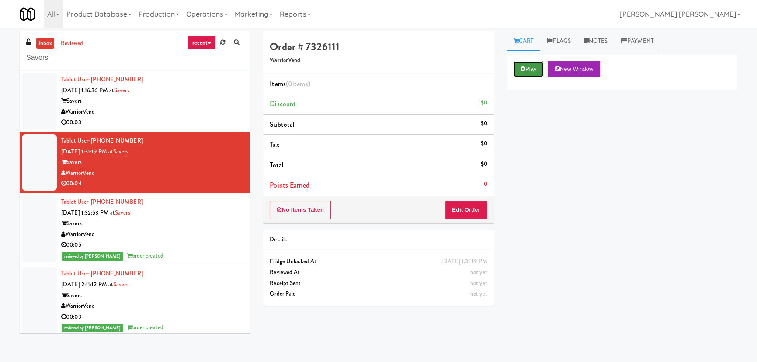
click at [538, 66] on button "Play" at bounding box center [529, 69] width 30 height 16
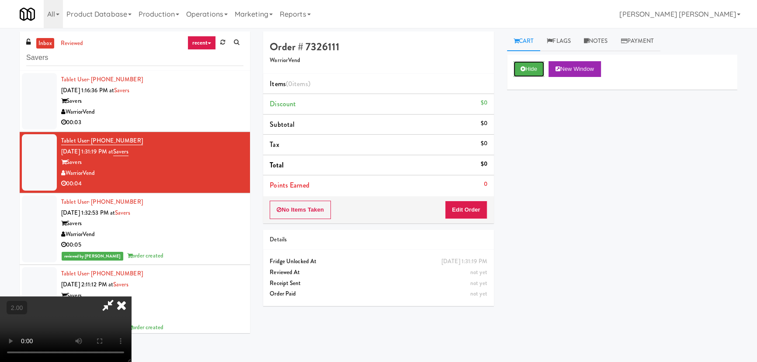
drag, startPoint x: 525, startPoint y: 68, endPoint x: 433, endPoint y: 45, distance: 95.1
click at [525, 68] on button "Hide" at bounding box center [529, 69] width 31 height 16
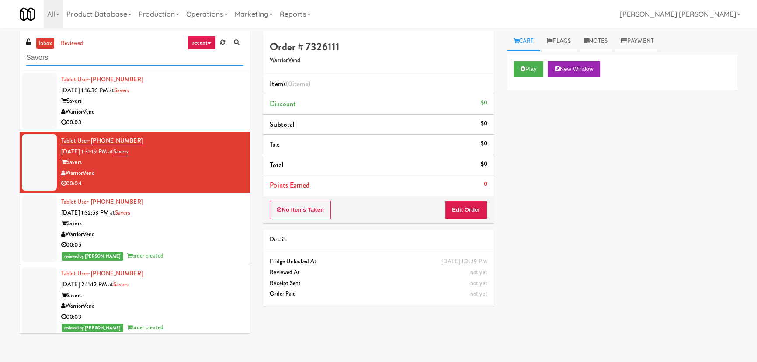
drag, startPoint x: 59, startPoint y: 58, endPoint x: 13, endPoint y: 60, distance: 46.4
click at [13, 60] on div "inbox reviewed recent all unclear take inventory issue suspicious failed recent…" at bounding box center [378, 194] width 757 height 327
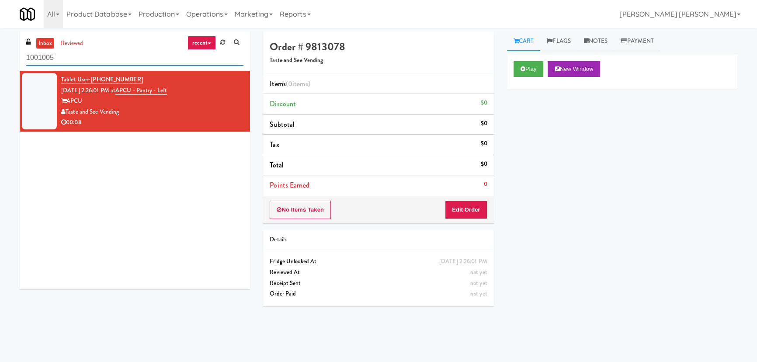
drag, startPoint x: 74, startPoint y: 56, endPoint x: -3, endPoint y: 57, distance: 77.4
click at [0, 57] on html "Okay Okay Select date: previous 2025-Sep next Su Mo Tu We Th Fr Sa 31 1 2 3 4 5…" at bounding box center [378, 181] width 757 height 362
paste input "AVE [GEOGRAPHIC_DATA] - Food - Cooler"
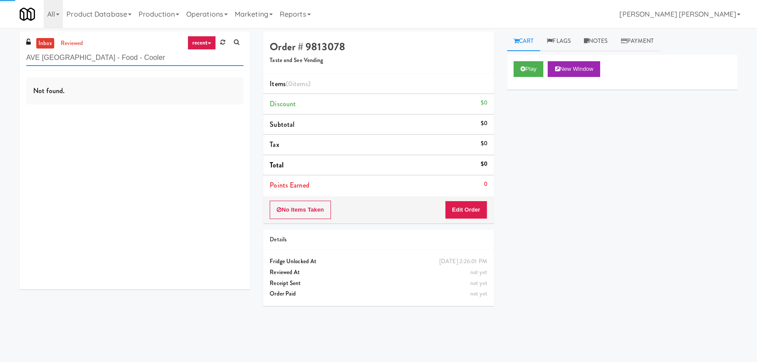
type input "AVE [GEOGRAPHIC_DATA] - Food - Cooler"
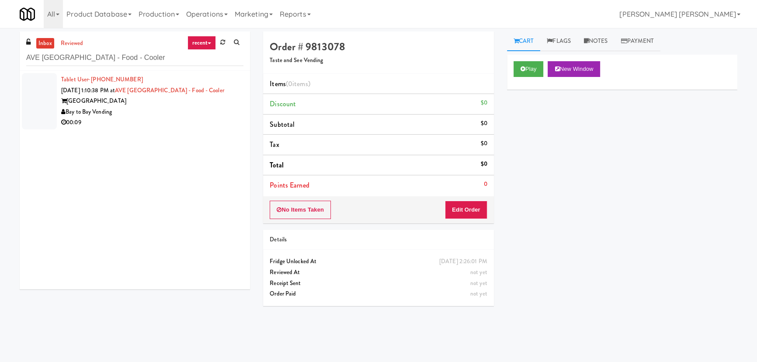
click at [148, 112] on div "Bay to Bay Vending" at bounding box center [152, 112] width 182 height 11
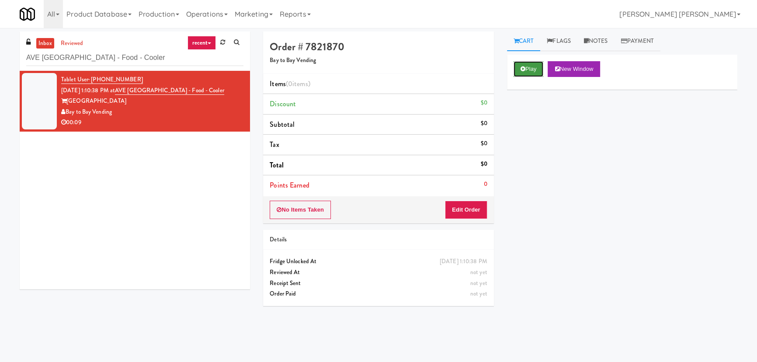
click at [534, 70] on button "Play" at bounding box center [529, 69] width 30 height 16
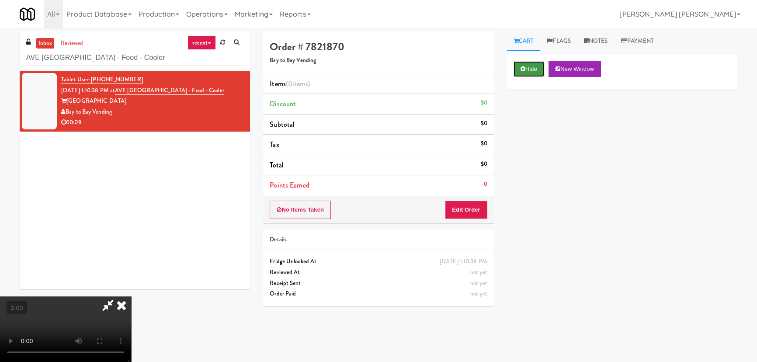
click at [529, 65] on button "Hide" at bounding box center [529, 69] width 31 height 16
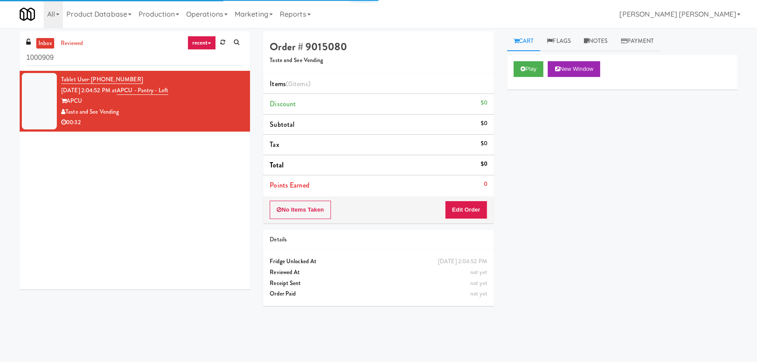
drag, startPoint x: 41, startPoint y: 58, endPoint x: 7, endPoint y: 58, distance: 34.1
click at [7, 58] on div "inbox reviewed recent all unclear take inventory issue suspicious failed recent…" at bounding box center [378, 194] width 757 height 327
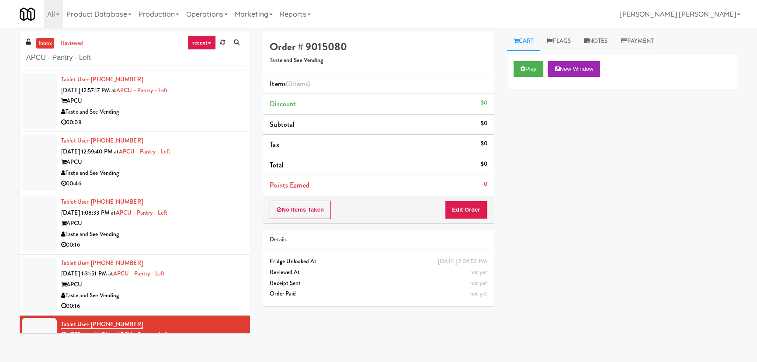
type input "APCU - Pantry - Left"
click at [206, 109] on div "Taste and See Vending" at bounding box center [152, 112] width 182 height 11
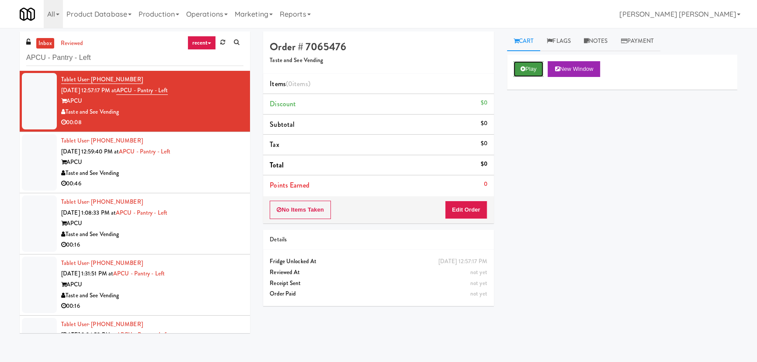
click at [534, 67] on button "Play" at bounding box center [529, 69] width 30 height 16
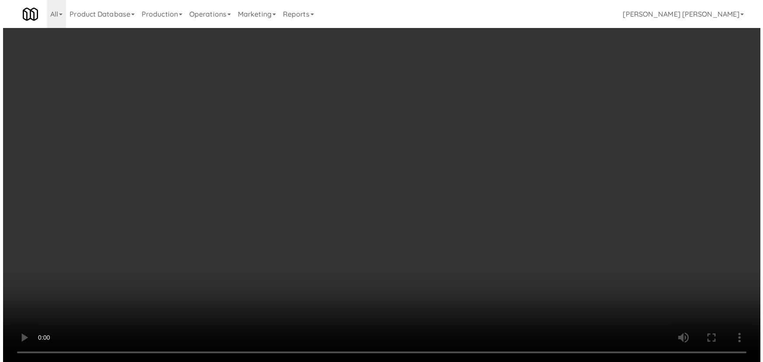
scroll to position [18, 0]
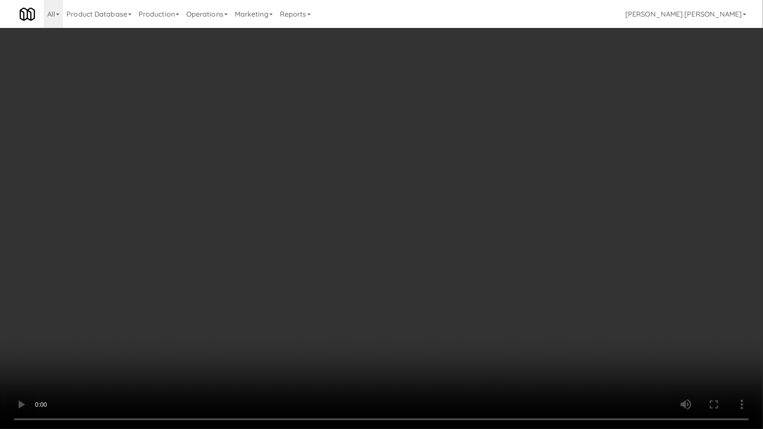
drag, startPoint x: 414, startPoint y: 382, endPoint x: 407, endPoint y: 369, distance: 15.1
click at [411, 361] on video at bounding box center [381, 214] width 763 height 429
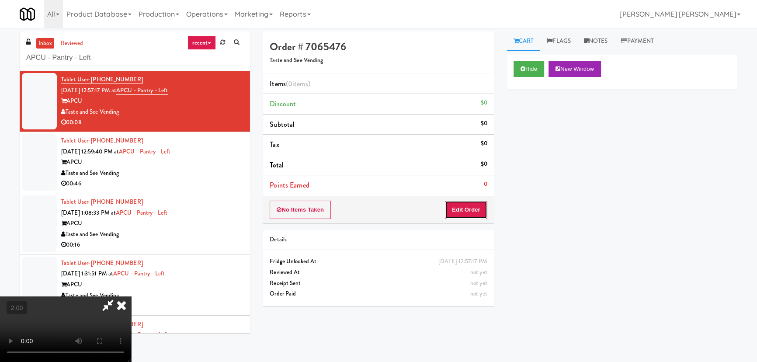
click at [472, 209] on button "Edit Order" at bounding box center [466, 210] width 42 height 18
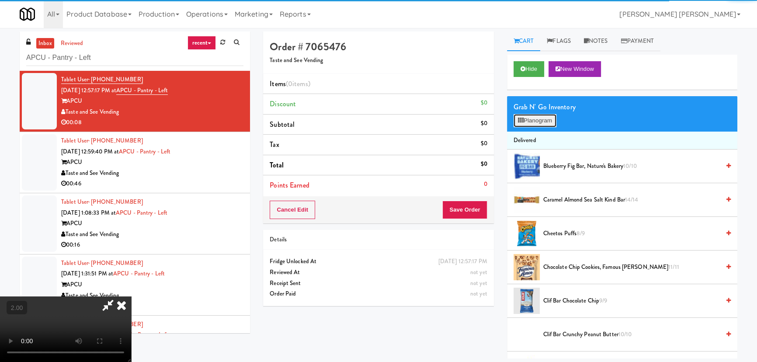
click at [528, 118] on button "Planogram" at bounding box center [535, 120] width 43 height 13
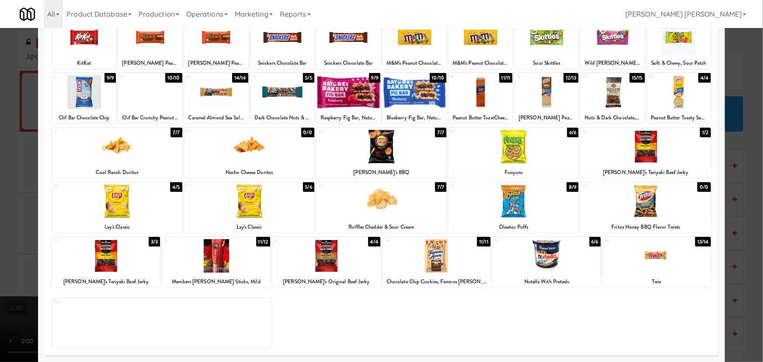
click at [651, 253] on div at bounding box center [657, 256] width 108 height 34
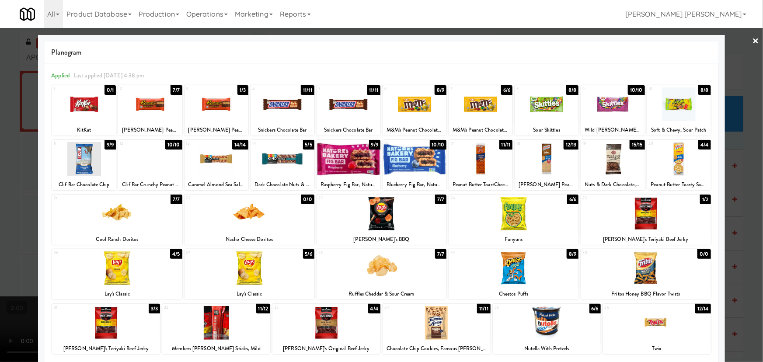
click at [752, 39] on link "×" at bounding box center [755, 41] width 7 height 27
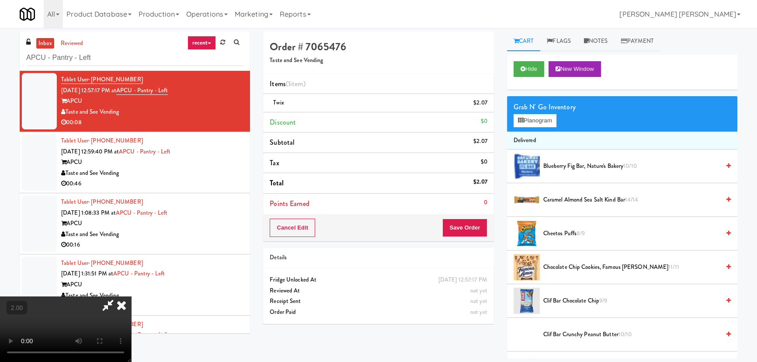
click at [131, 296] on icon at bounding box center [121, 304] width 19 height 17
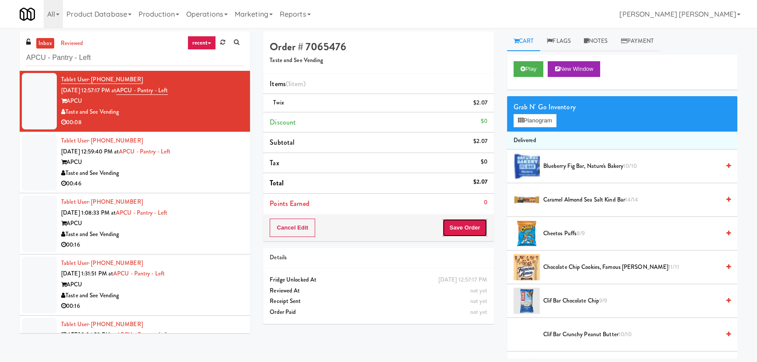
click at [467, 219] on button "Save Order" at bounding box center [464, 228] width 45 height 18
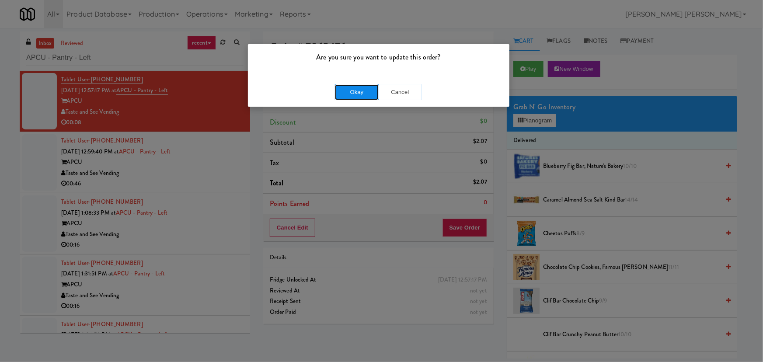
click at [367, 92] on button "Okay" at bounding box center [357, 92] width 44 height 16
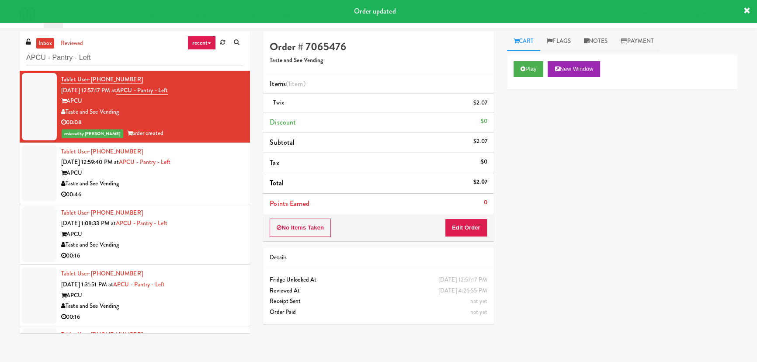
click at [200, 187] on div "Taste and See Vending" at bounding box center [152, 183] width 182 height 11
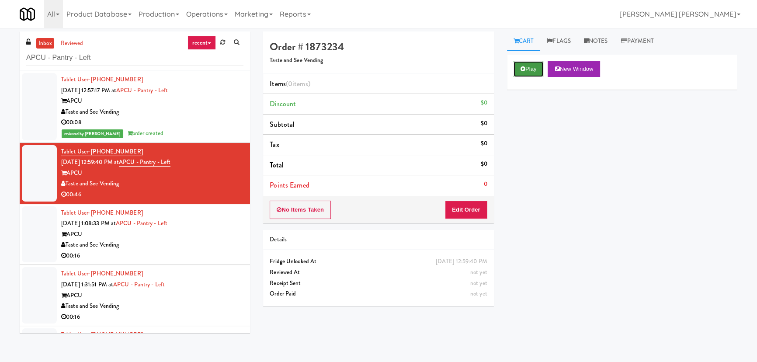
click at [532, 73] on button "Play" at bounding box center [529, 69] width 30 height 16
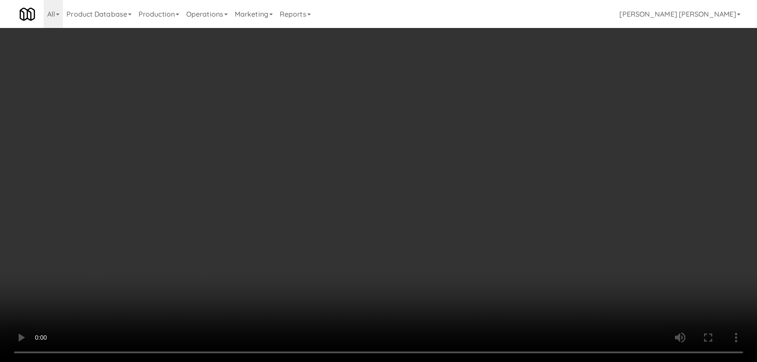
scroll to position [18, 0]
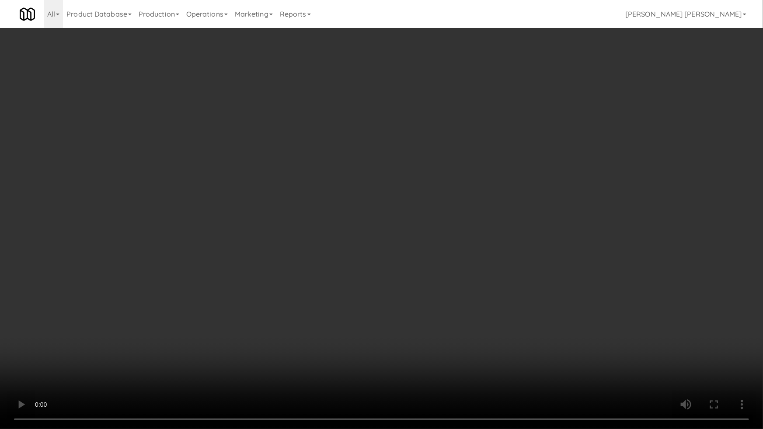
drag, startPoint x: 389, startPoint y: 356, endPoint x: 382, endPoint y: 354, distance: 7.7
click at [386, 356] on video at bounding box center [381, 214] width 763 height 429
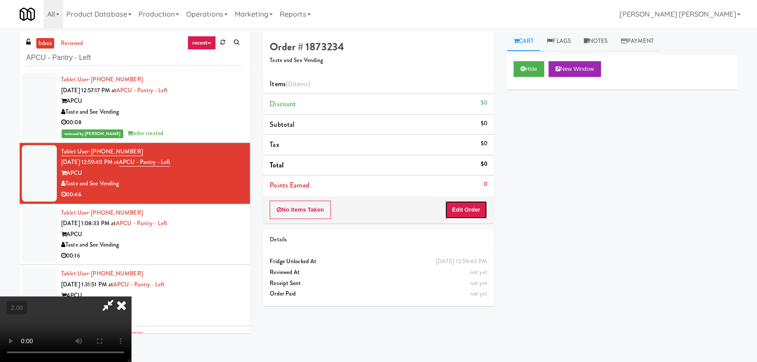
click at [470, 210] on button "Edit Order" at bounding box center [466, 210] width 42 height 18
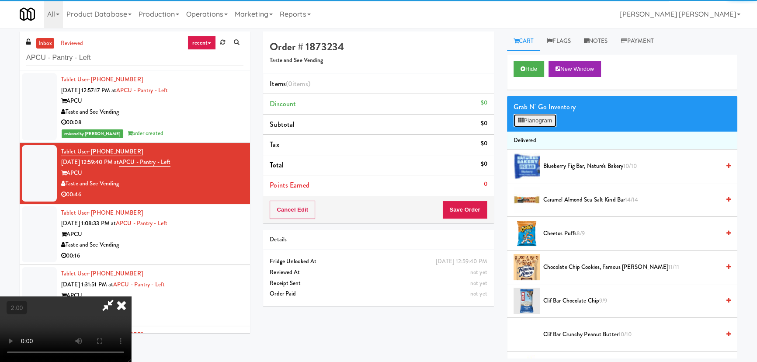
click at [548, 118] on button "Planogram" at bounding box center [535, 120] width 43 height 13
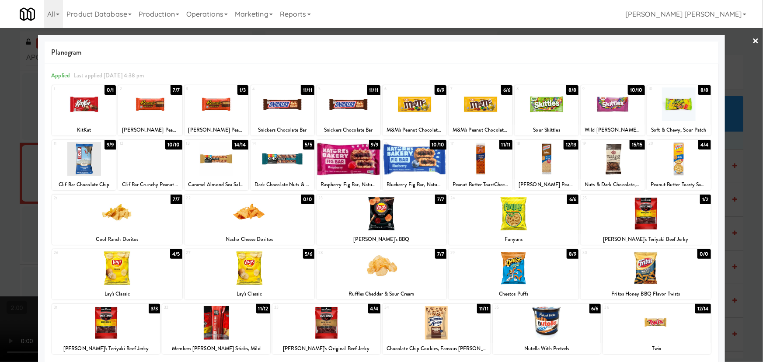
click at [511, 218] on div at bounding box center [513, 214] width 130 height 34
click at [476, 159] on div at bounding box center [480, 159] width 64 height 34
click at [753, 40] on link "×" at bounding box center [755, 41] width 7 height 27
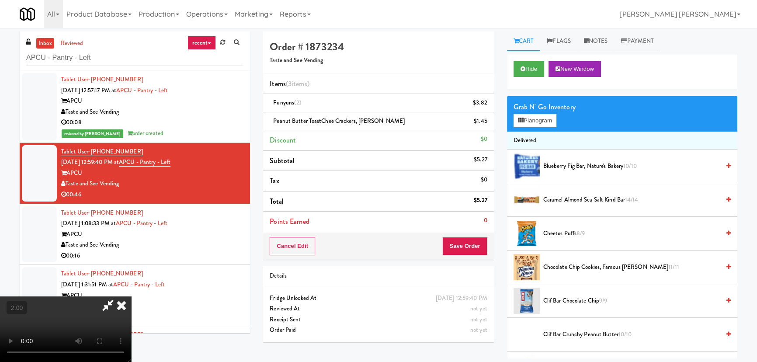
click at [131, 296] on icon at bounding box center [121, 304] width 19 height 17
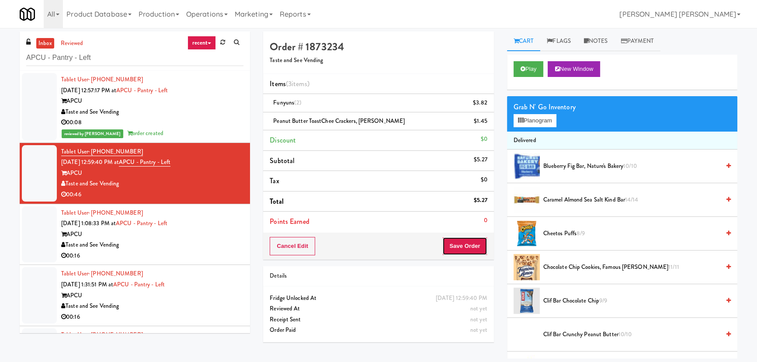
click at [476, 247] on button "Save Order" at bounding box center [464, 246] width 45 height 18
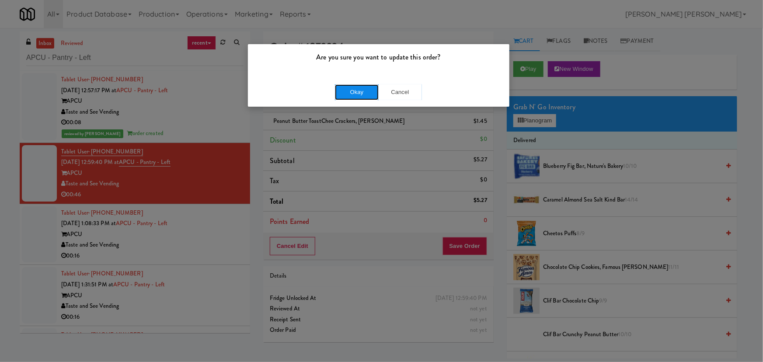
click at [362, 91] on button "Okay" at bounding box center [357, 92] width 44 height 16
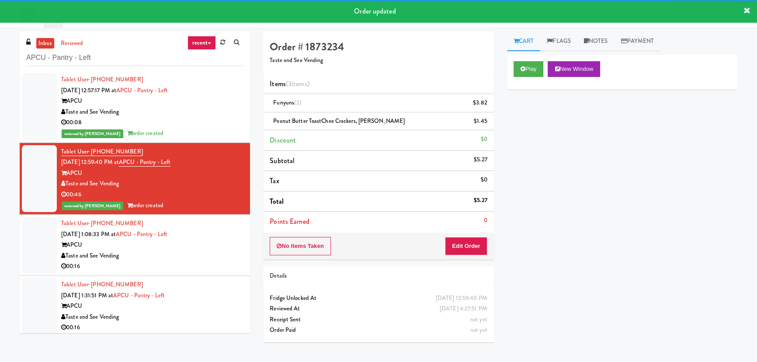
click at [178, 243] on div "APCU" at bounding box center [152, 245] width 182 height 11
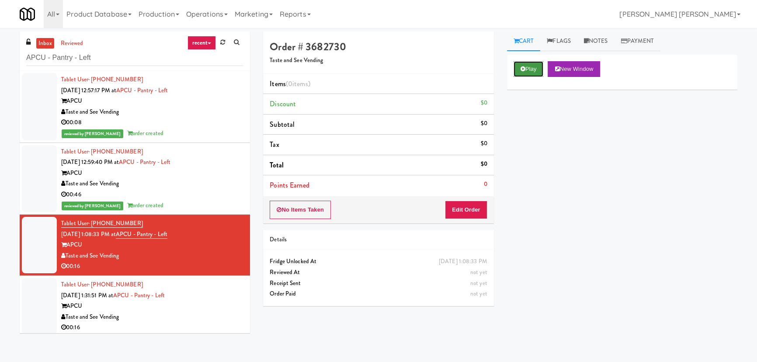
click at [527, 72] on button "Play" at bounding box center [529, 69] width 30 height 16
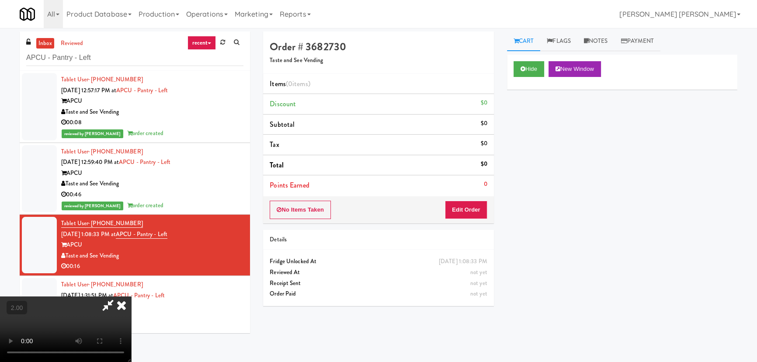
click at [131, 299] on video at bounding box center [65, 329] width 131 height 66
click at [473, 205] on button "Edit Order" at bounding box center [466, 210] width 42 height 18
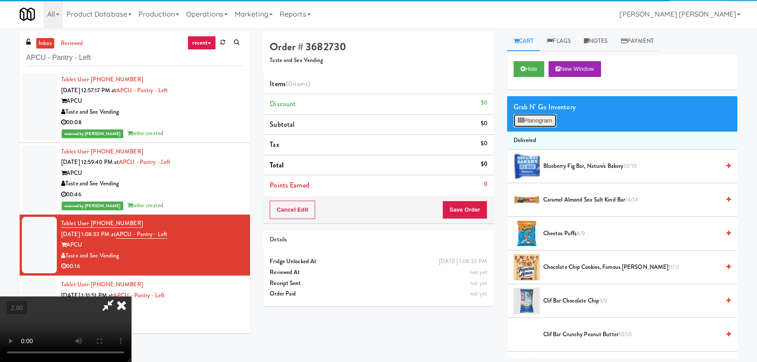
click at [544, 121] on button "Planogram" at bounding box center [535, 120] width 43 height 13
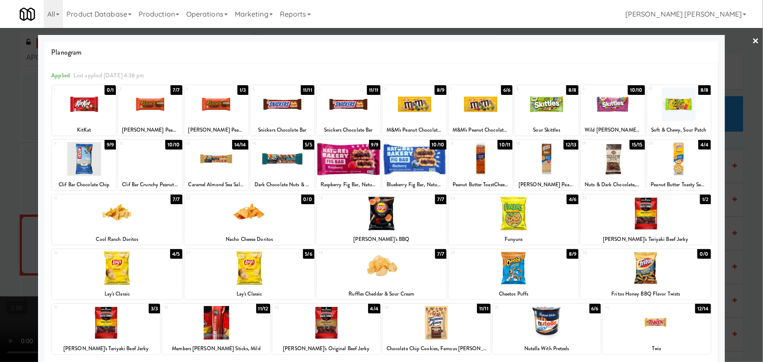
click at [517, 266] on div at bounding box center [513, 268] width 130 height 34
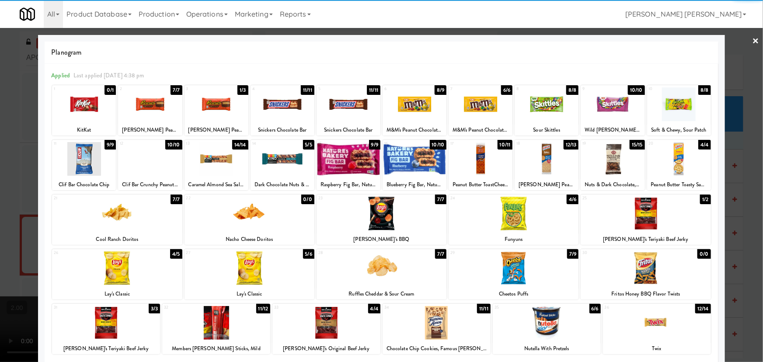
click at [428, 320] on div at bounding box center [436, 323] width 108 height 34
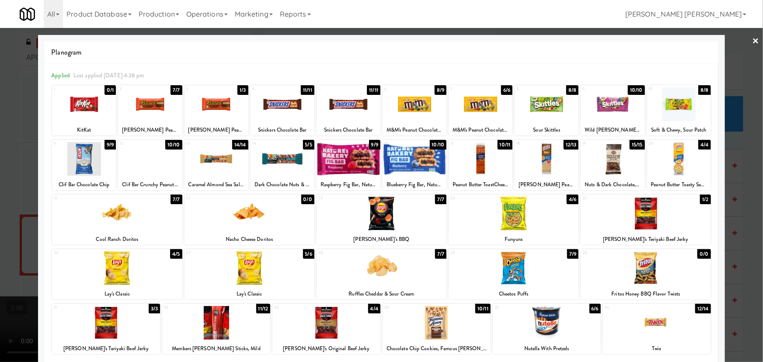
click at [754, 35] on div at bounding box center [381, 181] width 763 height 362
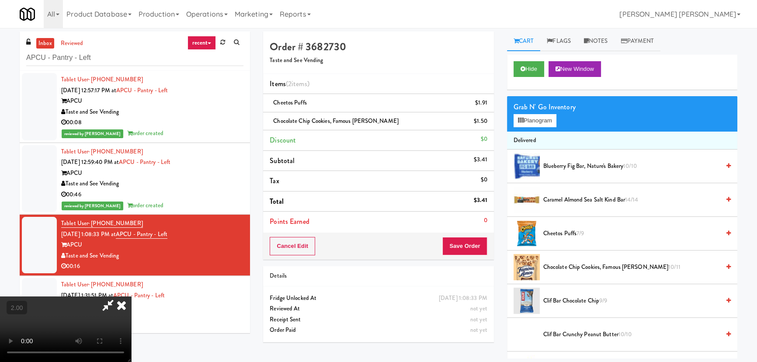
click at [131, 296] on icon at bounding box center [121, 304] width 19 height 17
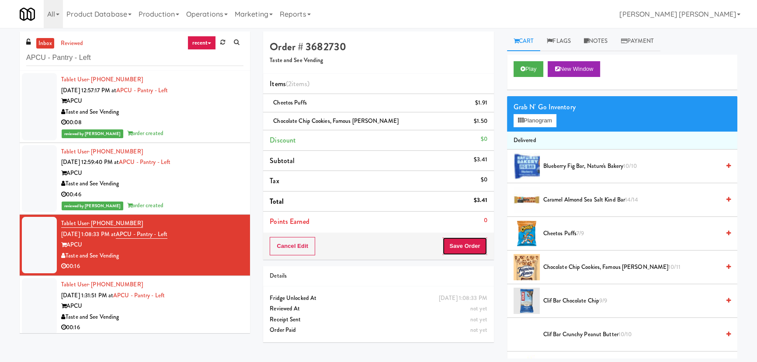
click at [459, 244] on button "Save Order" at bounding box center [464, 246] width 45 height 18
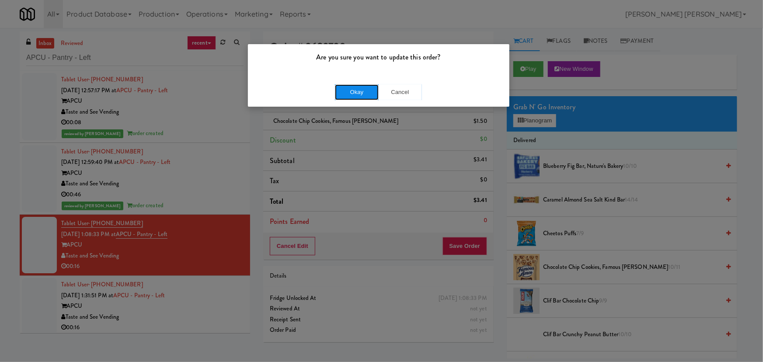
click at [363, 96] on button "Okay" at bounding box center [357, 92] width 44 height 16
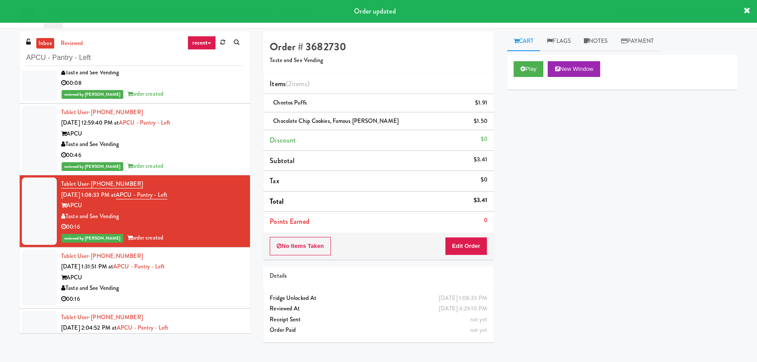
scroll to position [75, 0]
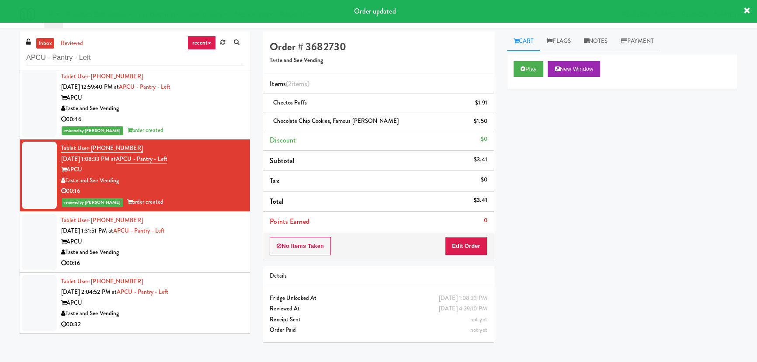
click at [198, 254] on div "Taste and See Vending" at bounding box center [152, 252] width 182 height 11
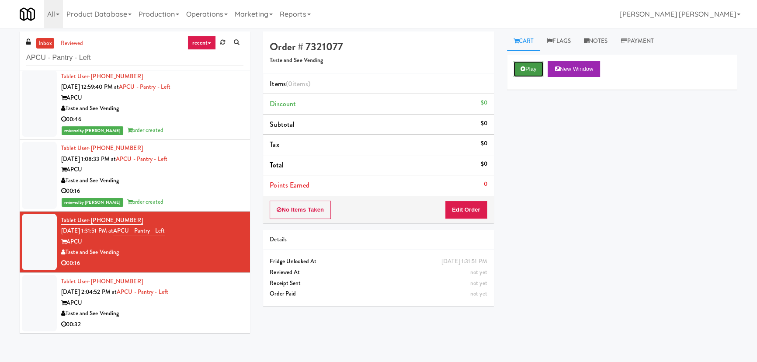
click at [538, 70] on button "Play" at bounding box center [529, 69] width 30 height 16
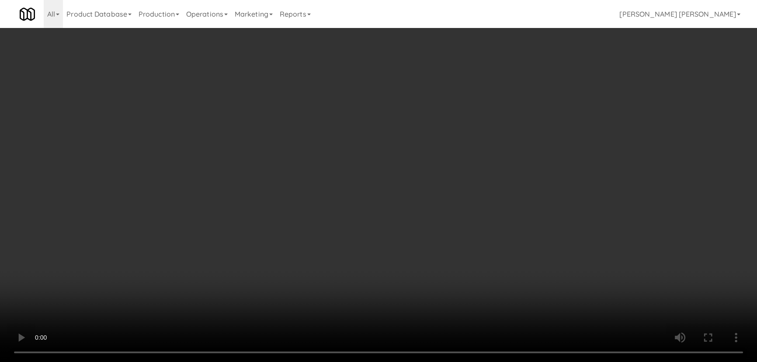
scroll to position [18, 0]
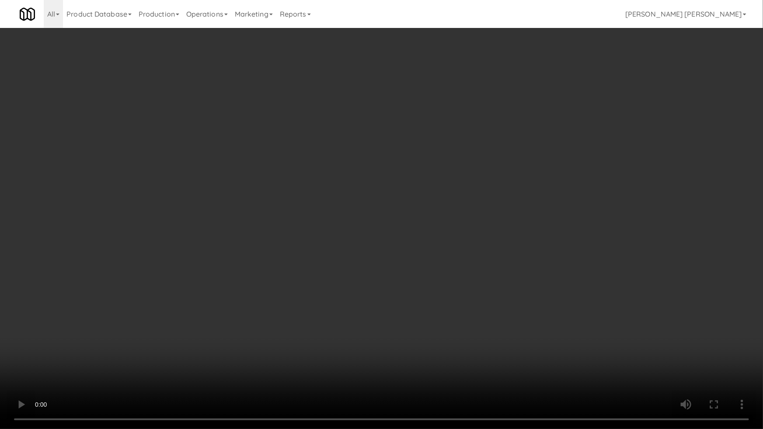
click at [370, 298] on video at bounding box center [381, 214] width 763 height 429
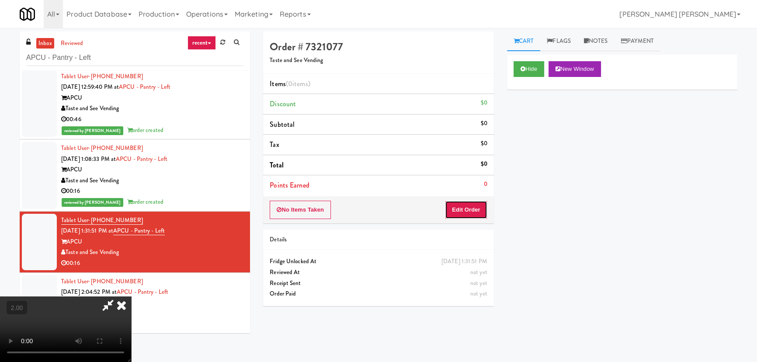
click at [479, 212] on button "Edit Order" at bounding box center [466, 210] width 42 height 18
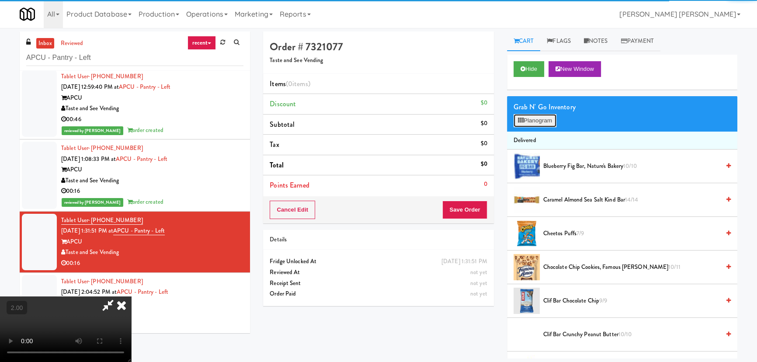
click at [518, 120] on icon at bounding box center [521, 121] width 6 height 6
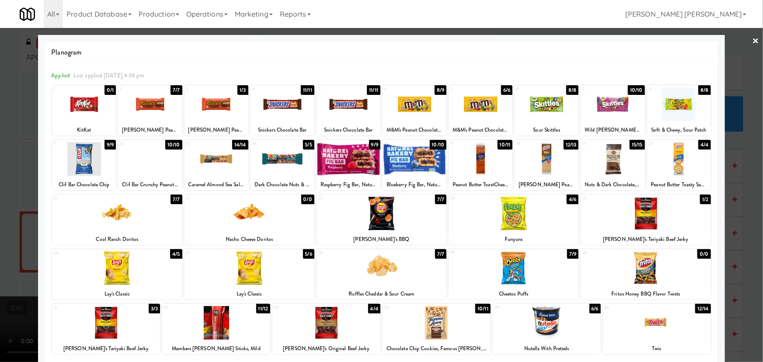
click at [288, 163] on div at bounding box center [282, 159] width 64 height 34
drag, startPoint x: 434, startPoint y: 329, endPoint x: 759, endPoint y: 304, distance: 325.7
click at [434, 330] on div at bounding box center [436, 323] width 108 height 34
click at [752, 36] on link "×" at bounding box center [755, 41] width 7 height 27
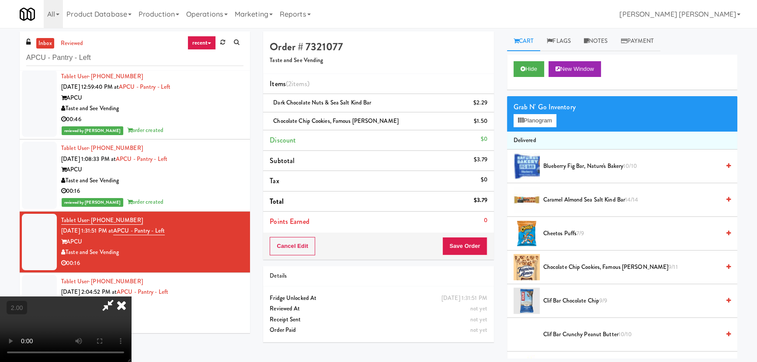
click at [131, 296] on icon at bounding box center [121, 304] width 19 height 17
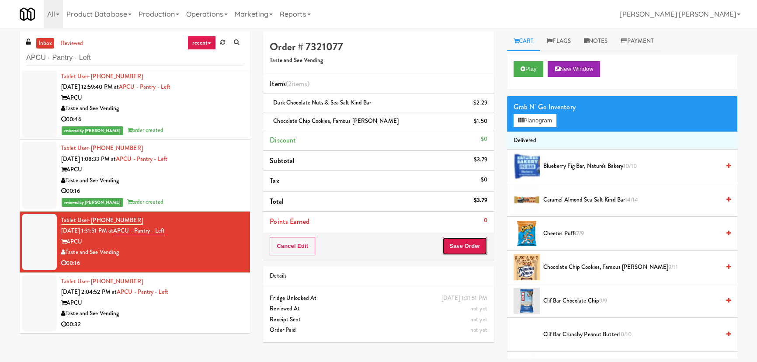
click at [458, 247] on button "Save Order" at bounding box center [464, 246] width 45 height 18
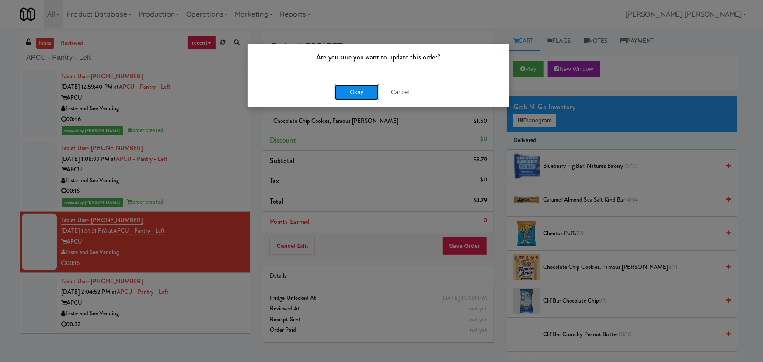
click at [362, 92] on button "Okay" at bounding box center [357, 92] width 44 height 16
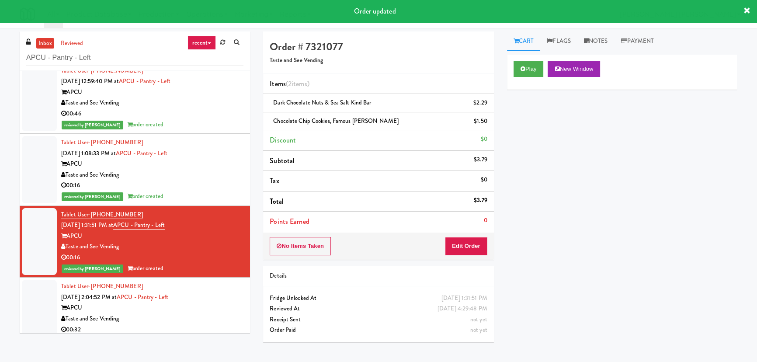
scroll to position [86, 0]
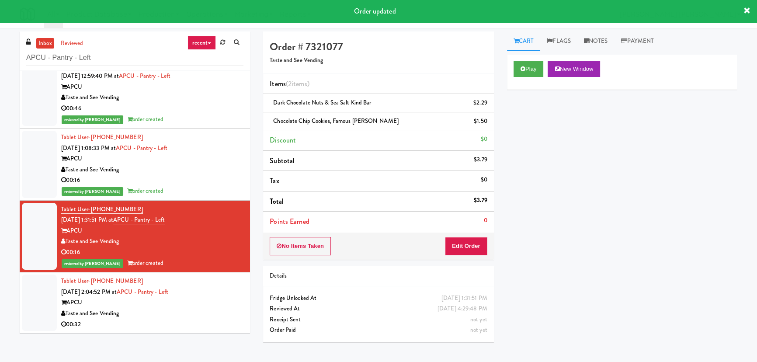
click at [219, 310] on div "Taste and See Vending" at bounding box center [152, 313] width 182 height 11
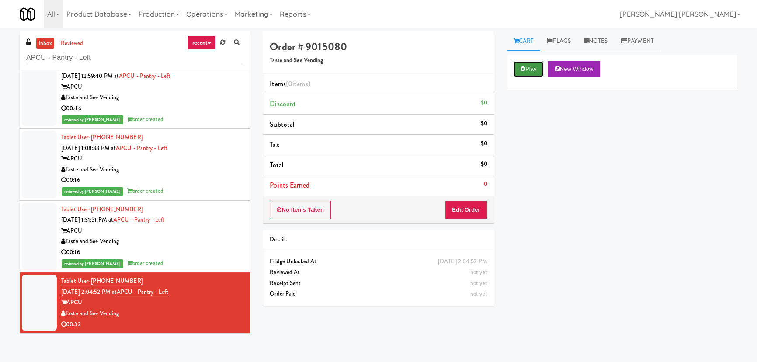
click at [531, 66] on button "Play" at bounding box center [529, 69] width 30 height 16
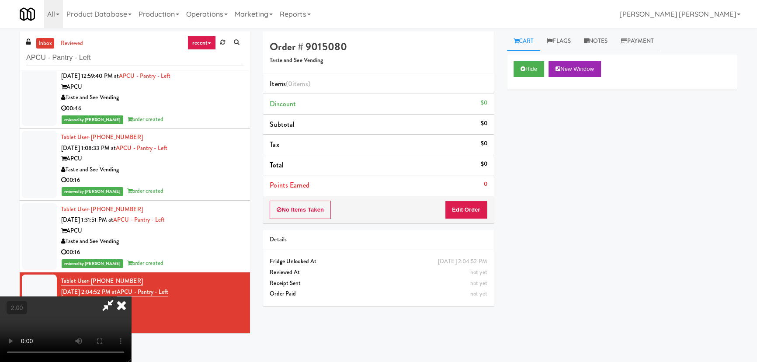
scroll to position [18, 0]
click at [477, 203] on button "Edit Order" at bounding box center [466, 210] width 42 height 18
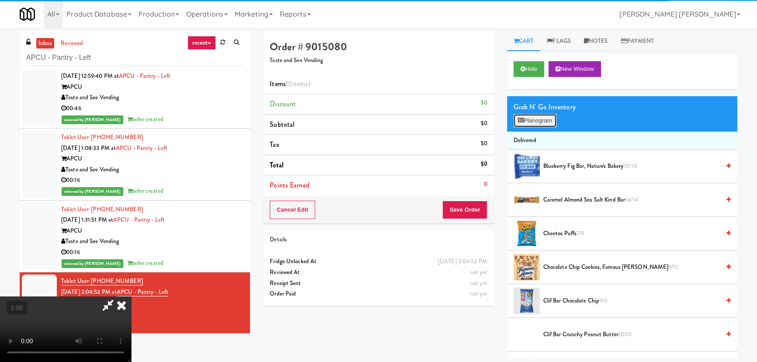
click at [525, 122] on button "Planogram" at bounding box center [535, 120] width 43 height 13
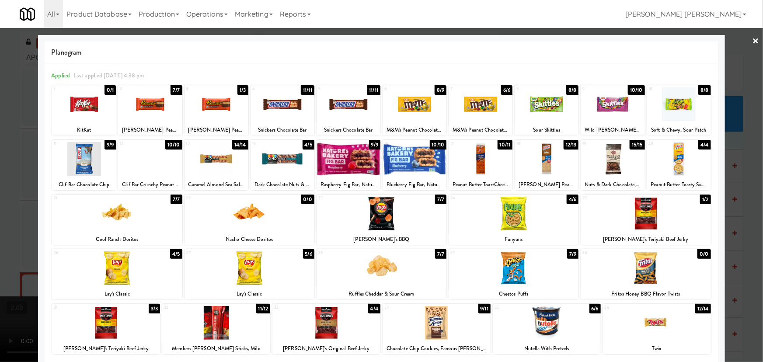
click at [381, 272] on div at bounding box center [381, 268] width 130 height 34
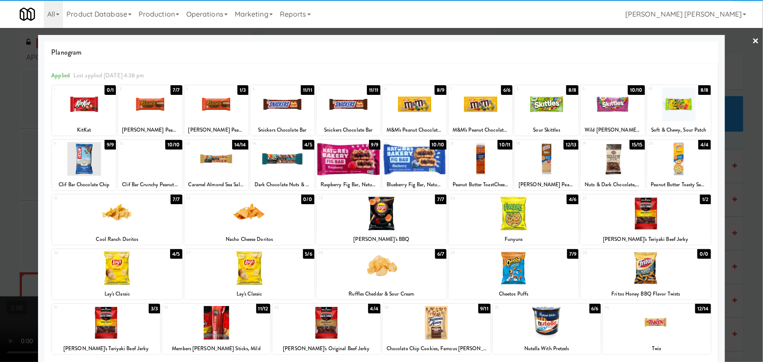
click at [752, 41] on link "×" at bounding box center [755, 41] width 7 height 27
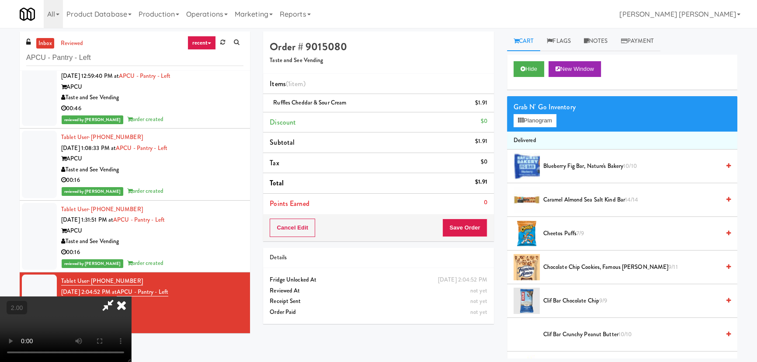
click at [131, 296] on icon at bounding box center [121, 304] width 19 height 17
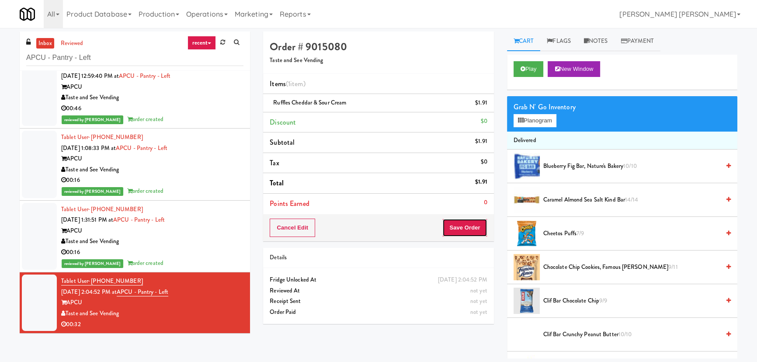
click at [463, 230] on button "Save Order" at bounding box center [464, 228] width 45 height 18
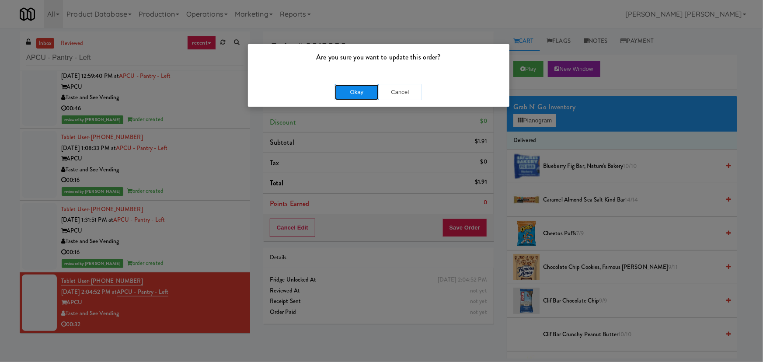
click at [361, 87] on button "Okay" at bounding box center [357, 92] width 44 height 16
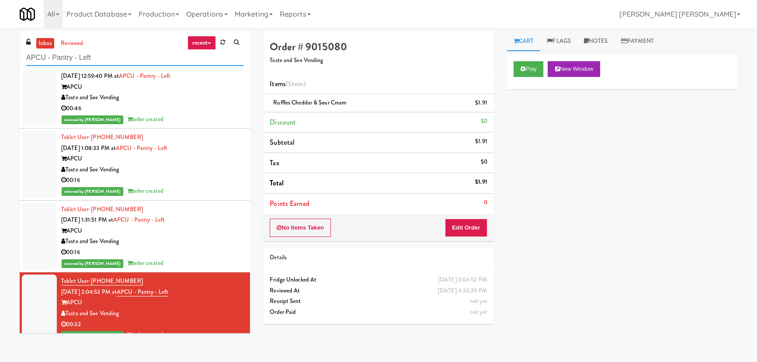
drag, startPoint x: 99, startPoint y: 58, endPoint x: -49, endPoint y: 68, distance: 148.1
click at [0, 68] on html "Are you sure you want to update this order? Okay Cancel Okay Are you sure you w…" at bounding box center [378, 181] width 757 height 362
paste input "Summit Square - Cooler - Righ"
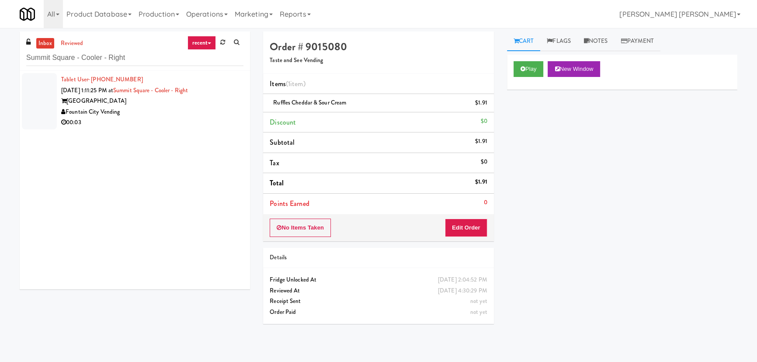
click at [167, 118] on div "00:03" at bounding box center [152, 122] width 182 height 11
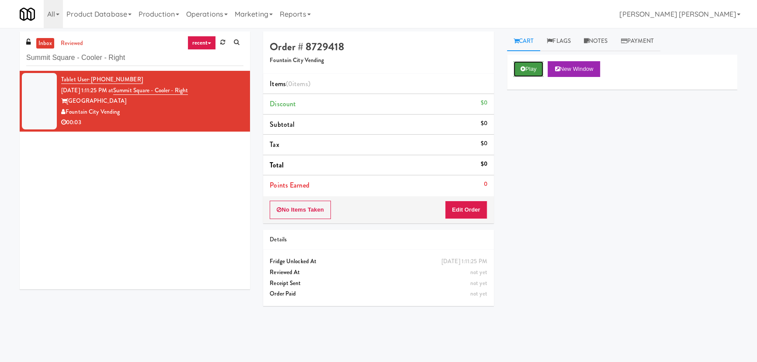
click at [521, 68] on icon at bounding box center [523, 69] width 5 height 6
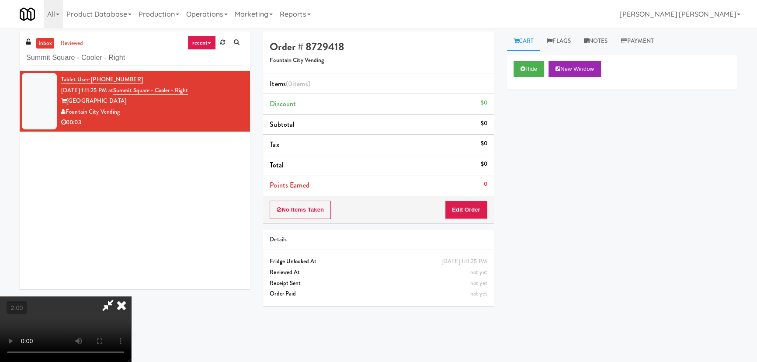
click at [131, 329] on video at bounding box center [65, 329] width 131 height 66
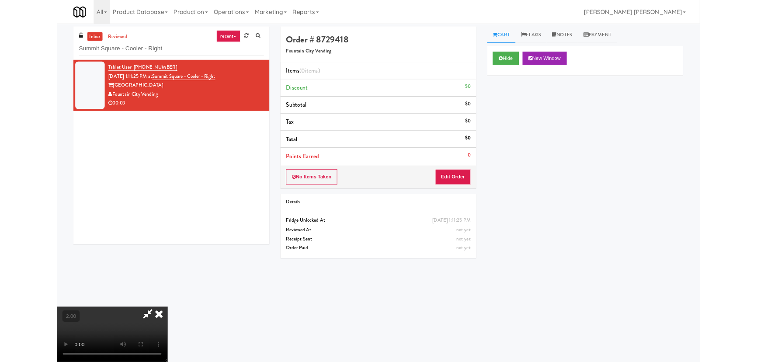
scroll to position [18, 0]
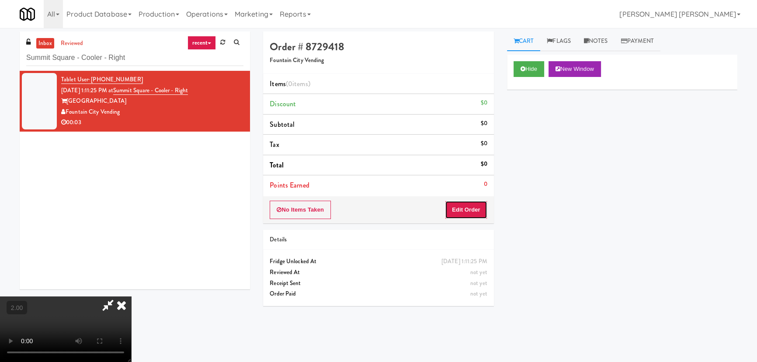
click at [472, 204] on button "Edit Order" at bounding box center [466, 210] width 42 height 18
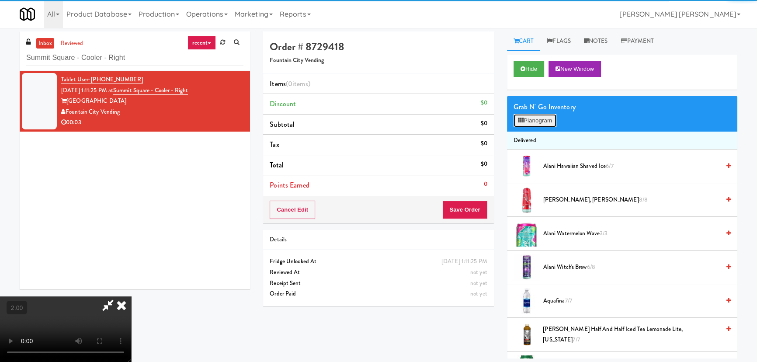
click at [546, 118] on button "Planogram" at bounding box center [535, 120] width 43 height 13
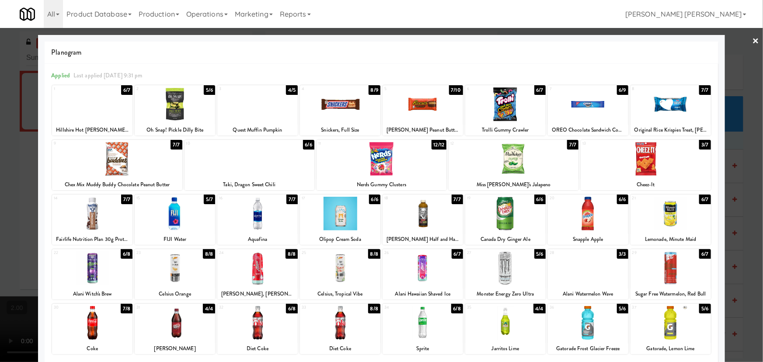
click at [255, 162] on div at bounding box center [249, 159] width 130 height 34
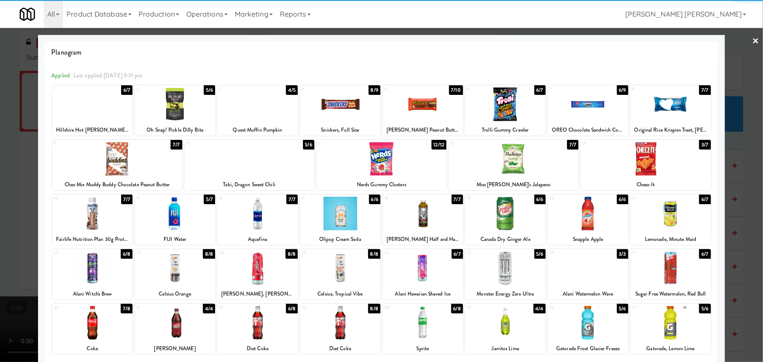
click at [752, 40] on link "×" at bounding box center [755, 41] width 7 height 27
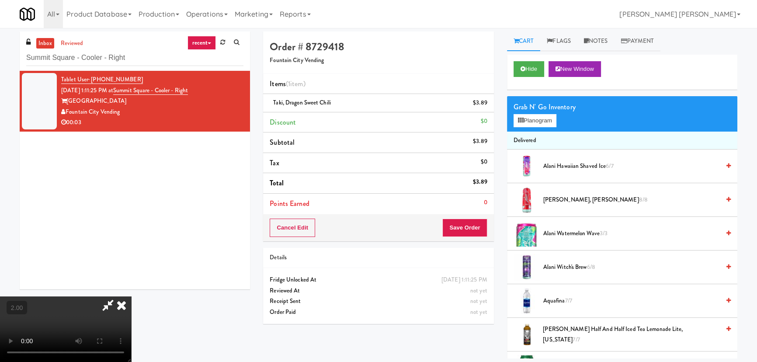
drag, startPoint x: 438, startPoint y: 38, endPoint x: 474, endPoint y: 179, distance: 145.8
click at [131, 296] on icon at bounding box center [121, 304] width 19 height 17
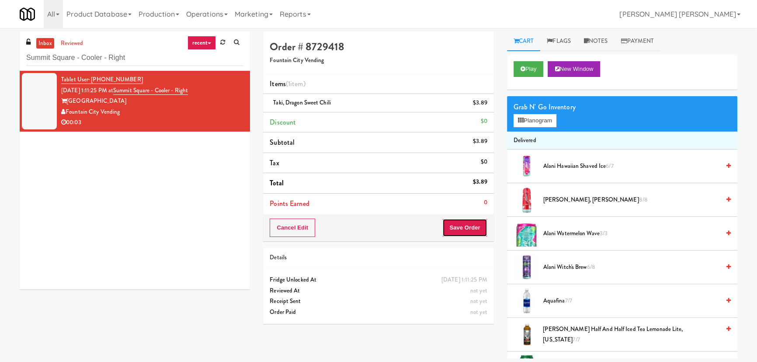
click at [478, 229] on button "Save Order" at bounding box center [464, 228] width 45 height 18
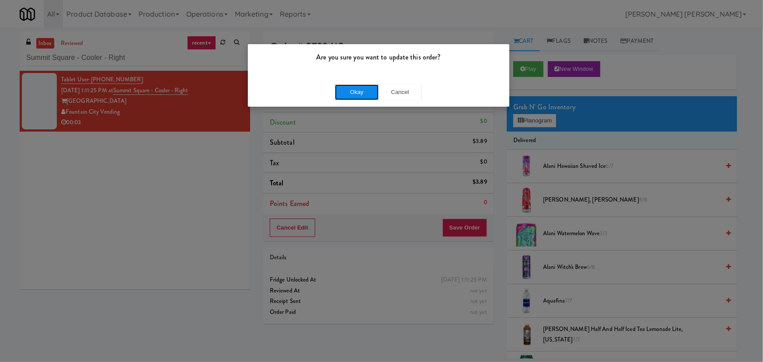
click at [351, 89] on button "Okay" at bounding box center [357, 92] width 44 height 16
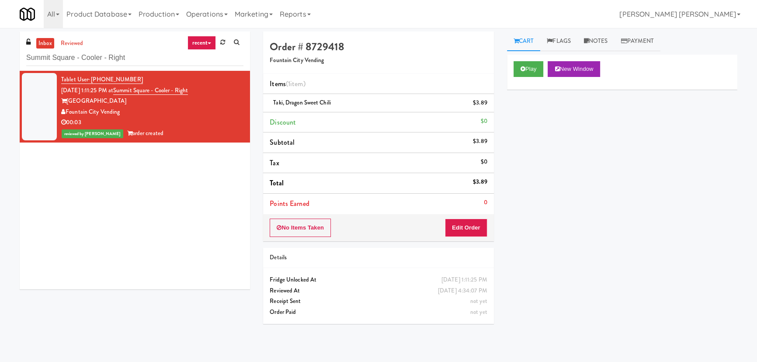
click at [47, 42] on link "inbox" at bounding box center [45, 43] width 18 height 11
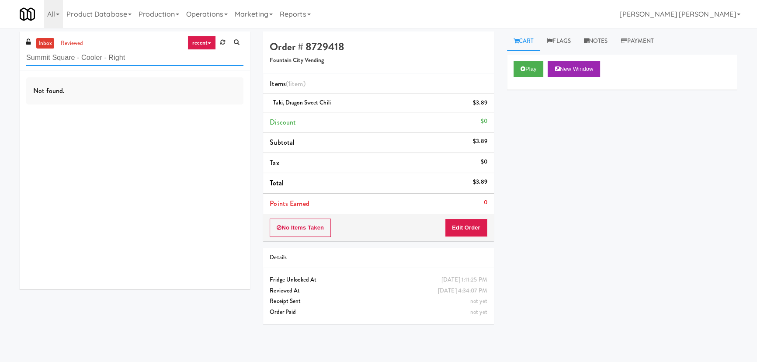
drag, startPoint x: 144, startPoint y: 61, endPoint x: -67, endPoint y: 75, distance: 211.1
click at [0, 75] on html "Are you sure you want to update this order? Okay Cancel Okay Are you sure you w…" at bounding box center [378, 181] width 757 height 362
paste input "Locale - Ambient - Lef"
type input "Locale - Ambient - Left"
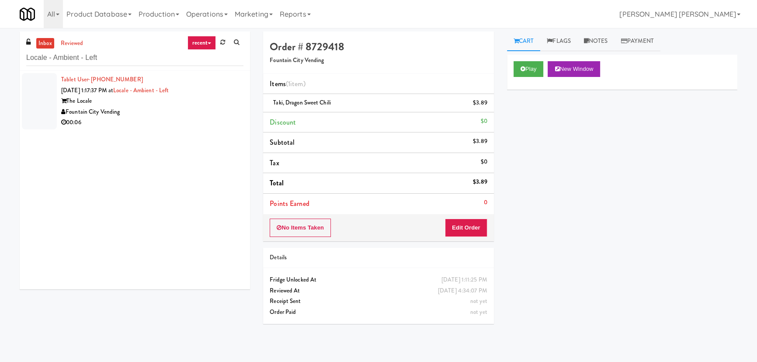
click at [159, 118] on div "00:06" at bounding box center [152, 122] width 182 height 11
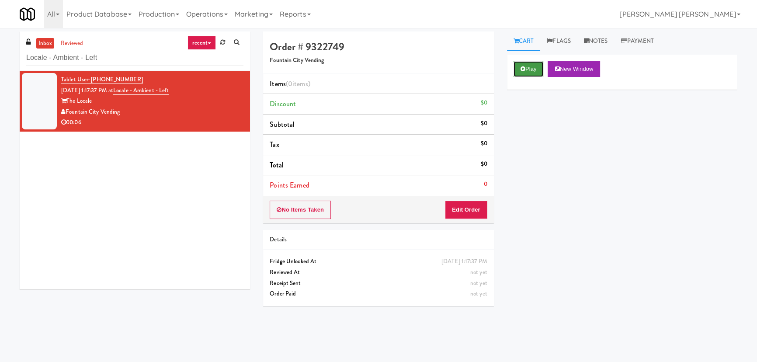
click at [536, 68] on button "Play" at bounding box center [529, 69] width 30 height 16
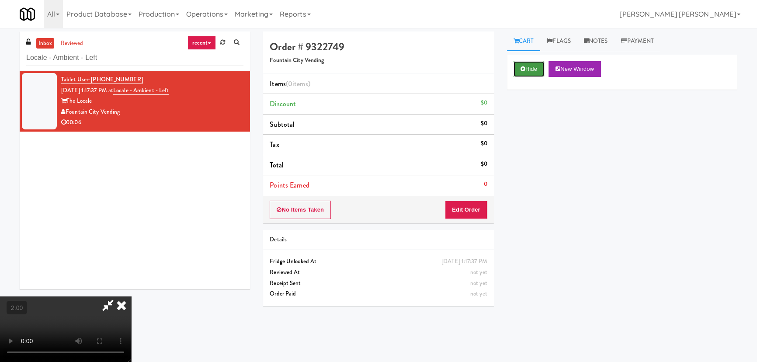
click at [536, 69] on button "Hide" at bounding box center [529, 69] width 31 height 16
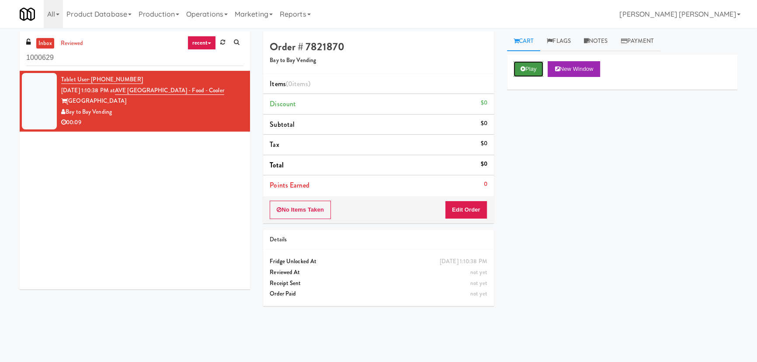
click at [529, 70] on button "Play" at bounding box center [529, 69] width 30 height 16
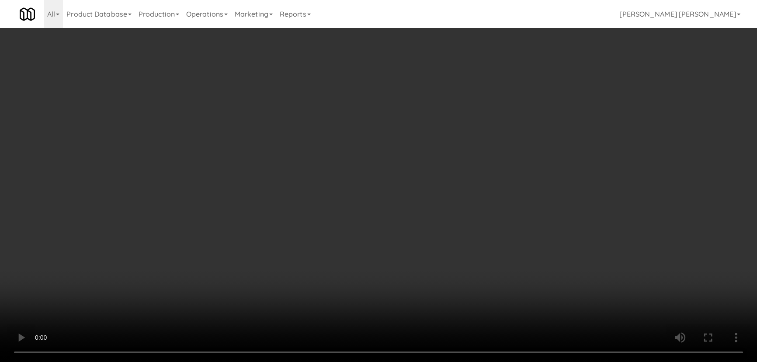
scroll to position [18, 0]
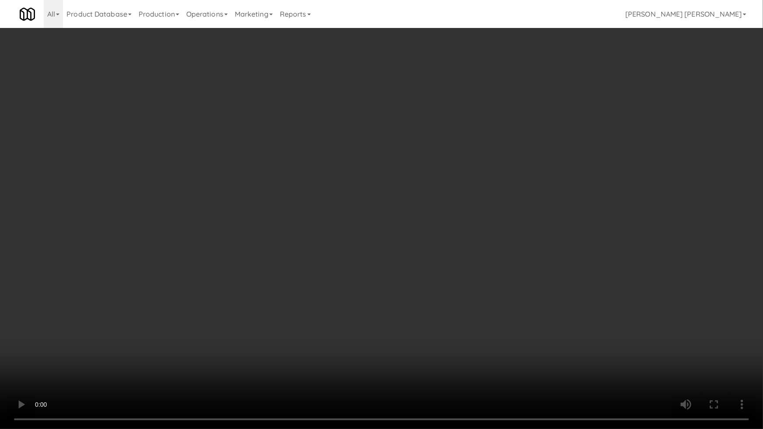
drag, startPoint x: 402, startPoint y: 368, endPoint x: 75, endPoint y: 400, distance: 328.0
click at [389, 361] on video at bounding box center [381, 214] width 763 height 429
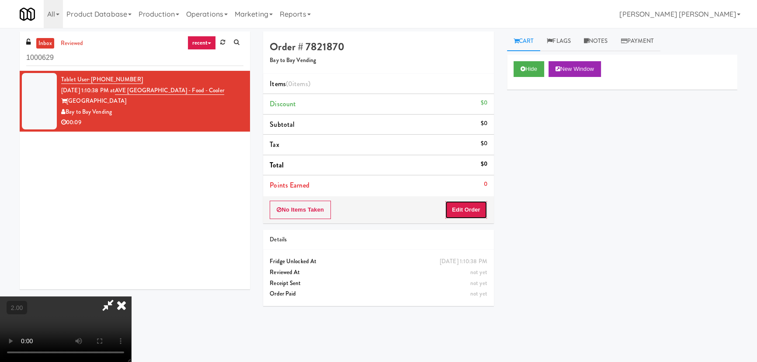
click at [463, 208] on button "Edit Order" at bounding box center [466, 210] width 42 height 18
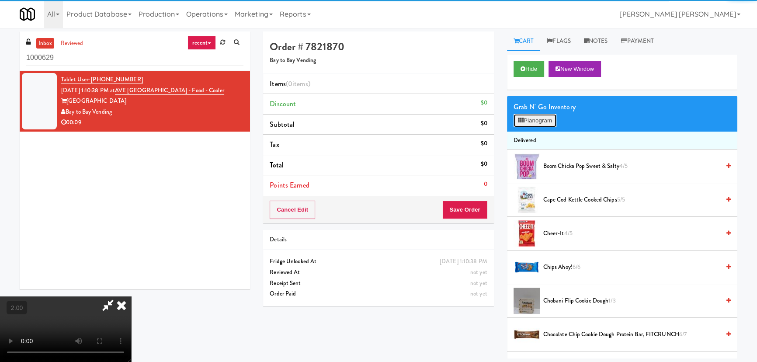
click at [549, 122] on button "Planogram" at bounding box center [535, 120] width 43 height 13
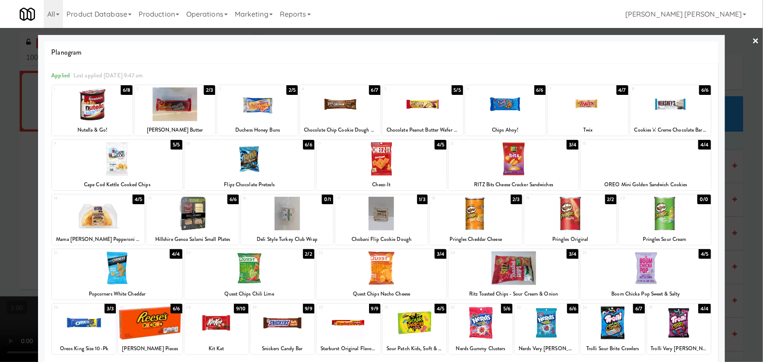
click at [258, 270] on div at bounding box center [249, 268] width 130 height 34
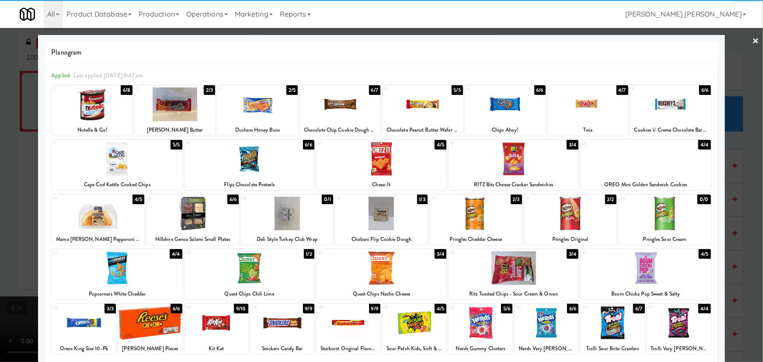
click at [384, 278] on div at bounding box center [381, 268] width 130 height 34
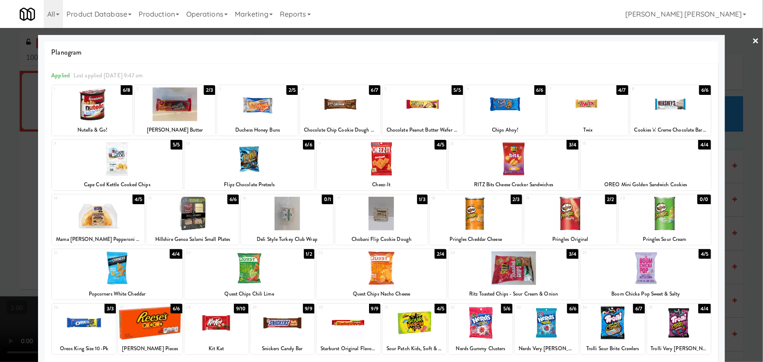
drag, startPoint x: 753, startPoint y: 38, endPoint x: 496, endPoint y: 47, distance: 257.2
click at [753, 38] on link "×" at bounding box center [755, 41] width 7 height 27
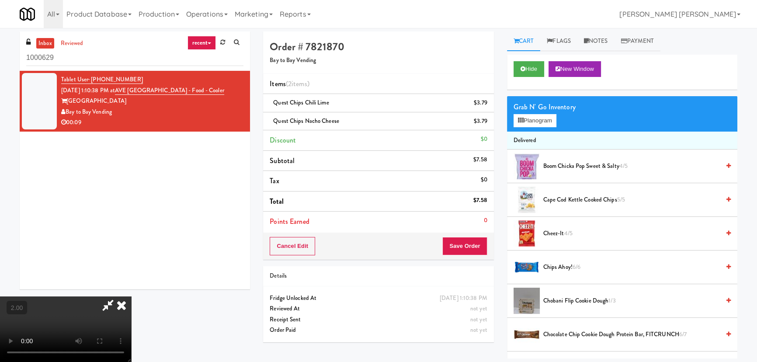
click at [131, 296] on icon at bounding box center [121, 304] width 19 height 17
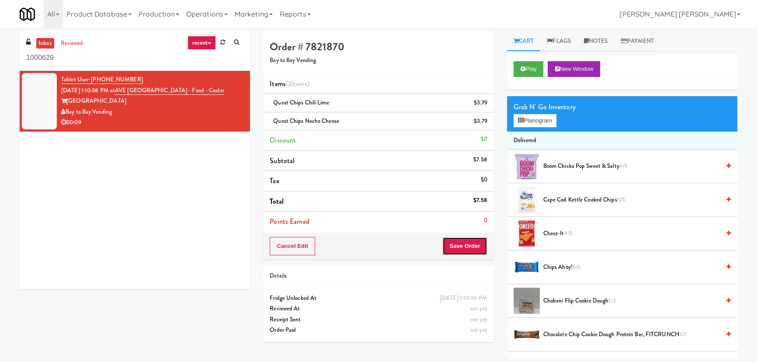
click at [456, 242] on button "Save Order" at bounding box center [464, 246] width 45 height 18
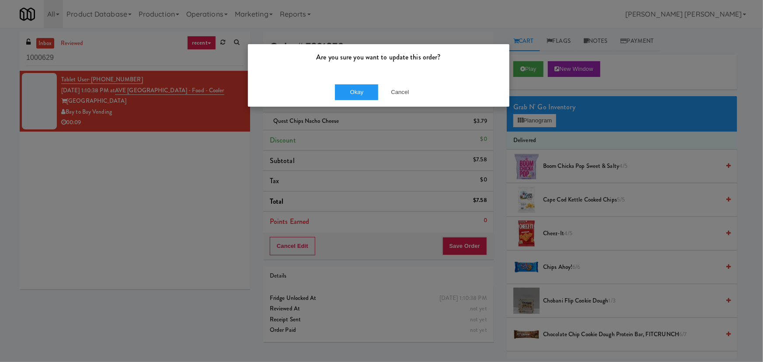
click at [362, 83] on div "Okay Cancel" at bounding box center [378, 91] width 261 height 29
click at [367, 91] on button "Okay" at bounding box center [357, 92] width 44 height 16
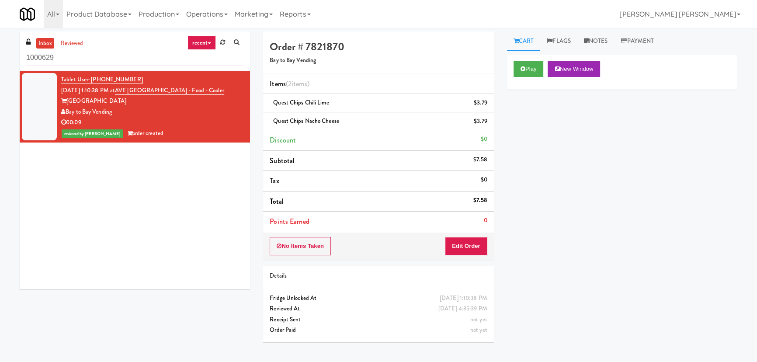
click at [45, 42] on link "inbox" at bounding box center [45, 43] width 18 height 11
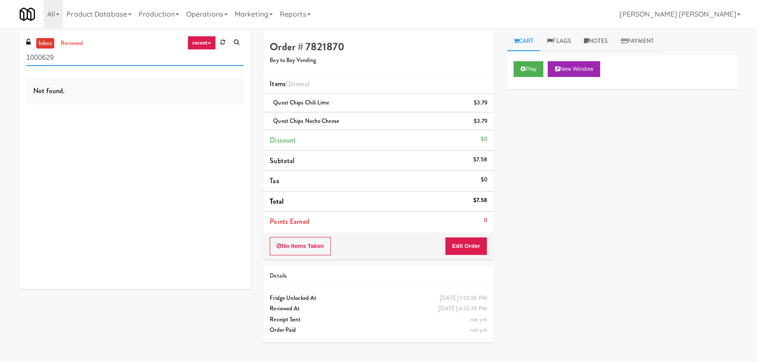
drag, startPoint x: 85, startPoint y: 60, endPoint x: -3, endPoint y: 63, distance: 87.9
click at [0, 63] on html "Are you sure you want to update this order? Okay Cancel Okay Are you sure you w…" at bounding box center [378, 181] width 757 height 362
paste input "333 N Water-Ambient"
type input "333 N Water-Ambient"
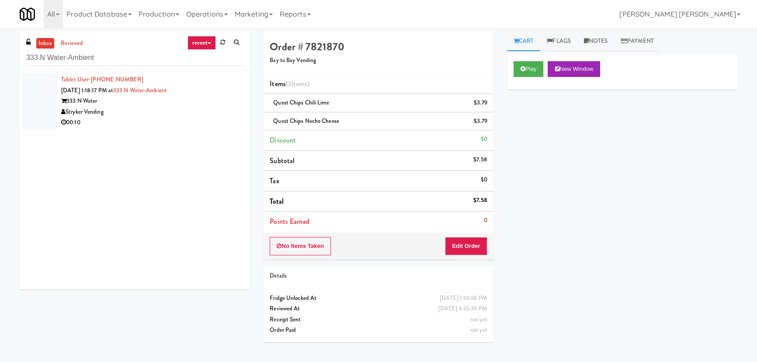
click at [182, 117] on div "00:10" at bounding box center [152, 122] width 182 height 11
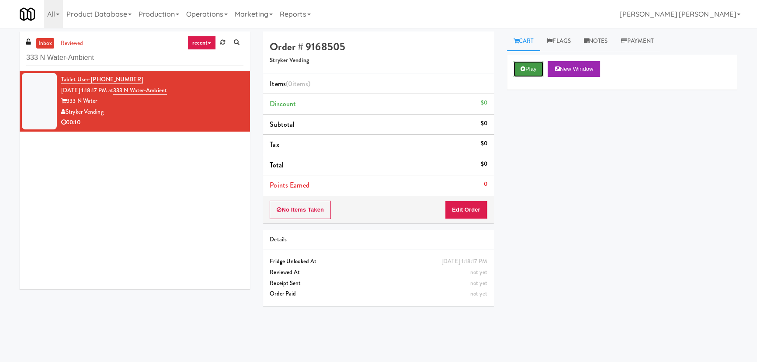
click at [523, 74] on button "Play" at bounding box center [529, 69] width 30 height 16
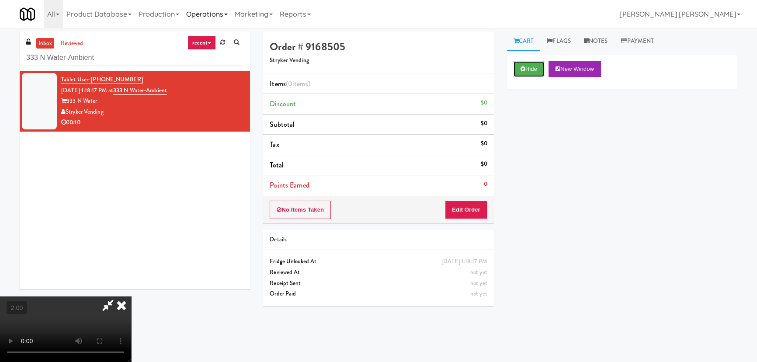
drag, startPoint x: 533, startPoint y: 70, endPoint x: 208, endPoint y: 1, distance: 332.4
click at [533, 70] on button "Hide" at bounding box center [529, 69] width 31 height 16
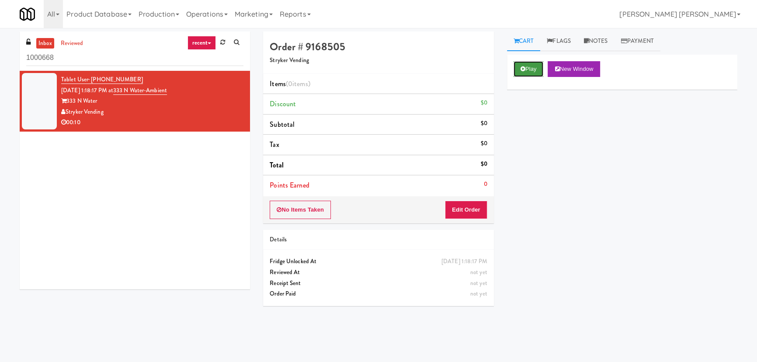
click at [528, 73] on button "Play" at bounding box center [529, 69] width 30 height 16
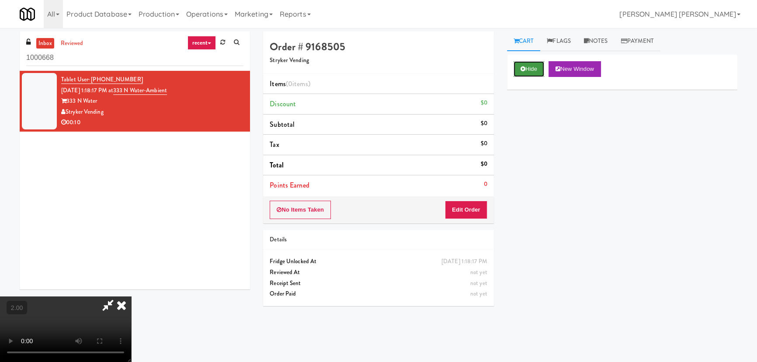
click at [537, 73] on button "Hide" at bounding box center [529, 69] width 31 height 16
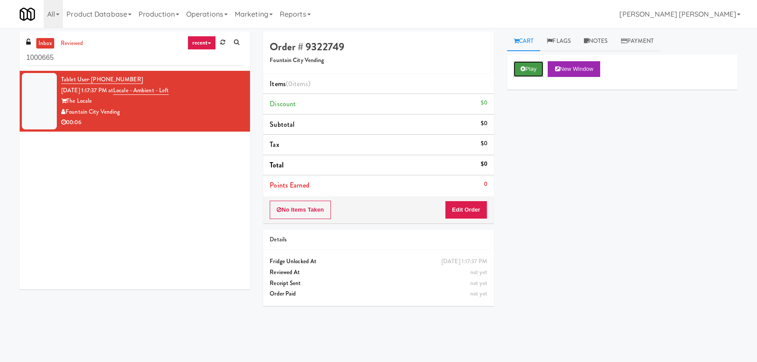
click at [538, 72] on button "Play" at bounding box center [529, 69] width 30 height 16
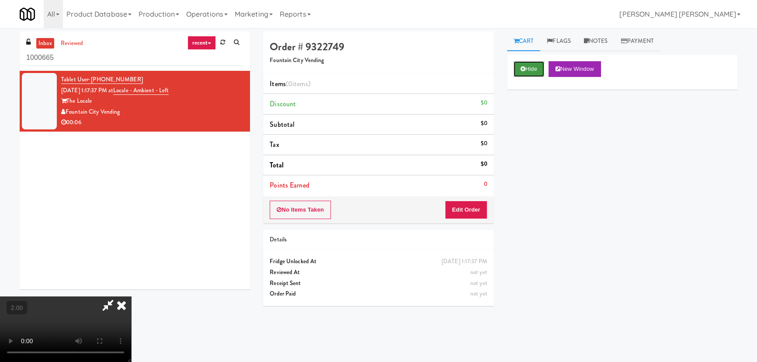
click at [521, 69] on icon at bounding box center [523, 69] width 5 height 6
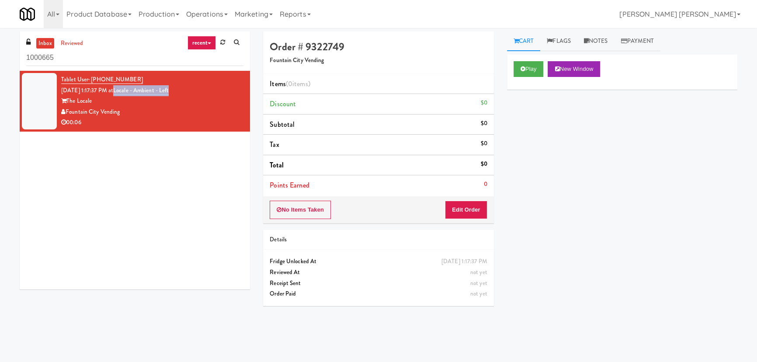
drag, startPoint x: 167, startPoint y: 85, endPoint x: 124, endPoint y: 86, distance: 42.9
click at [124, 86] on div "Tablet User · (913) 201-7293 [DATE] 1:17:37 PM at Locale - Ambient - Left The L…" at bounding box center [152, 101] width 182 height 54
copy link "Locale - Ambient - Left"
drag, startPoint x: 61, startPoint y: 56, endPoint x: 3, endPoint y: 57, distance: 57.7
click at [3, 57] on div "inbox reviewed recent all unclear take inventory issue suspicious failed recent…" at bounding box center [378, 194] width 757 height 327
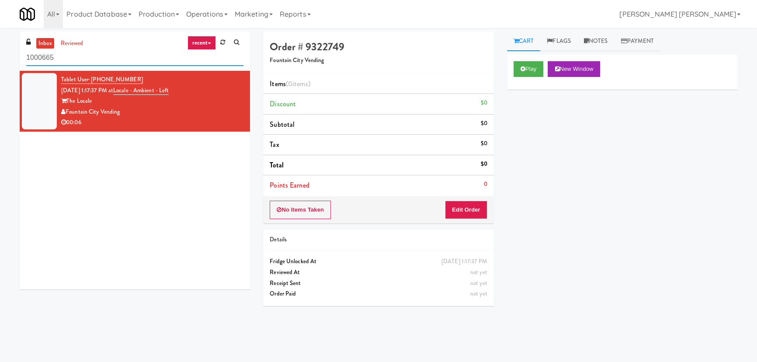
paste input "Savers"
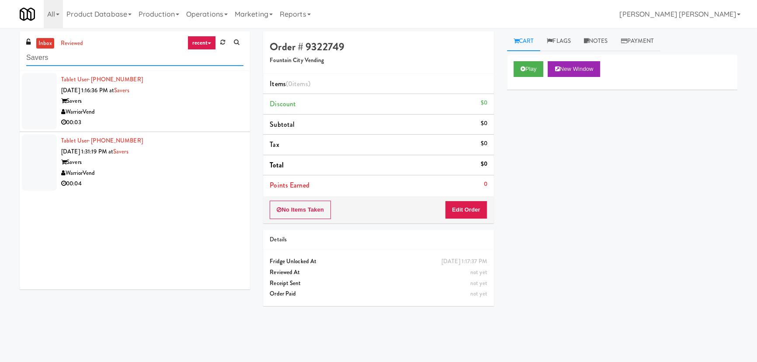
type input "Savers"
click at [169, 179] on div "00:04" at bounding box center [152, 183] width 182 height 11
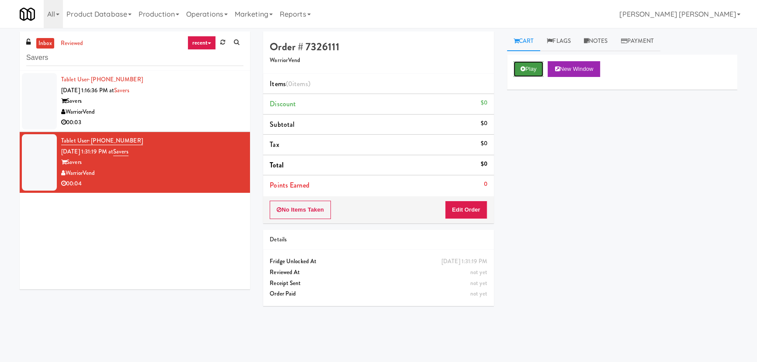
click at [528, 70] on button "Play" at bounding box center [529, 69] width 30 height 16
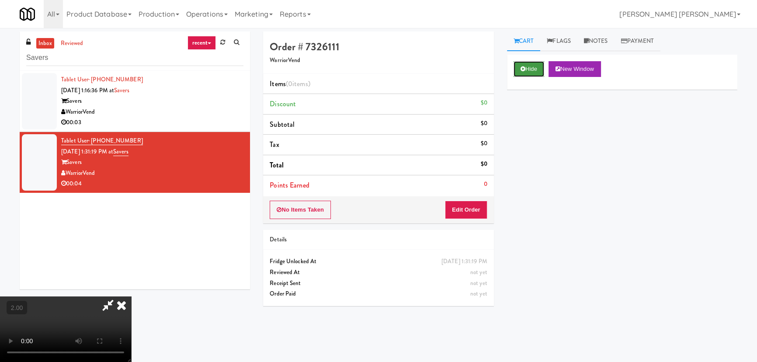
click at [526, 72] on button "Hide" at bounding box center [529, 69] width 31 height 16
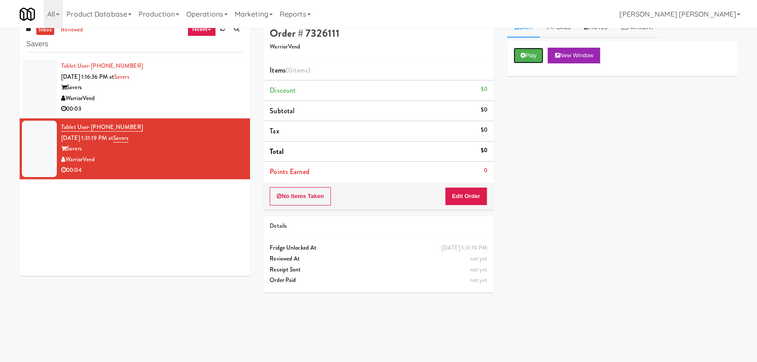
scroll to position [28, 0]
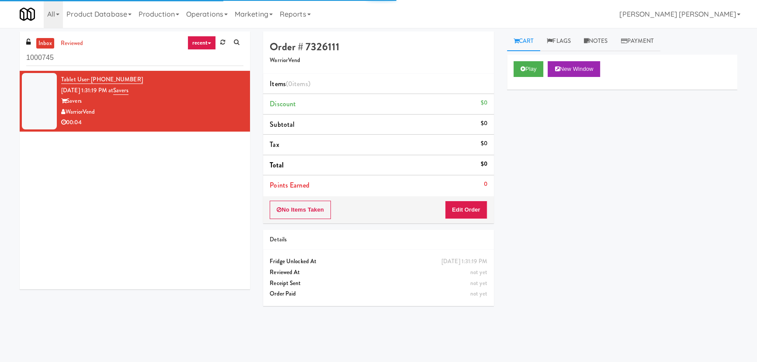
drag, startPoint x: 59, startPoint y: 56, endPoint x: 7, endPoint y: 57, distance: 52.9
click at [7, 57] on div "inbox reviewed recent all unclear take inventory issue suspicious failed recent…" at bounding box center [378, 194] width 757 height 327
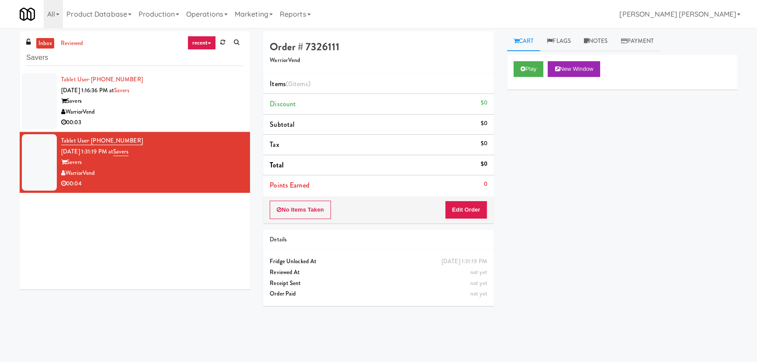
type input "Savers"
click at [185, 116] on div "WarriorVend" at bounding box center [152, 112] width 182 height 11
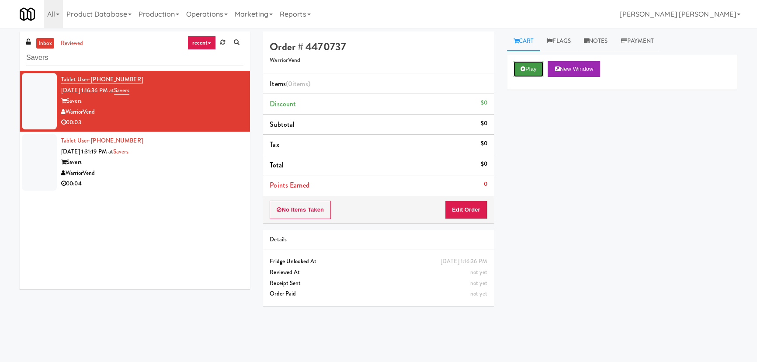
click at [534, 69] on button "Play" at bounding box center [529, 69] width 30 height 16
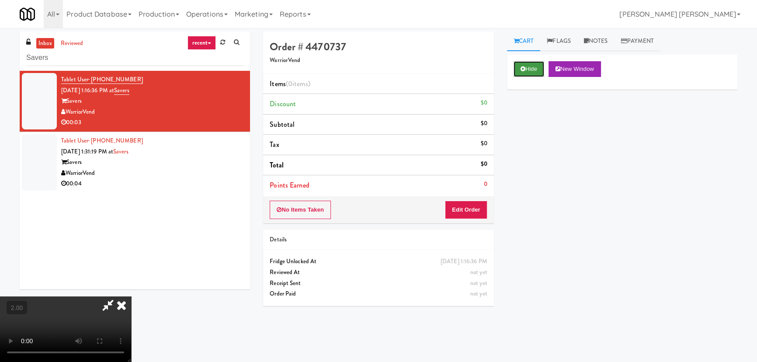
click at [539, 67] on button "Hide" at bounding box center [529, 69] width 31 height 16
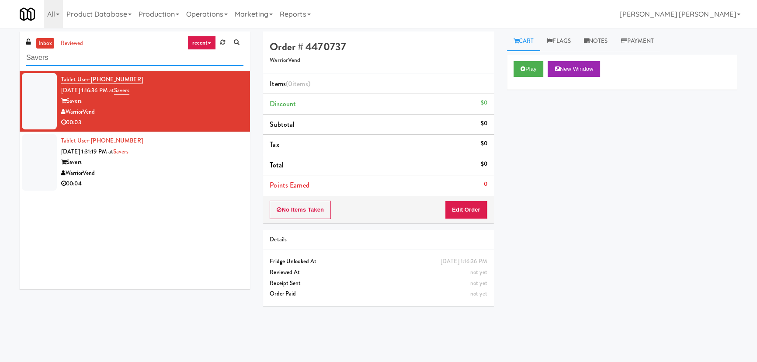
drag, startPoint x: 49, startPoint y: 58, endPoint x: 15, endPoint y: 57, distance: 34.1
click at [17, 57] on div "inbox reviewed recent all unclear take inventory issue suspicious failed recent…" at bounding box center [134, 163] width 243 height 264
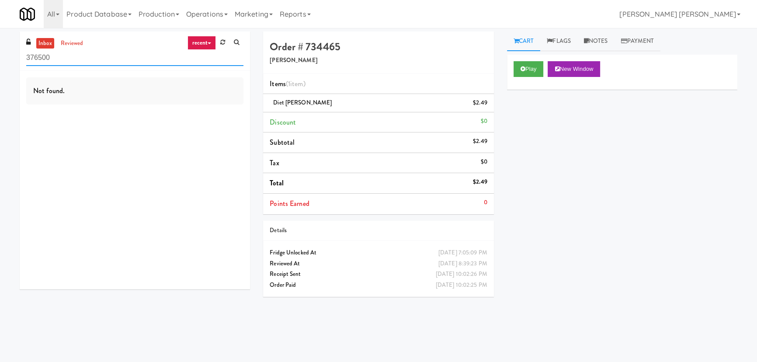
drag, startPoint x: 65, startPoint y: 54, endPoint x: -10, endPoint y: 63, distance: 75.2
click at [0, 63] on html "Okay Okay Select date: previous 2025-Sep next Su Mo Tu We Th Fr Sa 31 1 2 3 4 5…" at bounding box center [378, 181] width 757 height 362
paste input "33 N Water-Ambient"
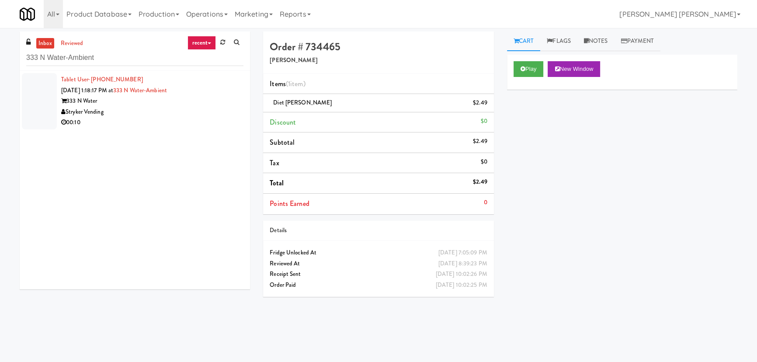
click at [149, 121] on div "00:10" at bounding box center [152, 122] width 182 height 11
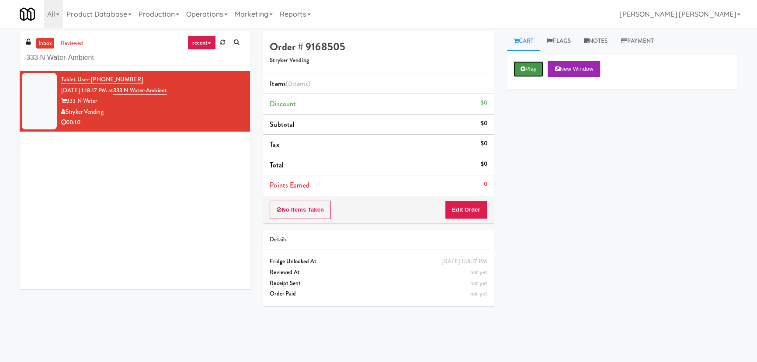
click at [533, 76] on button "Play" at bounding box center [529, 69] width 30 height 16
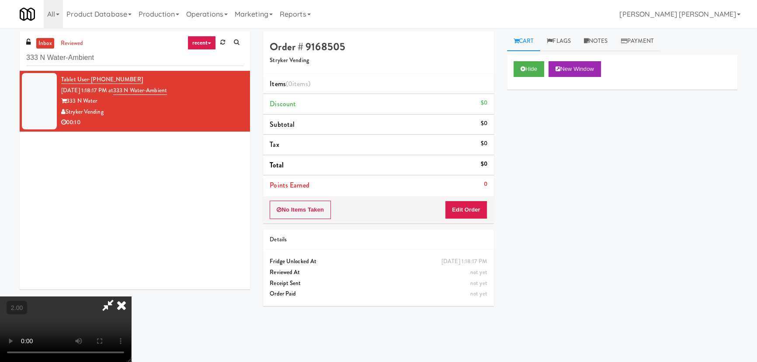
scroll to position [18, 0]
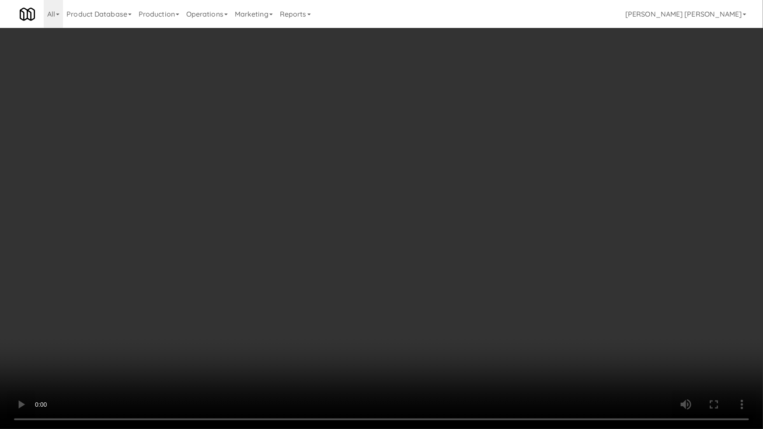
click at [621, 253] on video at bounding box center [381, 214] width 763 height 429
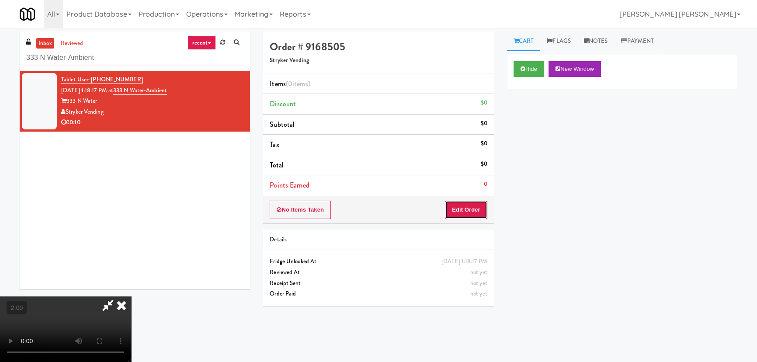
click at [485, 216] on button "Edit Order" at bounding box center [466, 210] width 42 height 18
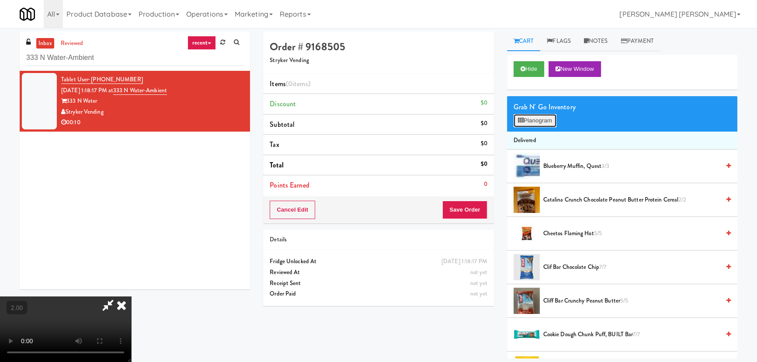
click at [523, 118] on icon at bounding box center [521, 121] width 6 height 6
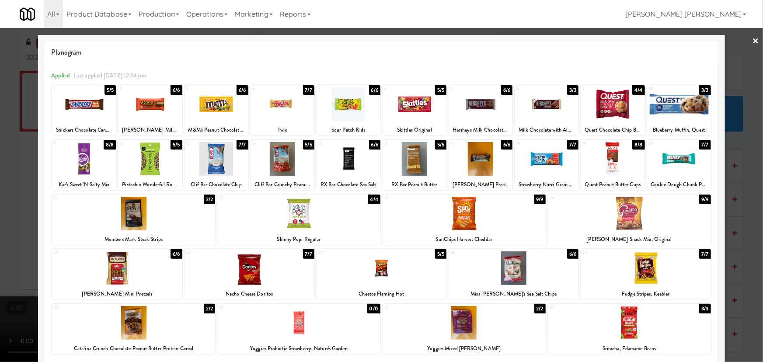
click at [512, 282] on div at bounding box center [513, 268] width 130 height 34
click at [281, 104] on div at bounding box center [282, 104] width 64 height 34
click at [752, 42] on link "×" at bounding box center [755, 41] width 7 height 27
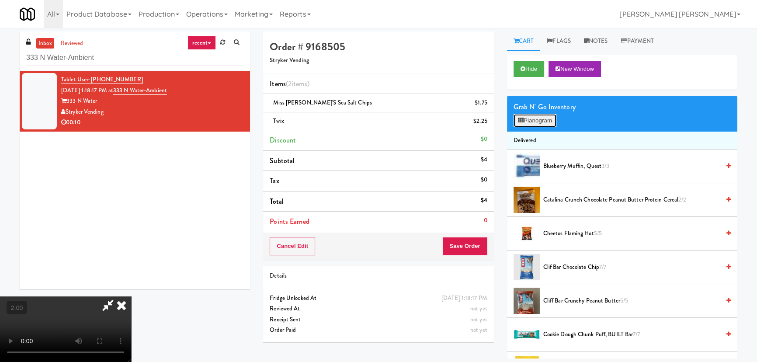
click at [529, 119] on button "Planogram" at bounding box center [535, 120] width 43 height 13
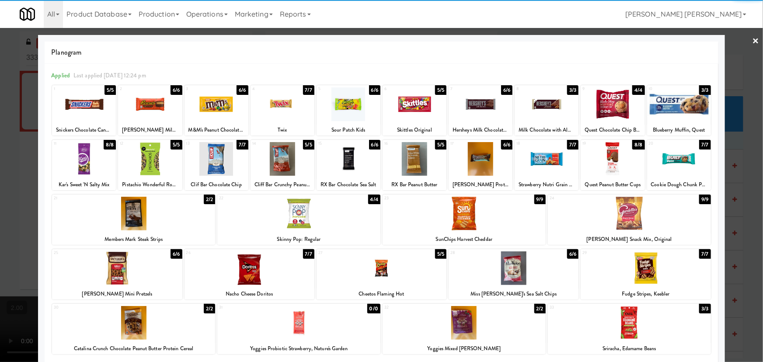
click at [478, 107] on div at bounding box center [480, 104] width 64 height 34
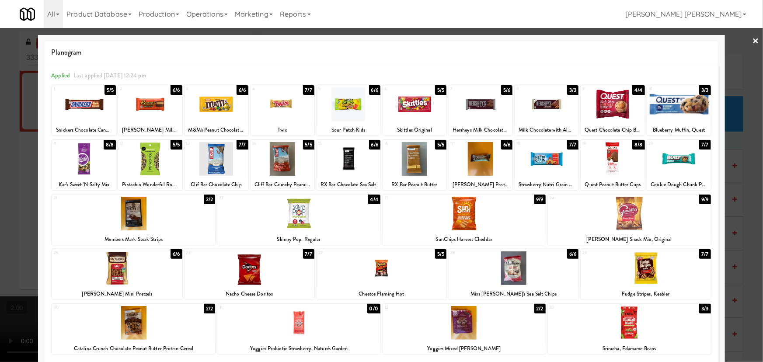
click at [752, 37] on link "×" at bounding box center [755, 41] width 7 height 27
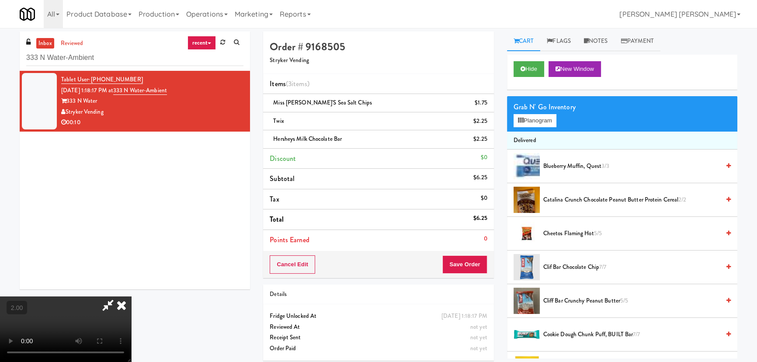
click at [131, 296] on video at bounding box center [65, 329] width 131 height 66
drag, startPoint x: 356, startPoint y: 191, endPoint x: 356, endPoint y: 239, distance: 48.1
click at [131, 296] on video at bounding box center [65, 329] width 131 height 66
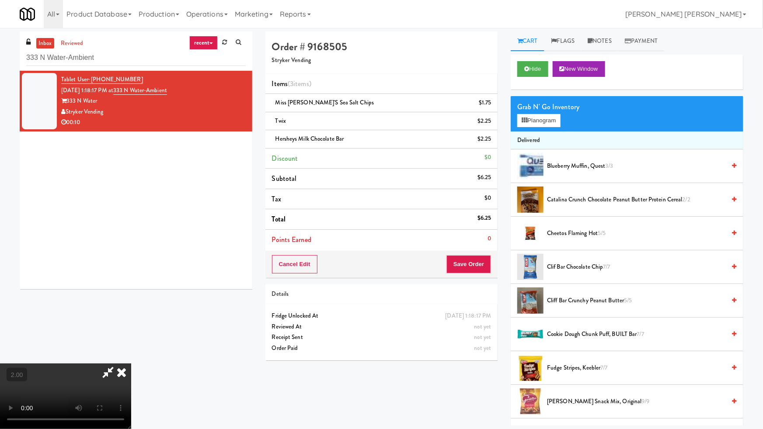
click at [131, 364] on video at bounding box center [65, 397] width 131 height 66
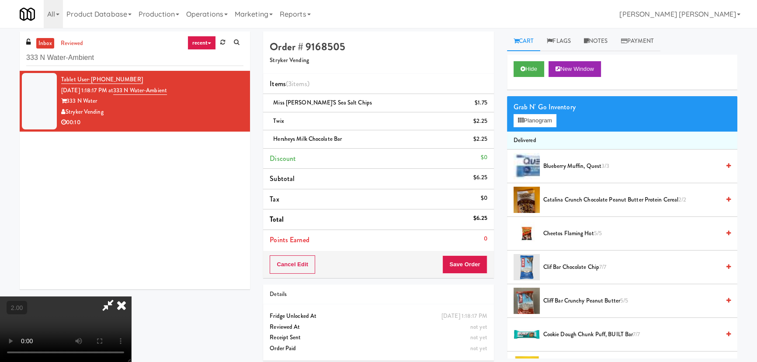
click at [131, 296] on icon at bounding box center [121, 304] width 19 height 17
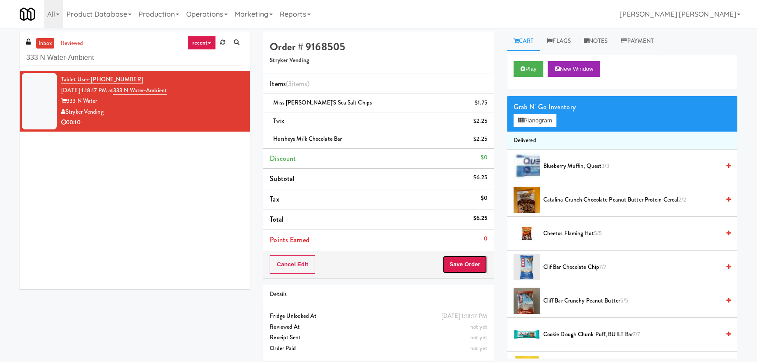
click at [463, 262] on button "Save Order" at bounding box center [464, 264] width 45 height 18
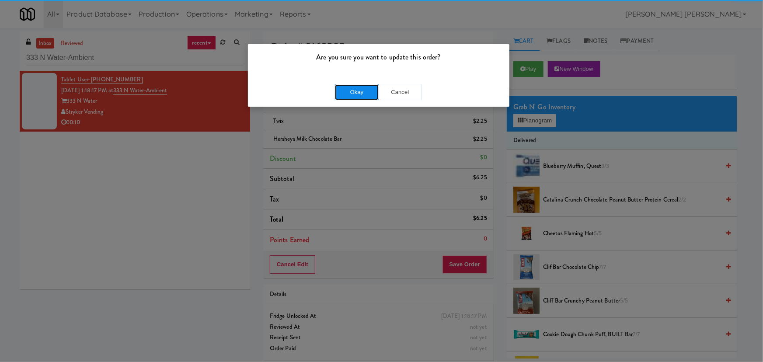
click at [353, 90] on button "Okay" at bounding box center [357, 92] width 44 height 16
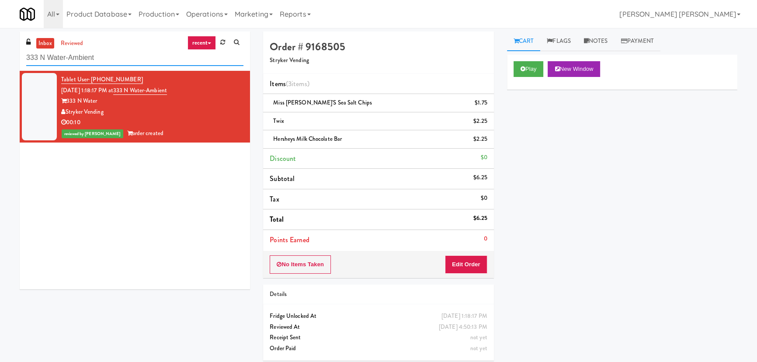
drag, startPoint x: 108, startPoint y: 65, endPoint x: 0, endPoint y: 59, distance: 108.6
click at [0, 59] on div "inbox reviewed recent all unclear take inventory issue suspicious failed recent…" at bounding box center [378, 199] width 757 height 336
paste input "Haw River 01"
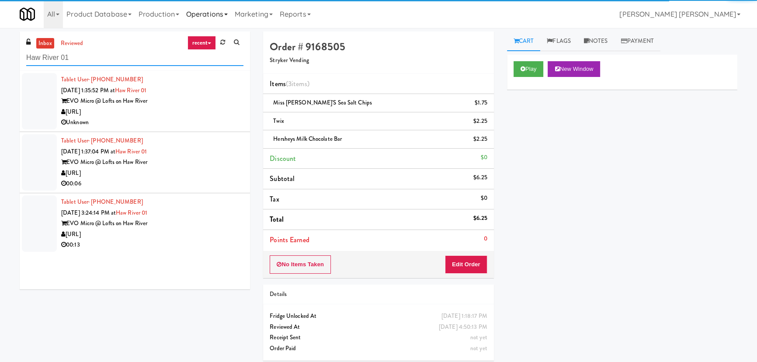
type input "Haw River 01"
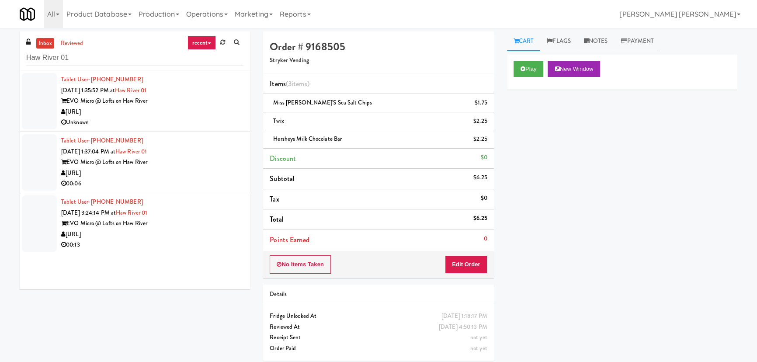
click at [207, 120] on div "Unknown" at bounding box center [152, 122] width 182 height 11
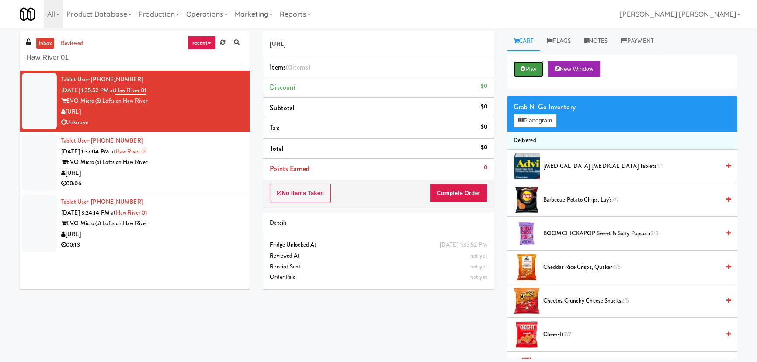
click at [519, 70] on button "Play" at bounding box center [529, 69] width 30 height 16
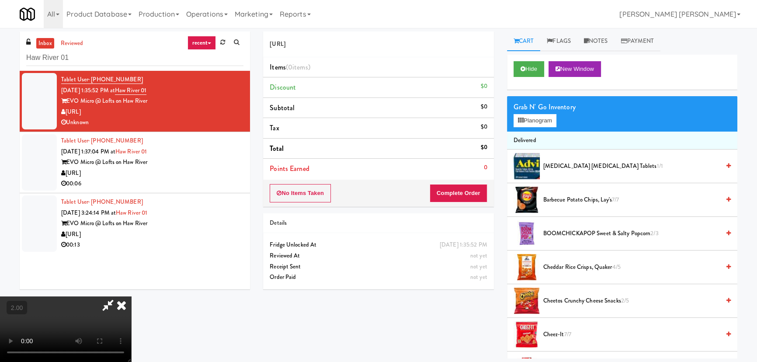
click at [131, 296] on icon at bounding box center [121, 304] width 19 height 17
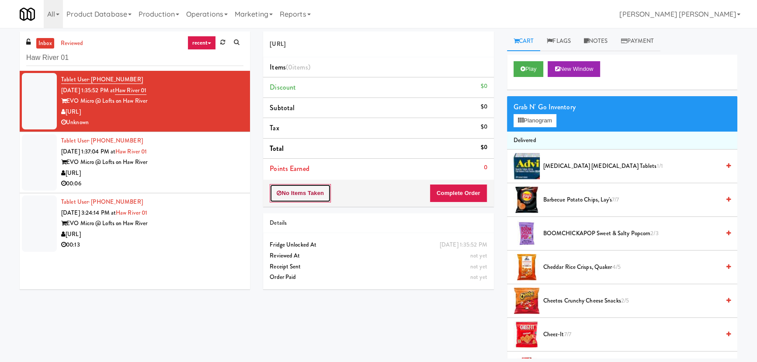
click at [313, 189] on button "No Items Taken" at bounding box center [300, 193] width 61 height 18
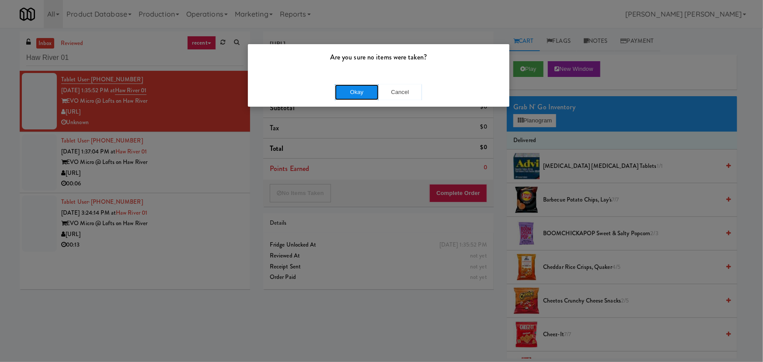
click at [353, 88] on button "Okay" at bounding box center [357, 92] width 44 height 16
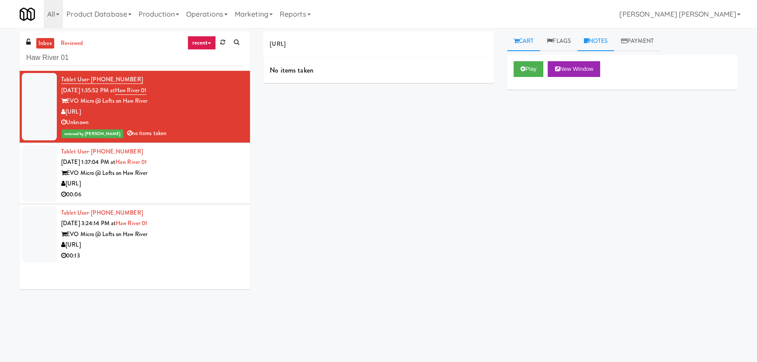
click at [598, 42] on link "Notes" at bounding box center [595, 41] width 37 height 20
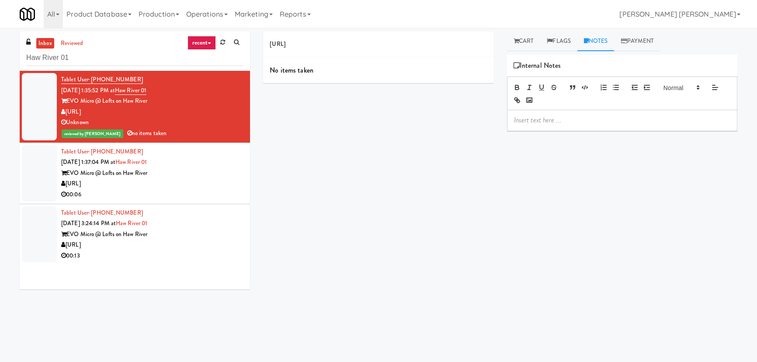
click at [573, 124] on p at bounding box center [622, 120] width 216 height 10
click at [215, 182] on div "[URL]" at bounding box center [152, 183] width 182 height 11
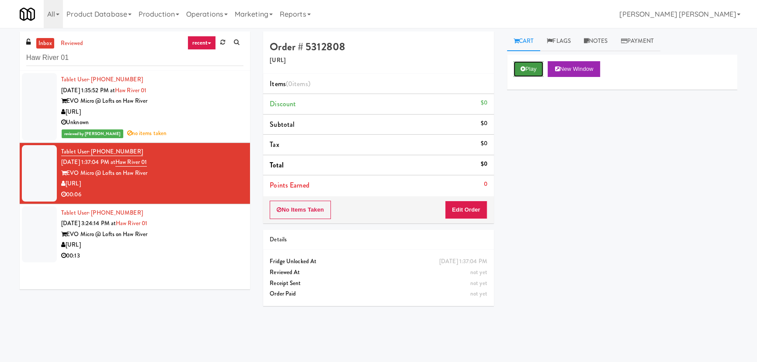
click at [538, 68] on button "Play" at bounding box center [529, 69] width 30 height 16
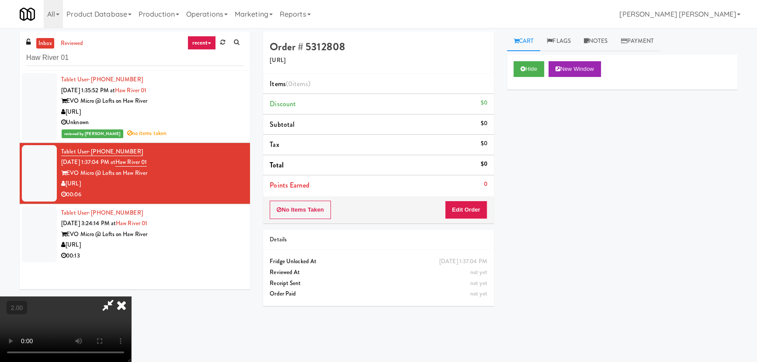
click at [131, 319] on video at bounding box center [65, 329] width 131 height 66
click at [469, 211] on button "Edit Order" at bounding box center [466, 210] width 42 height 18
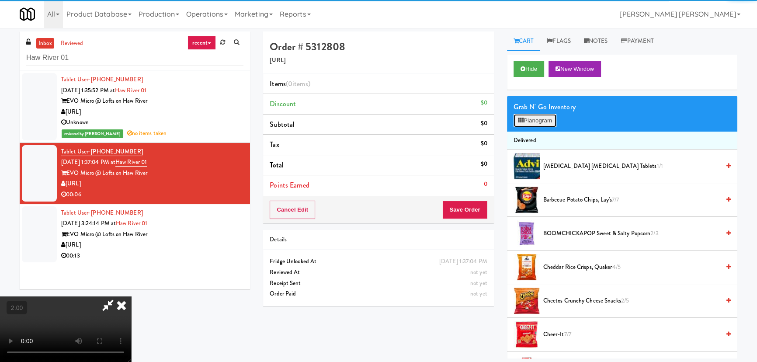
click at [535, 120] on button "Planogram" at bounding box center [535, 120] width 43 height 13
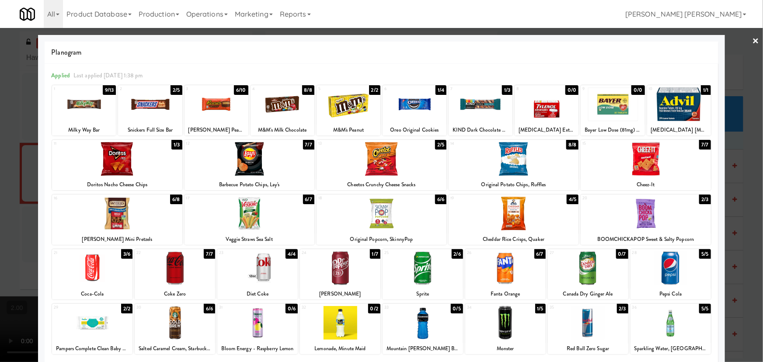
click at [421, 334] on div at bounding box center [422, 323] width 80 height 34
click at [580, 268] on div at bounding box center [588, 268] width 80 height 34
drag, startPoint x: 752, startPoint y: 43, endPoint x: 710, endPoint y: 61, distance: 45.9
click at [752, 43] on link "×" at bounding box center [755, 41] width 7 height 27
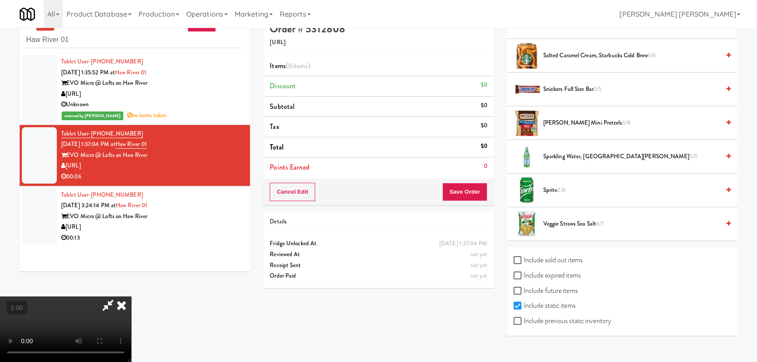
scroll to position [28, 0]
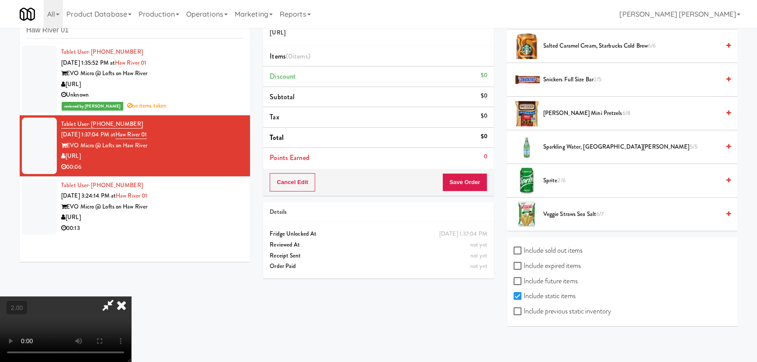
click at [552, 307] on label "Include previous static inventory" at bounding box center [562, 311] width 97 height 13
click at [524, 308] on input "Include previous static inventory" at bounding box center [519, 311] width 10 height 7
checkbox input "true"
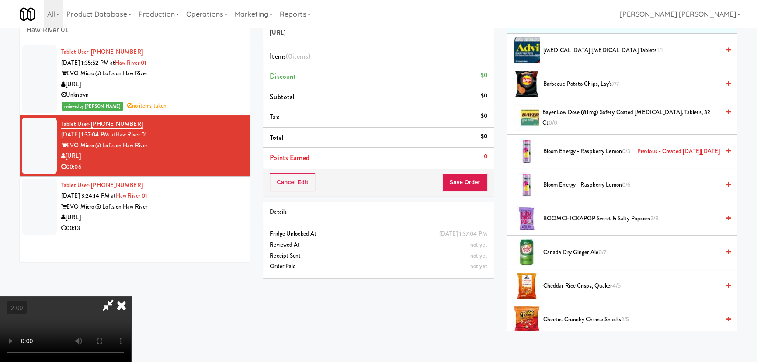
scroll to position [84, 0]
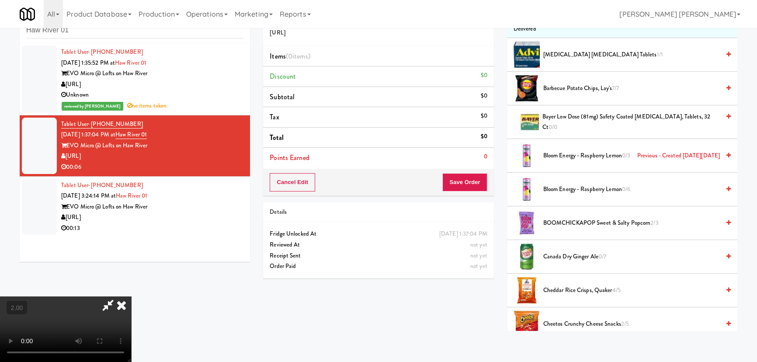
click at [546, 254] on span "Canada Dry Ginger Ale 0/7" at bounding box center [631, 256] width 177 height 11
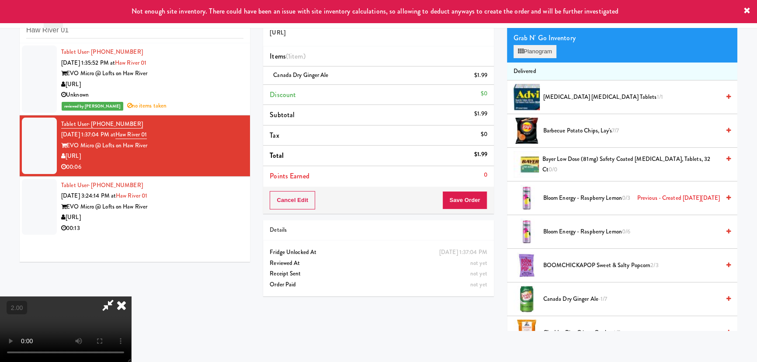
scroll to position [0, 0]
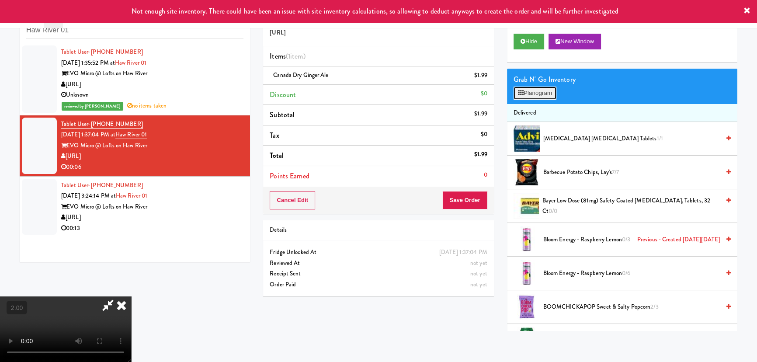
click at [541, 95] on button "Planogram" at bounding box center [535, 93] width 43 height 13
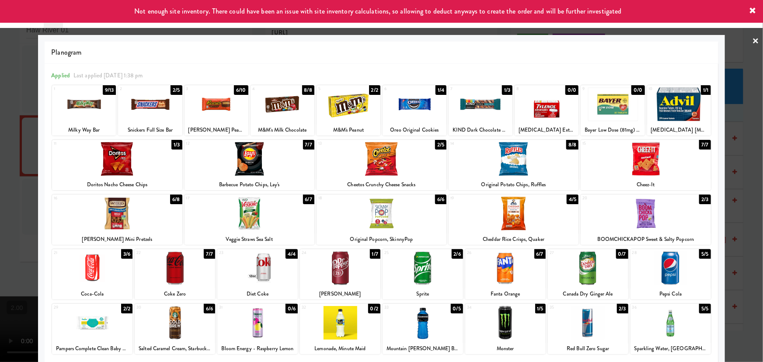
click at [752, 42] on link "×" at bounding box center [755, 41] width 7 height 27
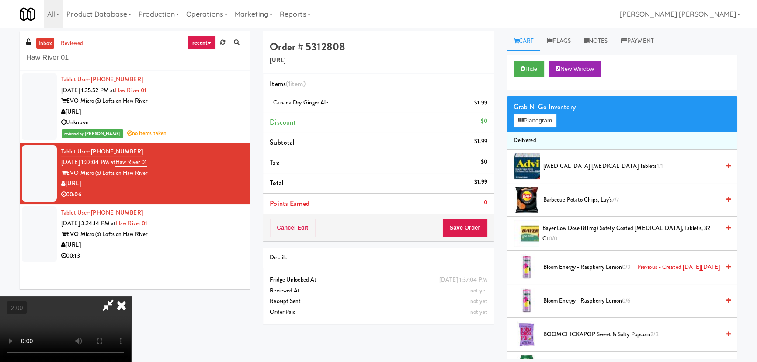
click at [131, 296] on icon at bounding box center [121, 304] width 19 height 17
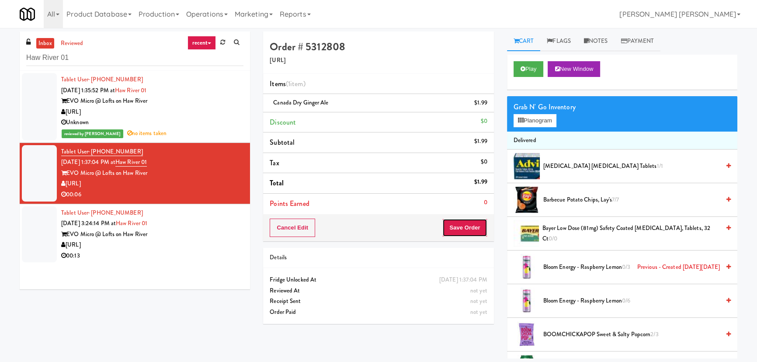
click at [466, 228] on button "Save Order" at bounding box center [464, 228] width 45 height 18
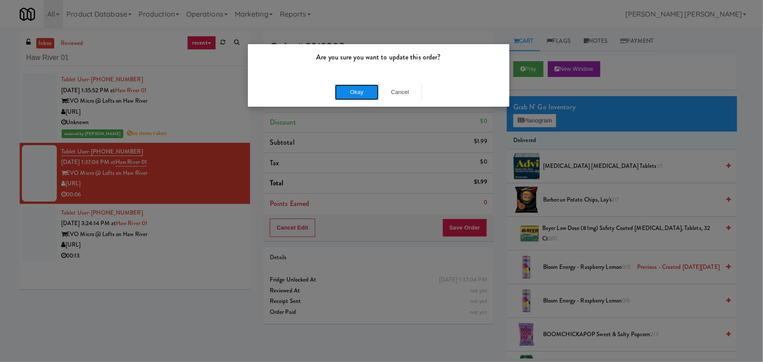
click at [360, 84] on button "Okay" at bounding box center [357, 92] width 44 height 16
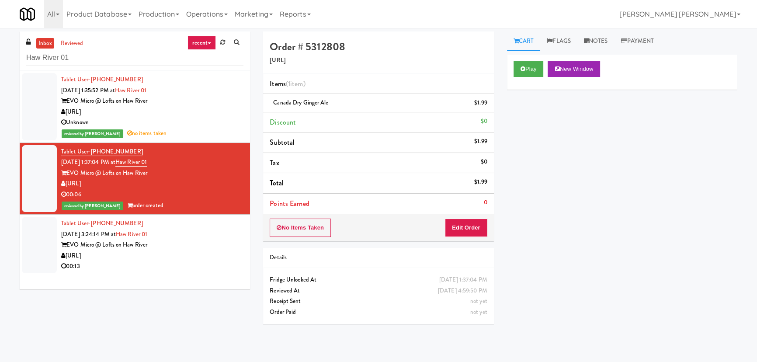
click at [185, 248] on div "EVO Micro @ Lofts on Haw River" at bounding box center [152, 245] width 182 height 11
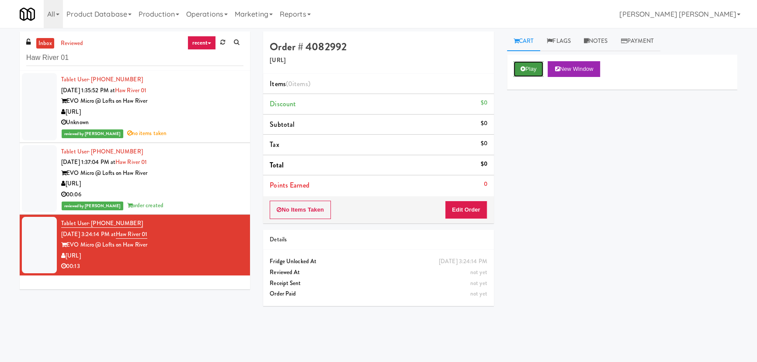
click at [530, 71] on button "Play" at bounding box center [529, 69] width 30 height 16
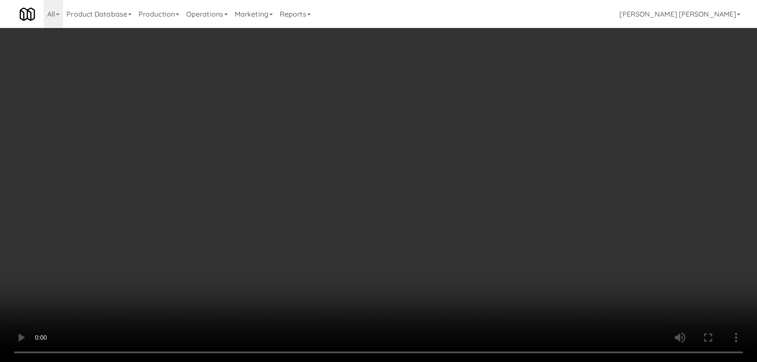
scroll to position [18, 0]
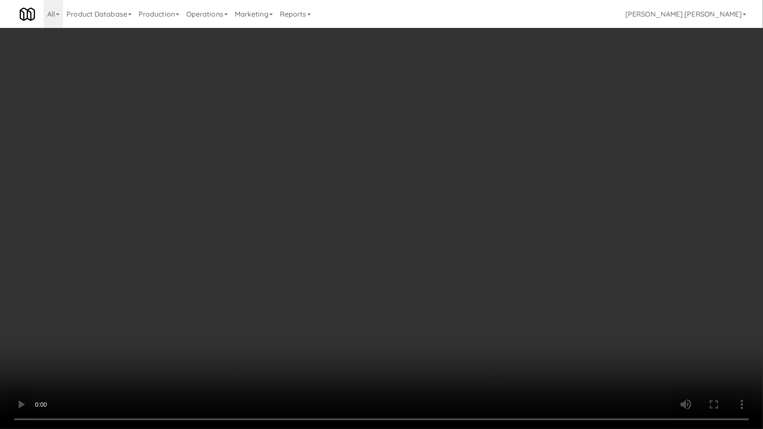
drag, startPoint x: 414, startPoint y: 363, endPoint x: 44, endPoint y: 367, distance: 370.2
click at [401, 361] on video at bounding box center [381, 214] width 763 height 429
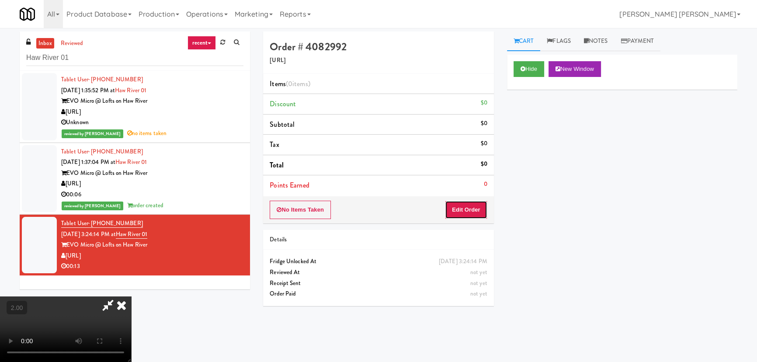
click at [484, 210] on button "Edit Order" at bounding box center [466, 210] width 42 height 18
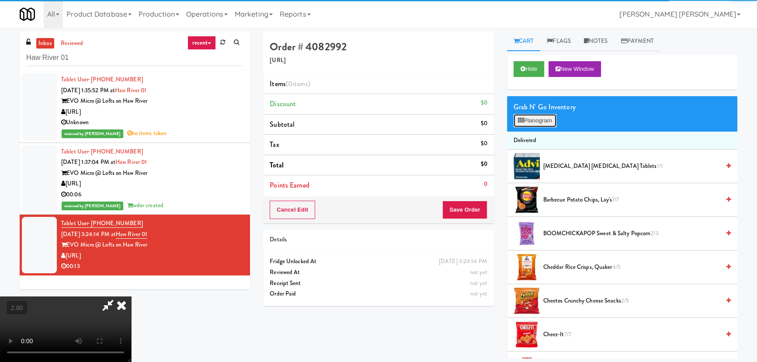
click at [525, 123] on button "Planogram" at bounding box center [535, 120] width 43 height 13
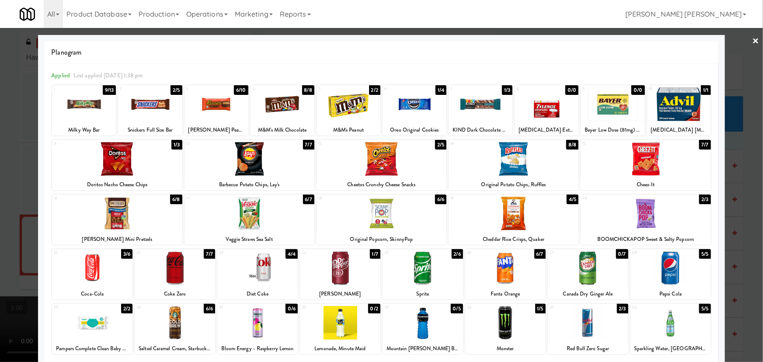
click at [421, 333] on div at bounding box center [422, 323] width 80 height 34
click at [107, 219] on div at bounding box center [117, 214] width 130 height 34
click at [752, 39] on link "×" at bounding box center [755, 41] width 7 height 27
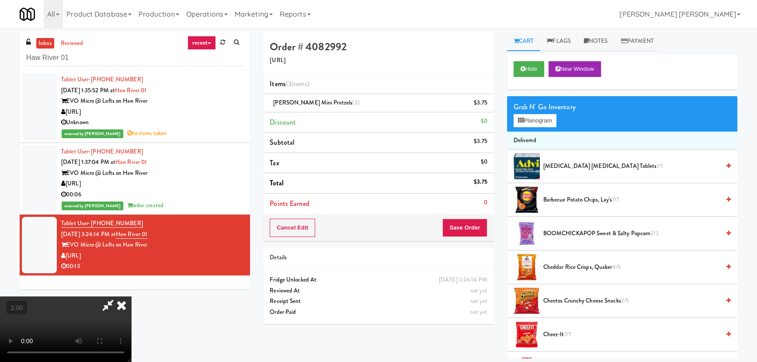
drag, startPoint x: 438, startPoint y: 35, endPoint x: 445, endPoint y: 156, distance: 120.9
click at [131, 296] on icon at bounding box center [121, 304] width 19 height 17
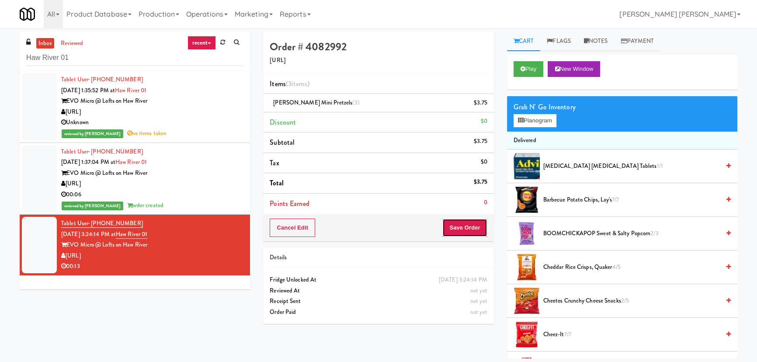
click at [459, 227] on button "Save Order" at bounding box center [464, 228] width 45 height 18
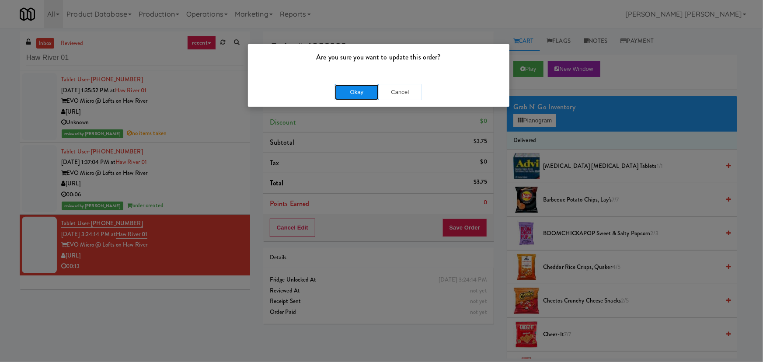
click at [358, 85] on button "Okay" at bounding box center [357, 92] width 44 height 16
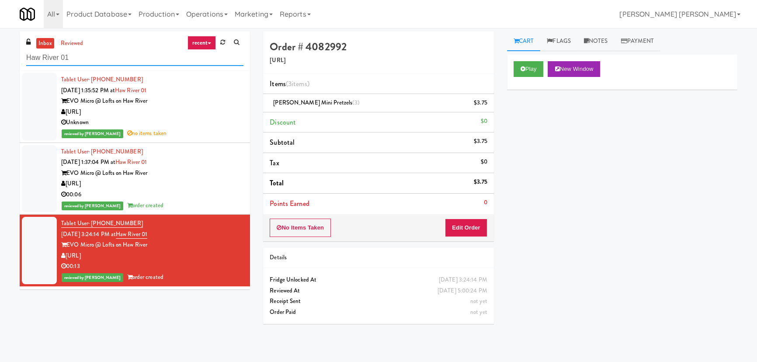
drag, startPoint x: 71, startPoint y: 57, endPoint x: -46, endPoint y: 55, distance: 117.2
click at [0, 55] on html "Are you sure you want to update this order? Okay Cancel Okay Are you sure you w…" at bounding box center [378, 181] width 757 height 362
paste input "Wheeling Town Center-Cooler"
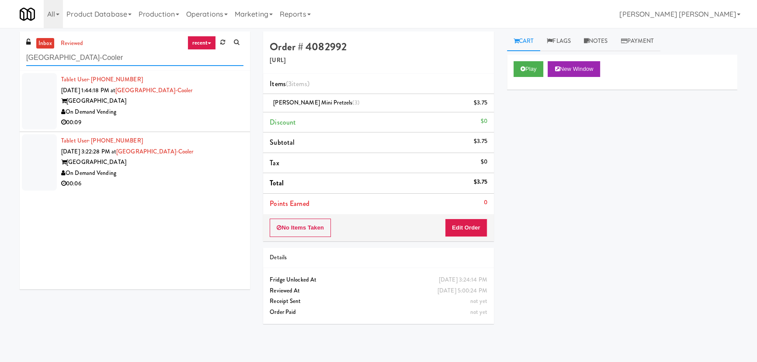
type input "Wheeling Town Center-Cooler"
click at [183, 171] on div "On Demand Vending" at bounding box center [152, 173] width 182 height 11
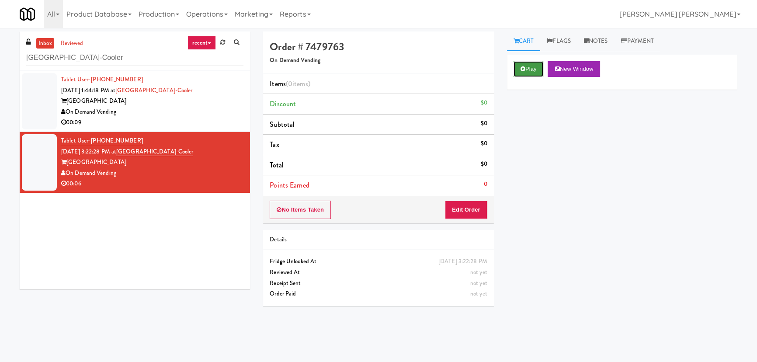
click at [535, 69] on button "Play" at bounding box center [529, 69] width 30 height 16
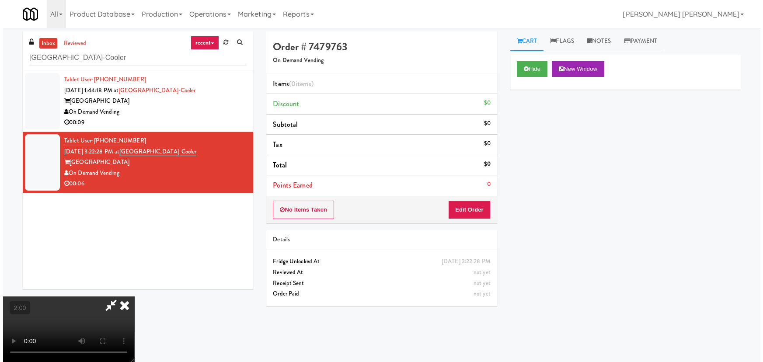
scroll to position [18, 0]
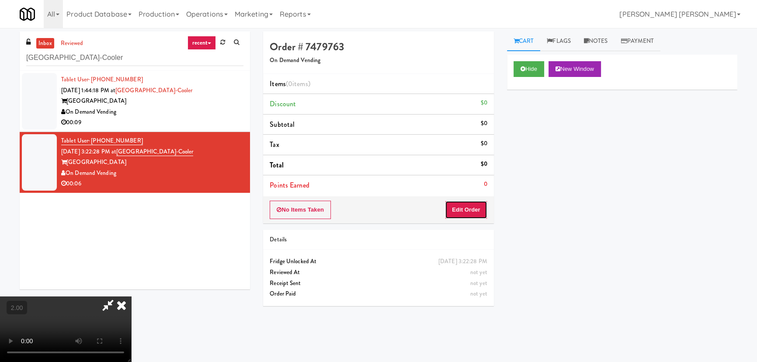
click at [473, 204] on button "Edit Order" at bounding box center [466, 210] width 42 height 18
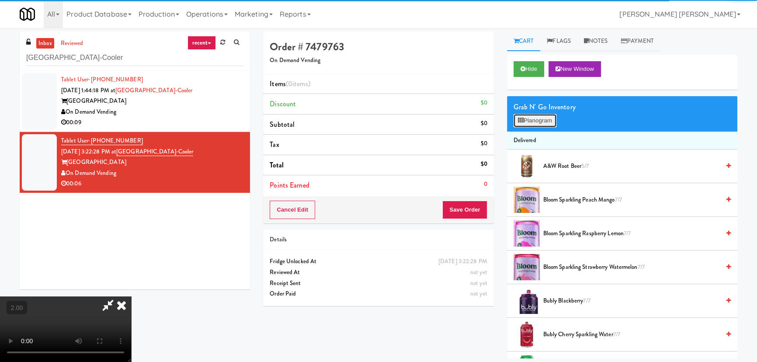
click at [528, 115] on button "Planogram" at bounding box center [535, 120] width 43 height 13
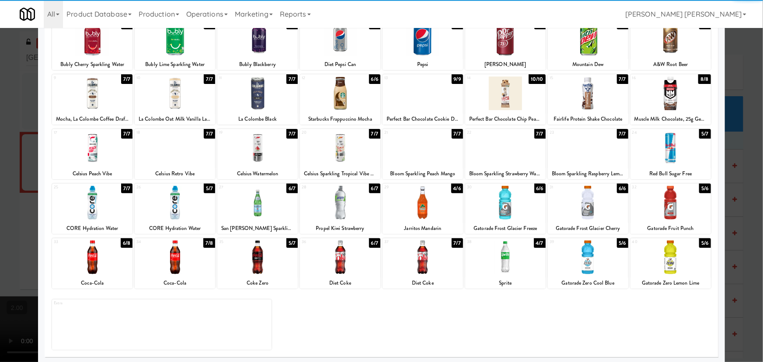
scroll to position [67, 0]
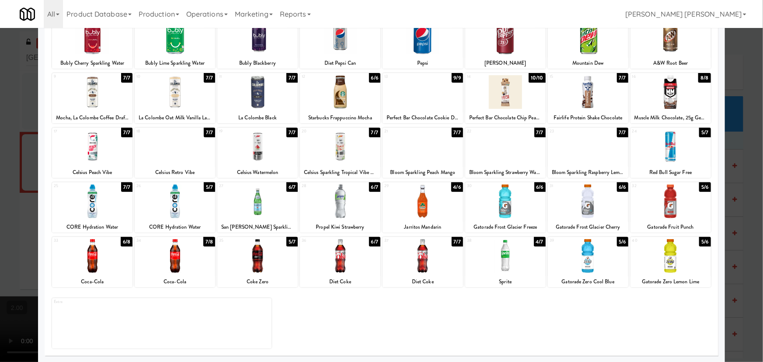
click at [173, 263] on div at bounding box center [175, 256] width 80 height 34
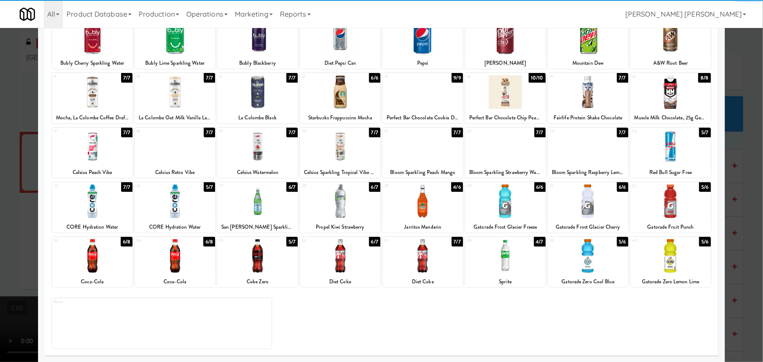
click at [92, 261] on div at bounding box center [92, 256] width 80 height 34
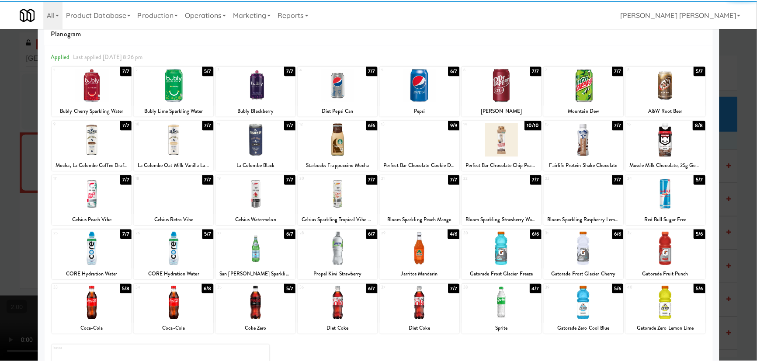
scroll to position [0, 0]
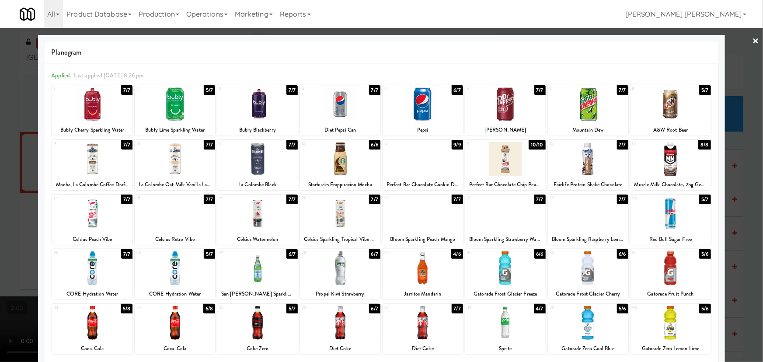
click at [752, 39] on link "×" at bounding box center [755, 41] width 7 height 27
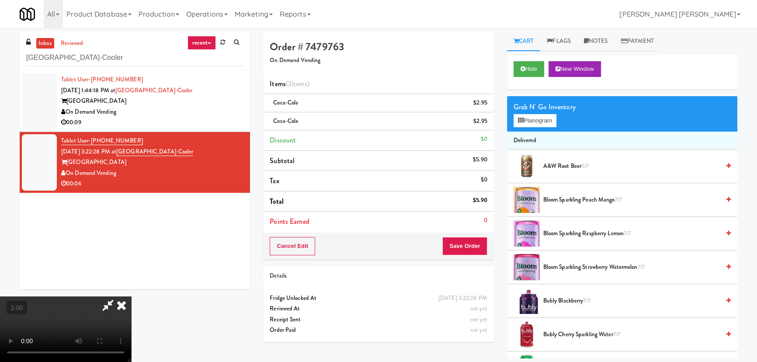
click at [131, 296] on icon at bounding box center [121, 304] width 19 height 17
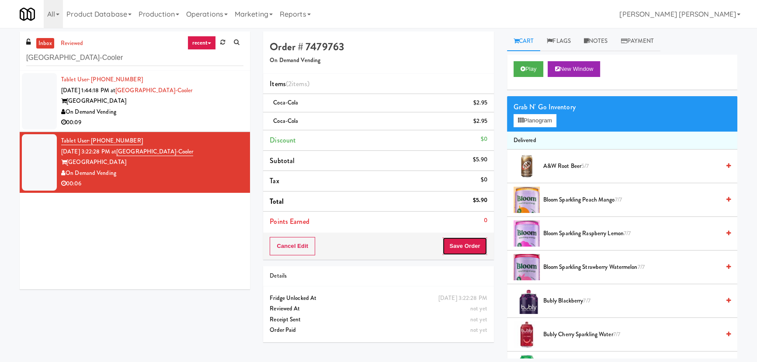
click at [465, 244] on button "Save Order" at bounding box center [464, 246] width 45 height 18
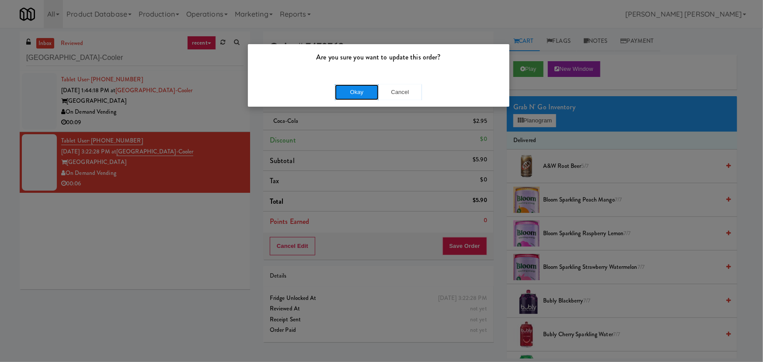
click at [341, 91] on button "Okay" at bounding box center [357, 92] width 44 height 16
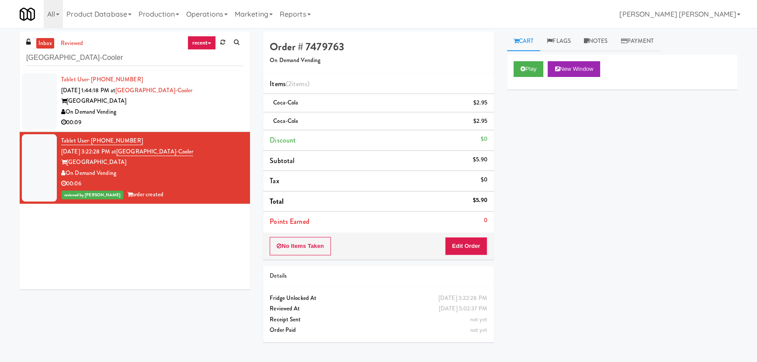
click at [165, 128] on div "00:09" at bounding box center [152, 122] width 182 height 11
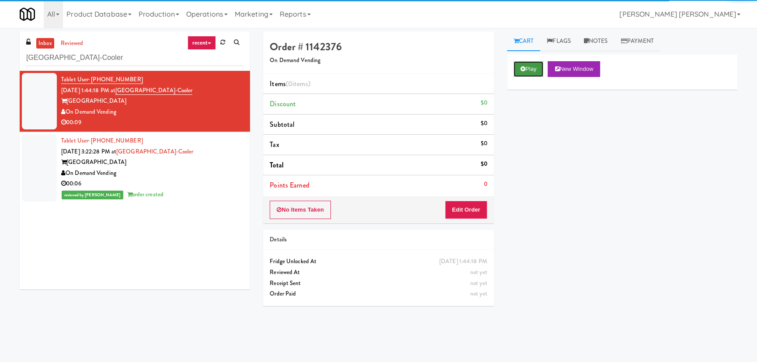
click at [531, 64] on button "Play" at bounding box center [529, 69] width 30 height 16
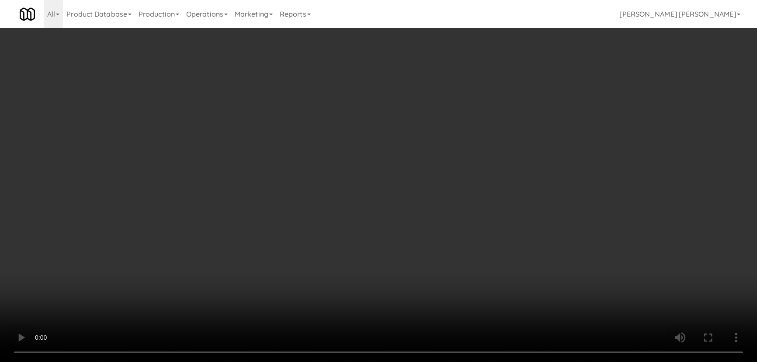
click at [421, 362] on video at bounding box center [378, 181] width 757 height 362
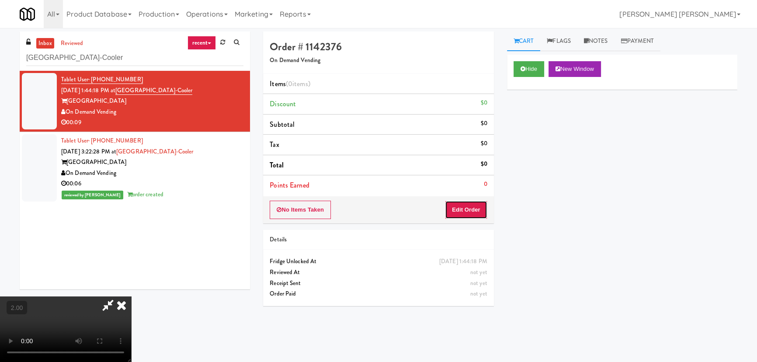
click at [470, 212] on button "Edit Order" at bounding box center [466, 210] width 42 height 18
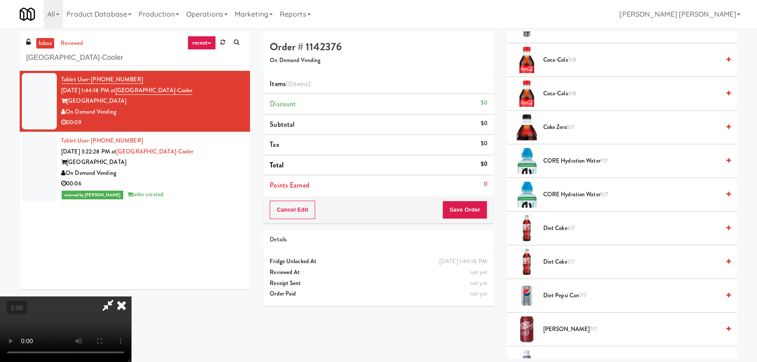
scroll to position [675, 0]
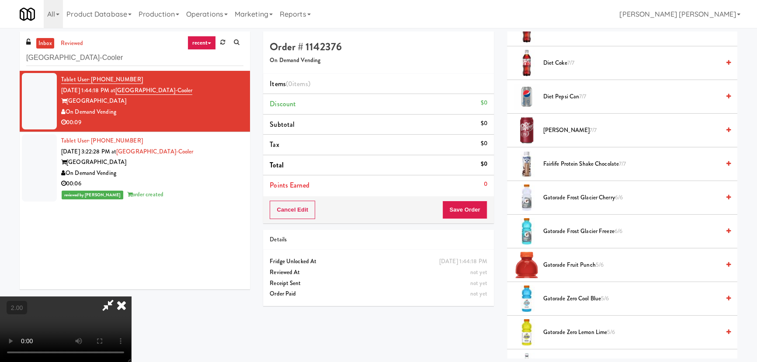
click at [544, 123] on li "Dr Pepper 7/7" at bounding box center [622, 131] width 230 height 34
click at [547, 129] on span "Dr Pepper 7/7" at bounding box center [631, 130] width 177 height 11
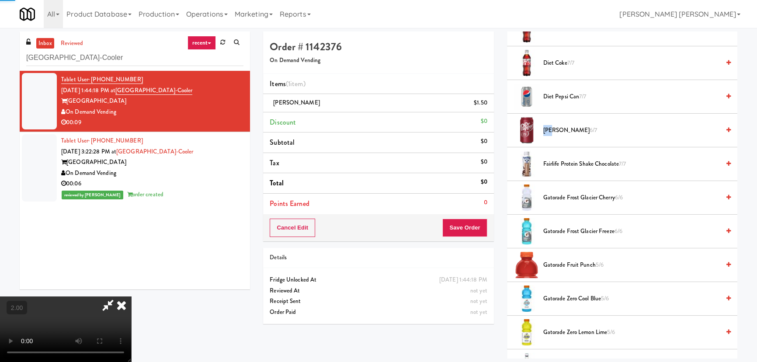
click at [547, 129] on span "Dr Pepper 6/7" at bounding box center [631, 130] width 177 height 11
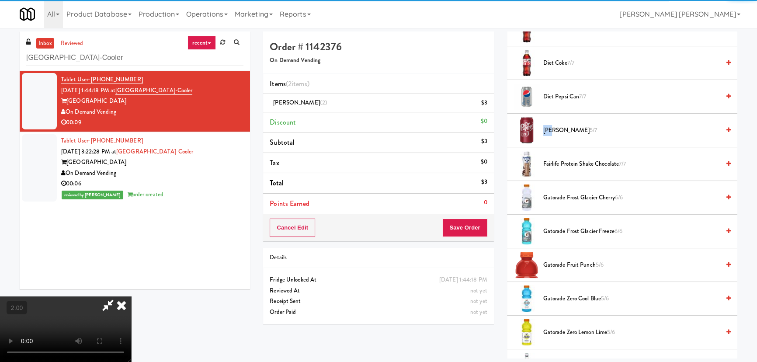
scroll to position [0, 0]
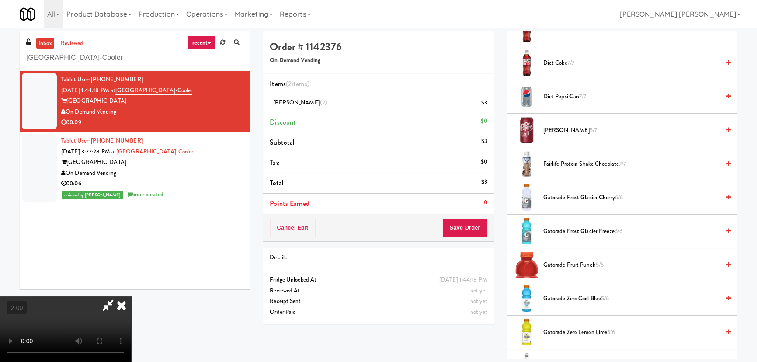
click at [131, 296] on icon at bounding box center [121, 304] width 19 height 17
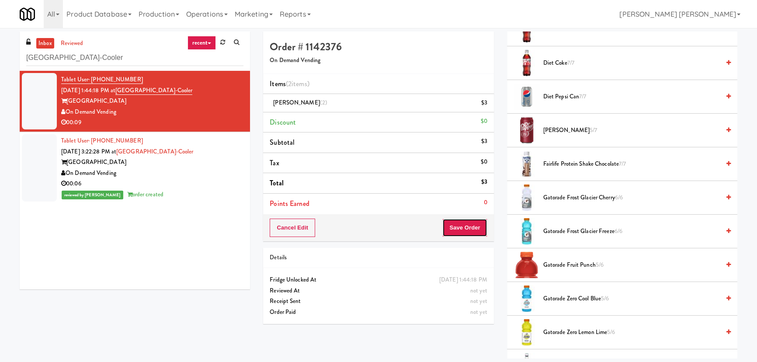
click at [456, 229] on button "Save Order" at bounding box center [464, 228] width 45 height 18
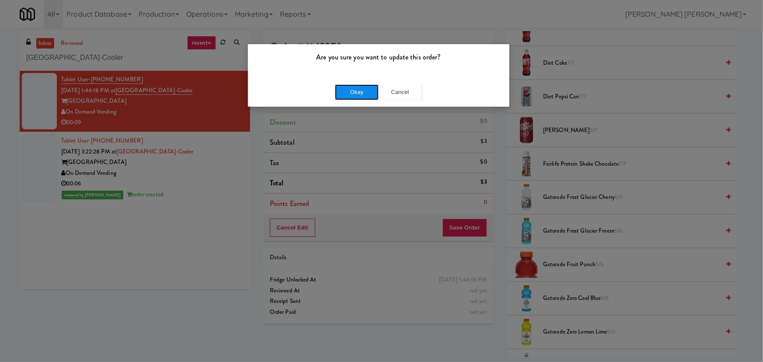
click at [355, 90] on button "Okay" at bounding box center [357, 92] width 44 height 16
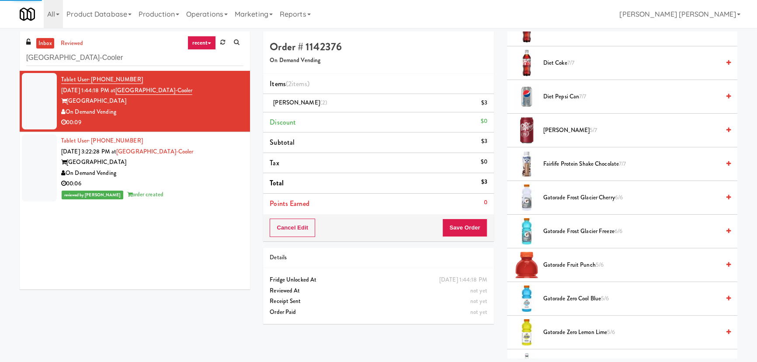
scroll to position [24, 0]
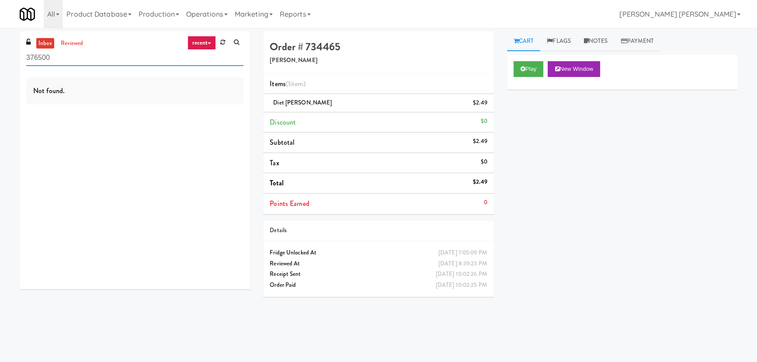
drag, startPoint x: 76, startPoint y: 59, endPoint x: -39, endPoint y: 61, distance: 115.0
click at [0, 61] on html "Okay Okay Select date: previous 2025-Sep next Su Mo Tu We Th Fr Sa 31 1 2 3 4 5…" at bounding box center [378, 181] width 757 height 362
paste input "Locale - Ambient - Left"
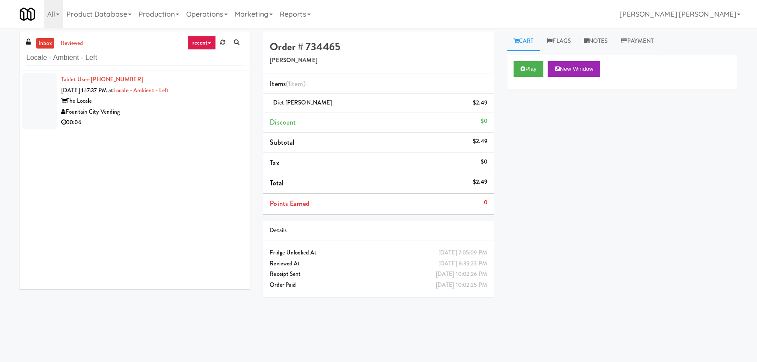
click at [149, 109] on div "Fountain City Vending" at bounding box center [152, 112] width 182 height 11
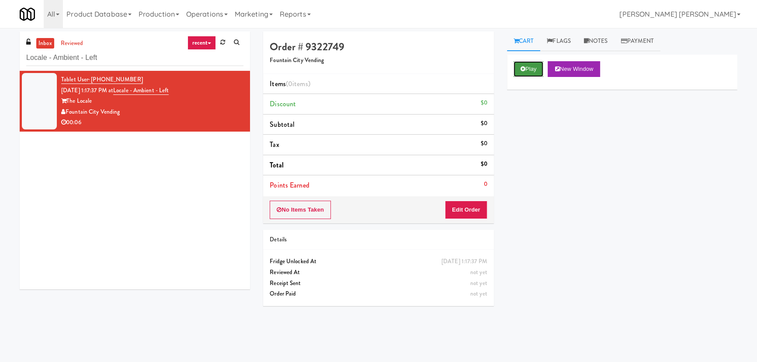
click at [521, 71] on icon at bounding box center [523, 69] width 5 height 6
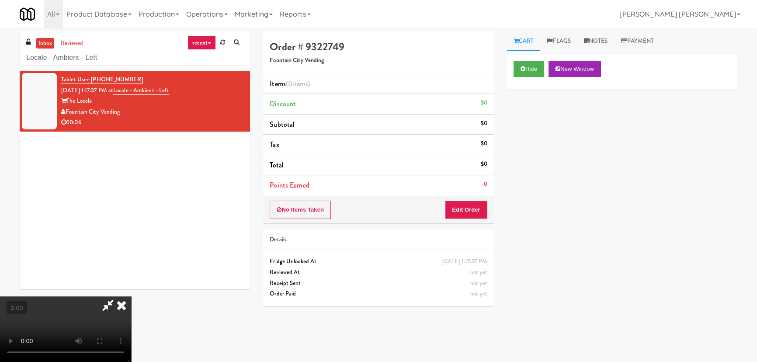
scroll to position [18, 0]
click at [465, 204] on button "Edit Order" at bounding box center [466, 210] width 42 height 18
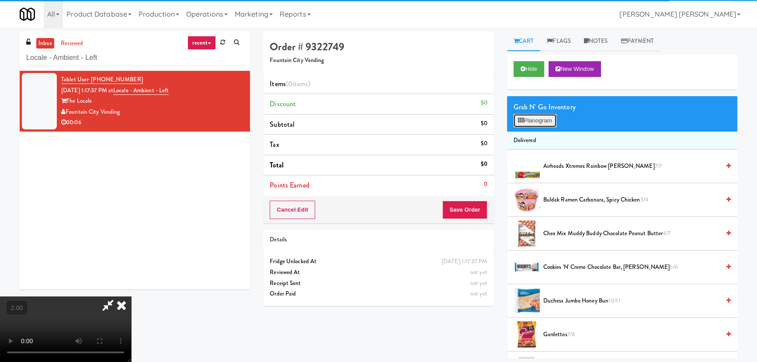
click at [523, 122] on icon at bounding box center [521, 121] width 6 height 6
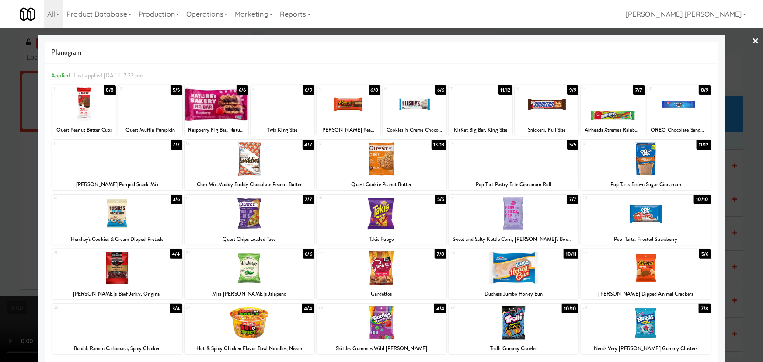
click at [280, 106] on div at bounding box center [282, 104] width 64 height 34
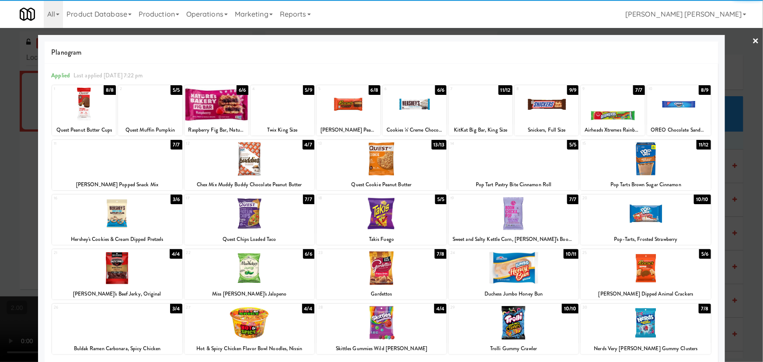
click at [122, 219] on div at bounding box center [117, 214] width 130 height 34
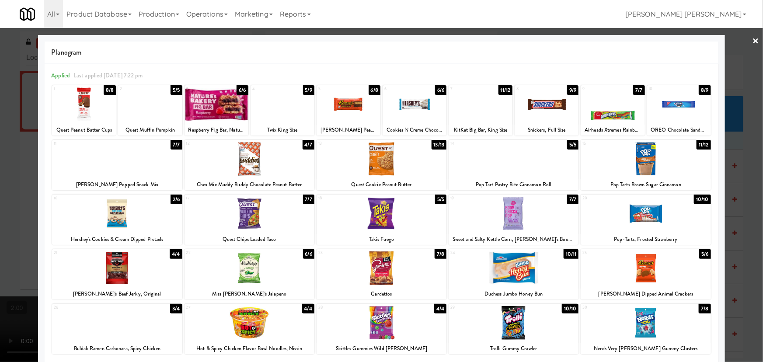
click at [752, 39] on link "×" at bounding box center [755, 41] width 7 height 27
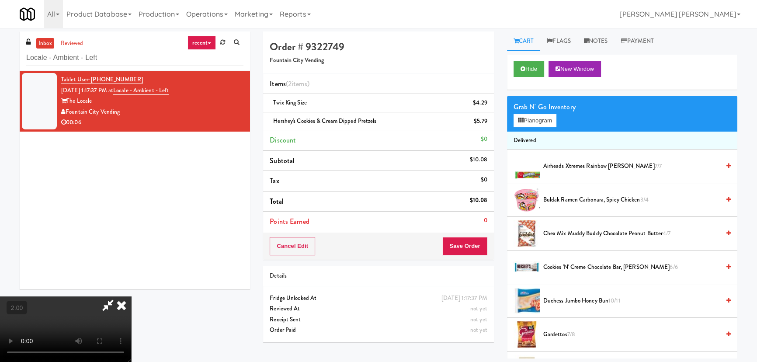
click at [131, 296] on video at bounding box center [65, 329] width 131 height 66
click at [131, 296] on icon at bounding box center [121, 304] width 19 height 17
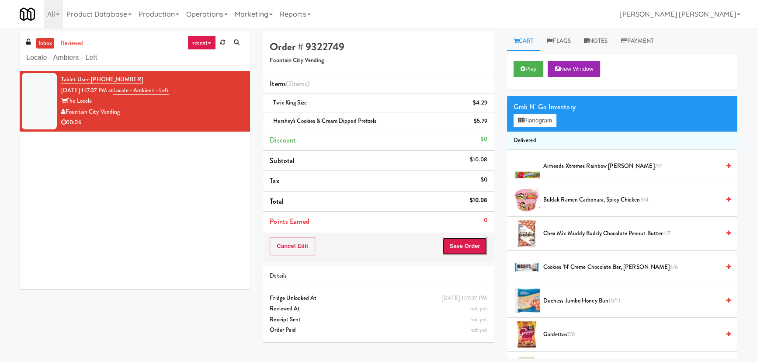
click at [476, 248] on button "Save Order" at bounding box center [464, 246] width 45 height 18
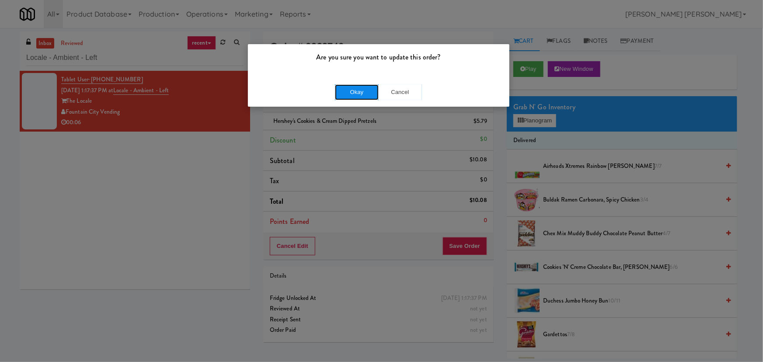
click at [353, 87] on button "Okay" at bounding box center [357, 92] width 44 height 16
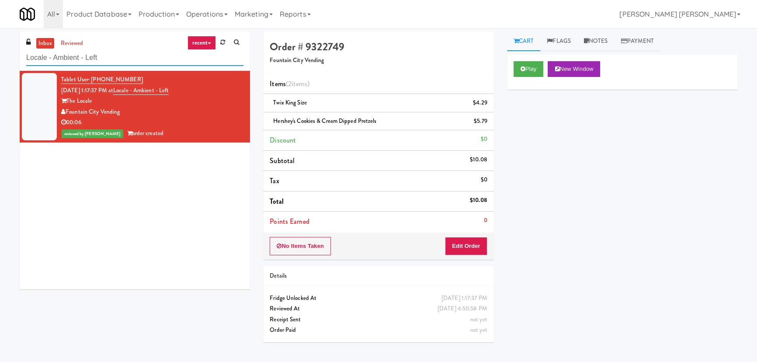
drag, startPoint x: 109, startPoint y: 55, endPoint x: -158, endPoint y: 67, distance: 267.4
click at [0, 67] on html "Are you sure you want to update this order? Okay Cancel Okay Are you sure you w…" at bounding box center [378, 181] width 757 height 362
paste input "750 N Dearborn - Left - Fridge"
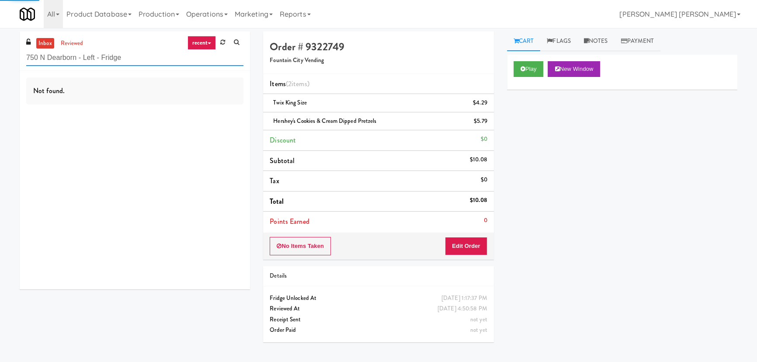
type input "750 N Dearborn - Left - Fridge"
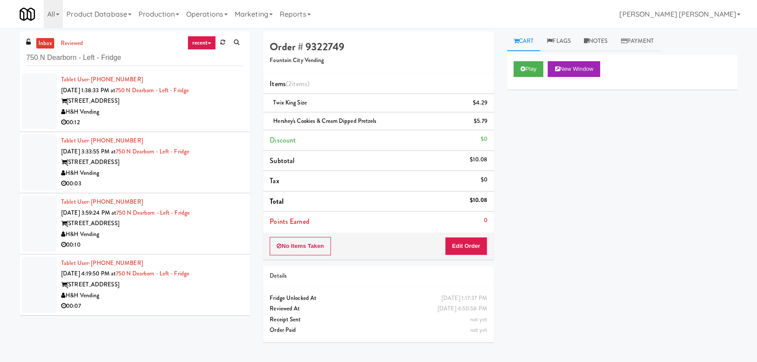
click at [176, 309] on div "00:07" at bounding box center [152, 306] width 182 height 11
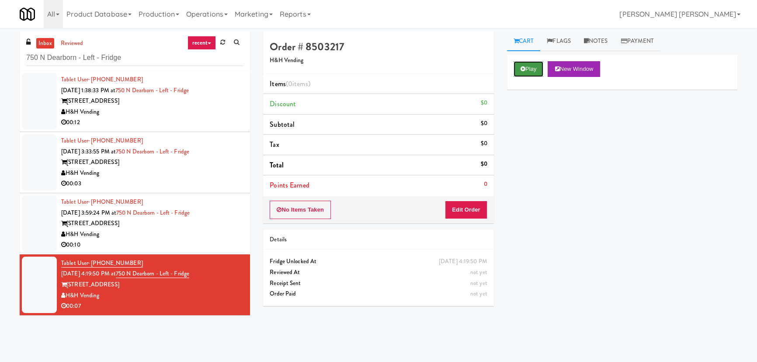
click at [531, 68] on button "Play" at bounding box center [529, 69] width 30 height 16
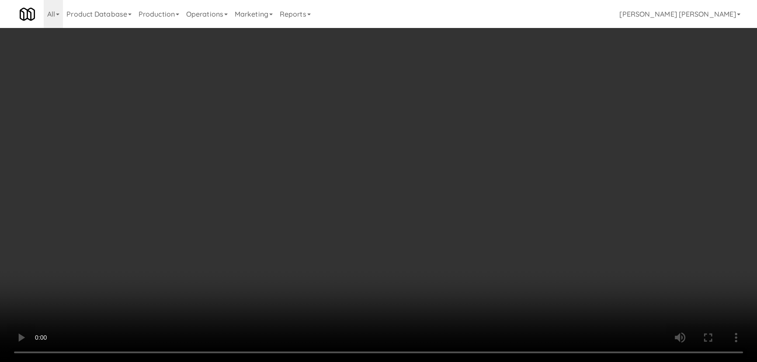
scroll to position [18, 0]
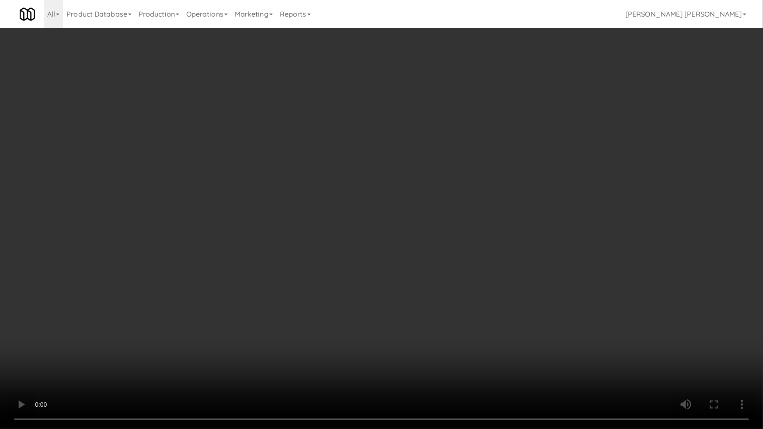
drag, startPoint x: 423, startPoint y: 385, endPoint x: 416, endPoint y: 376, distance: 11.5
click at [416, 361] on video at bounding box center [381, 214] width 763 height 429
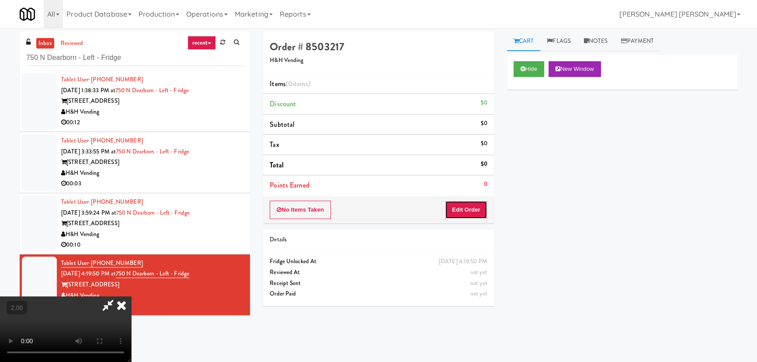
click at [463, 208] on button "Edit Order" at bounding box center [466, 210] width 42 height 18
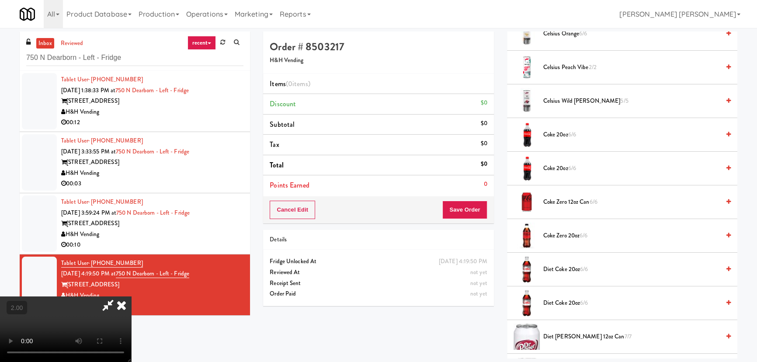
scroll to position [238, 0]
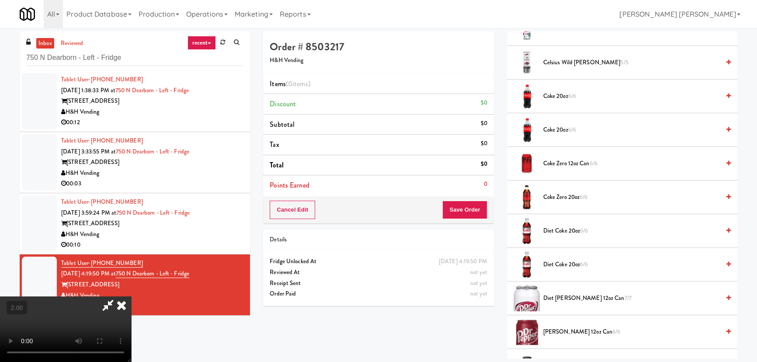
click at [545, 164] on span "Coke Zero 12oz can 6/6" at bounding box center [631, 163] width 177 height 11
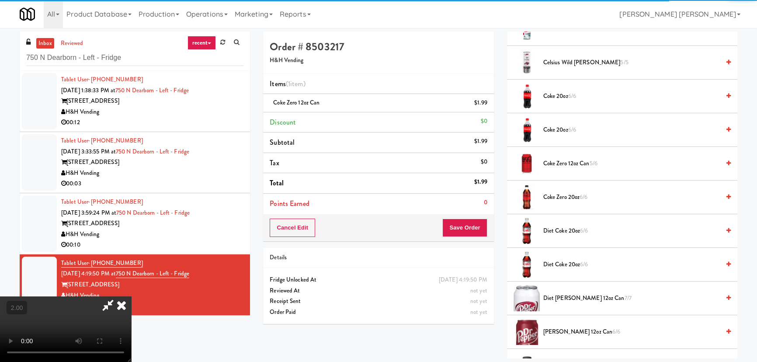
click at [471, 237] on div "Cancel Edit Save Order" at bounding box center [378, 227] width 230 height 27
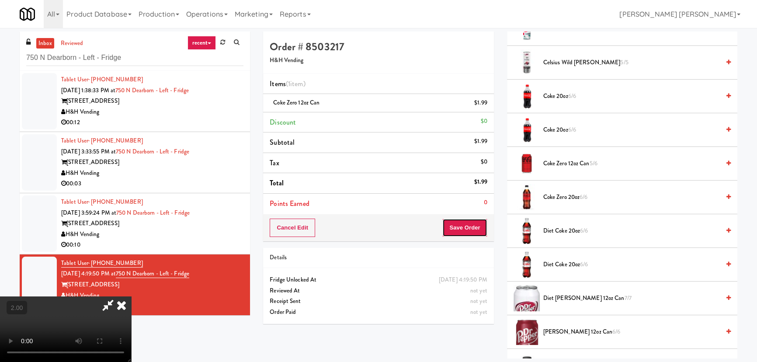
click at [471, 234] on button "Save Order" at bounding box center [464, 228] width 45 height 18
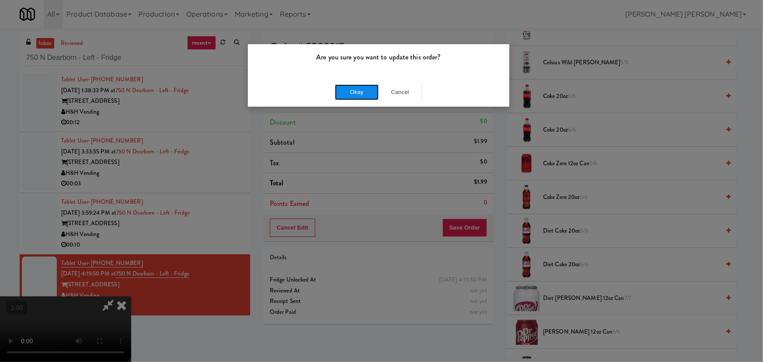
click at [359, 92] on button "Okay" at bounding box center [357, 92] width 44 height 16
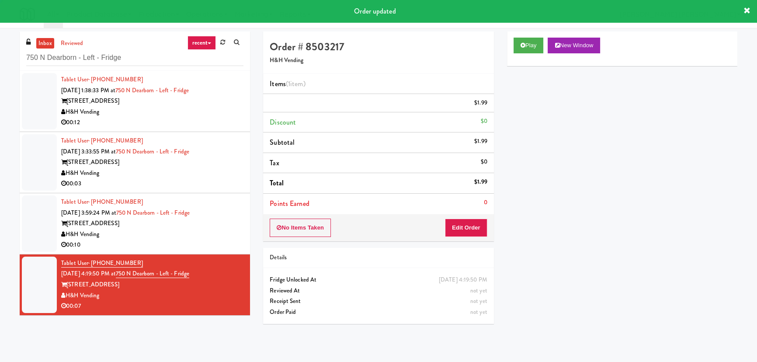
scroll to position [0, 0]
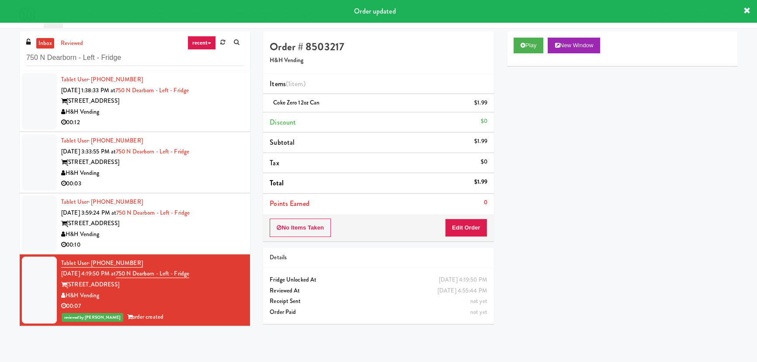
drag, startPoint x: 243, startPoint y: 247, endPoint x: 236, endPoint y: 244, distance: 7.5
click at [243, 247] on li "Tablet User · (312) 358-6302 Sep 9, 2025 3:59:24 PM at 750 N Dearborn - Left - …" at bounding box center [135, 223] width 230 height 61
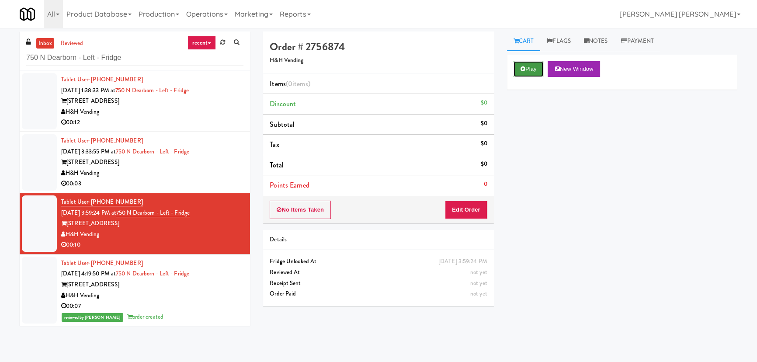
click at [518, 73] on button "Play" at bounding box center [529, 69] width 30 height 16
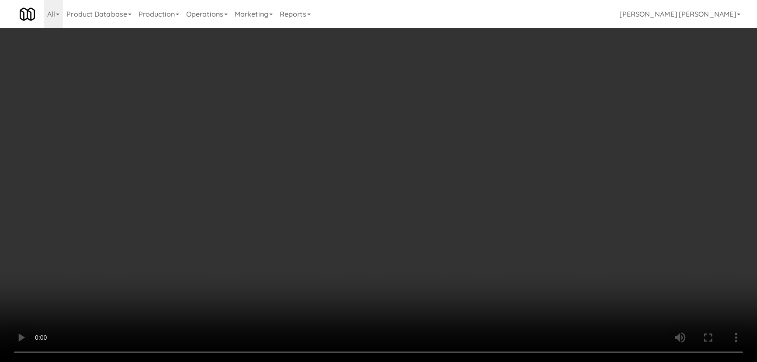
scroll to position [18, 0]
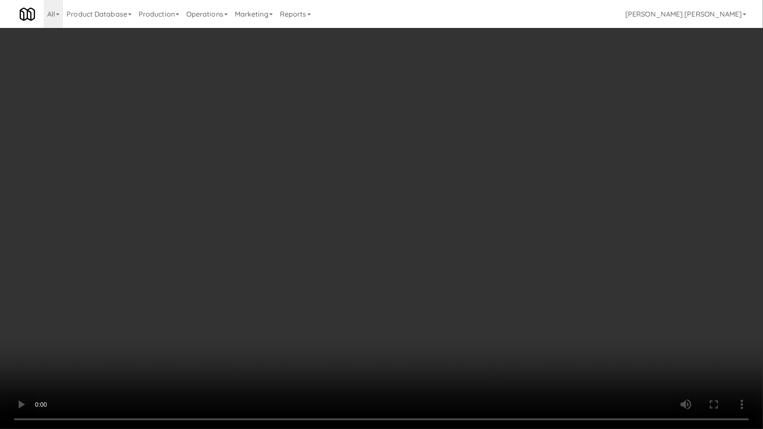
click at [415, 361] on video at bounding box center [381, 214] width 763 height 429
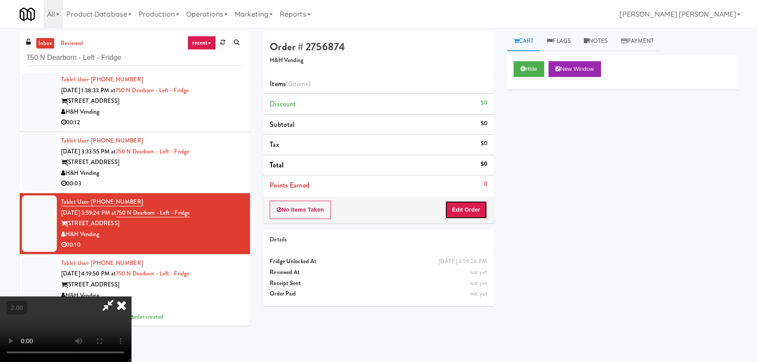
click at [472, 211] on button "Edit Order" at bounding box center [466, 210] width 42 height 18
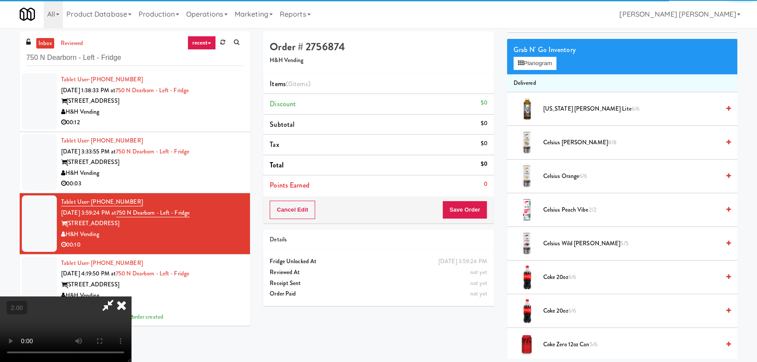
scroll to position [198, 0]
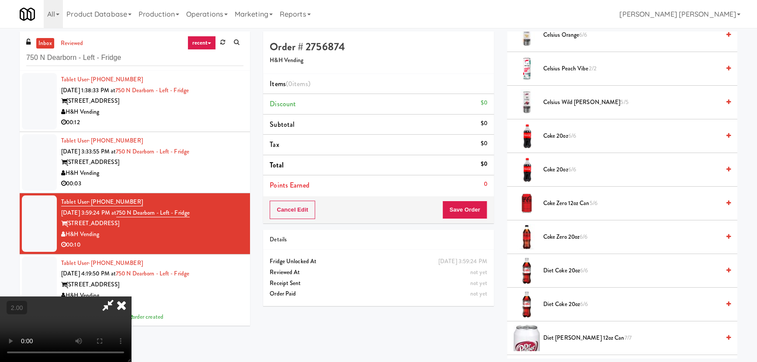
click at [551, 170] on span "Coke 20oz 6/6" at bounding box center [631, 169] width 177 height 11
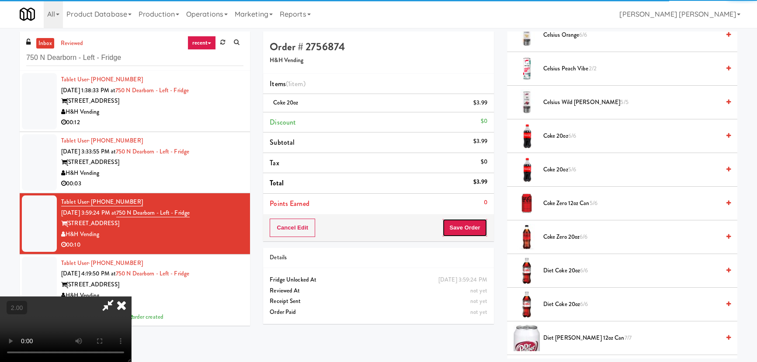
click at [472, 230] on button "Save Order" at bounding box center [464, 228] width 45 height 18
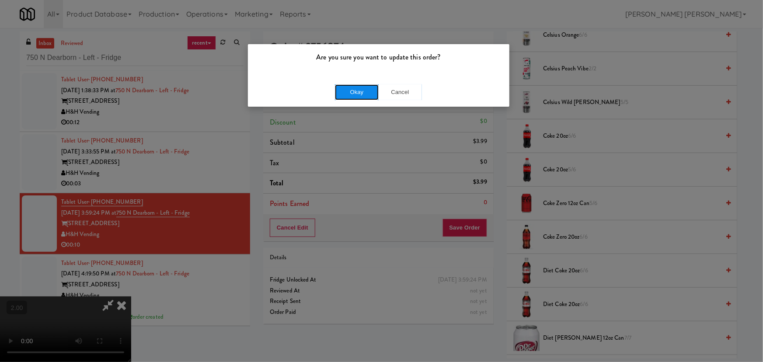
click at [358, 95] on button "Okay" at bounding box center [357, 92] width 44 height 16
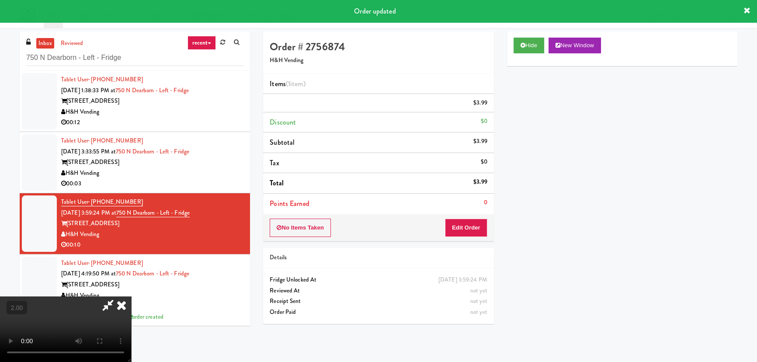
scroll to position [0, 0]
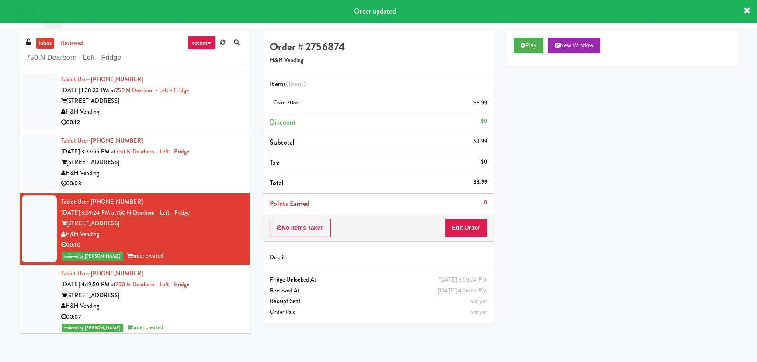
click at [194, 174] on div "H&H Vending" at bounding box center [152, 173] width 182 height 11
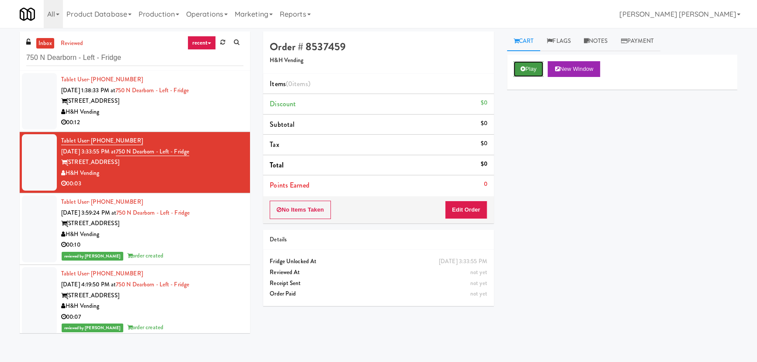
click at [529, 68] on button "Play" at bounding box center [529, 69] width 30 height 16
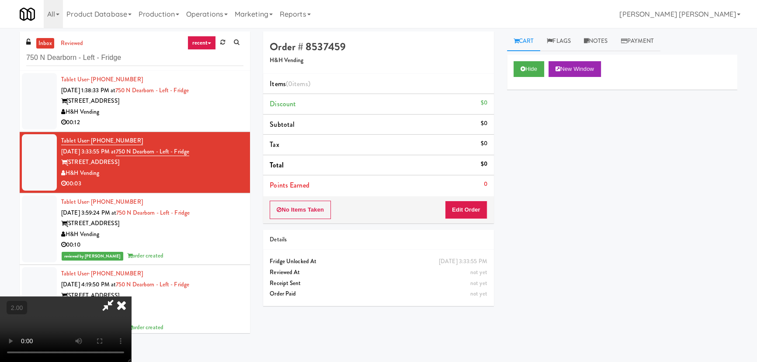
scroll to position [18, 0]
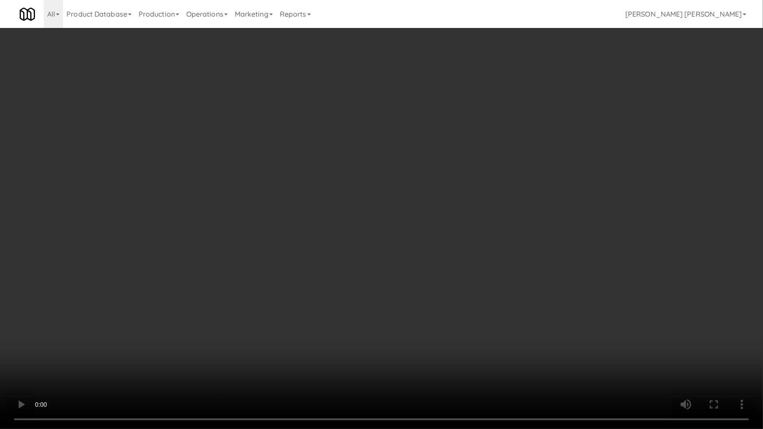
drag, startPoint x: 406, startPoint y: 365, endPoint x: 174, endPoint y: 367, distance: 232.5
click at [396, 361] on video at bounding box center [381, 214] width 763 height 429
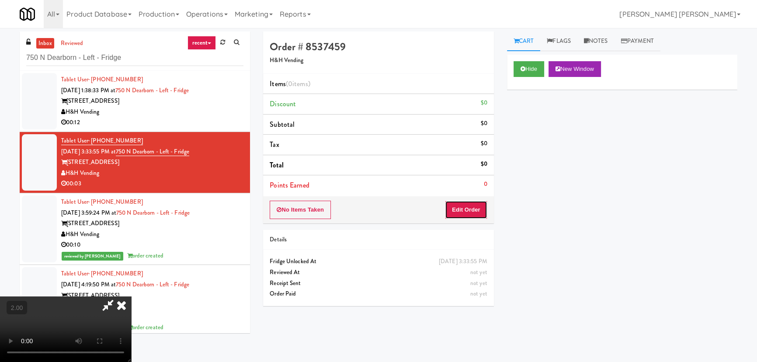
click at [469, 208] on button "Edit Order" at bounding box center [466, 210] width 42 height 18
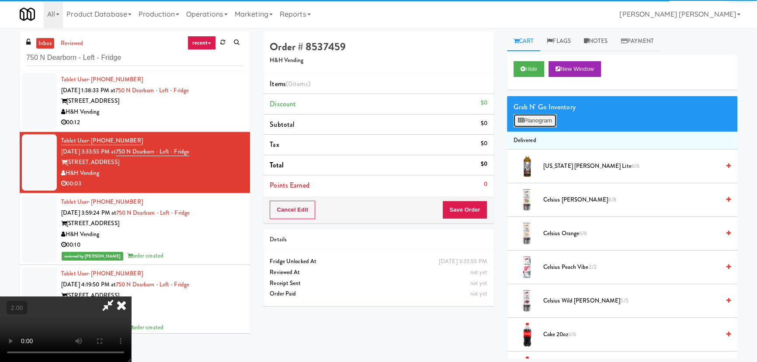
click at [542, 122] on button "Planogram" at bounding box center [535, 120] width 43 height 13
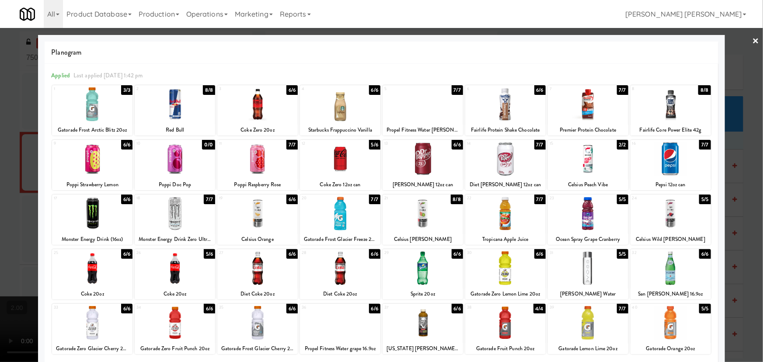
click at [258, 274] on div at bounding box center [257, 268] width 80 height 34
click at [752, 42] on link "×" at bounding box center [755, 41] width 7 height 27
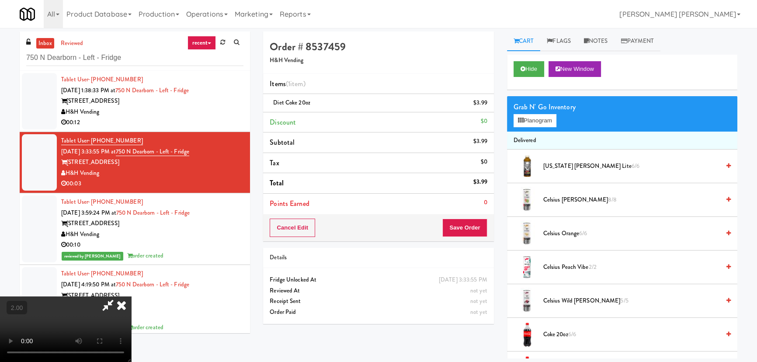
click at [131, 296] on icon at bounding box center [121, 304] width 19 height 17
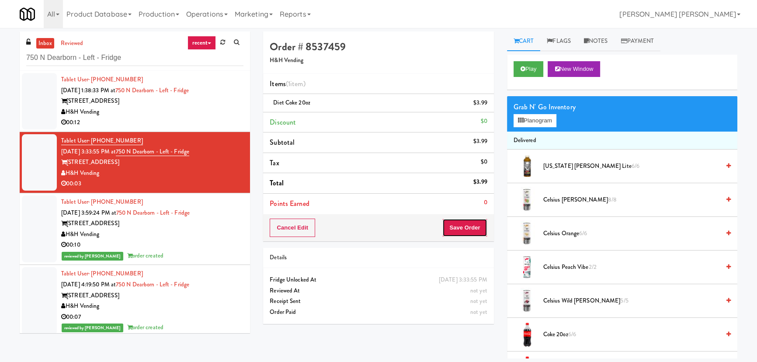
click at [463, 225] on button "Save Order" at bounding box center [464, 228] width 45 height 18
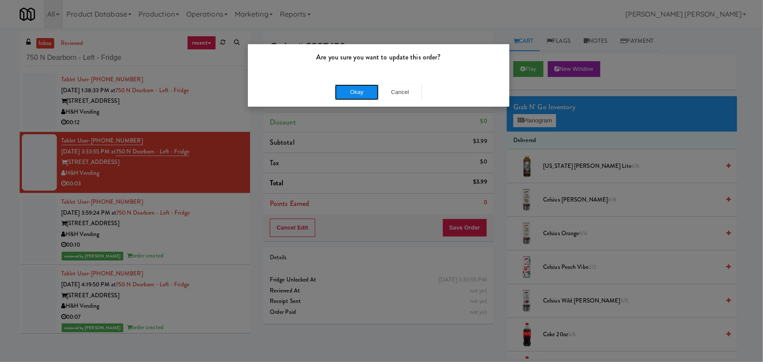
click at [346, 93] on button "Okay" at bounding box center [357, 92] width 44 height 16
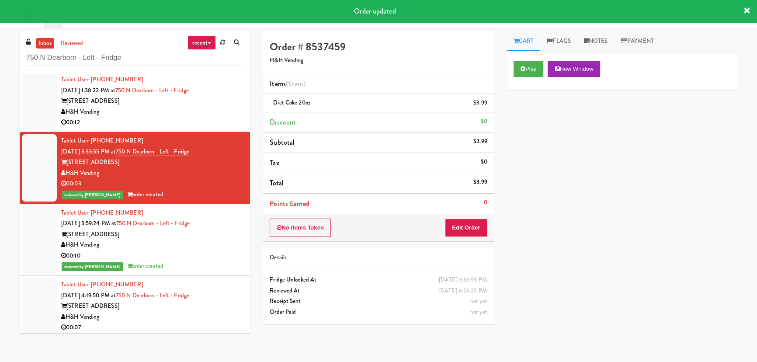
click at [216, 107] on div "H&H Vending" at bounding box center [152, 112] width 182 height 11
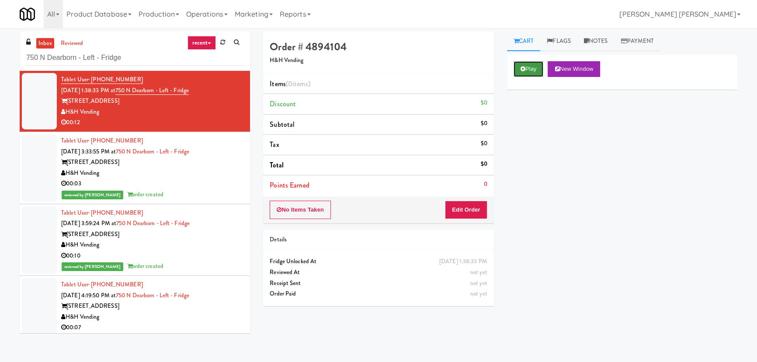
click at [536, 70] on button "Play" at bounding box center [529, 69] width 30 height 16
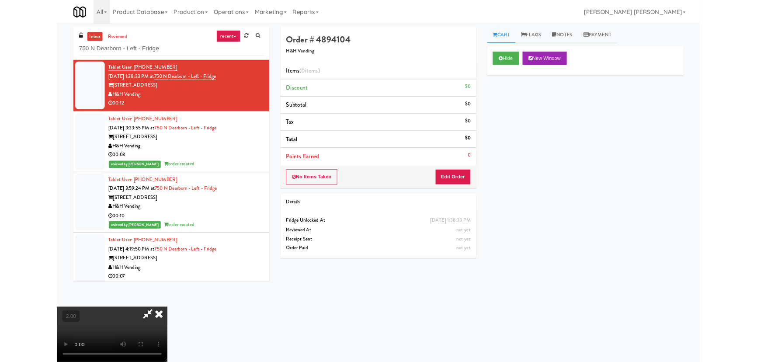
scroll to position [18, 0]
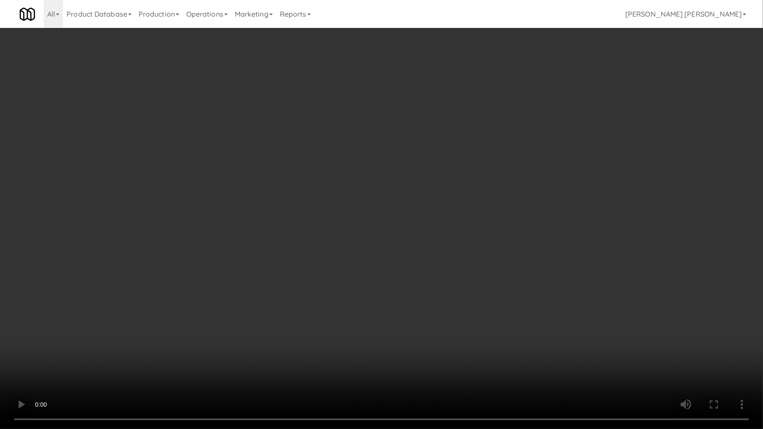
drag, startPoint x: 421, startPoint y: 363, endPoint x: 367, endPoint y: 344, distance: 57.4
click at [417, 360] on video at bounding box center [381, 214] width 763 height 429
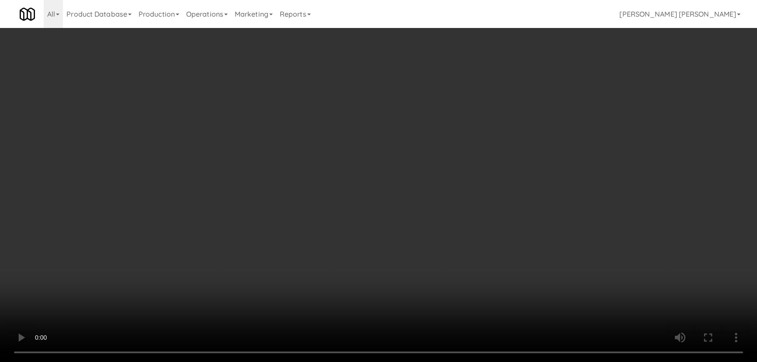
click at [387, 198] on video at bounding box center [378, 181] width 757 height 362
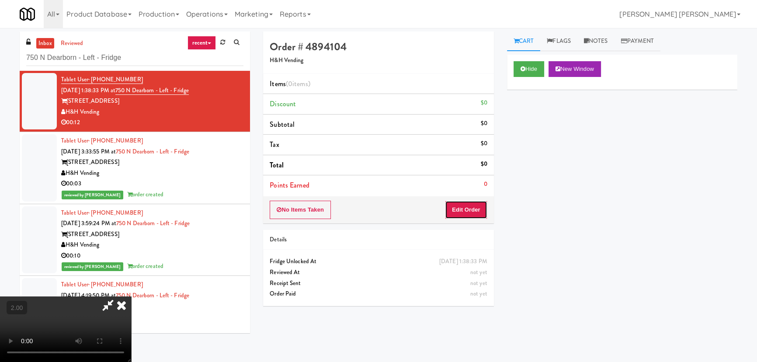
click at [468, 205] on button "Edit Order" at bounding box center [466, 210] width 42 height 18
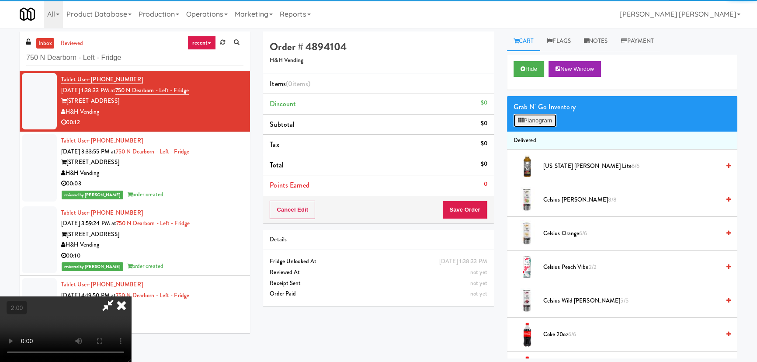
click at [538, 122] on button "Planogram" at bounding box center [535, 120] width 43 height 13
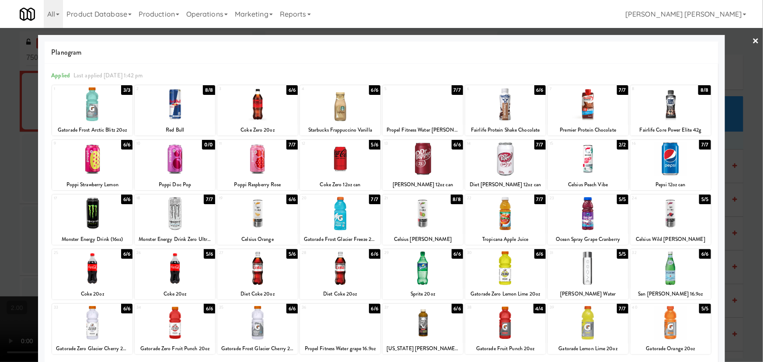
drag, startPoint x: 580, startPoint y: 168, endPoint x: 144, endPoint y: 135, distance: 436.6
click at [580, 167] on div at bounding box center [588, 159] width 80 height 34
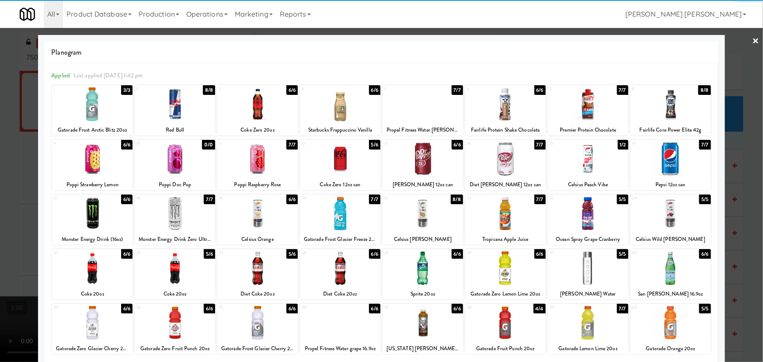
click at [96, 160] on div at bounding box center [92, 159] width 80 height 34
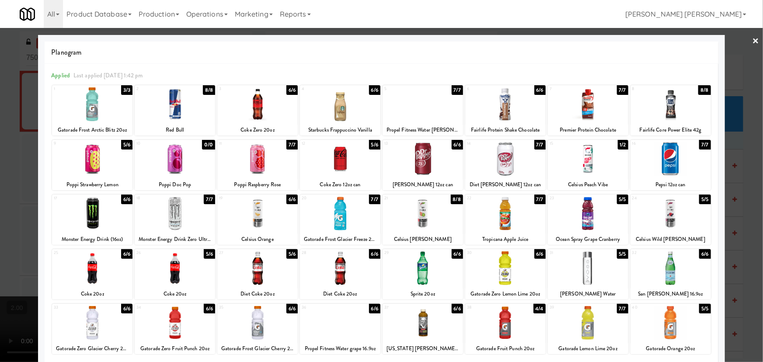
click at [752, 39] on link "×" at bounding box center [755, 41] width 7 height 27
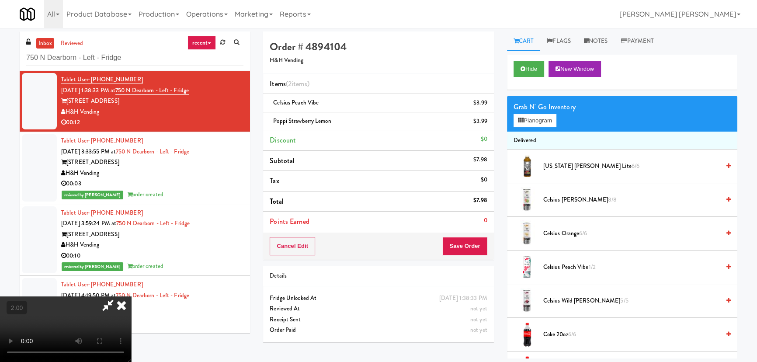
drag, startPoint x: 444, startPoint y: 37, endPoint x: 459, endPoint y: 151, distance: 115.0
click at [131, 296] on icon at bounding box center [121, 304] width 19 height 17
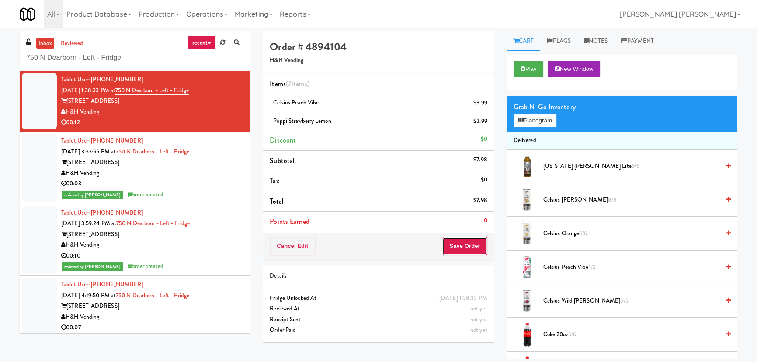
click at [465, 250] on button "Save Order" at bounding box center [464, 246] width 45 height 18
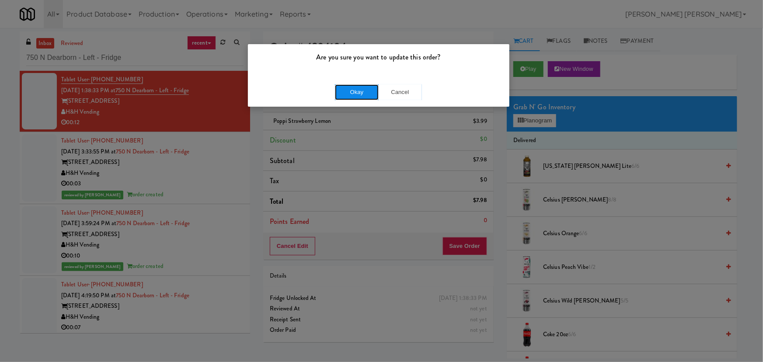
click at [365, 89] on button "Okay" at bounding box center [357, 92] width 44 height 16
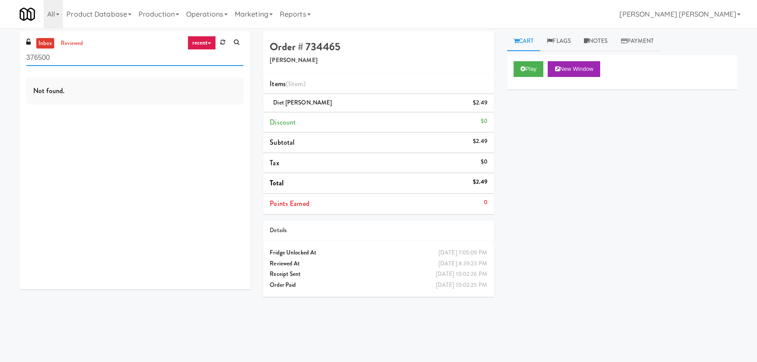
drag, startPoint x: 91, startPoint y: 62, endPoint x: -21, endPoint y: 63, distance: 111.9
click at [0, 63] on html "Okay Okay Select date: previous 2025-Sep next Su Mo Tu We Th Fr Sa 31 1 2 3 4 5…" at bounding box center [378, 181] width 757 height 362
paste input "Savers"
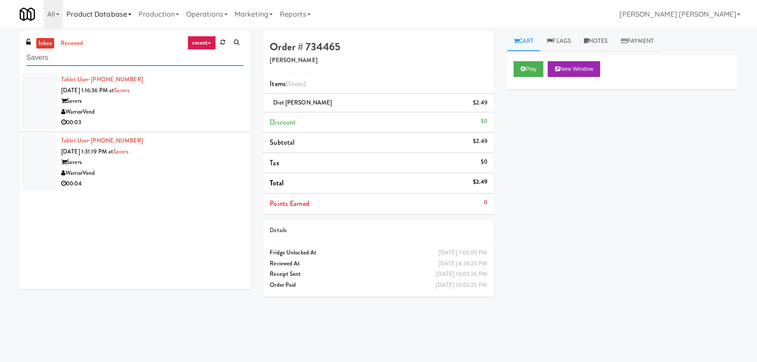
type input "Savers"
click at [174, 118] on div "00:03" at bounding box center [152, 122] width 182 height 11
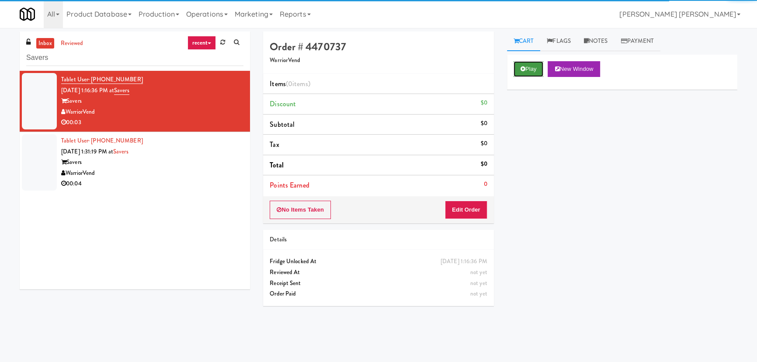
click at [539, 68] on button "Play" at bounding box center [529, 69] width 30 height 16
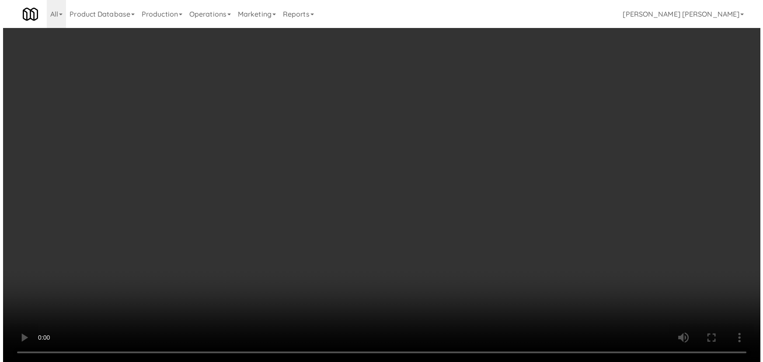
scroll to position [18, 0]
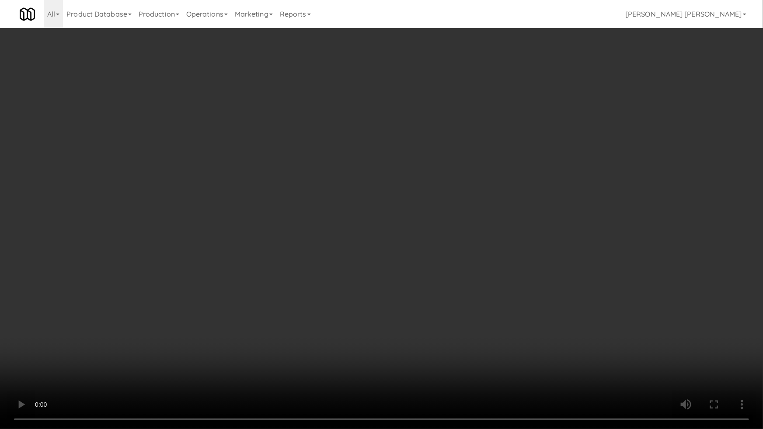
drag, startPoint x: 417, startPoint y: 372, endPoint x: 406, endPoint y: 359, distance: 17.0
click at [413, 361] on video at bounding box center [381, 214] width 763 height 429
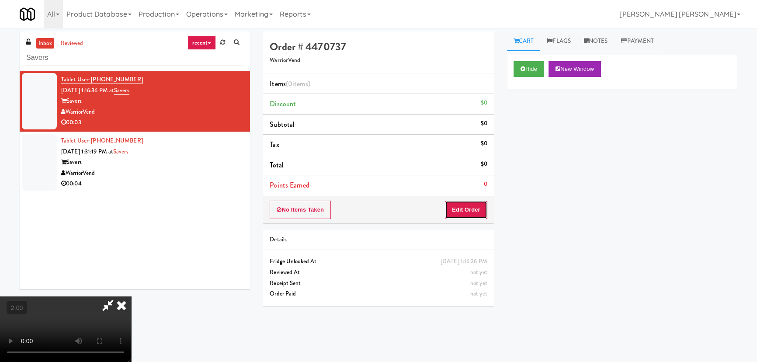
click at [472, 207] on button "Edit Order" at bounding box center [466, 210] width 42 height 18
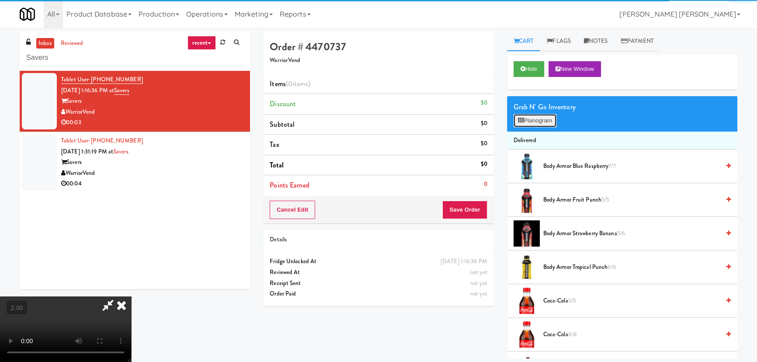
click at [531, 118] on button "Planogram" at bounding box center [535, 120] width 43 height 13
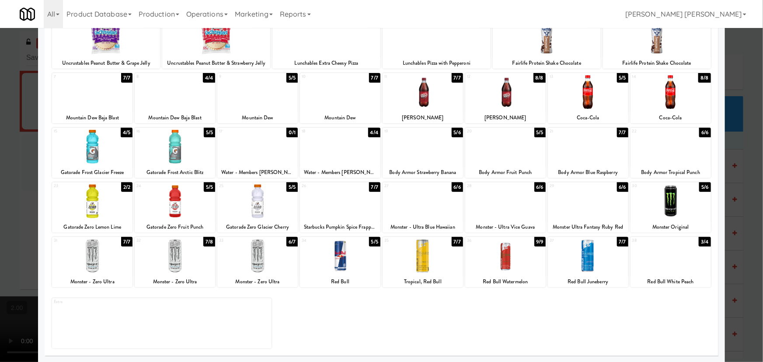
click at [663, 255] on div at bounding box center [670, 256] width 80 height 34
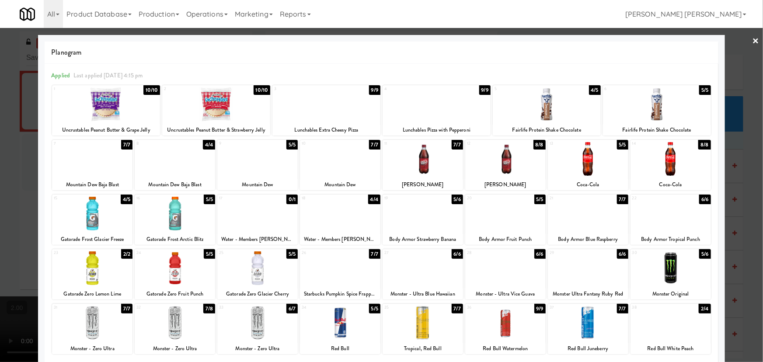
click at [752, 40] on link "×" at bounding box center [755, 41] width 7 height 27
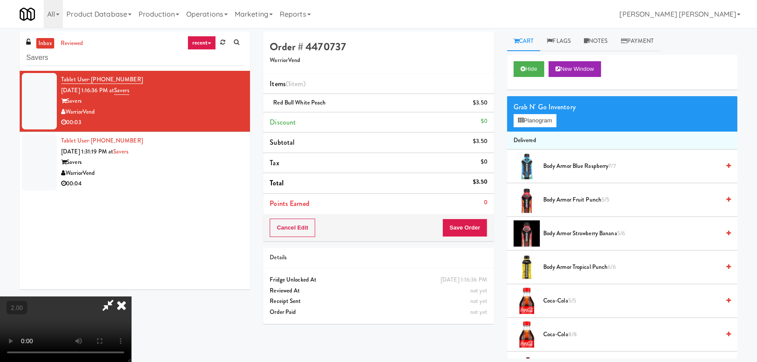
click at [118, 296] on icon at bounding box center [108, 304] width 20 height 17
click at [466, 230] on button "Save Order" at bounding box center [464, 228] width 45 height 18
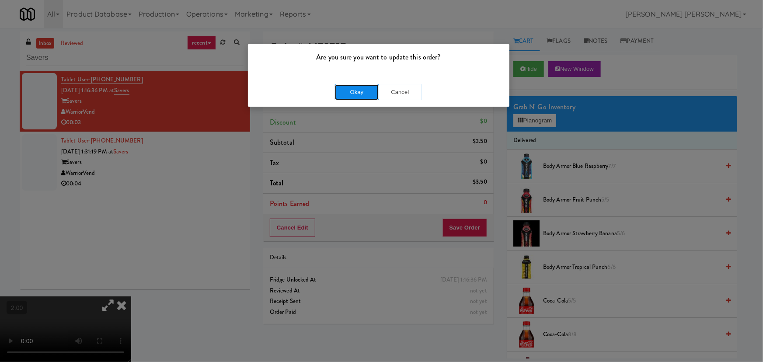
click at [367, 99] on button "Okay" at bounding box center [357, 92] width 44 height 16
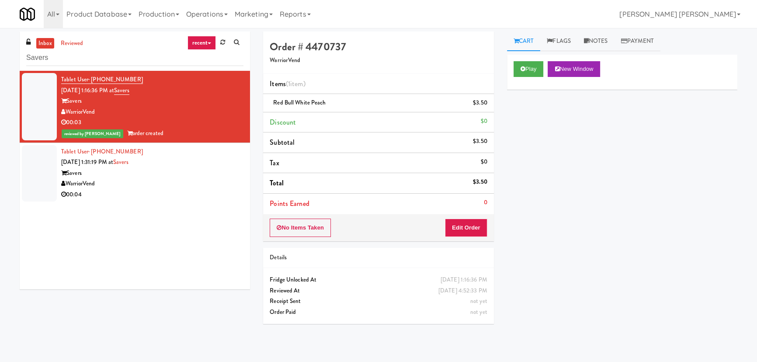
click at [153, 192] on div "00:04" at bounding box center [152, 194] width 182 height 11
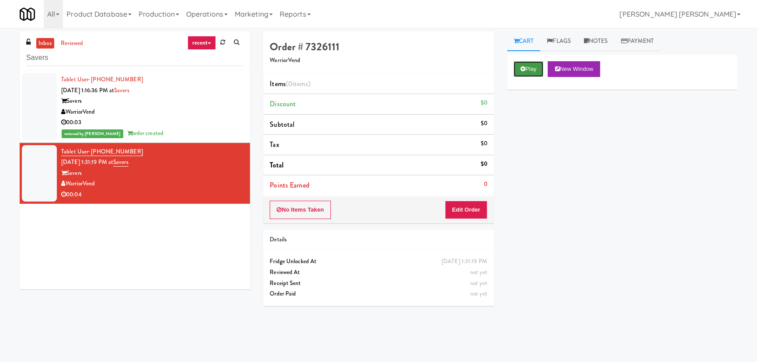
click at [523, 71] on icon at bounding box center [523, 69] width 5 height 6
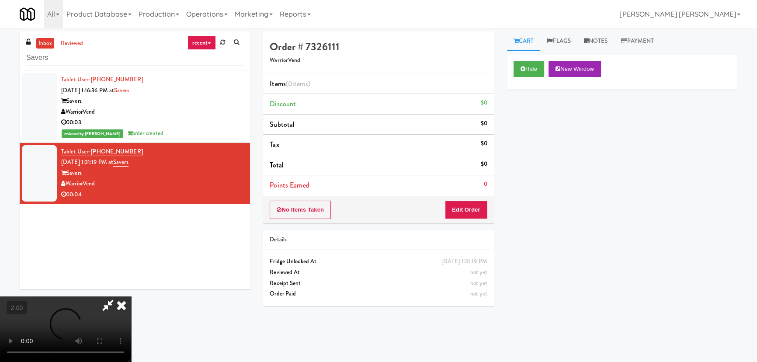
scroll to position [18, 0]
click at [474, 207] on button "Edit Order" at bounding box center [466, 210] width 42 height 18
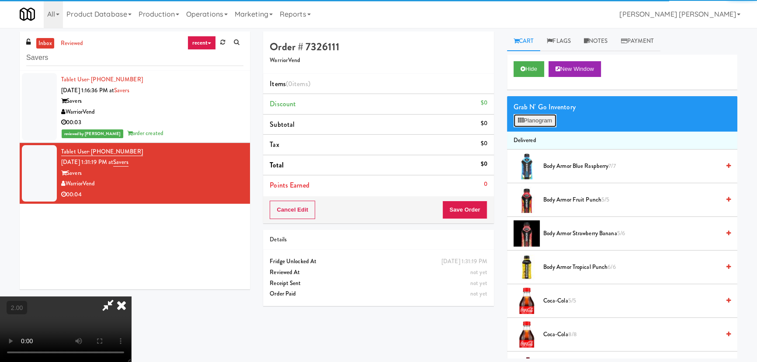
click at [551, 116] on button "Planogram" at bounding box center [535, 120] width 43 height 13
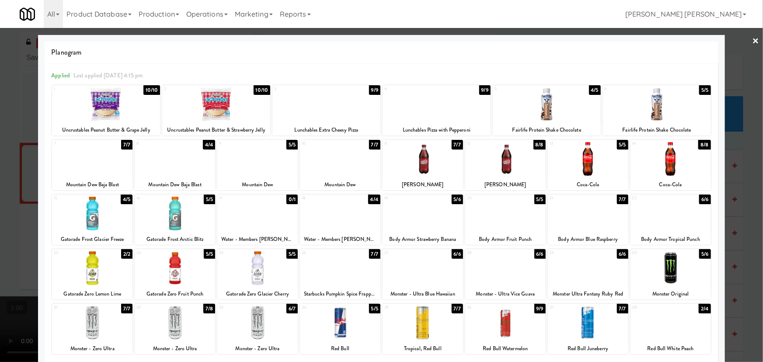
click at [332, 216] on div at bounding box center [340, 214] width 80 height 34
click at [752, 42] on link "×" at bounding box center [755, 41] width 7 height 27
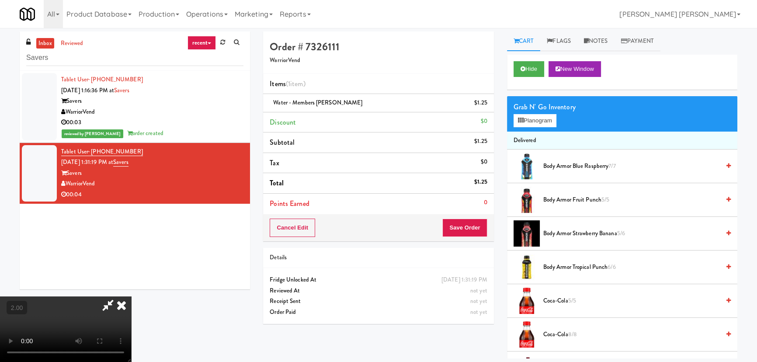
drag, startPoint x: 438, startPoint y: 38, endPoint x: 457, endPoint y: 199, distance: 161.5
click at [131, 296] on icon at bounding box center [121, 304] width 19 height 17
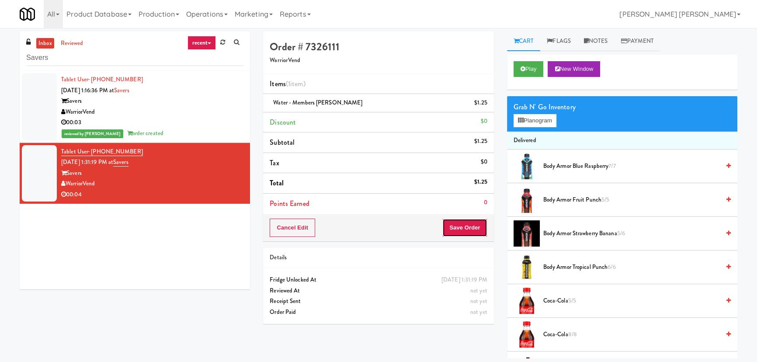
click at [458, 222] on button "Save Order" at bounding box center [464, 228] width 45 height 18
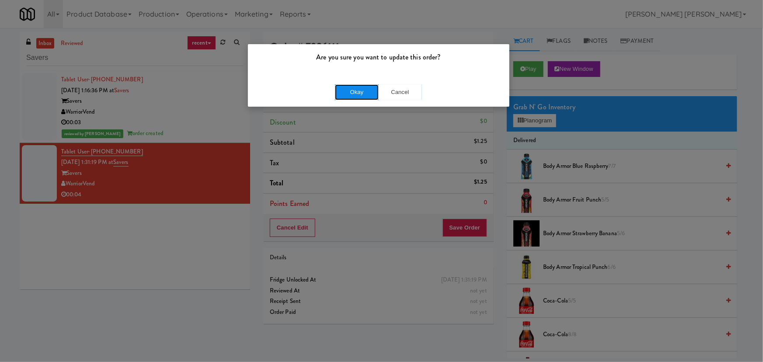
drag, startPoint x: 348, startPoint y: 91, endPoint x: 361, endPoint y: 92, distance: 12.3
click at [348, 91] on button "Okay" at bounding box center [357, 92] width 44 height 16
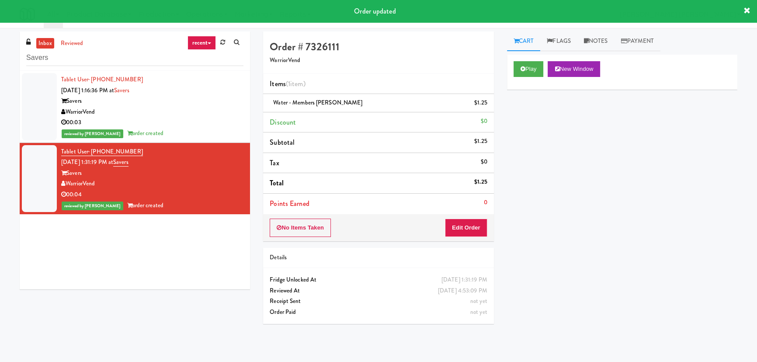
click at [193, 114] on div "WarriorVend" at bounding box center [152, 112] width 182 height 11
